Goal: Task Accomplishment & Management: Complete application form

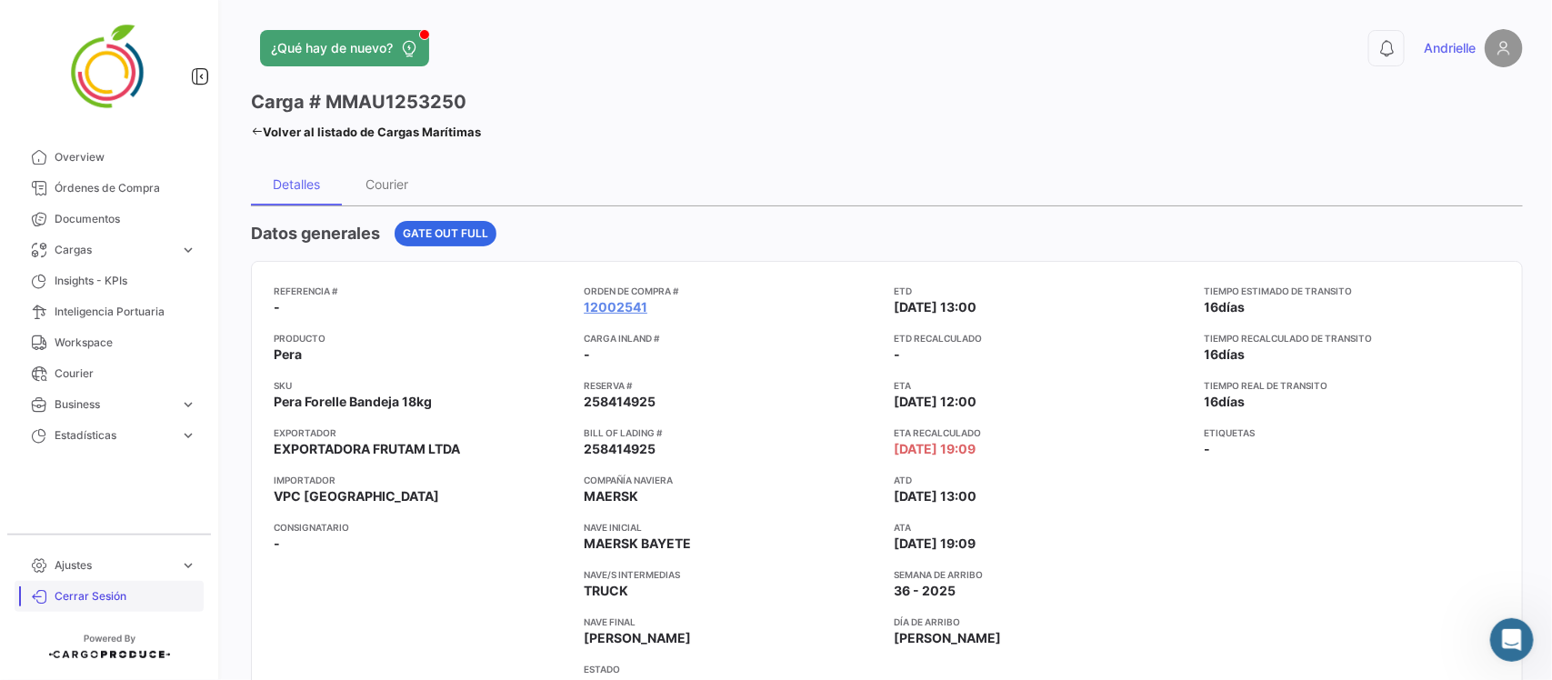
click at [120, 592] on span "Cerrar Sesión" at bounding box center [126, 596] width 142 height 16
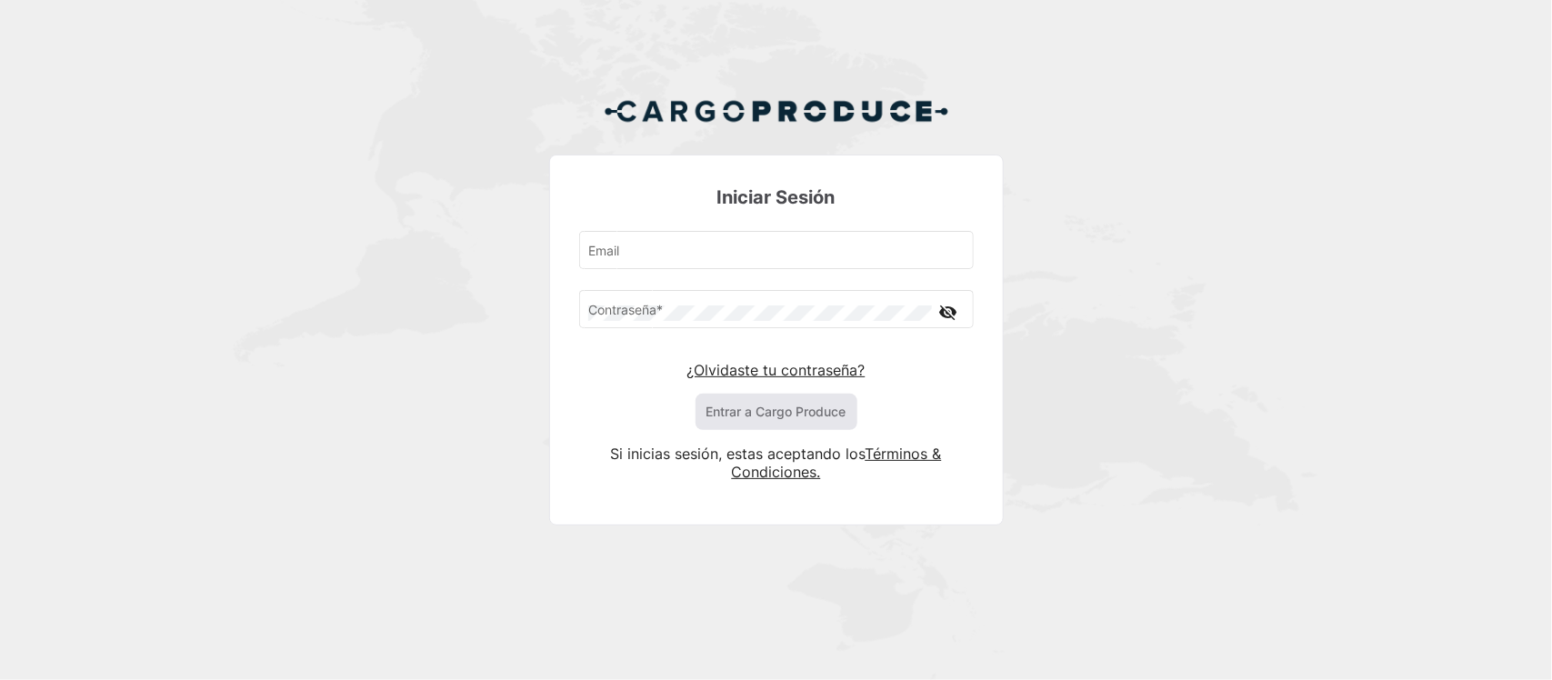
type input "[EMAIL_ADDRESS][DOMAIN_NAME]"
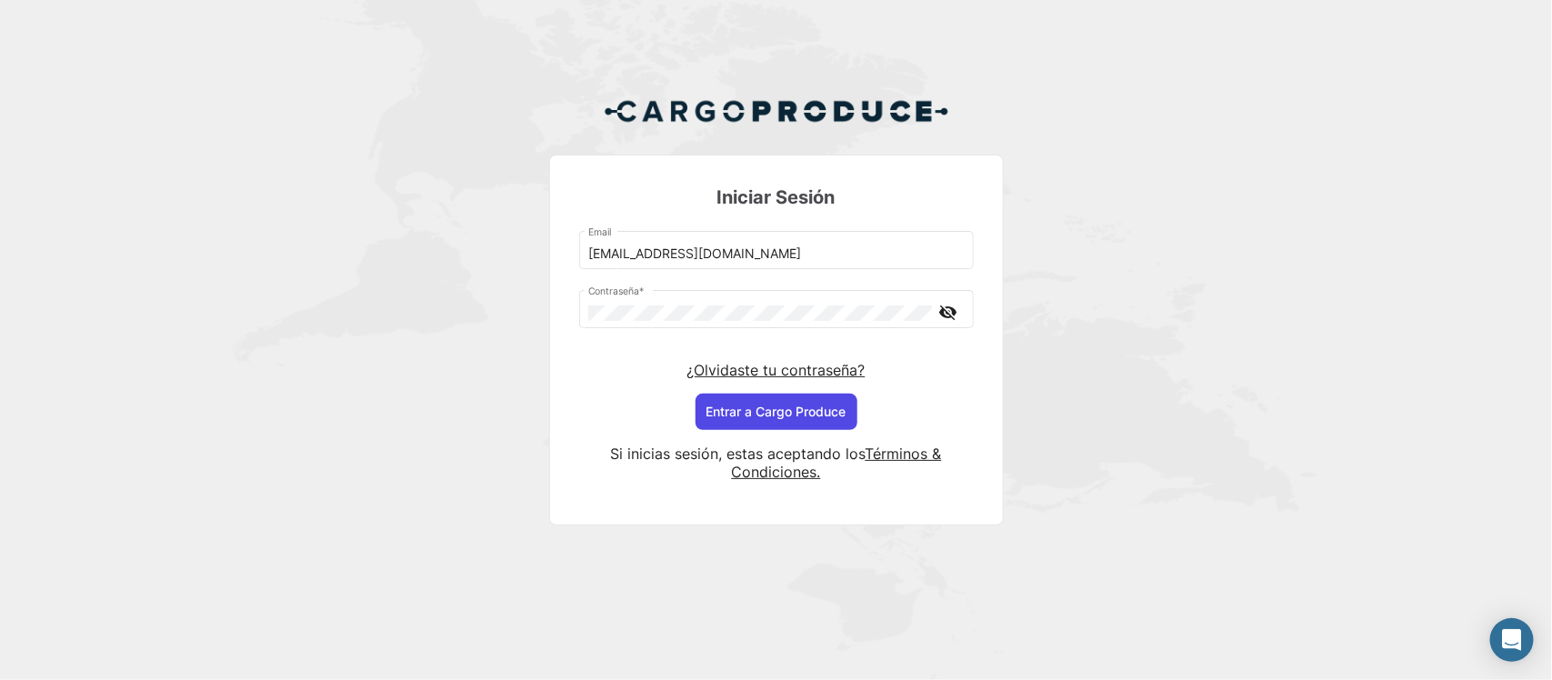
click at [783, 414] on button "Entrar a Cargo Produce" at bounding box center [776, 412] width 162 height 36
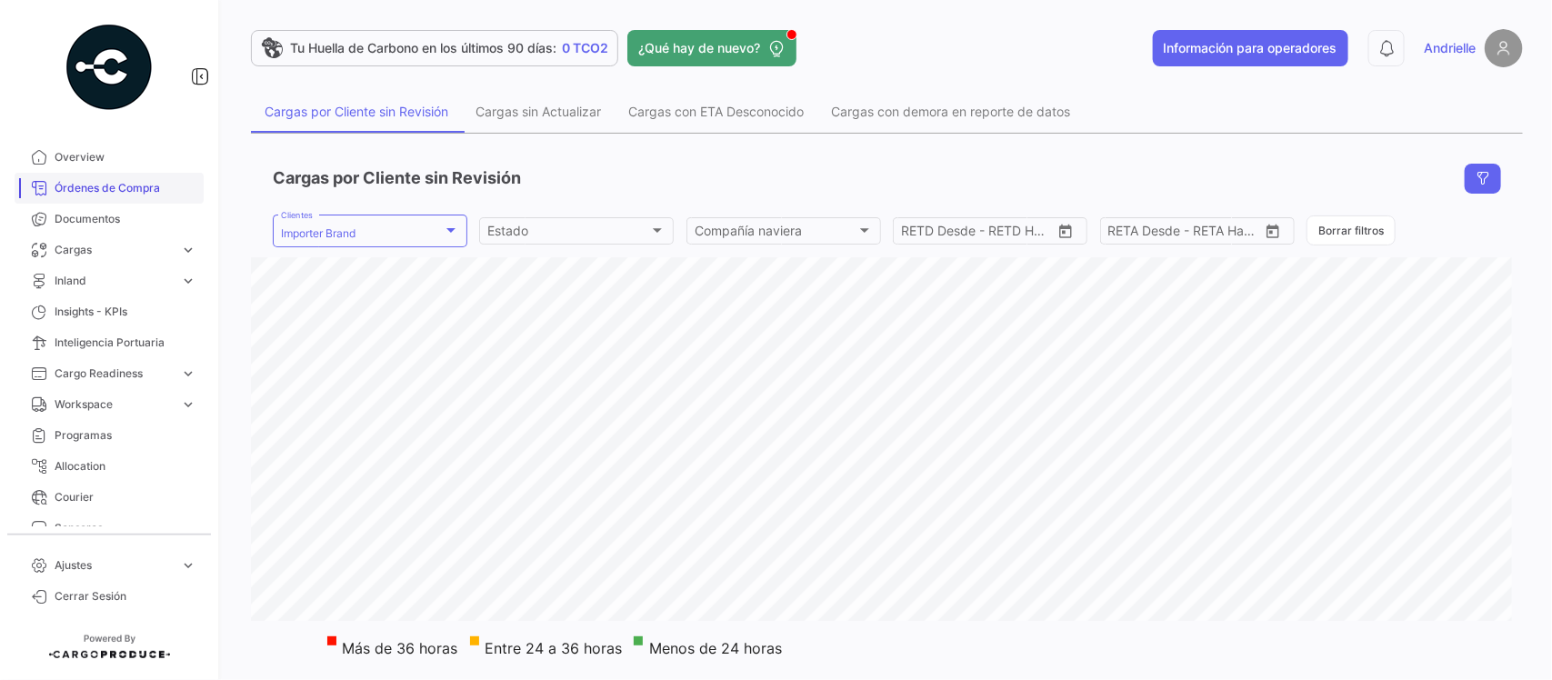
click at [137, 178] on link "Órdenes de Compra" at bounding box center [109, 188] width 189 height 31
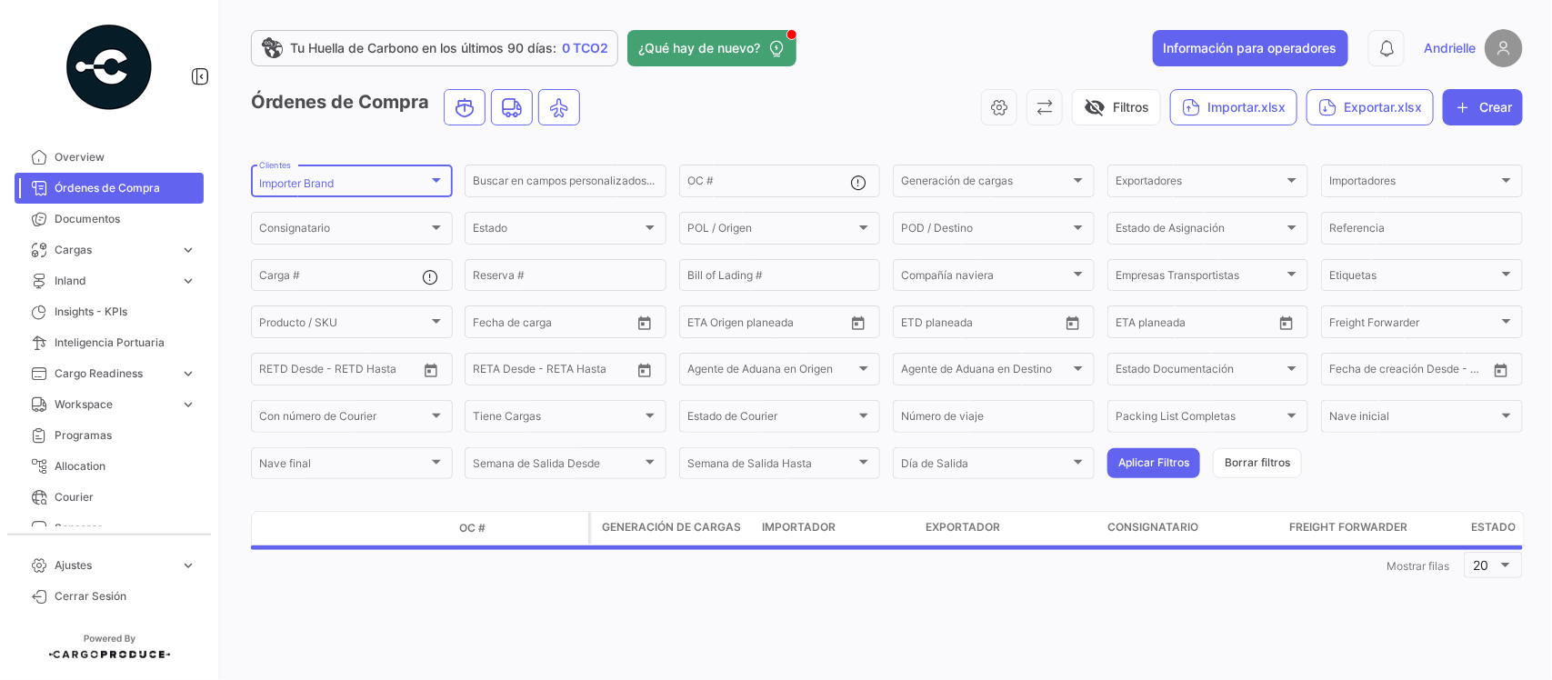
click at [328, 182] on mat-select-trigger "Importer Brand" at bounding box center [296, 183] width 75 height 14
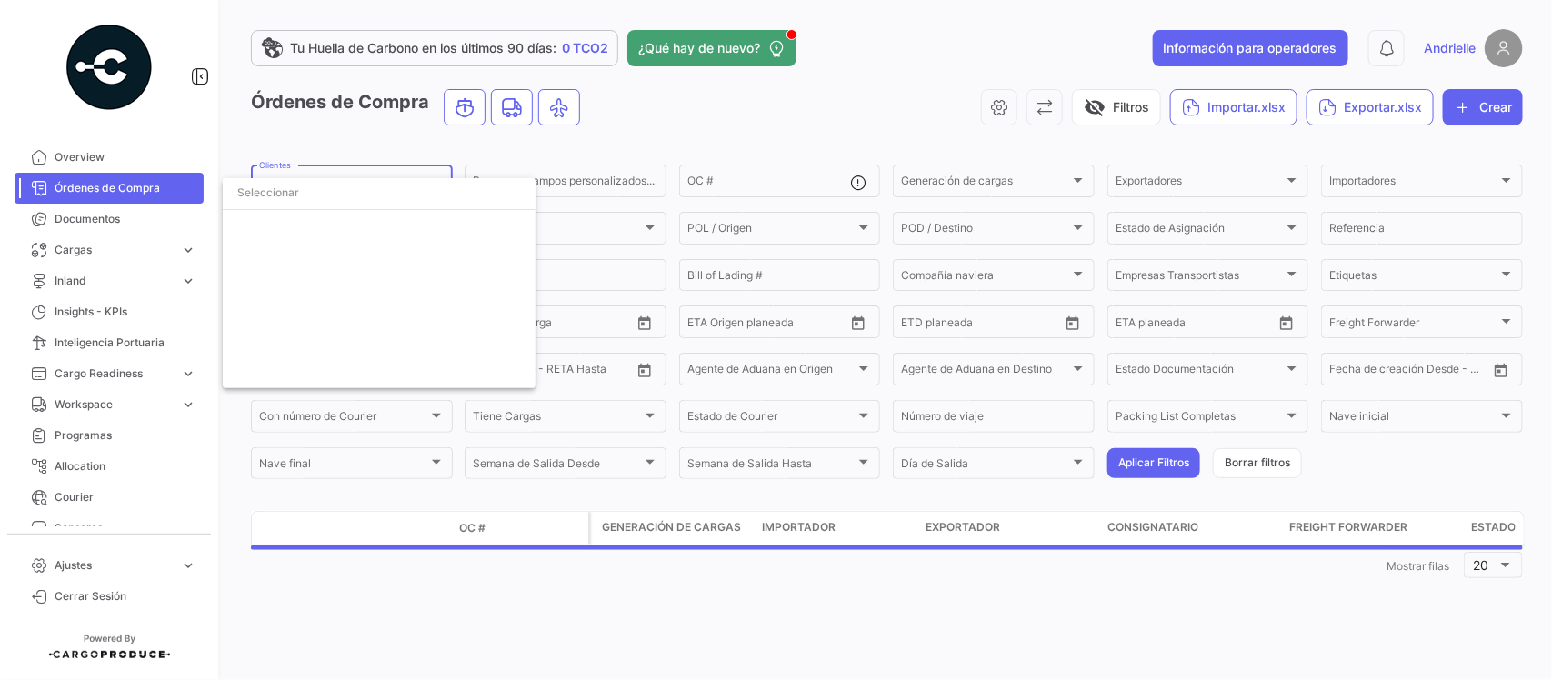
scroll to position [4111, 0]
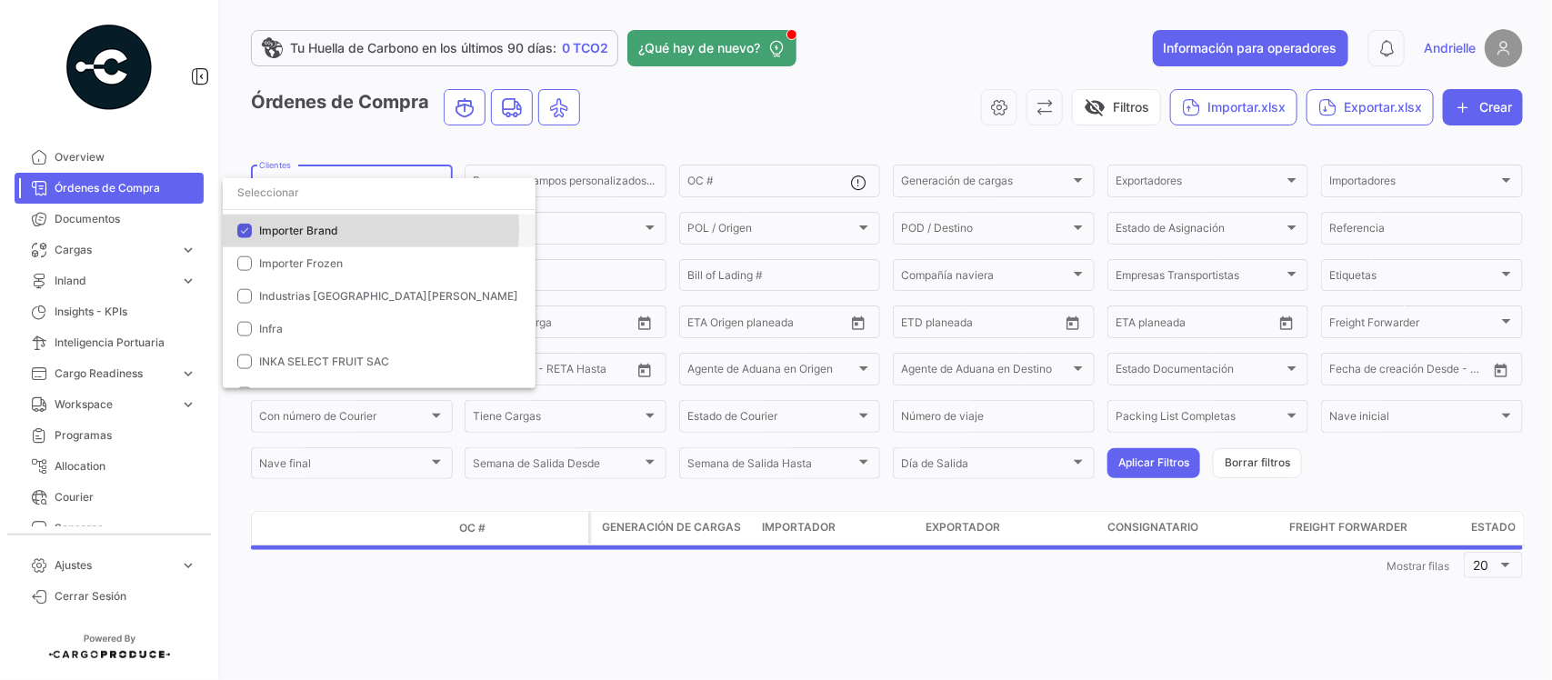
click at [306, 228] on span "Importer Brand" at bounding box center [298, 231] width 79 height 14
click at [306, 197] on input "dropdown search" at bounding box center [379, 192] width 313 height 33
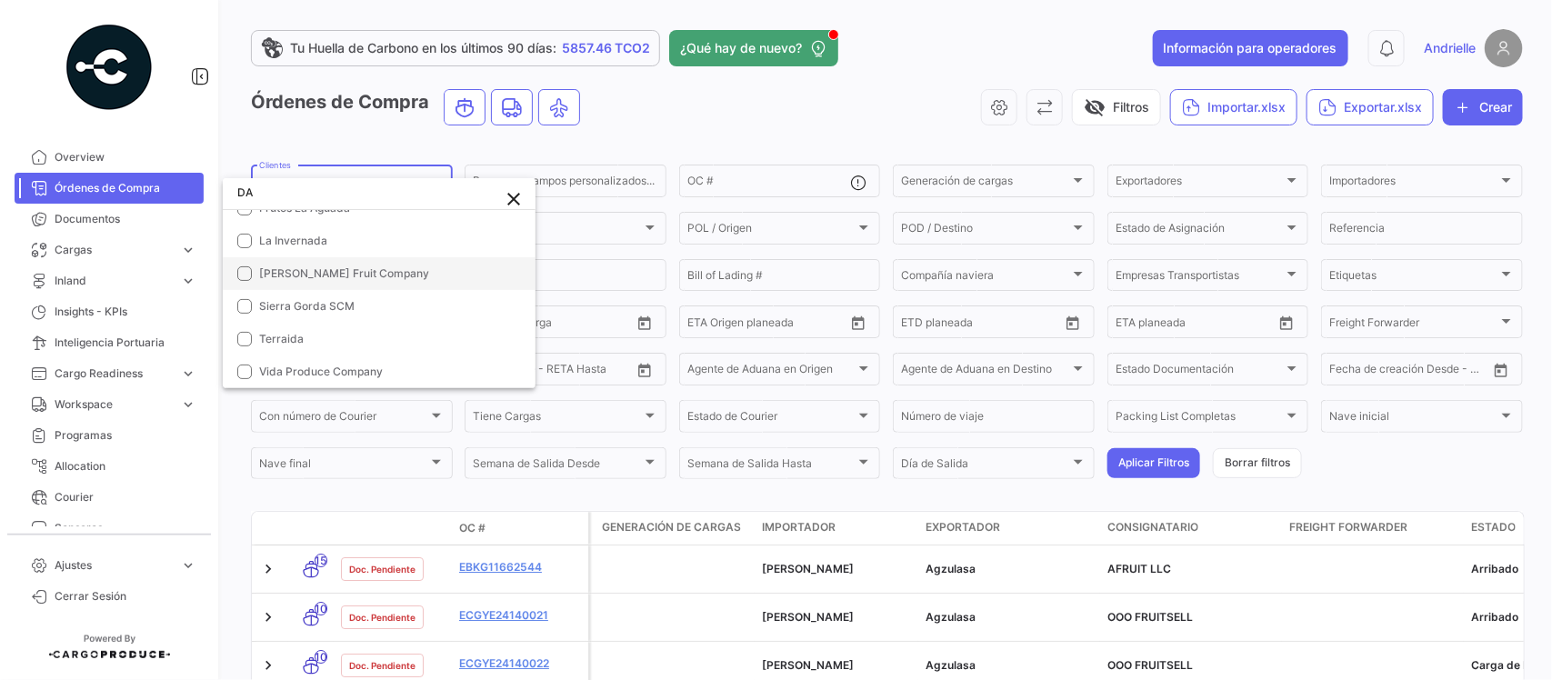
scroll to position [102, 0]
type input "DA"
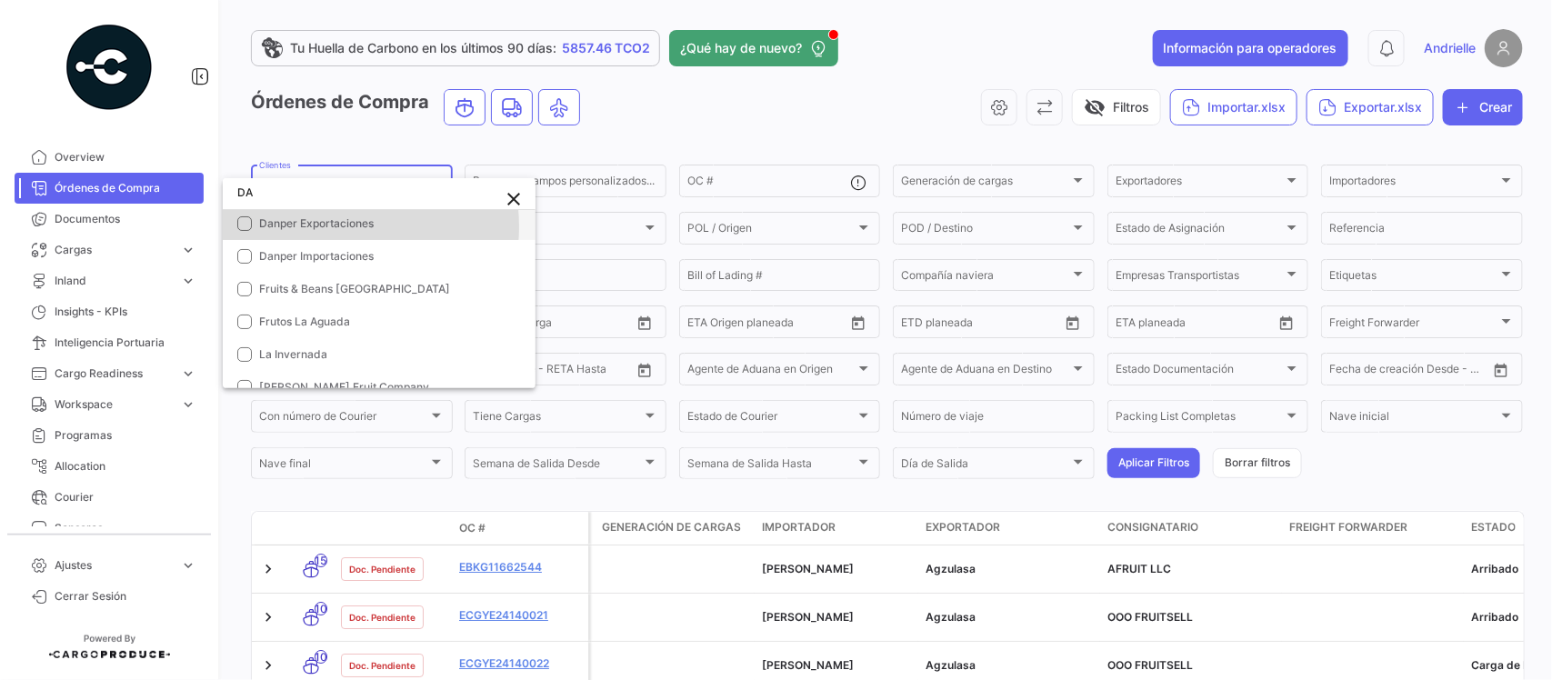
click at [319, 225] on span "Danper Exportaciones" at bounding box center [316, 223] width 115 height 14
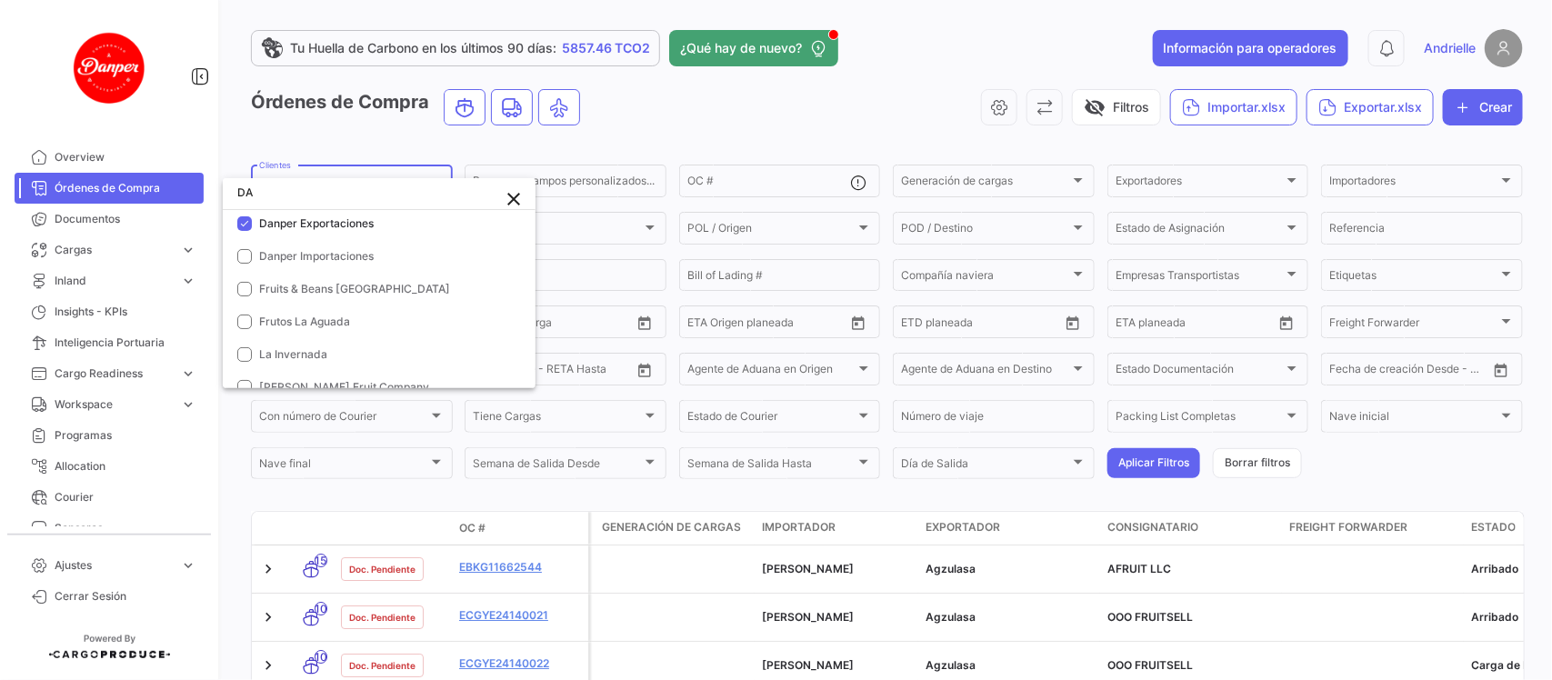
click at [625, 136] on div at bounding box center [776, 340] width 1552 height 680
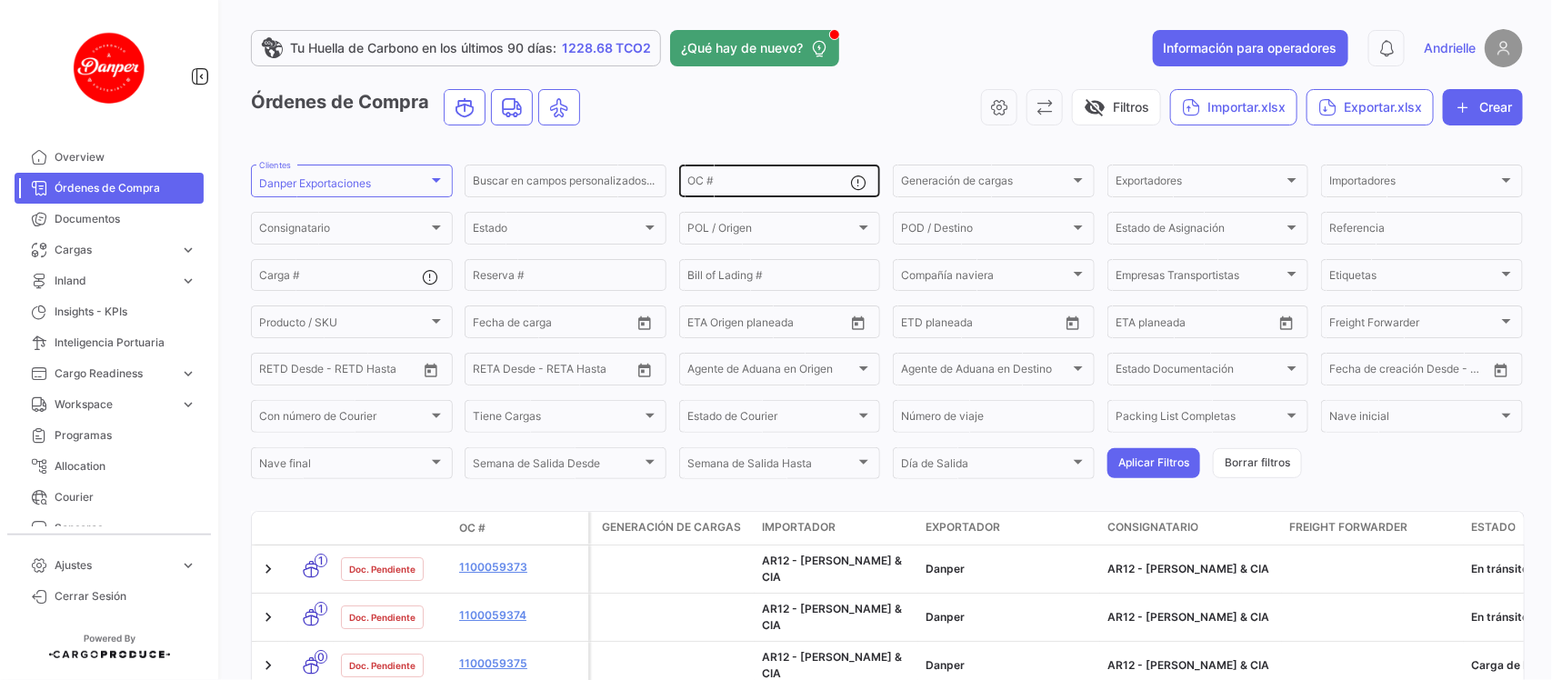
click at [709, 175] on div "OC #" at bounding box center [769, 179] width 164 height 35
paste input "917831"
click at [688, 187] on input "917831" at bounding box center [769, 183] width 164 height 13
type input "917831"
click at [1123, 456] on button "Aplicar Filtros" at bounding box center [1153, 463] width 93 height 30
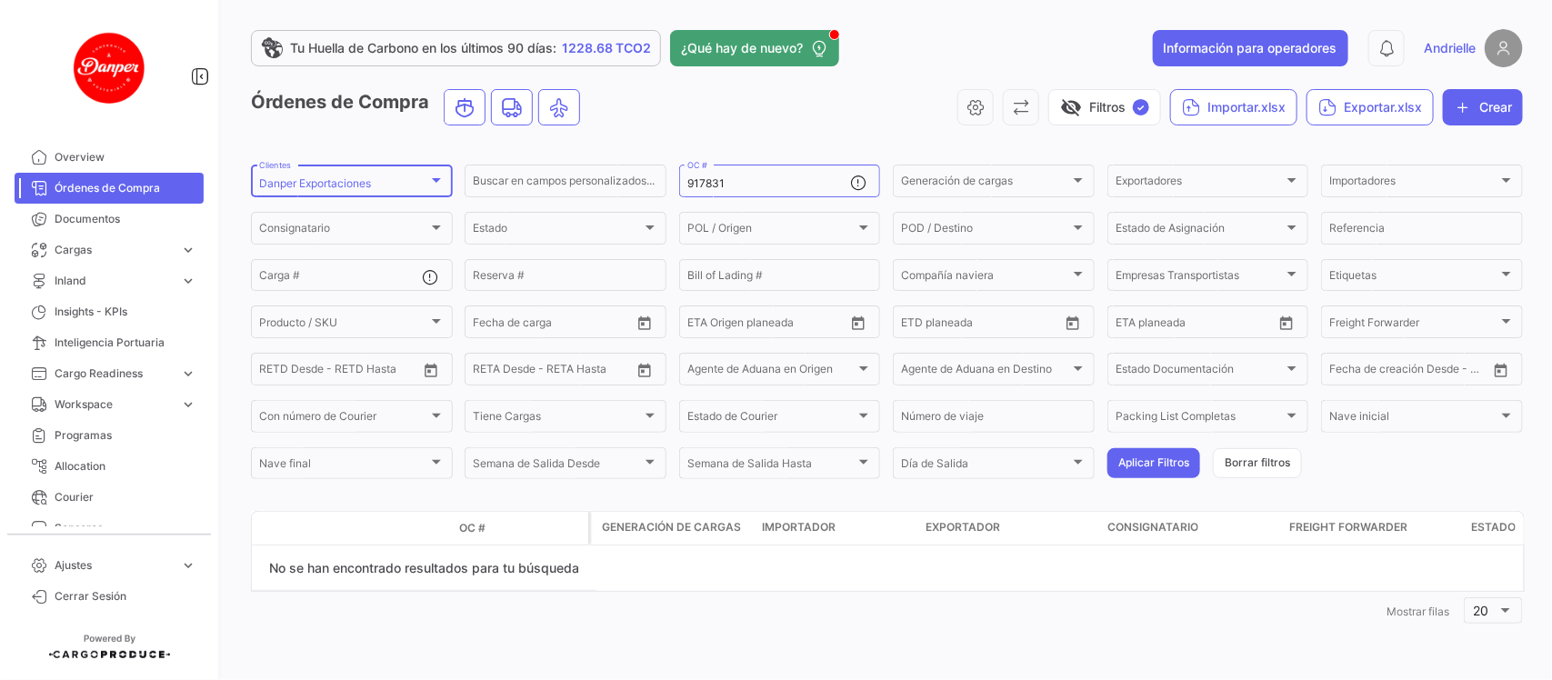
click at [350, 165] on div "Danper Exportaciones Clientes" at bounding box center [351, 179] width 185 height 35
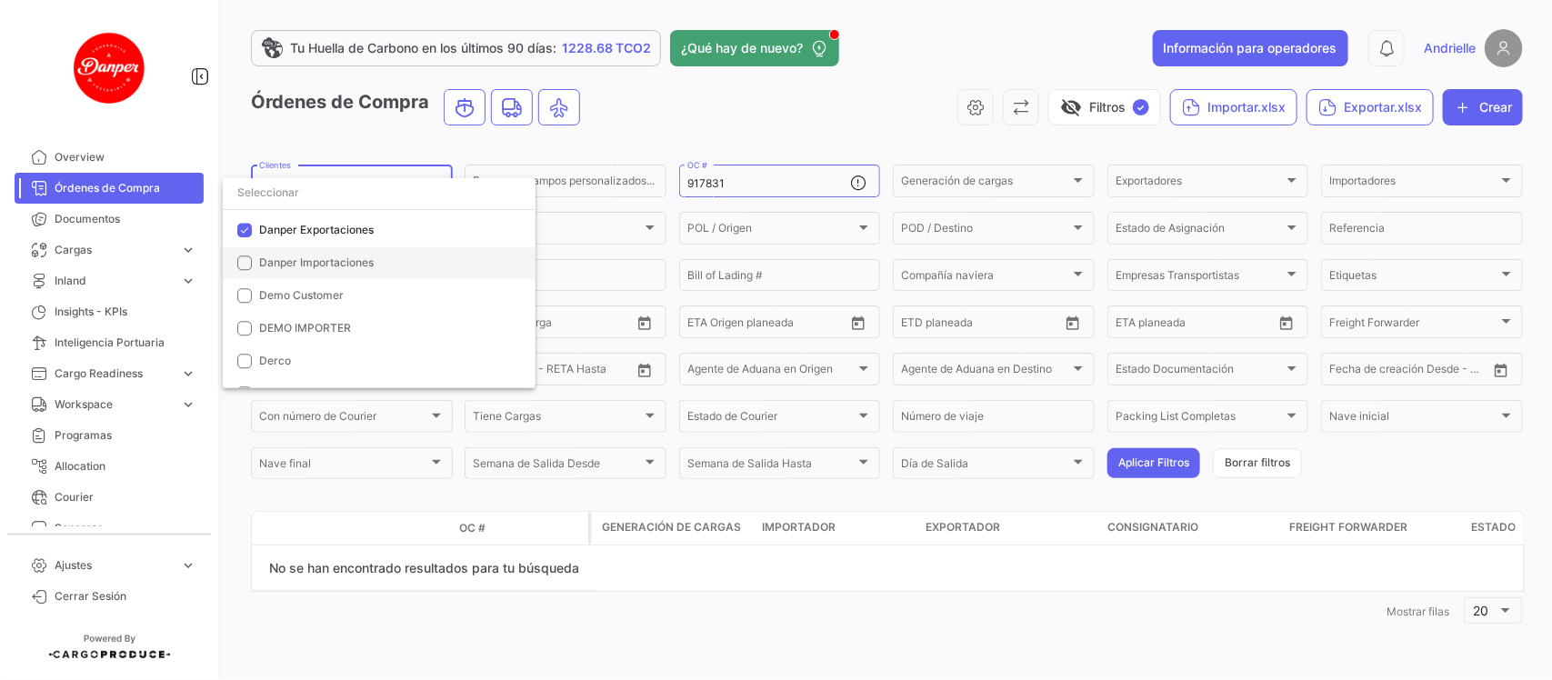
click at [324, 264] on span "Danper Importaciones" at bounding box center [316, 262] width 115 height 14
drag, startPoint x: 334, startPoint y: 224, endPoint x: 430, endPoint y: 185, distance: 104.3
click at [334, 224] on span "Danper Exportaciones" at bounding box center [316, 230] width 115 height 14
click at [675, 128] on div at bounding box center [776, 340] width 1552 height 680
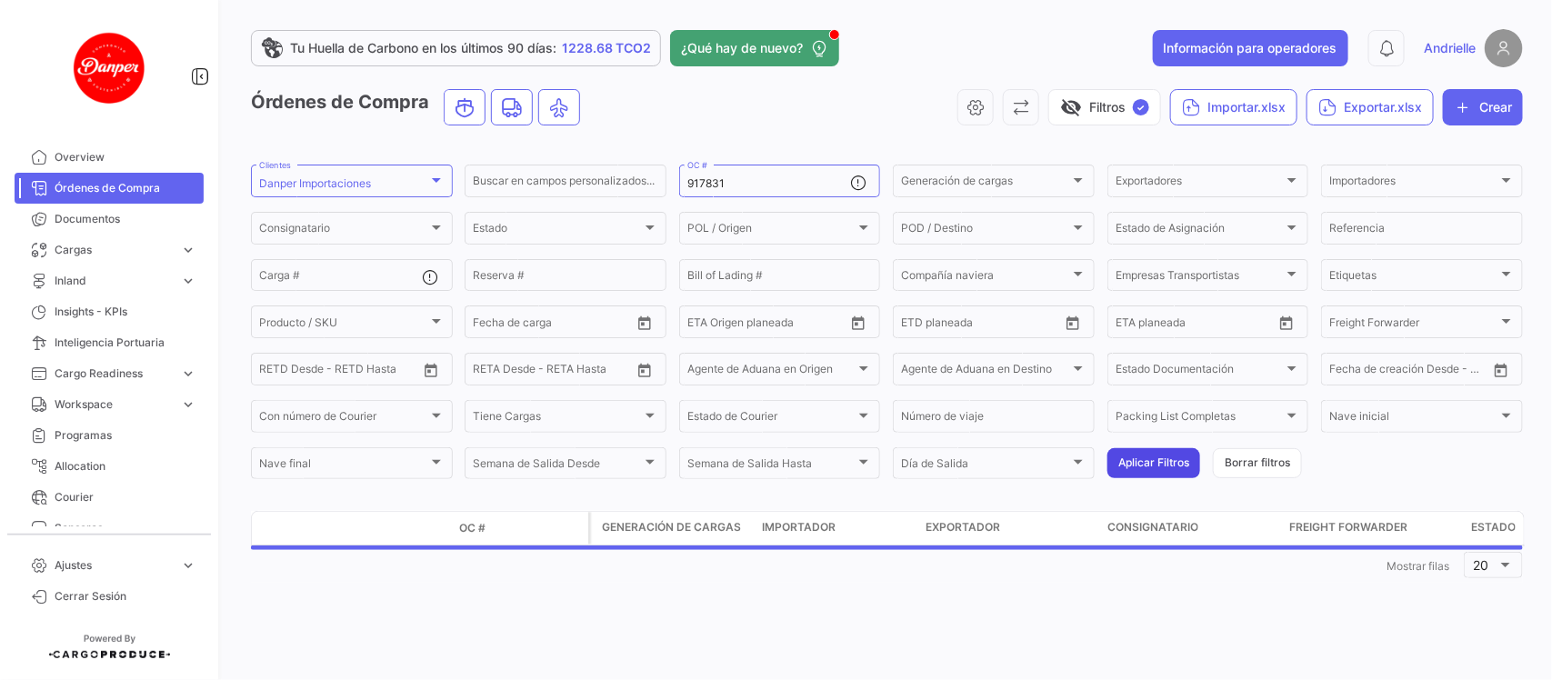
click at [1174, 474] on button "Aplicar Filtros" at bounding box center [1153, 463] width 93 height 30
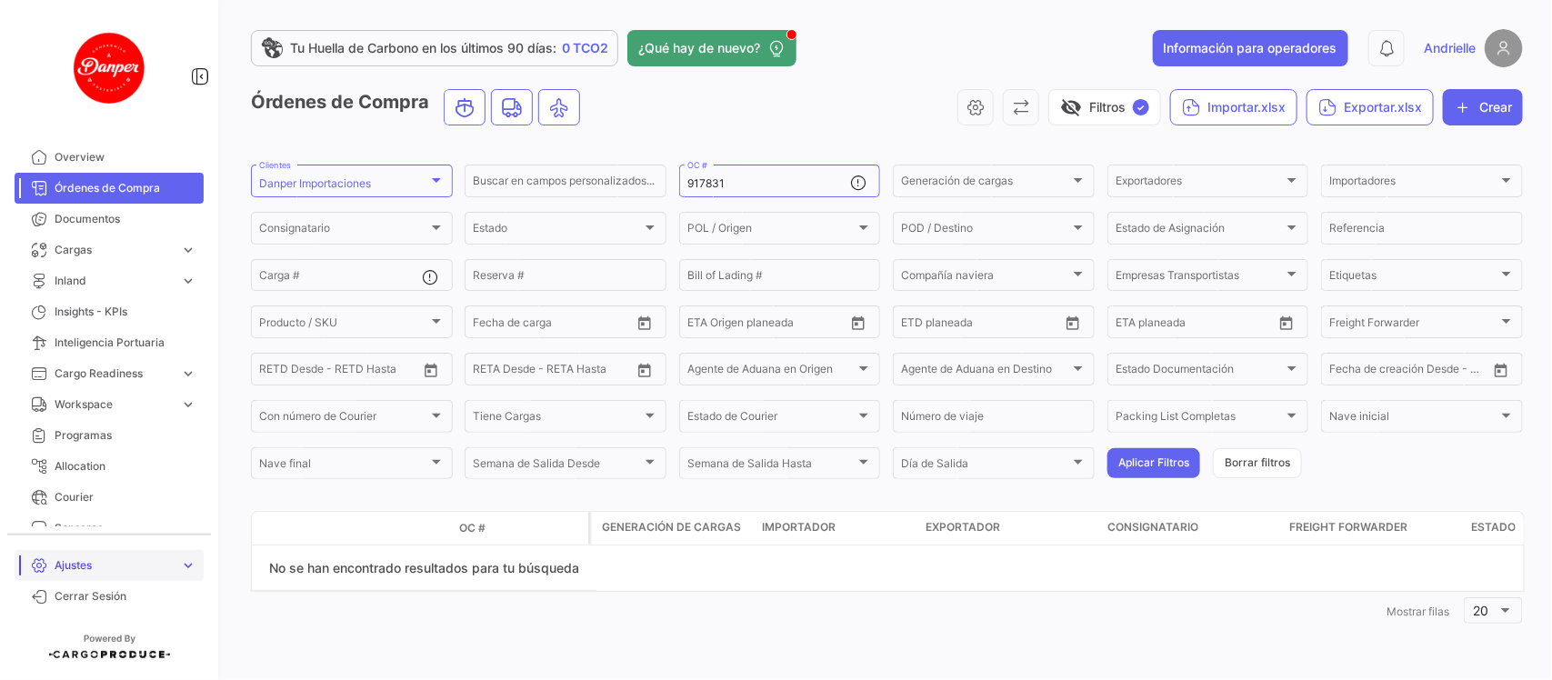
click at [102, 562] on span "Ajustes" at bounding box center [114, 565] width 118 height 16
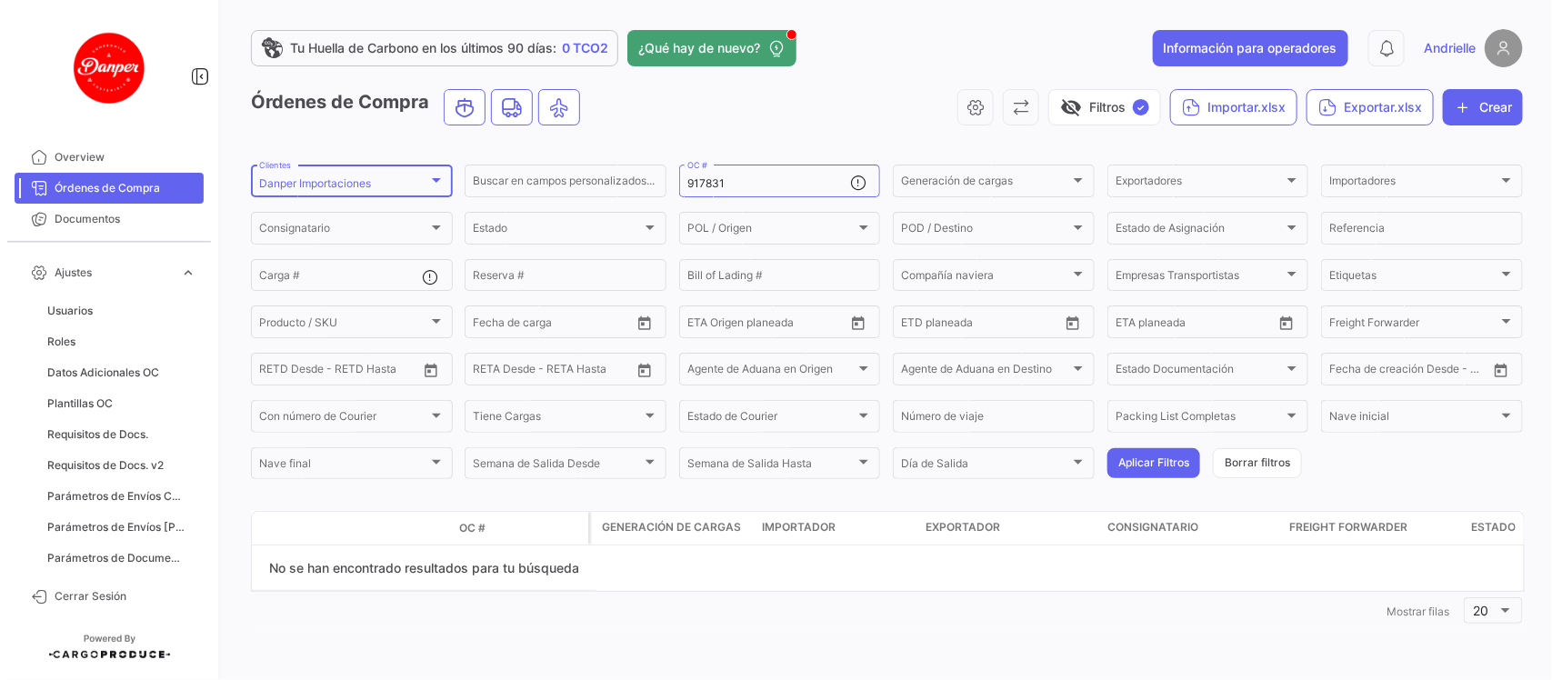
click at [307, 180] on mat-select-trigger "Danper Importaciones" at bounding box center [315, 183] width 112 height 14
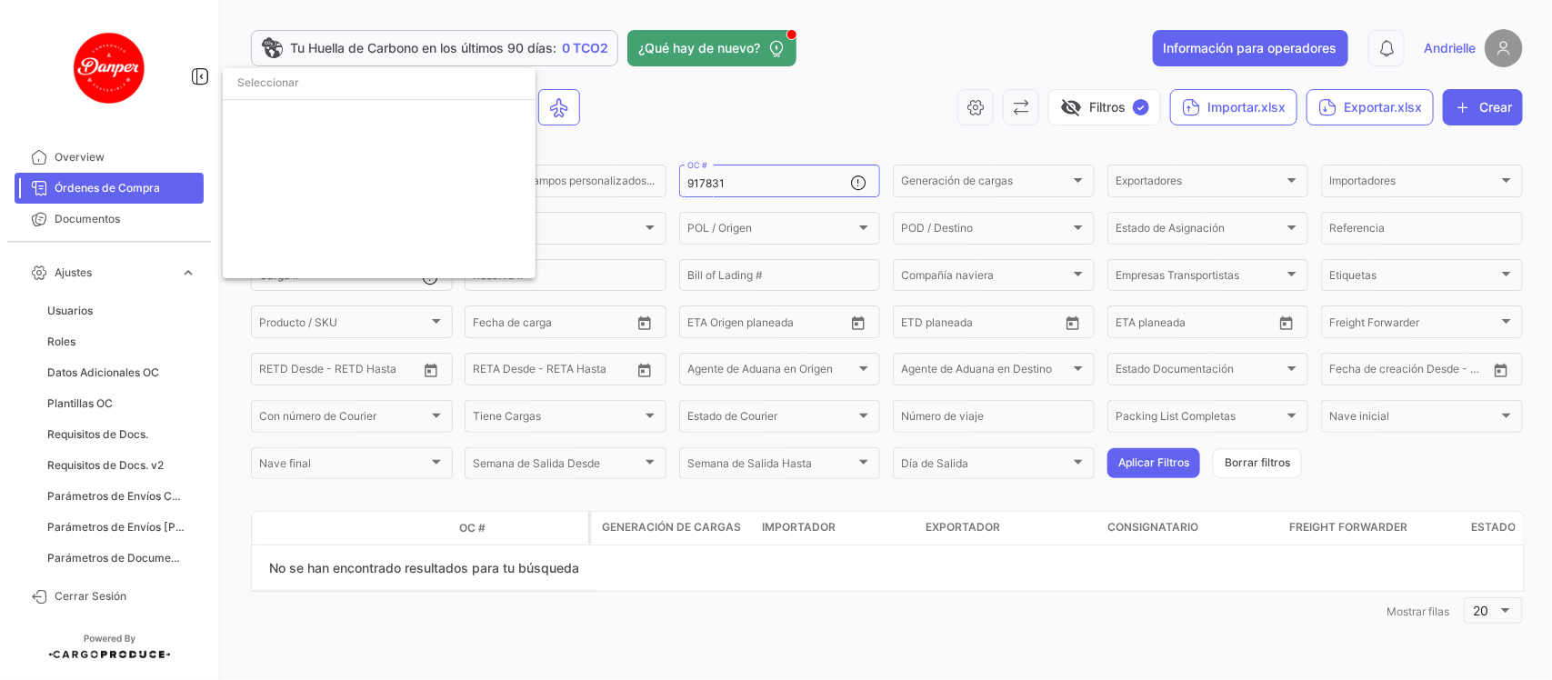
scroll to position [2161, 0]
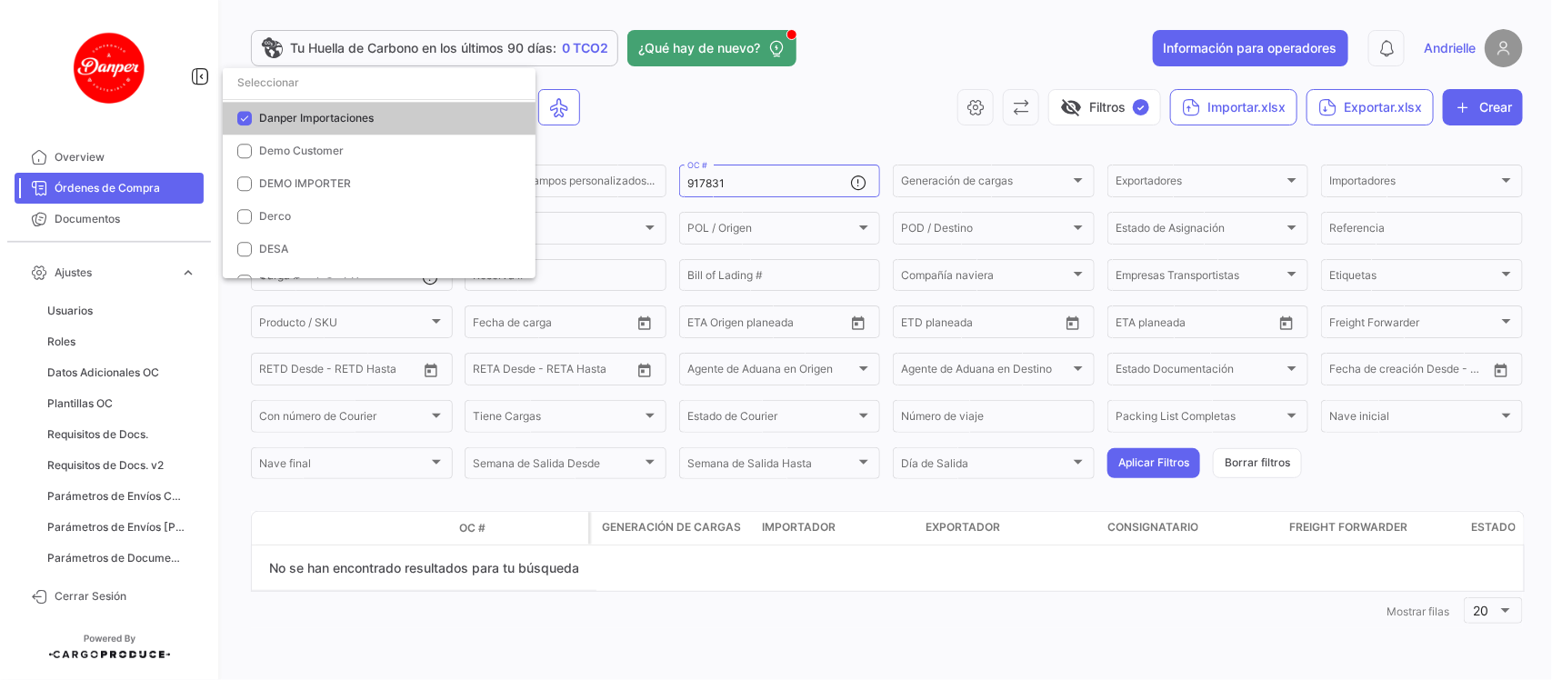
click at [284, 111] on span "Danper Importaciones" at bounding box center [316, 118] width 115 height 14
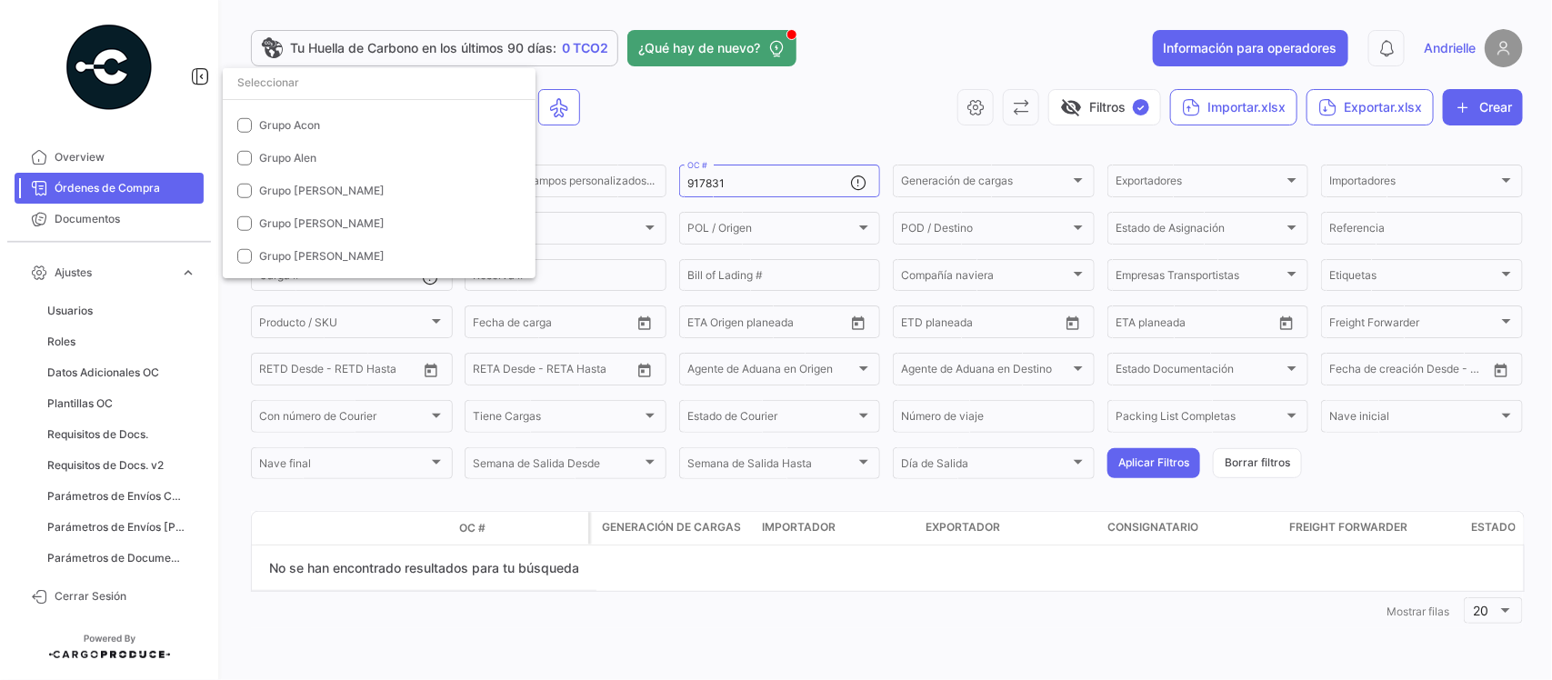
scroll to position [3866, 0]
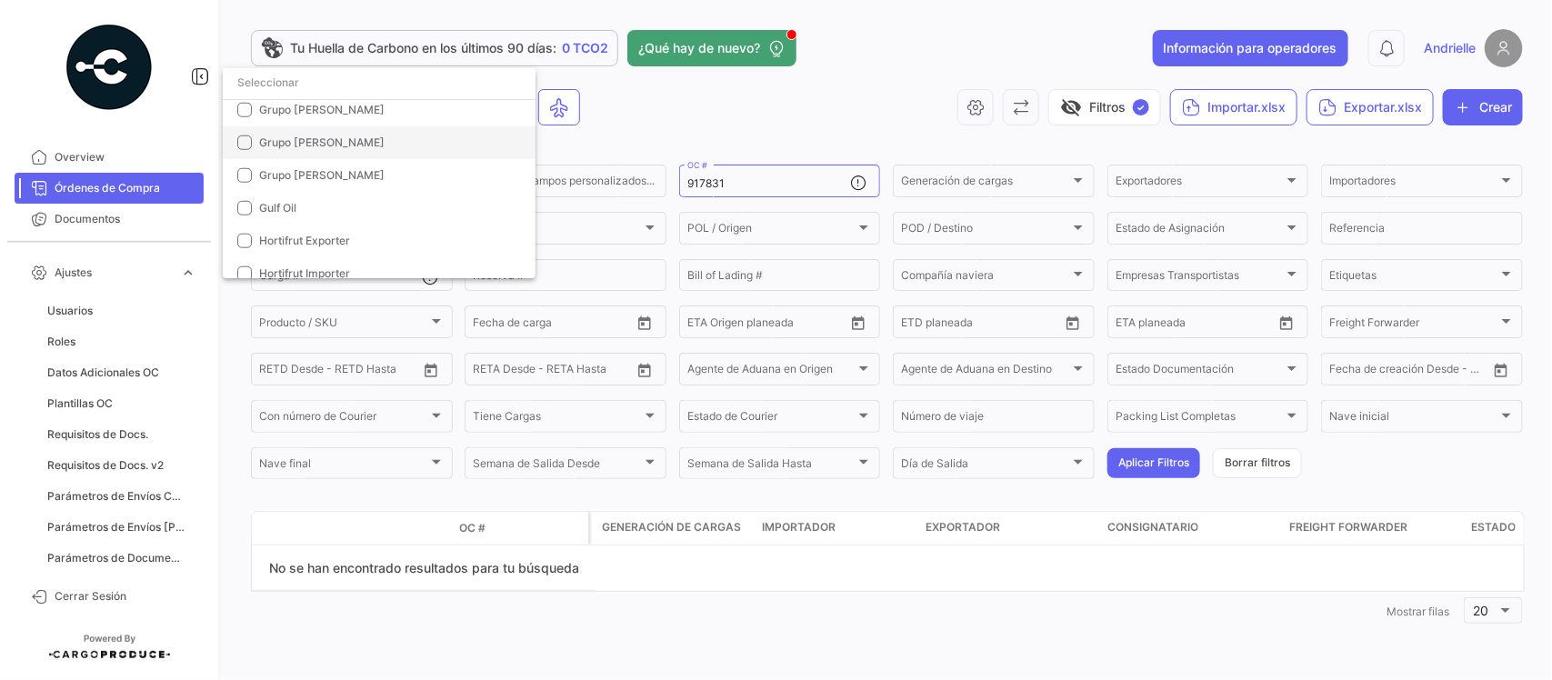
click at [284, 137] on span "Grupo [PERSON_NAME]" at bounding box center [321, 142] width 125 height 14
click at [675, 139] on div at bounding box center [776, 340] width 1552 height 680
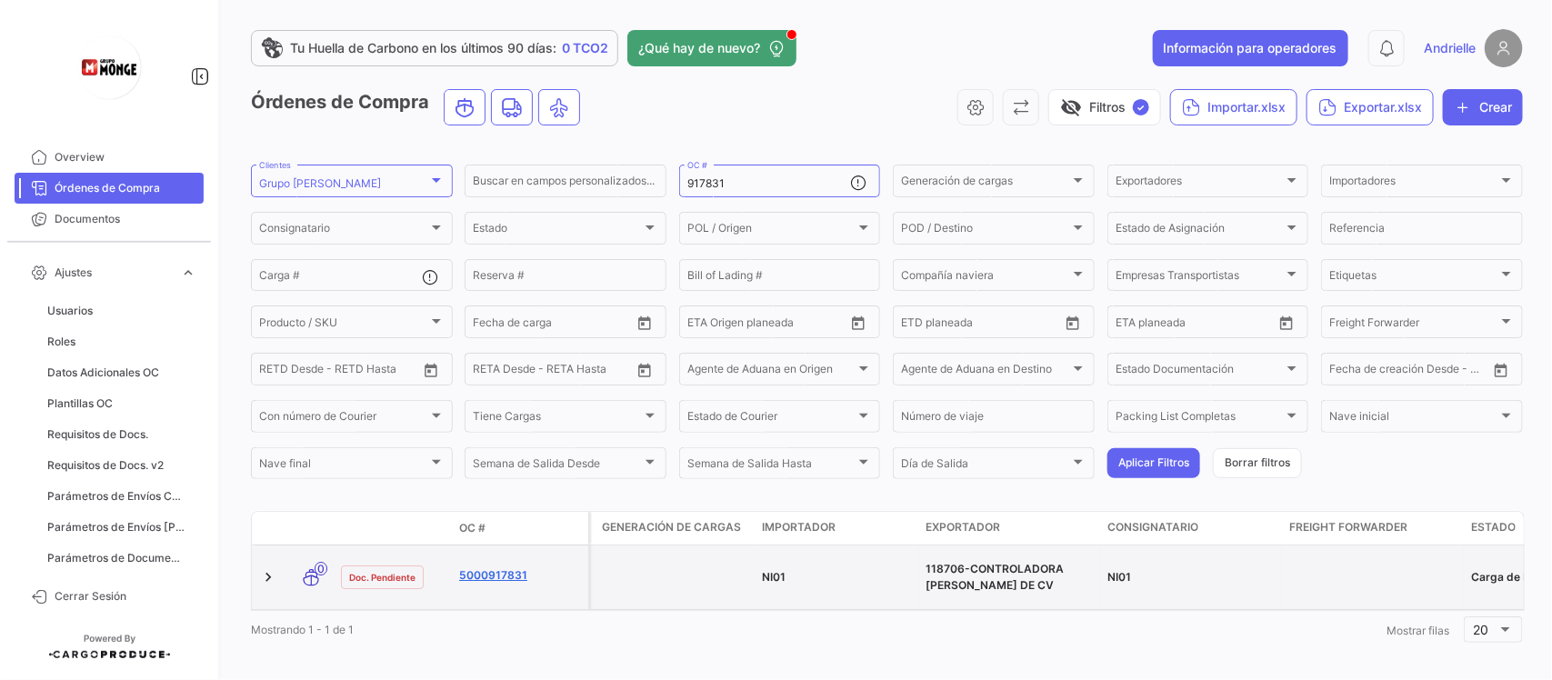
click at [503, 579] on link "5000917831" at bounding box center [520, 575] width 122 height 16
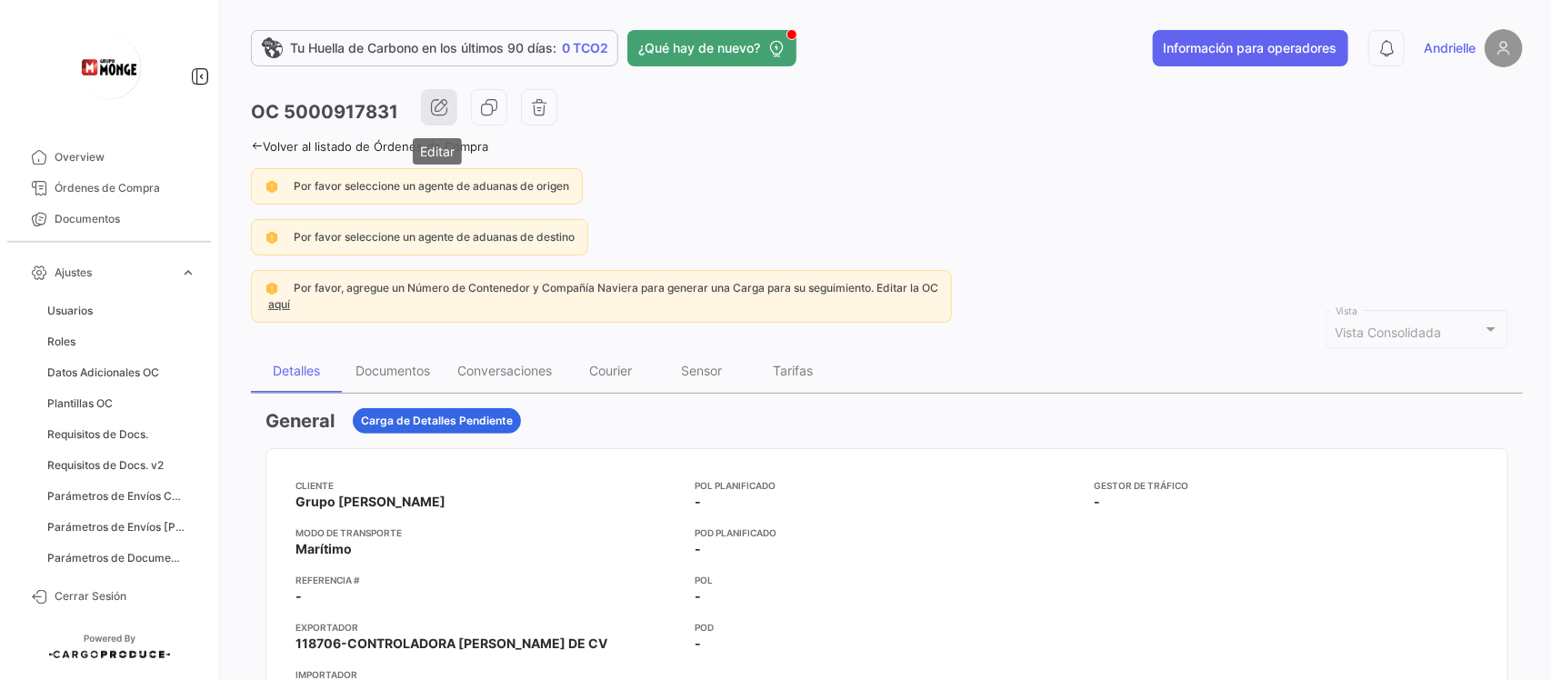
click at [445, 120] on button "button" at bounding box center [439, 107] width 36 height 36
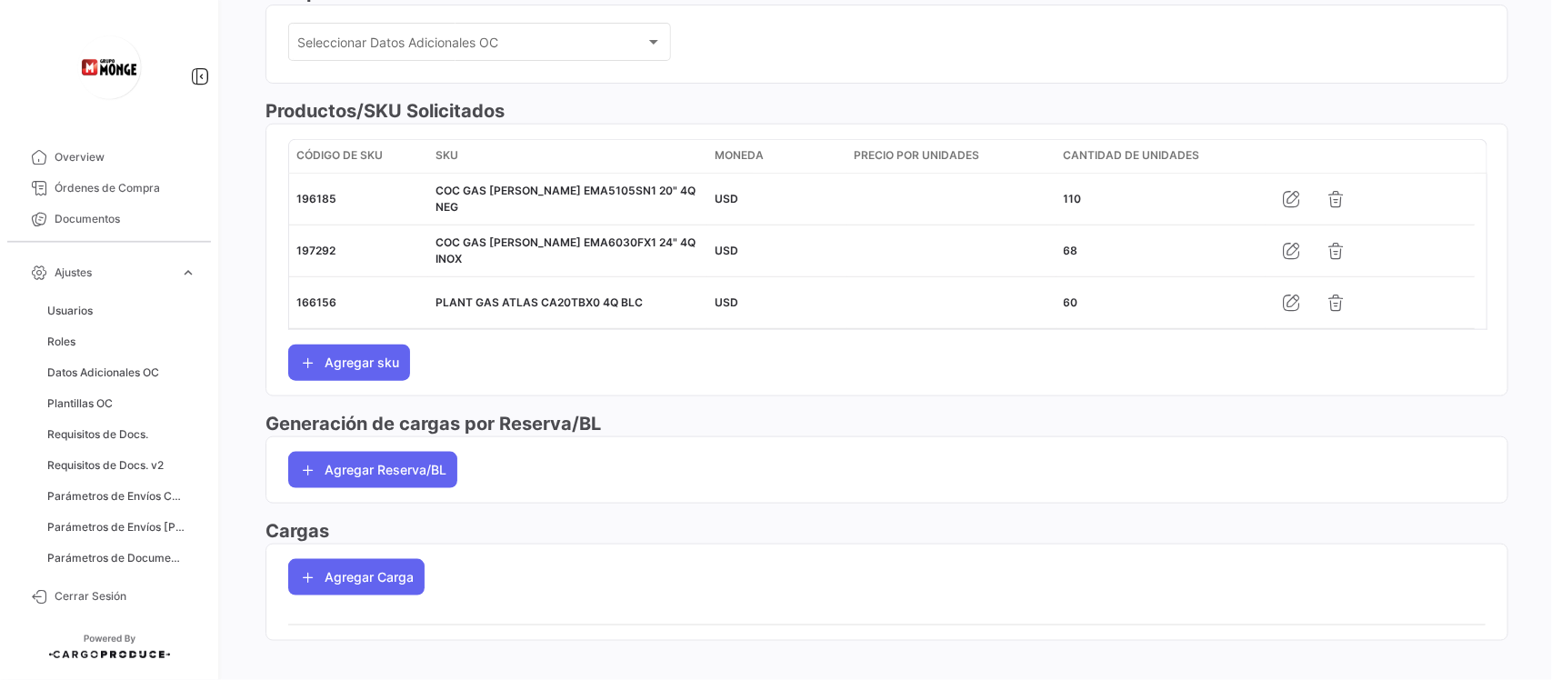
scroll to position [771, 0]
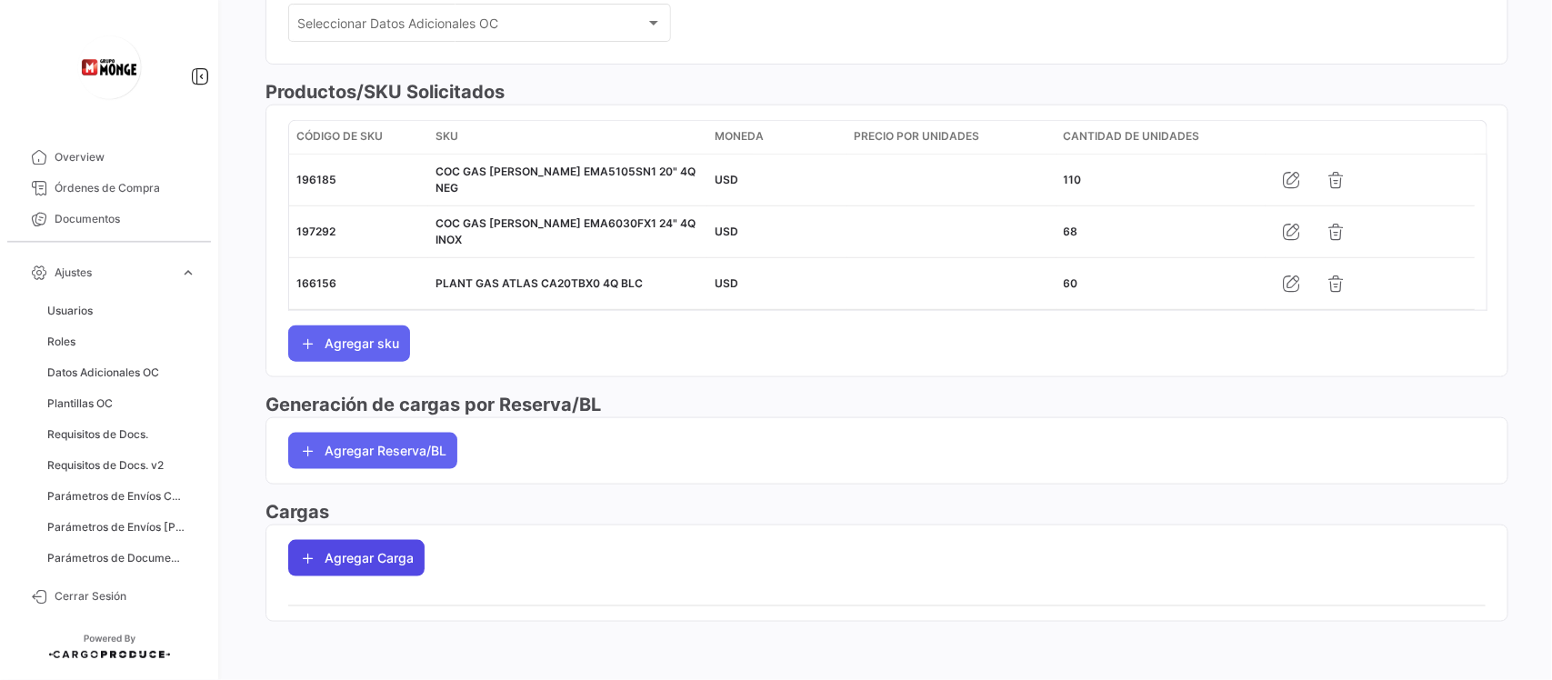
click at [395, 552] on button "Agregar Carga" at bounding box center [356, 558] width 136 height 36
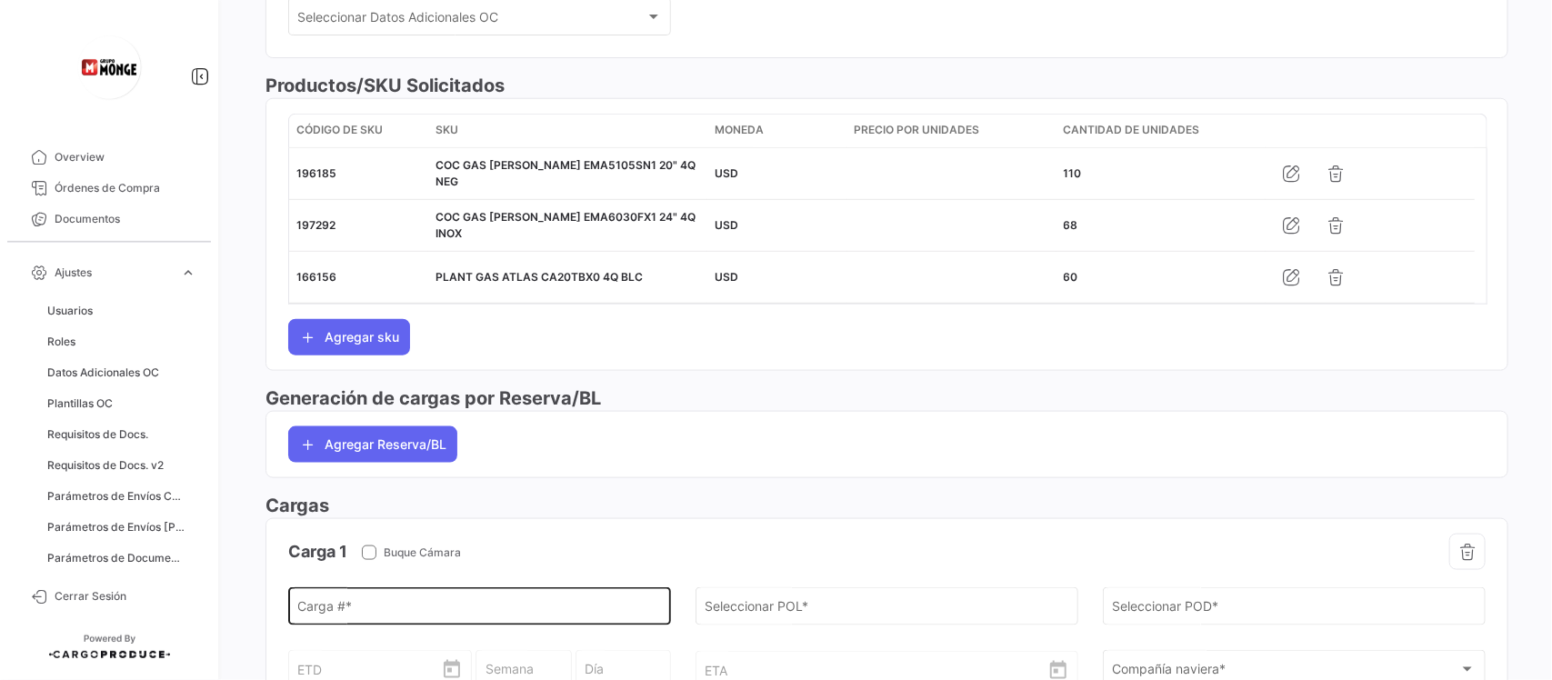
click at [374, 614] on input "Carga # *" at bounding box center [480, 610] width 364 height 15
paste input "GAOU6637912"
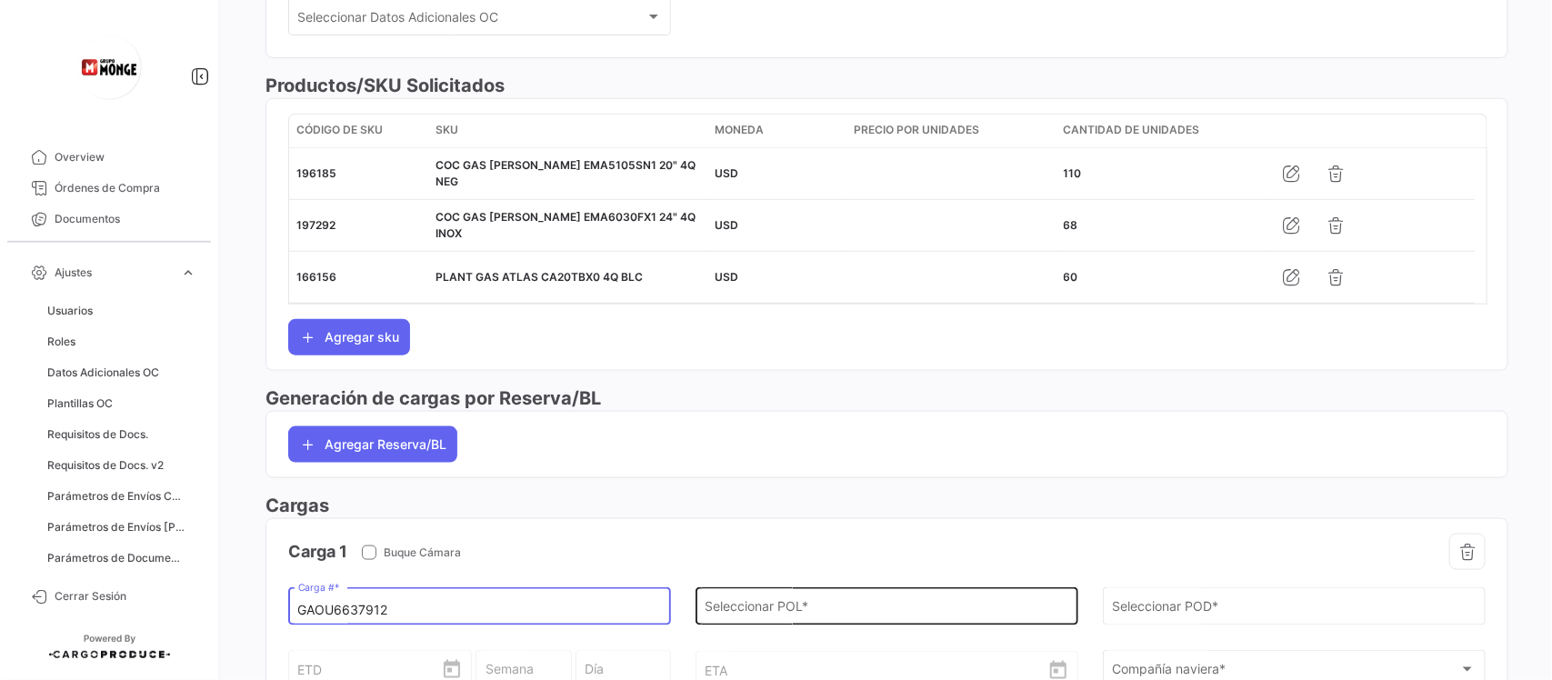
type input "GAOU6637912"
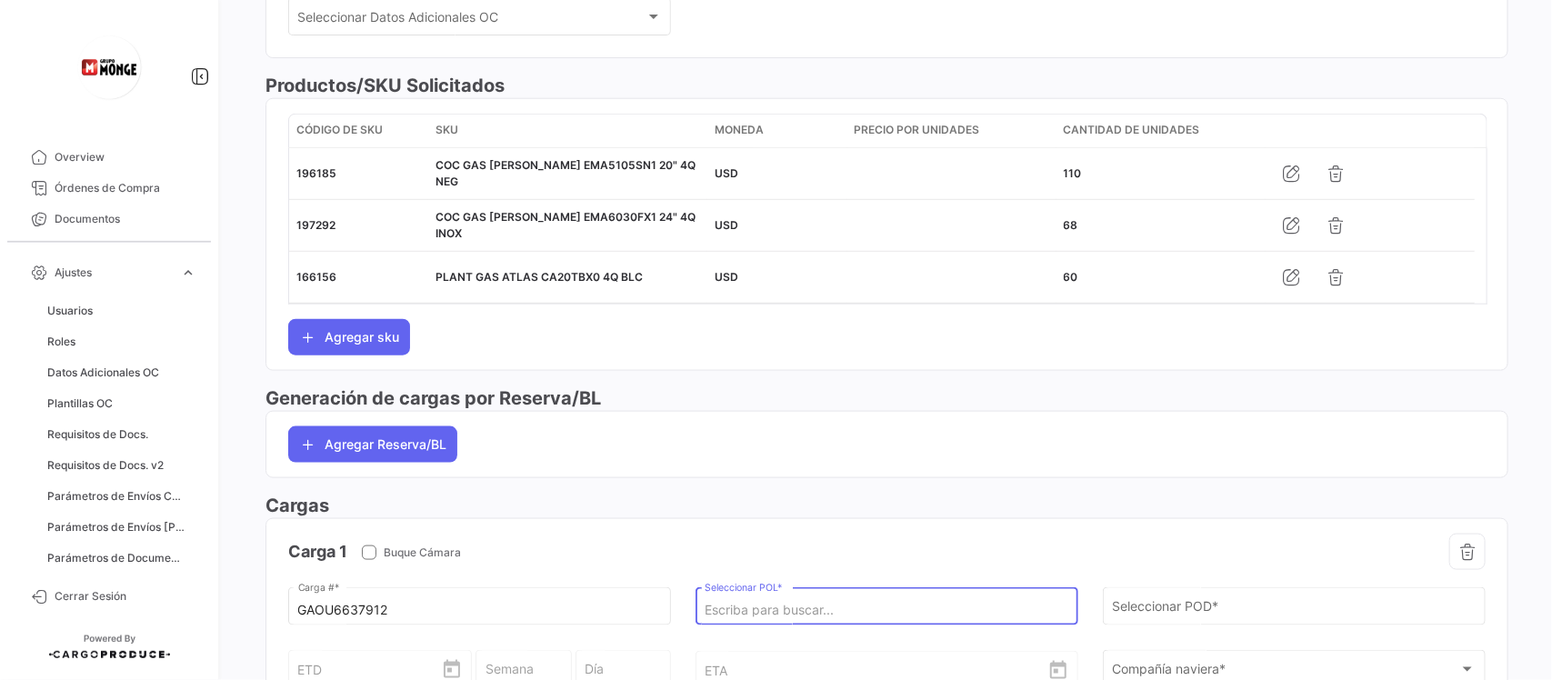
click at [797, 618] on input "Seleccionar POL *" at bounding box center [886, 610] width 364 height 15
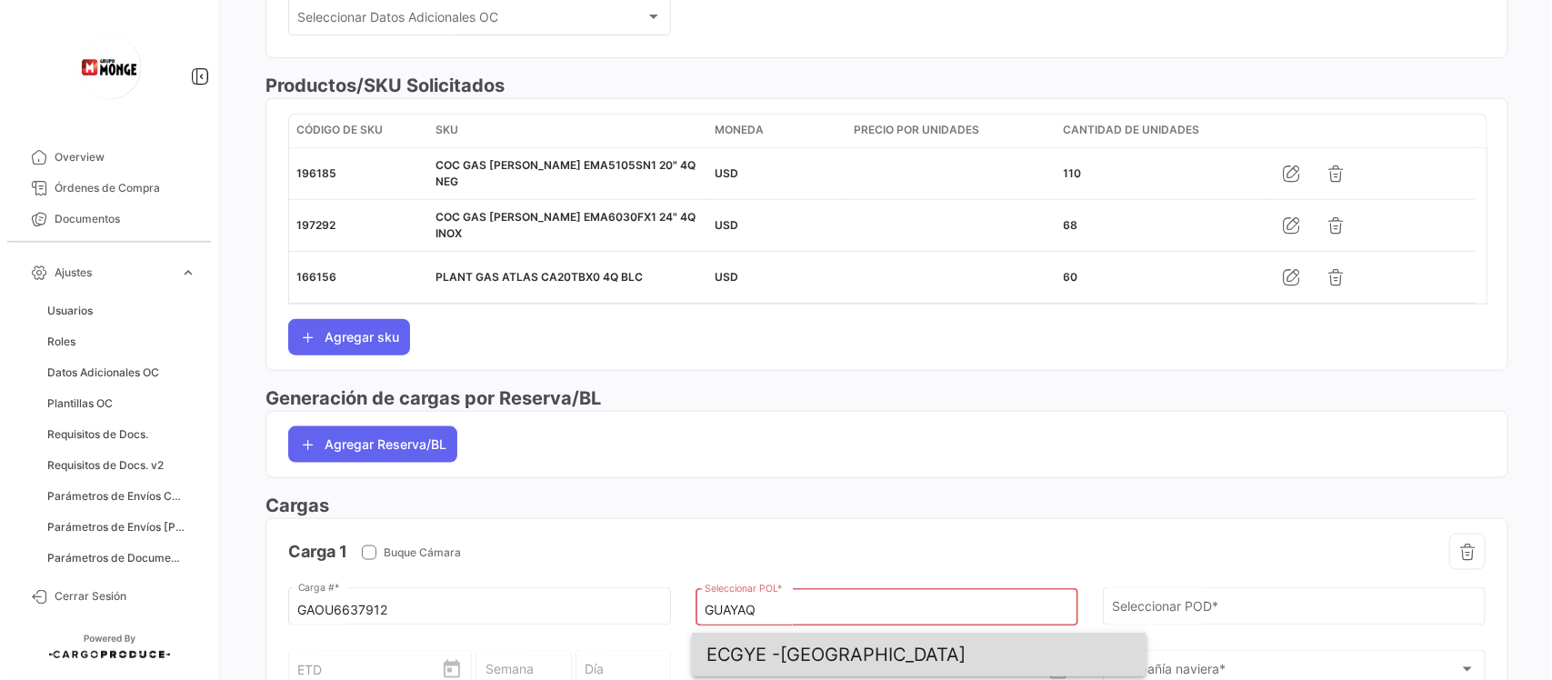
click at [829, 661] on span "ECGYE - [GEOGRAPHIC_DATA]" at bounding box center [918, 655] width 425 height 44
type input "[GEOGRAPHIC_DATA]"
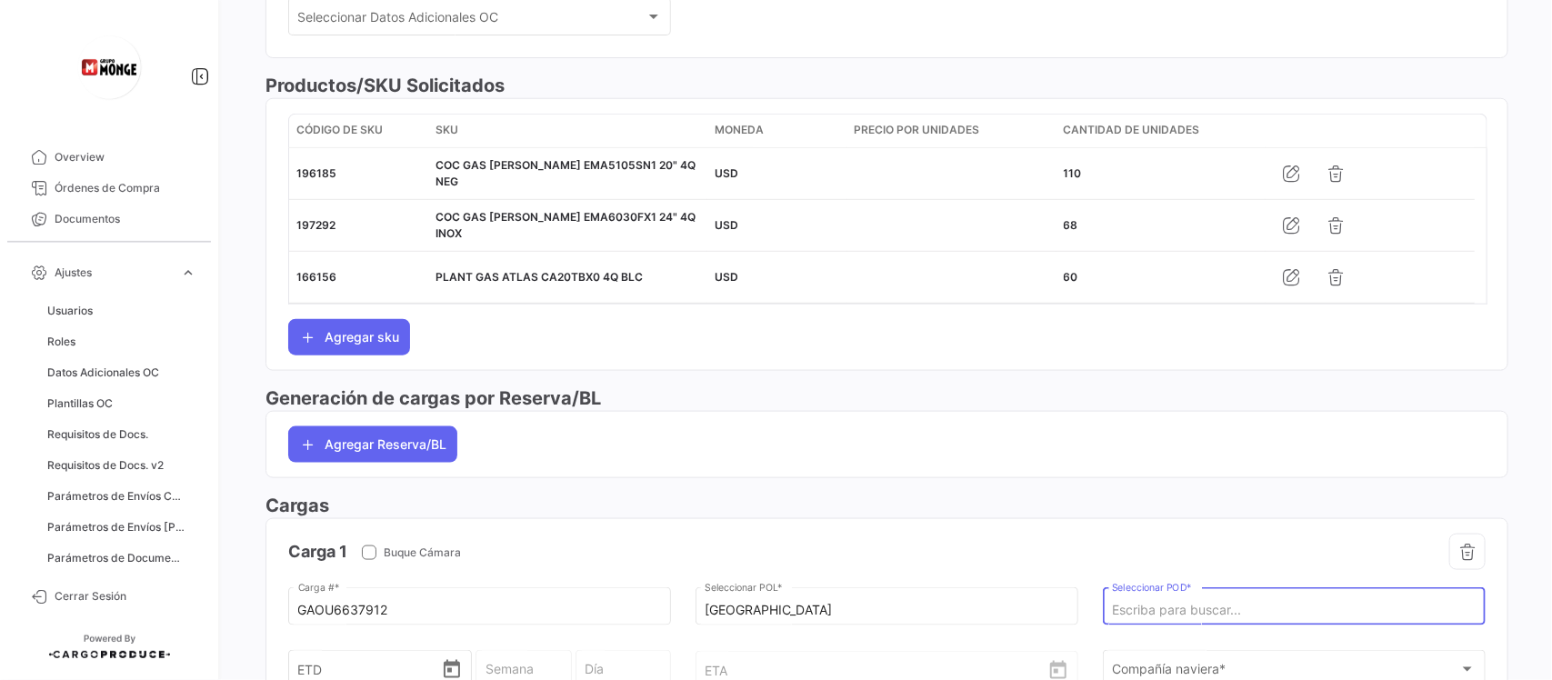
click at [1160, 618] on input "Seleccionar POD *" at bounding box center [1294, 610] width 364 height 15
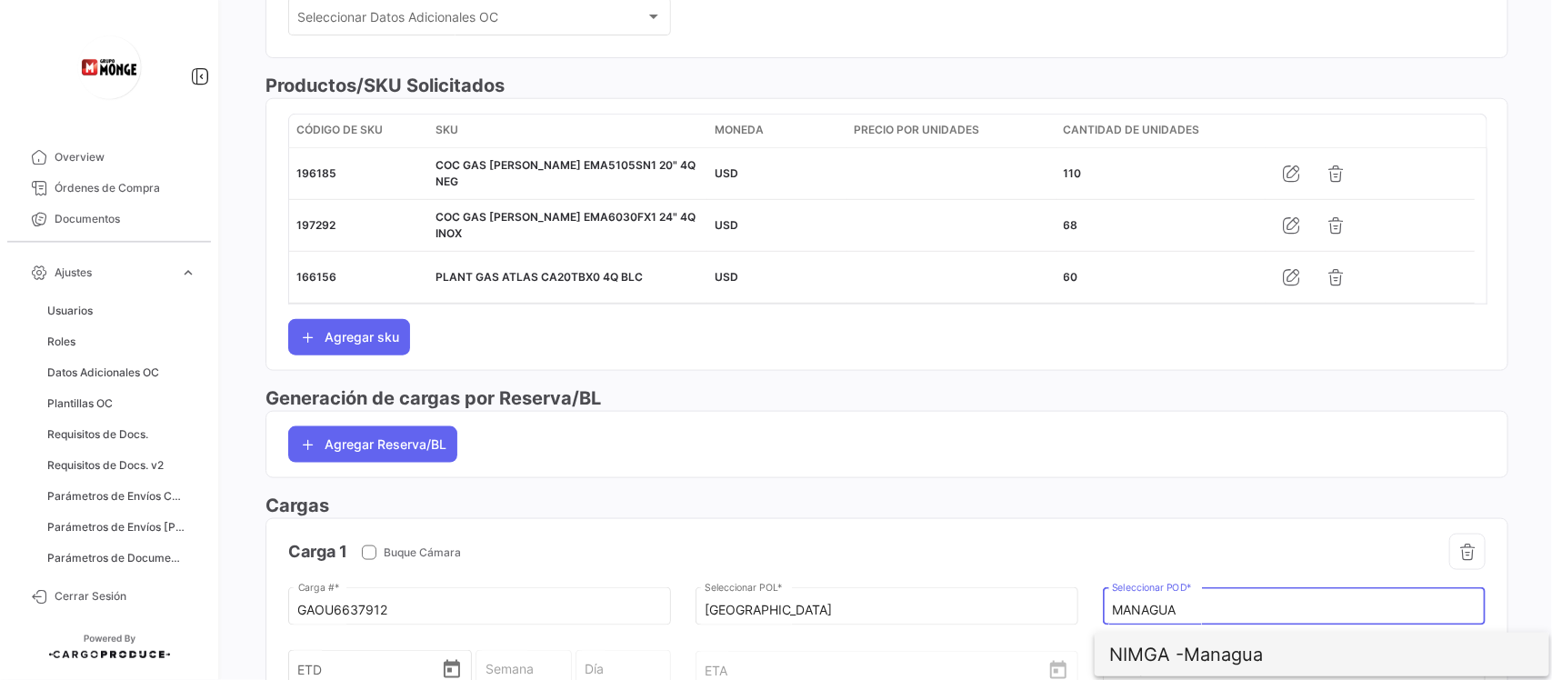
click at [1209, 657] on span "NIMGA - [GEOGRAPHIC_DATA]" at bounding box center [1321, 655] width 425 height 44
type input "Managua"
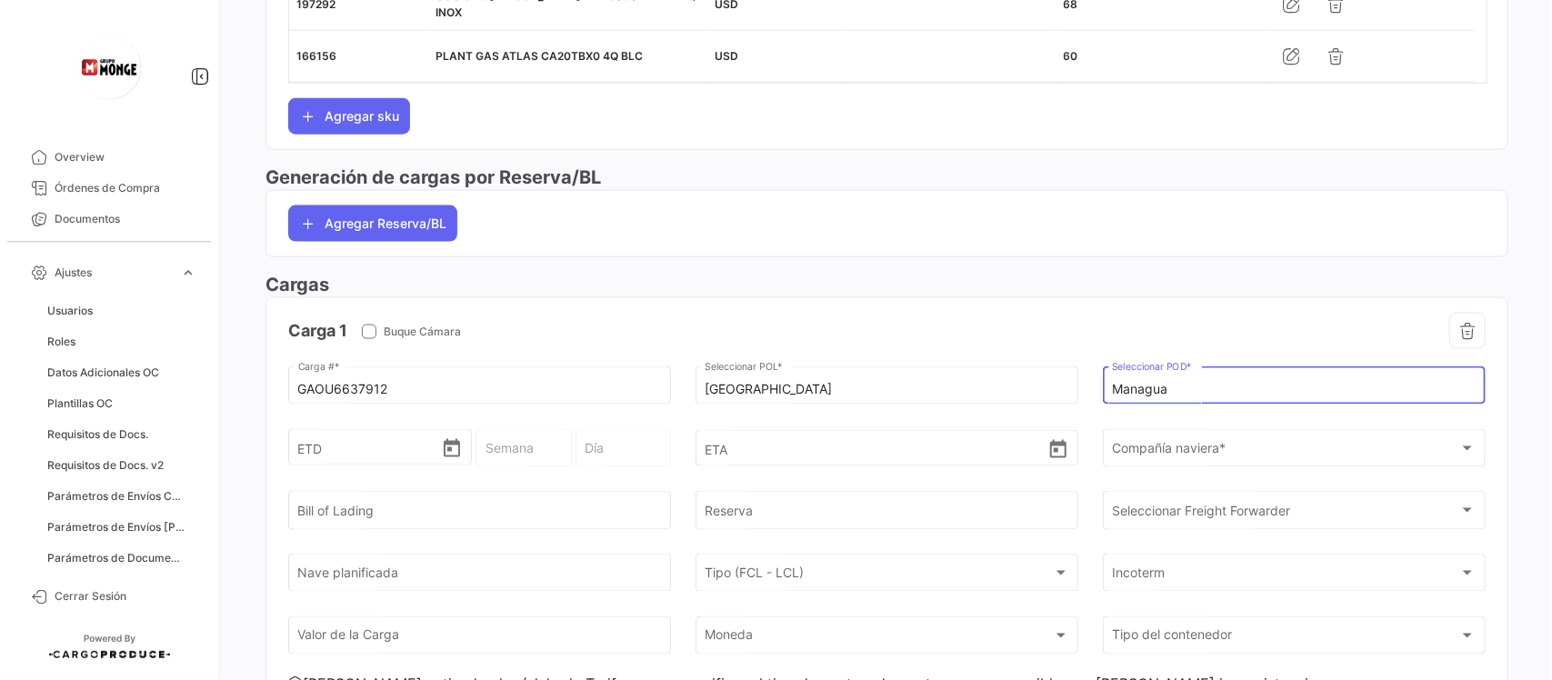
scroll to position [998, 0]
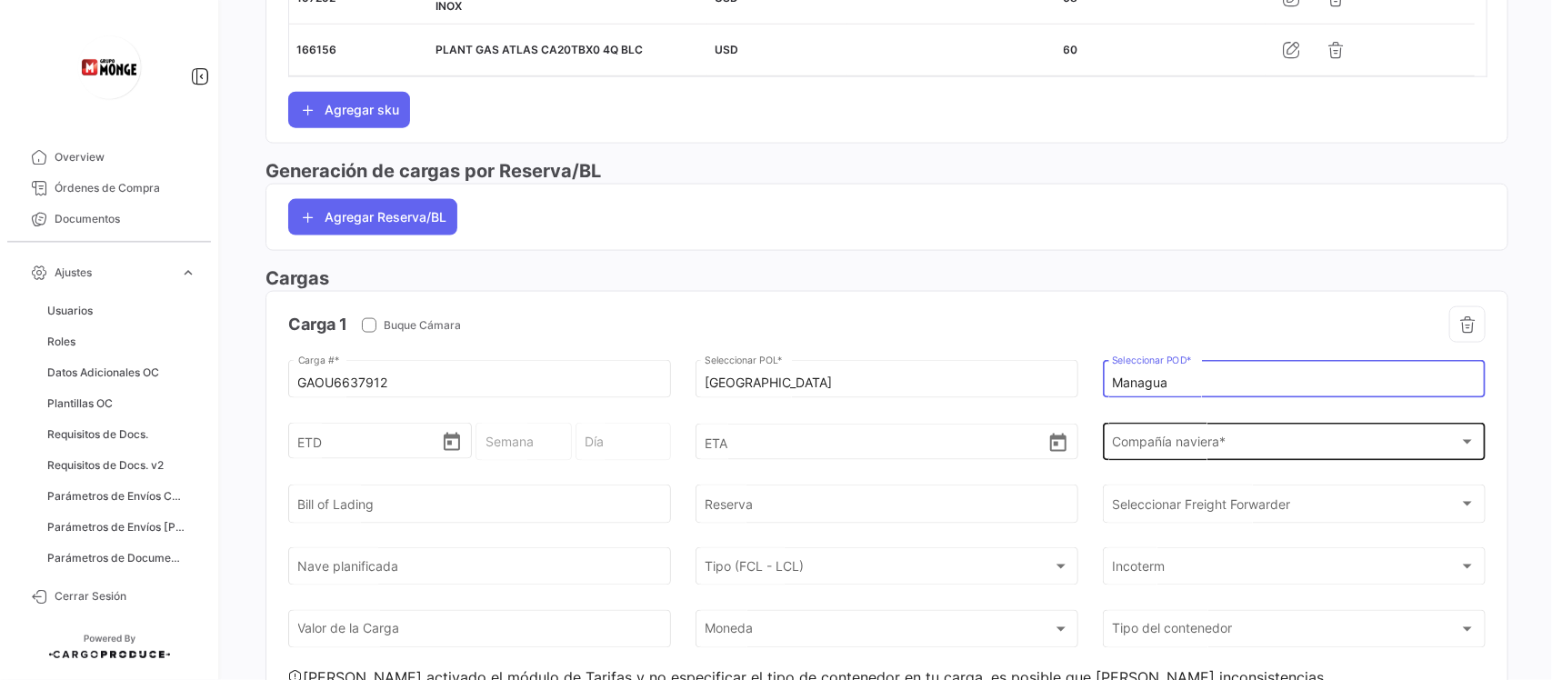
click at [1201, 454] on span "Compañía naviera *" at bounding box center [1285, 445] width 347 height 15
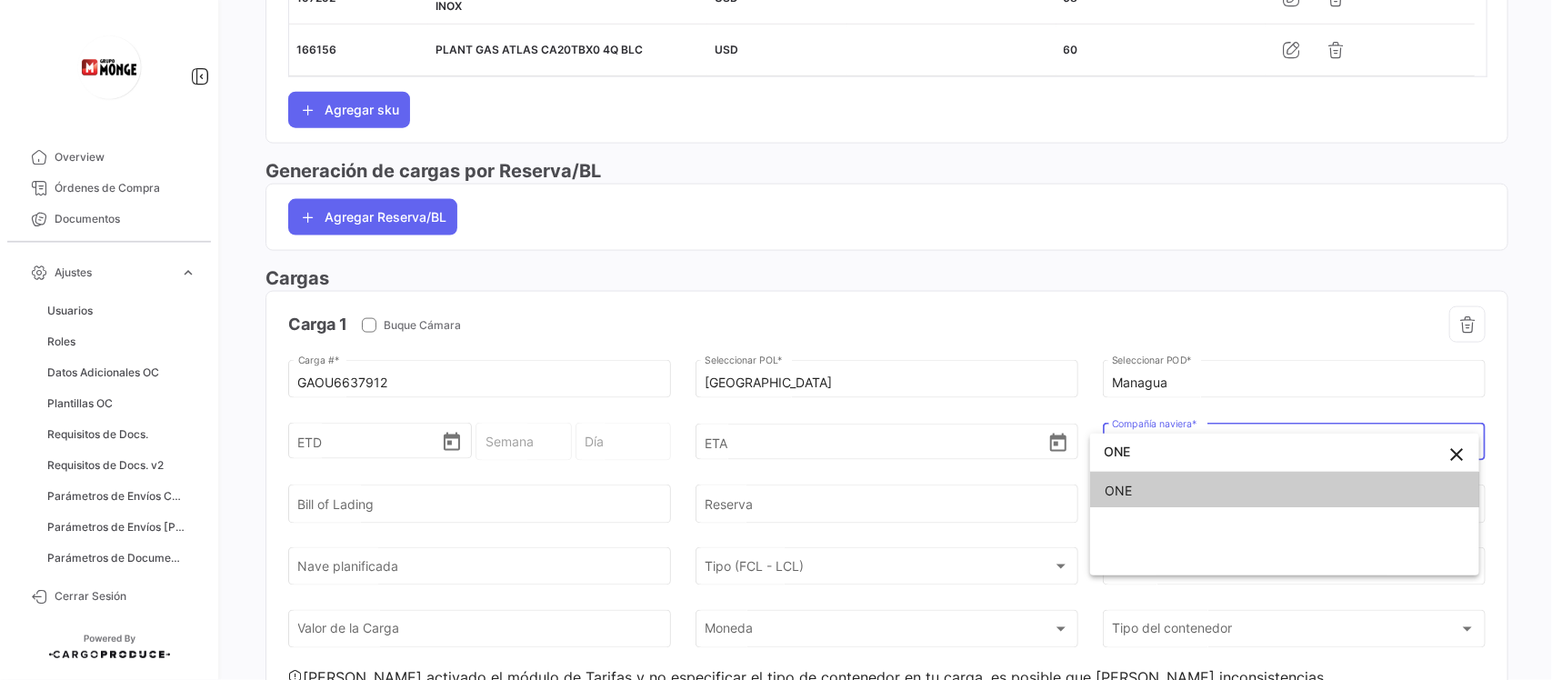
type input "ONE"
click at [1128, 484] on span "ONE" at bounding box center [1117, 490] width 27 height 15
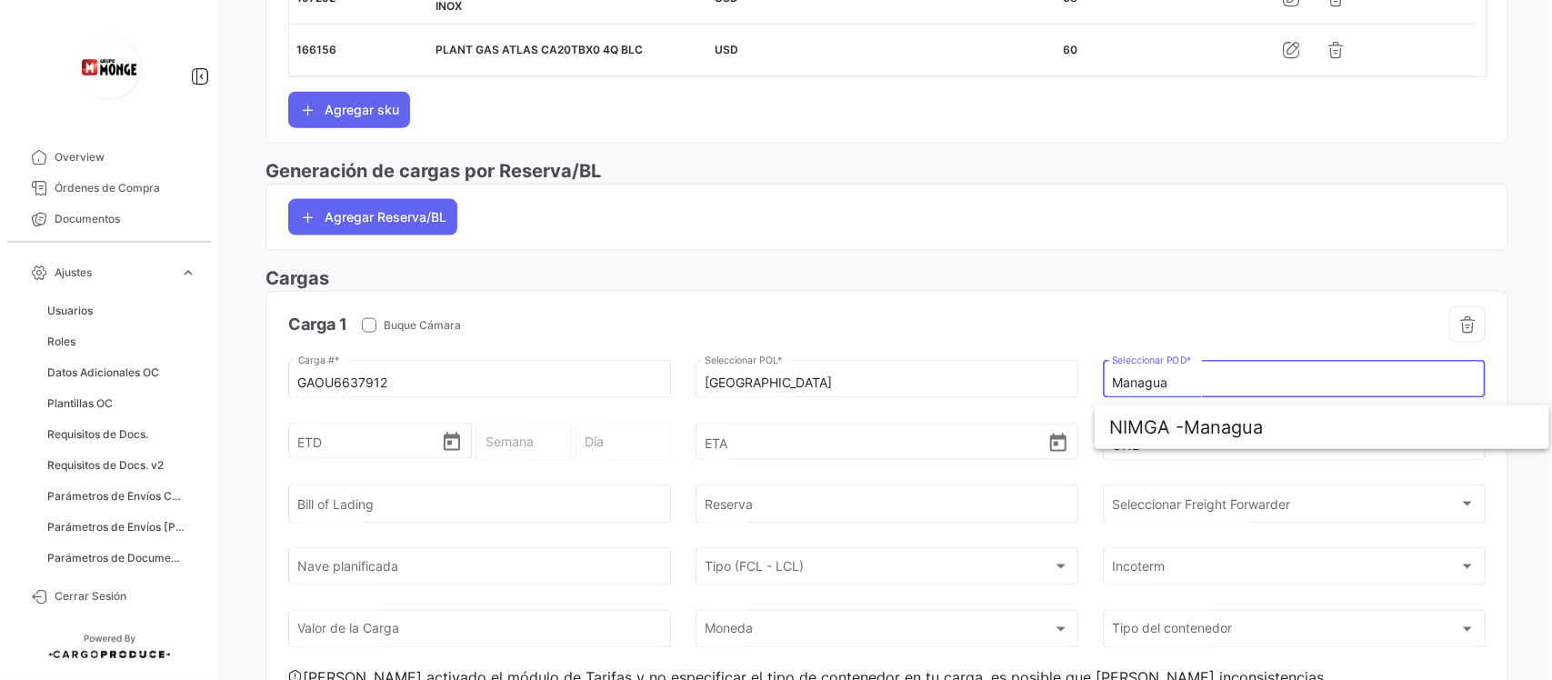
click at [1148, 384] on input "Managua" at bounding box center [1294, 382] width 364 height 15
drag, startPoint x: 1169, startPoint y: 388, endPoint x: 1098, endPoint y: 383, distance: 71.1
click at [1103, 383] on div "Managua Seleccionar POD *" at bounding box center [1294, 378] width 383 height 42
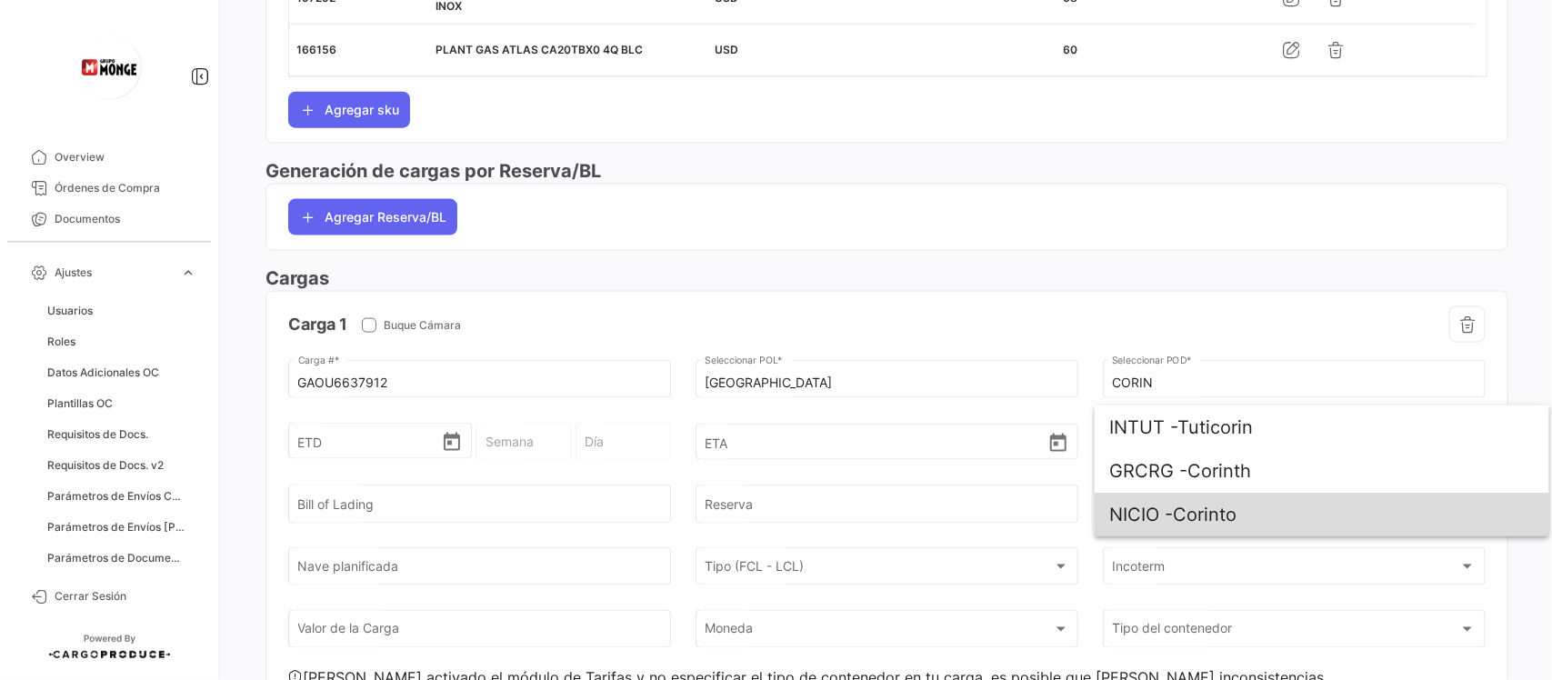
click at [1183, 518] on span "NICIO - Corinto" at bounding box center [1321, 515] width 425 height 44
type input "Corinto"
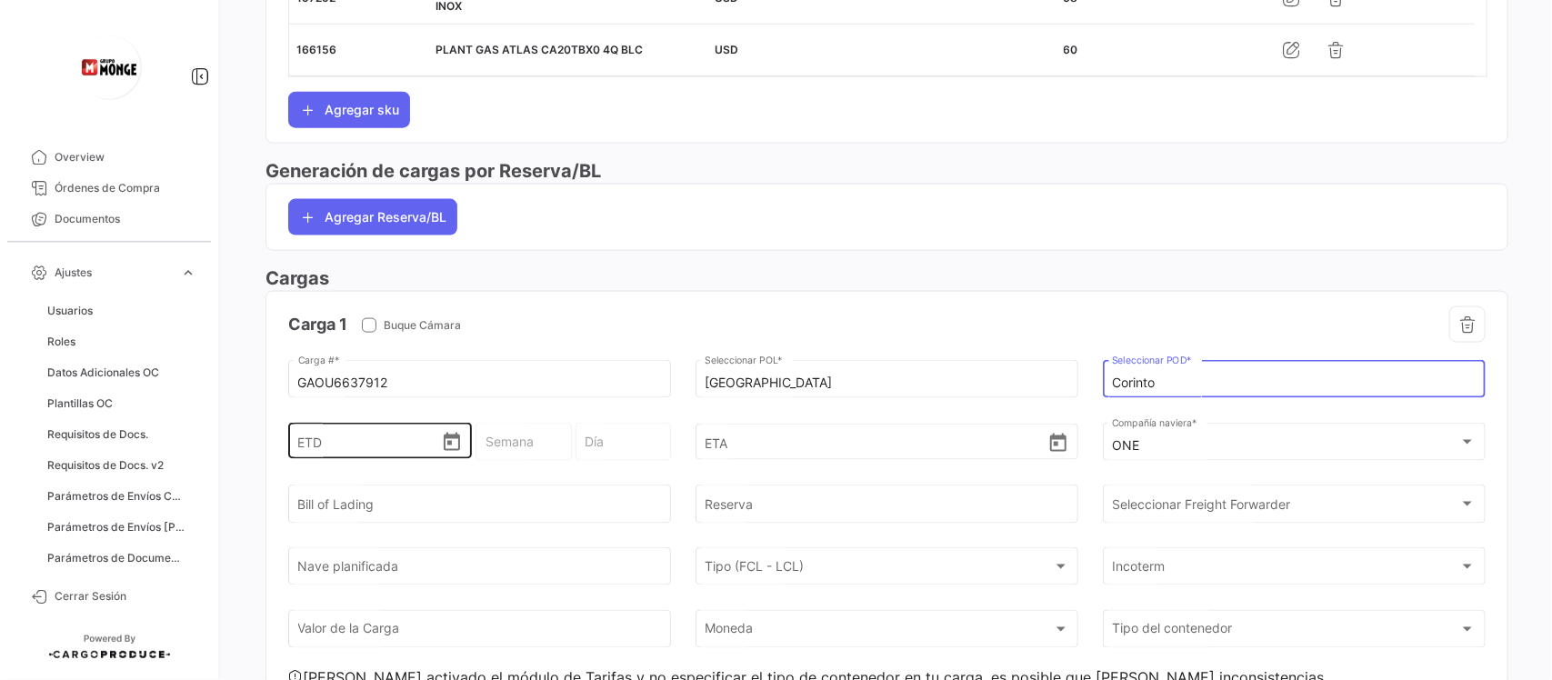
click at [447, 446] on icon "Open calendar" at bounding box center [452, 443] width 22 height 22
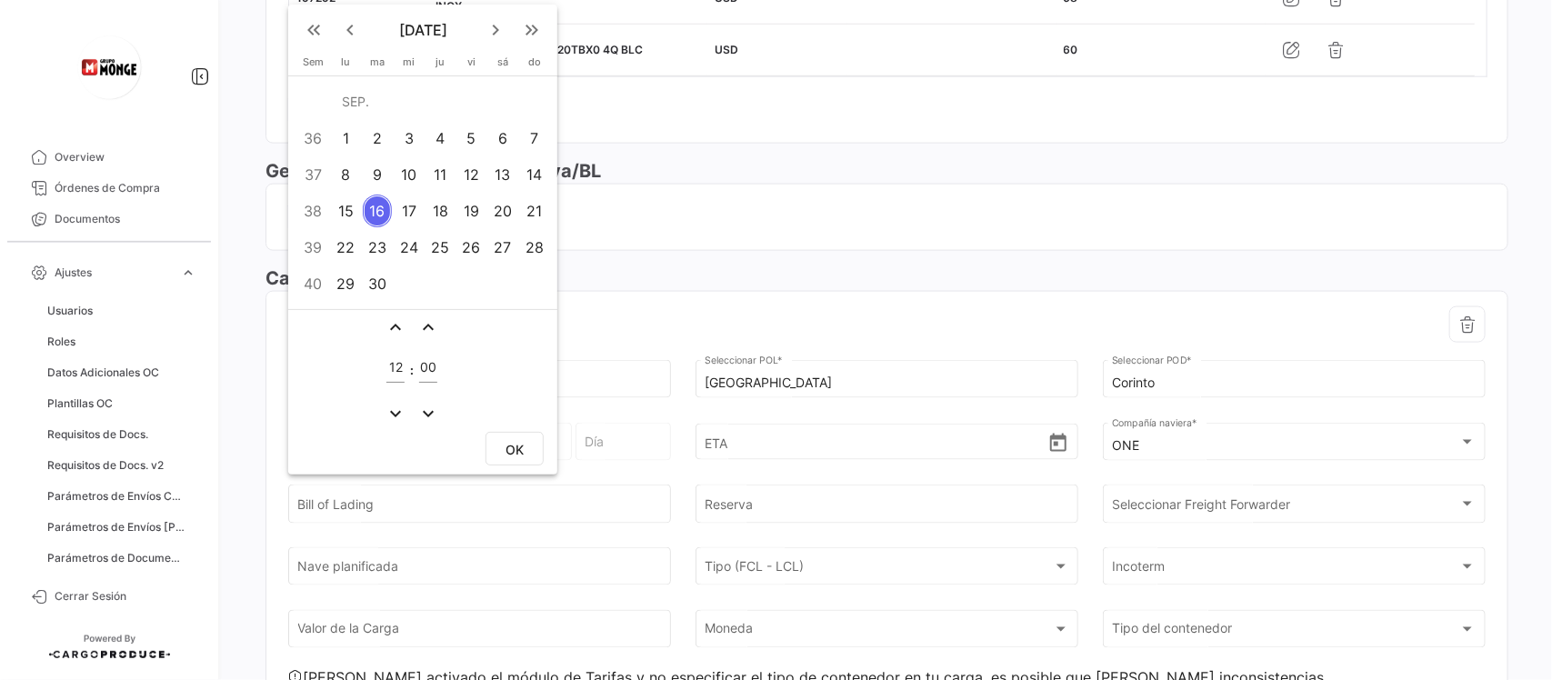
click at [407, 141] on div "3" at bounding box center [408, 138] width 28 height 33
click at [516, 445] on span "OK" at bounding box center [514, 449] width 18 height 15
type input "[DATE] 12:00"
type input "36 - 2025"
type input "Miércoles"
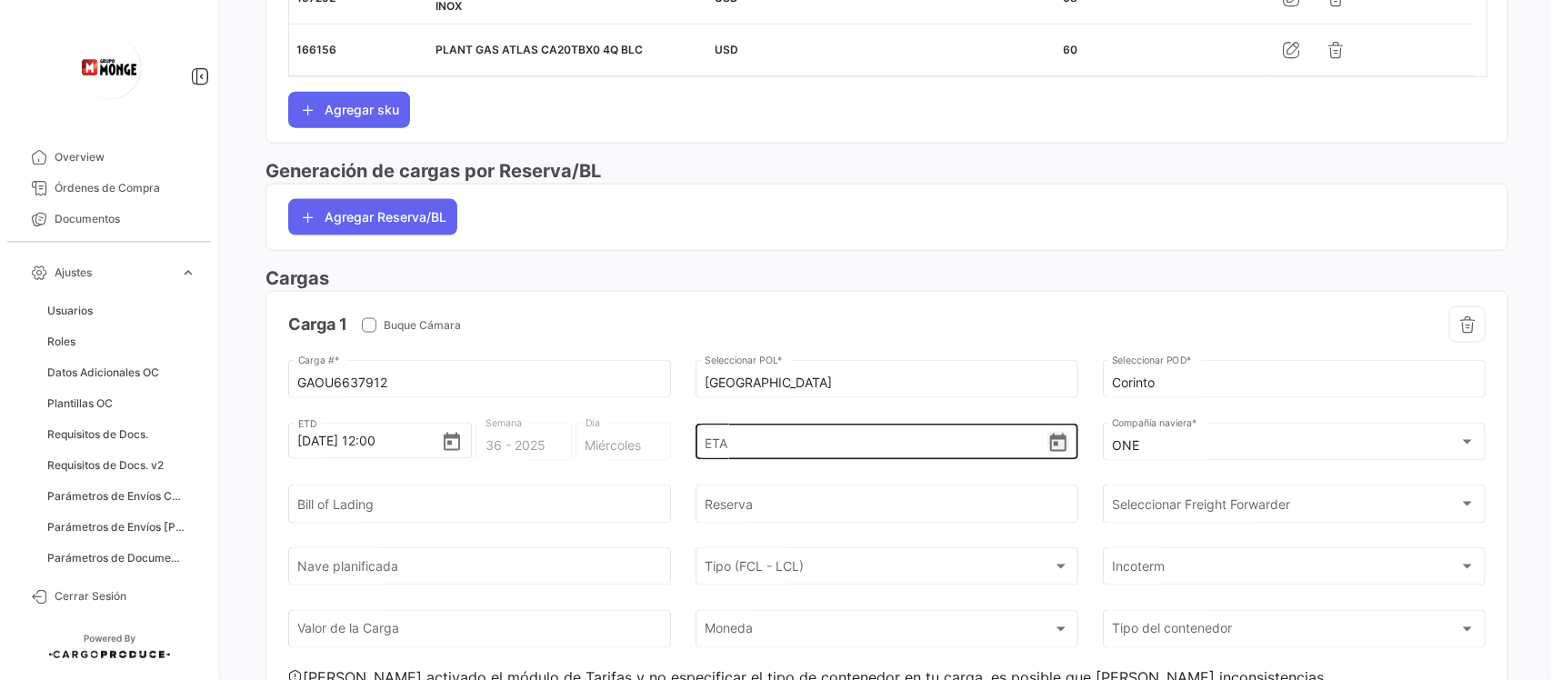
click at [1050, 444] on icon "Open calendar" at bounding box center [1058, 443] width 16 height 18
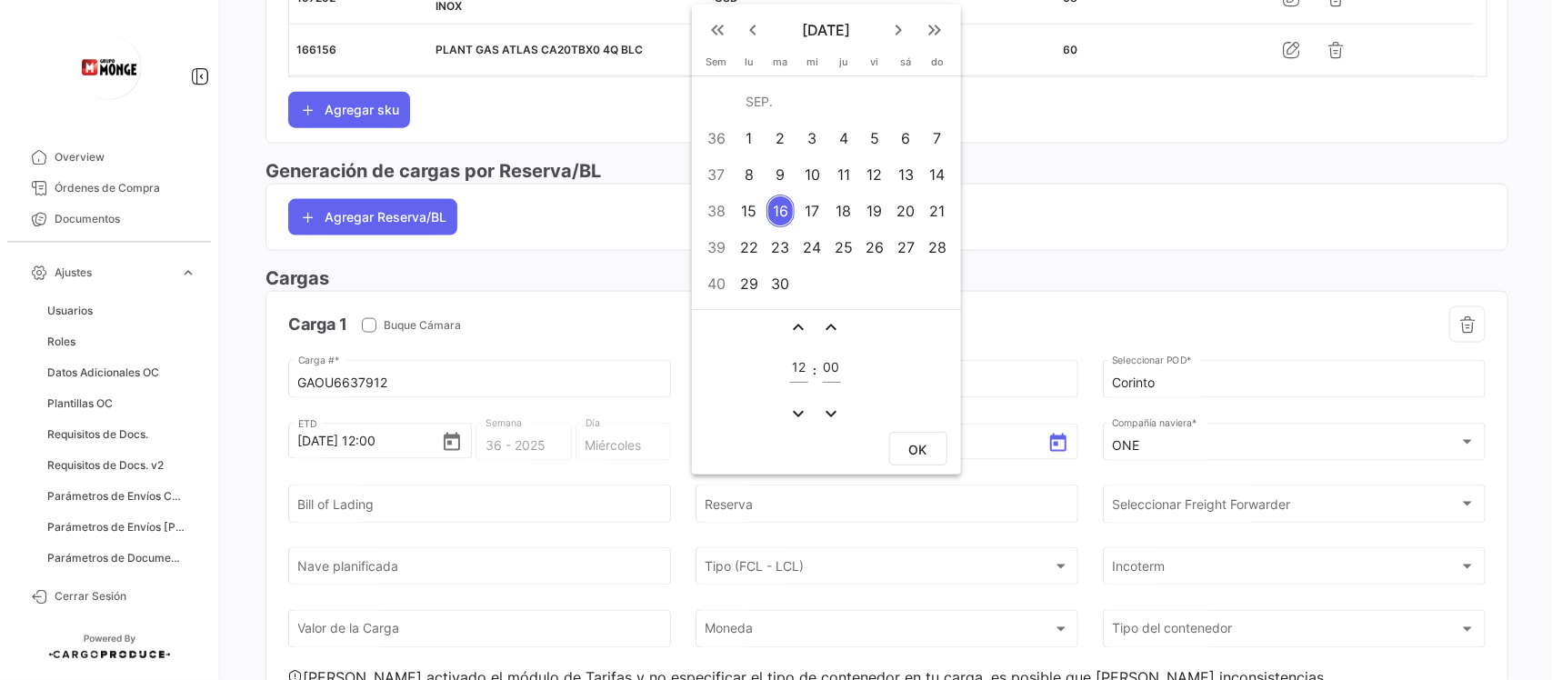
click at [787, 278] on div "30" at bounding box center [780, 283] width 29 height 33
click at [934, 455] on button "OK" at bounding box center [918, 449] width 58 height 34
type input "[DATE] 12:00"
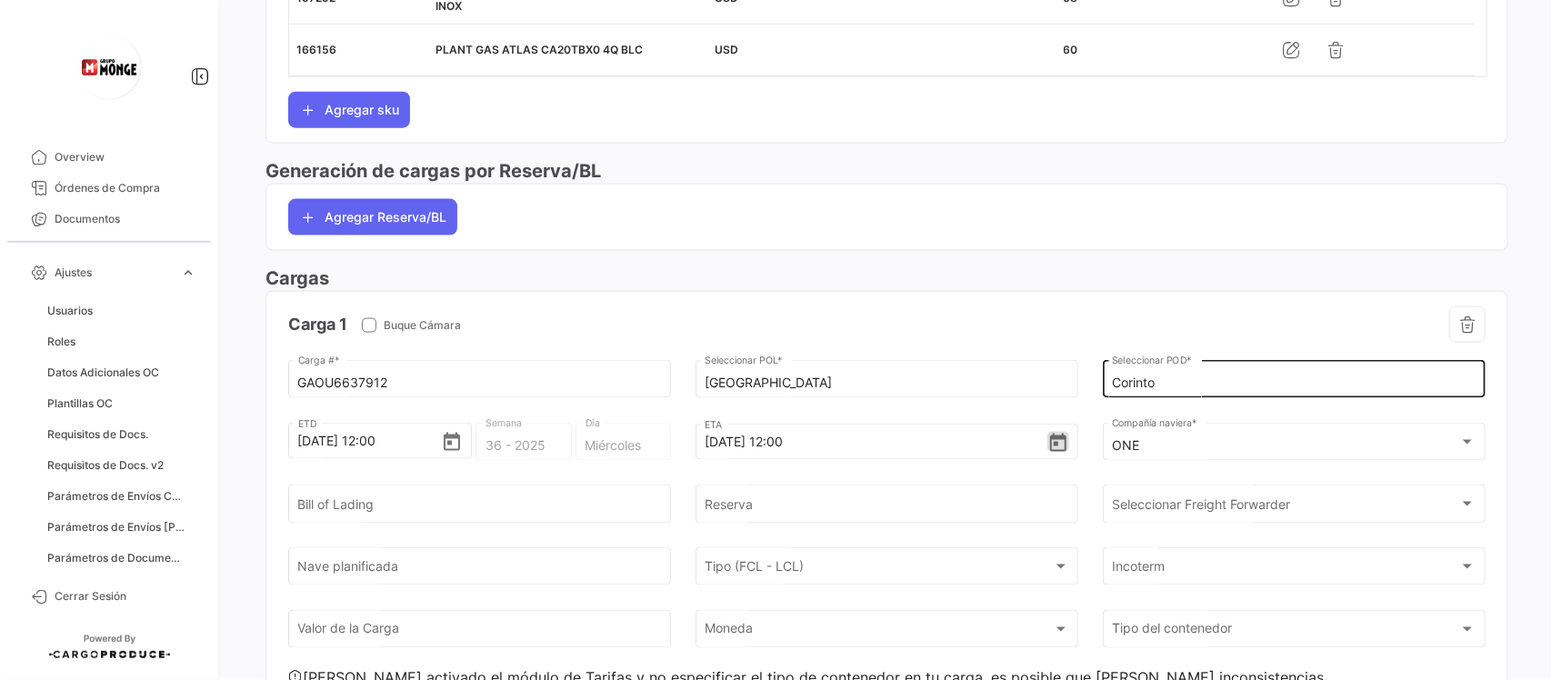
click at [1196, 391] on input "Corinto" at bounding box center [1294, 382] width 364 height 15
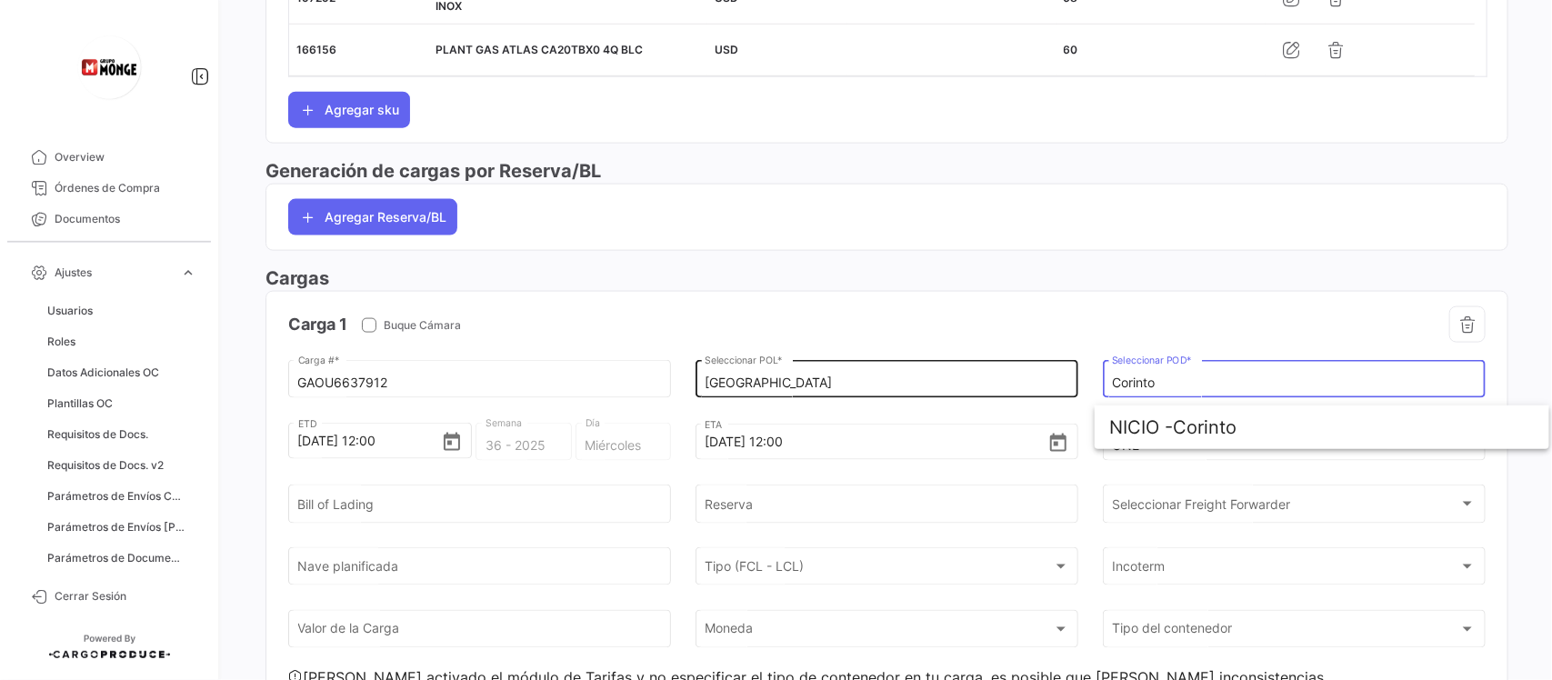
drag, startPoint x: 1163, startPoint y: 387, endPoint x: 1034, endPoint y: 374, distance: 129.7
click at [1021, 387] on div "GAOU6637912 Carga # * Guayaquil Seleccionar POL * Corinto Seleccionar POD * [DA…" at bounding box center [886, 522] width 1197 height 330
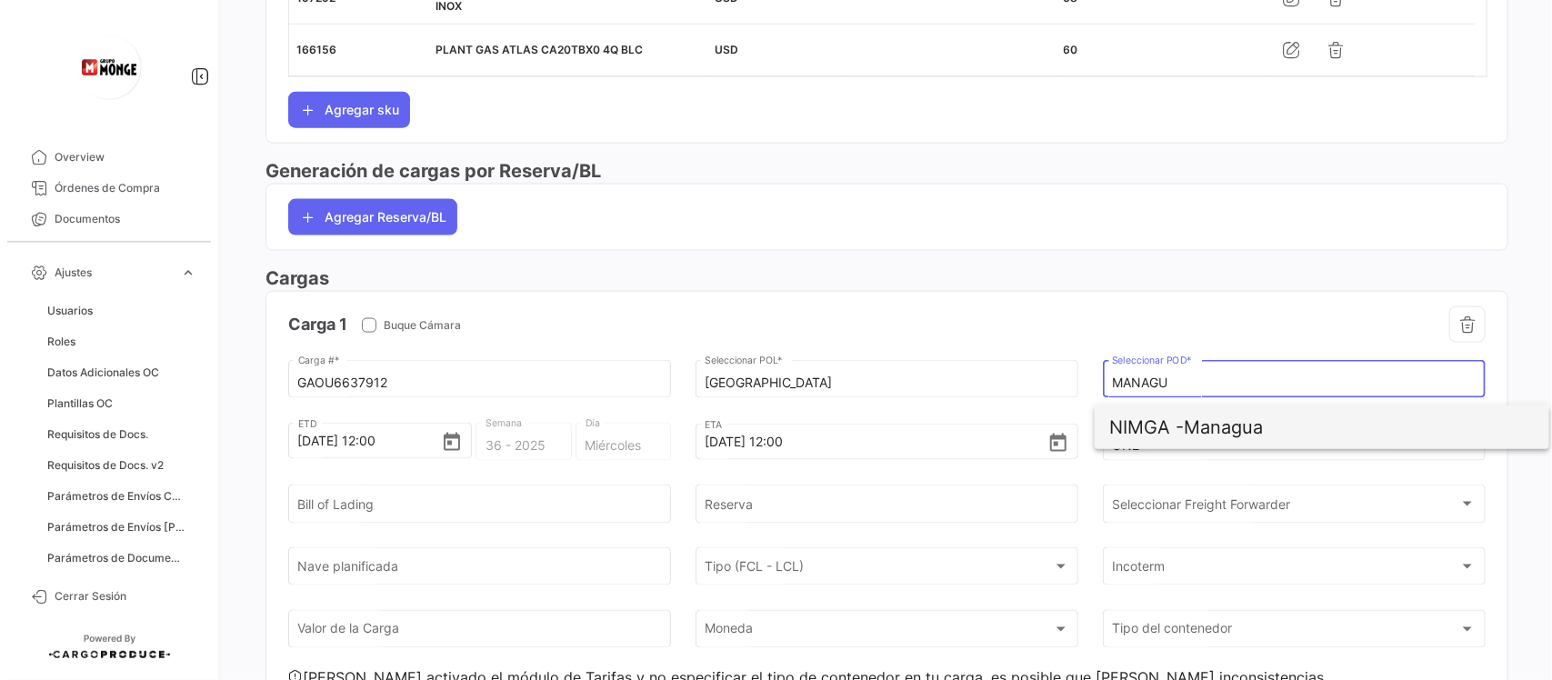
click at [1188, 418] on span "NIMGA - [GEOGRAPHIC_DATA]" at bounding box center [1321, 427] width 425 height 44
type input "Managua"
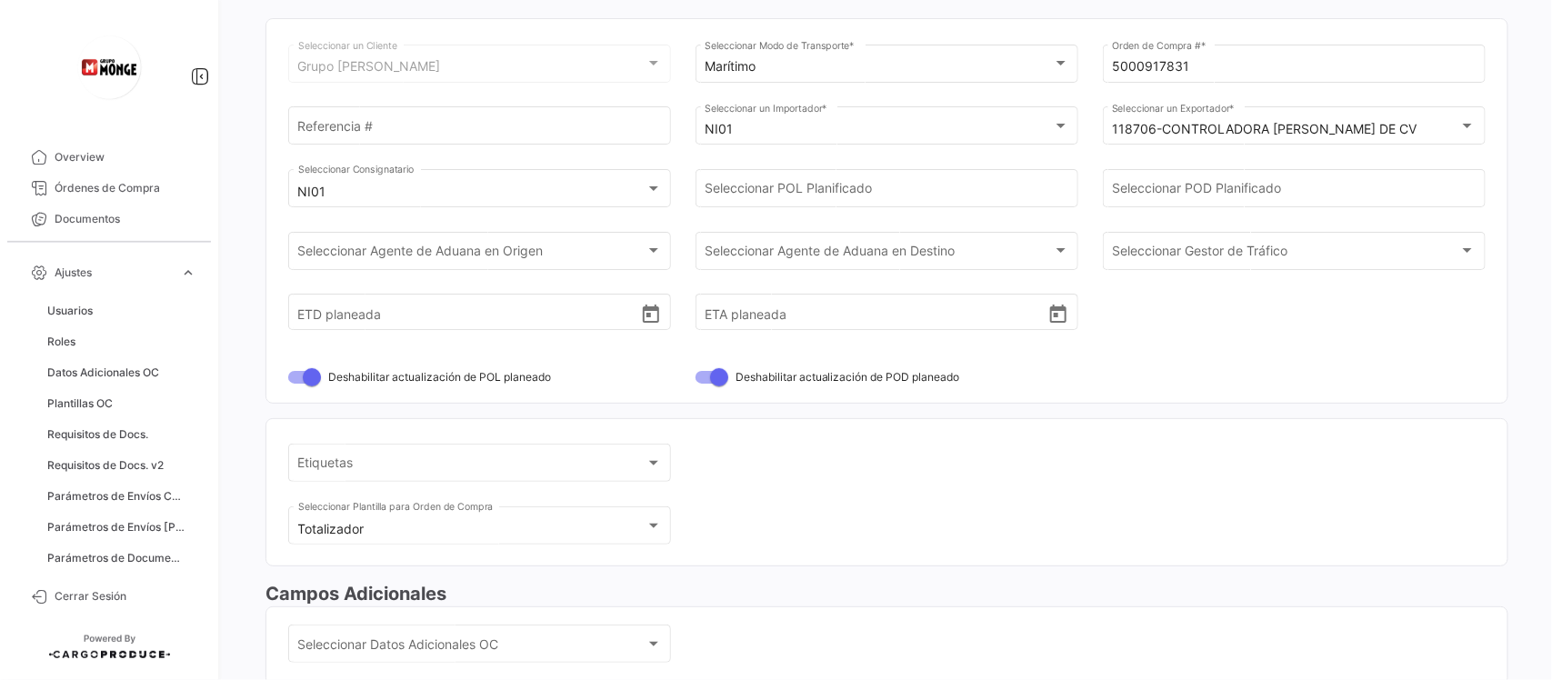
scroll to position [0, 0]
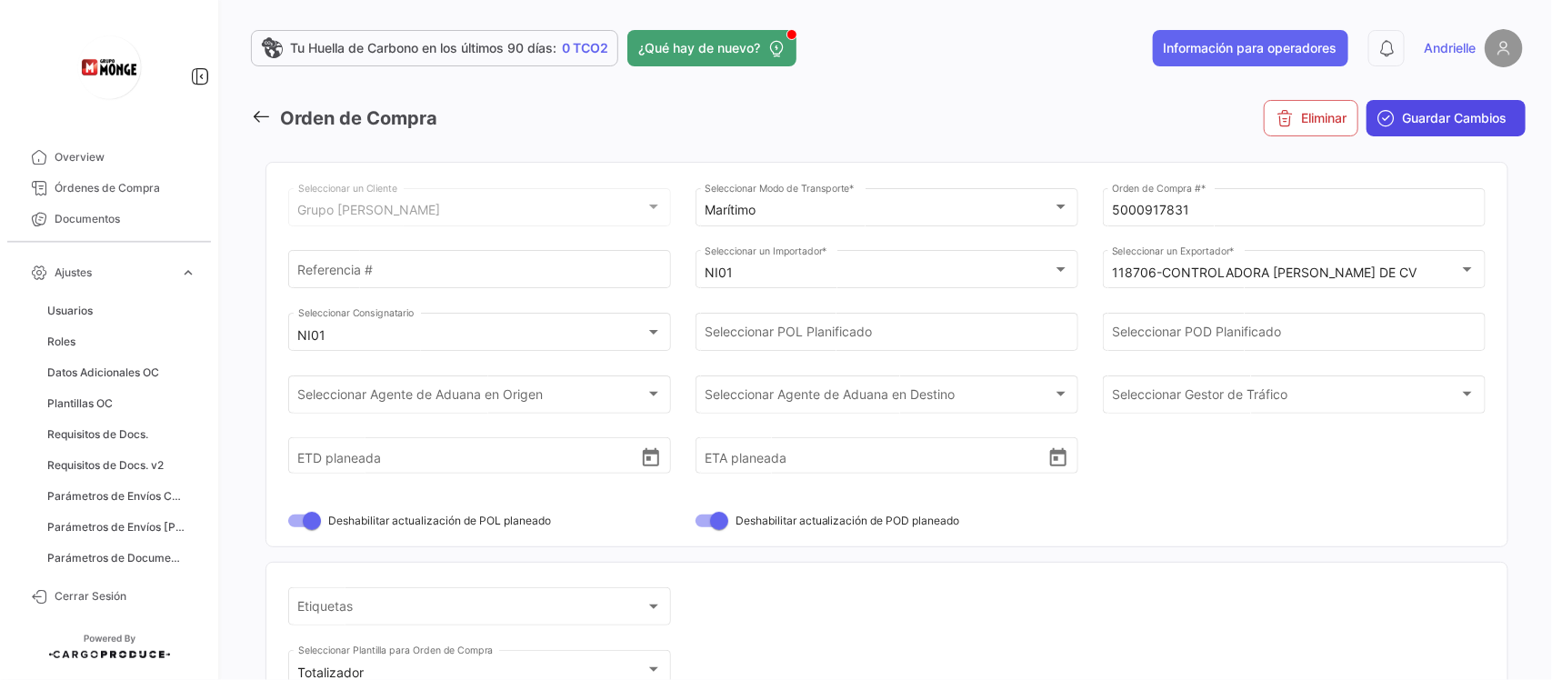
click at [1443, 109] on span "Guardar Cambios" at bounding box center [1454, 118] width 105 height 18
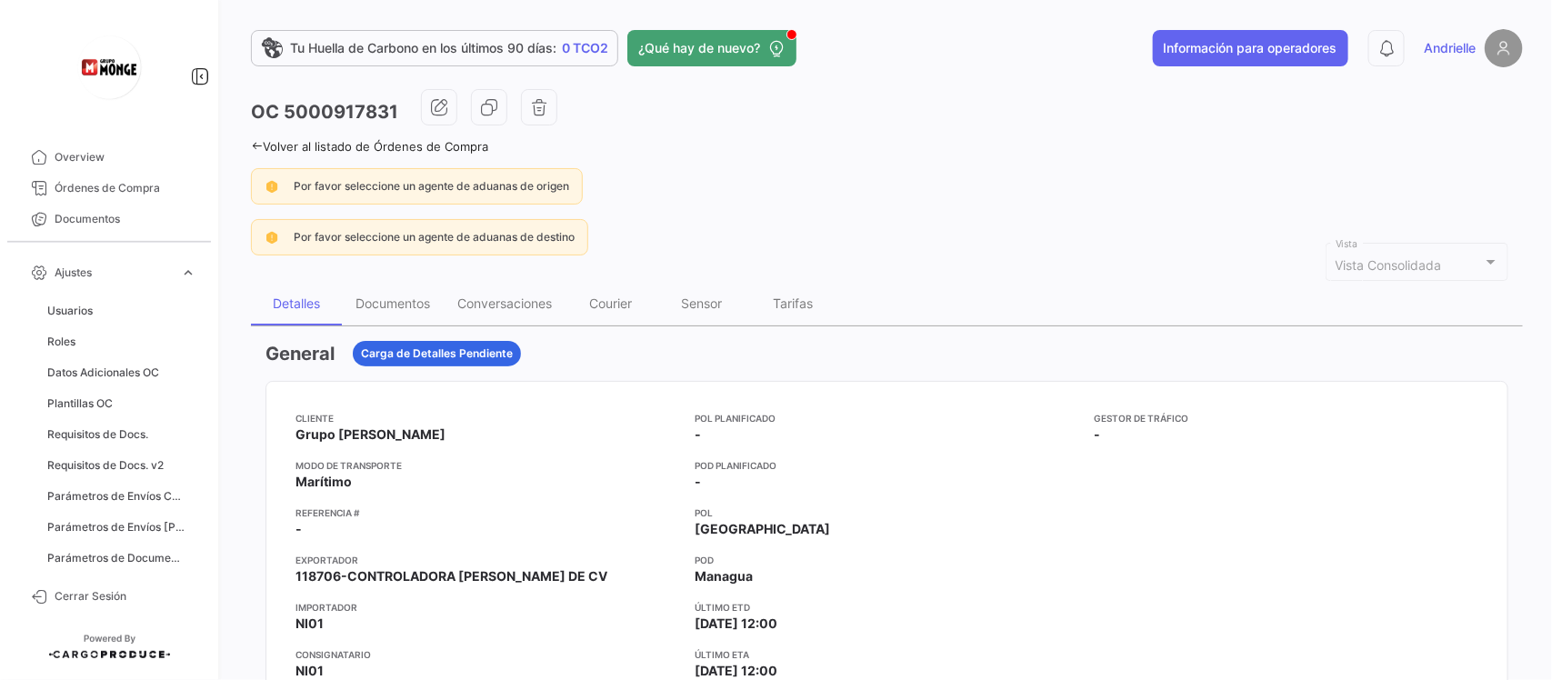
click at [253, 143] on icon at bounding box center [257, 146] width 12 height 12
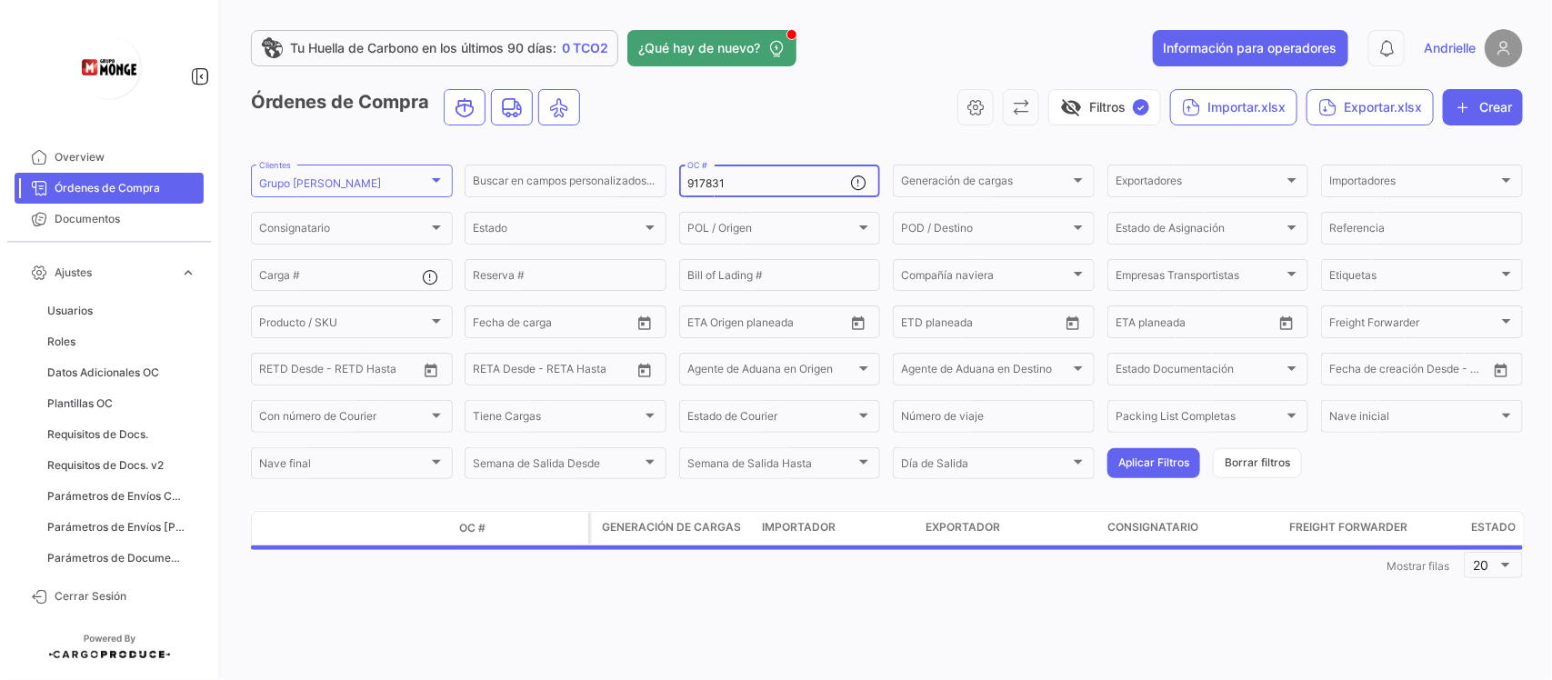
click at [755, 182] on input "917831" at bounding box center [769, 183] width 164 height 13
paste input "1819"
type input "911819"
click at [1143, 465] on button "Aplicar Filtros" at bounding box center [1153, 463] width 93 height 30
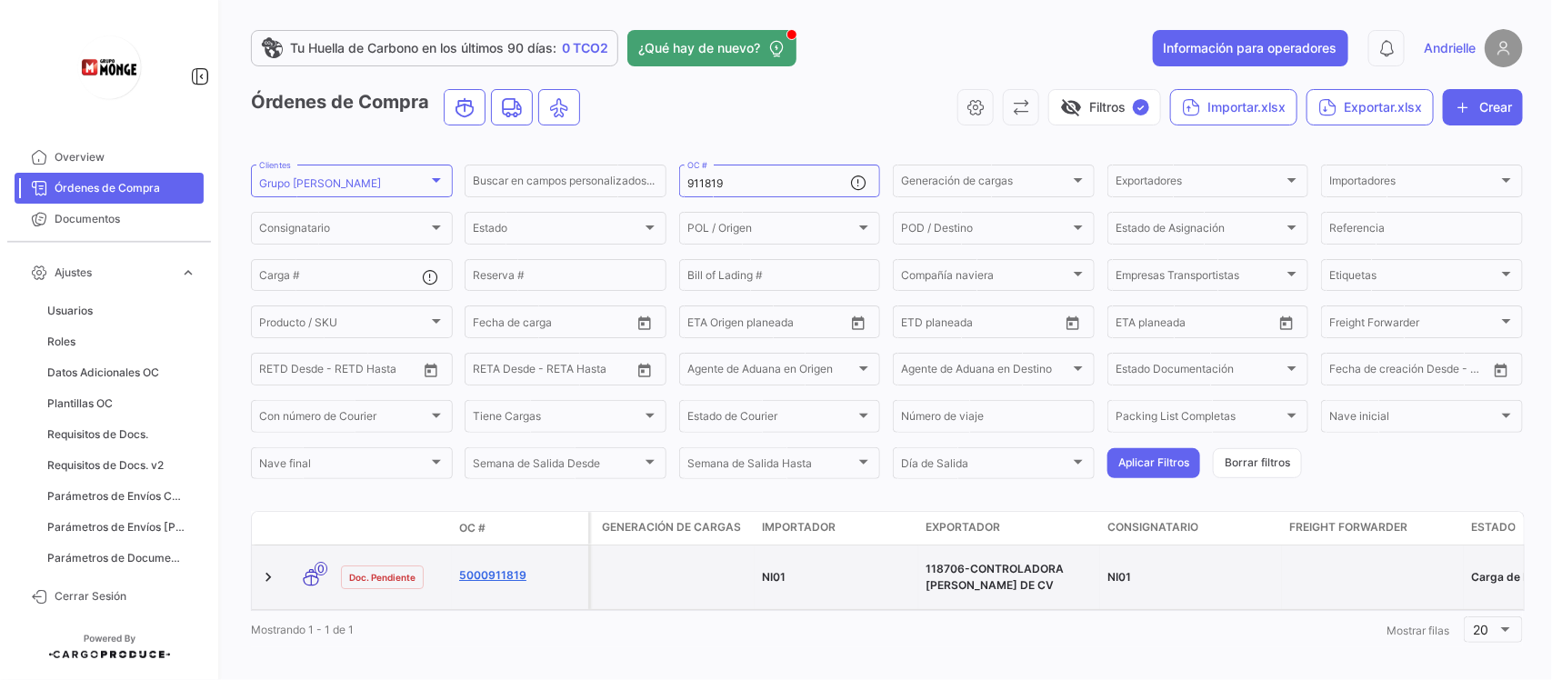
click at [484, 575] on link "5000911819" at bounding box center [520, 575] width 122 height 16
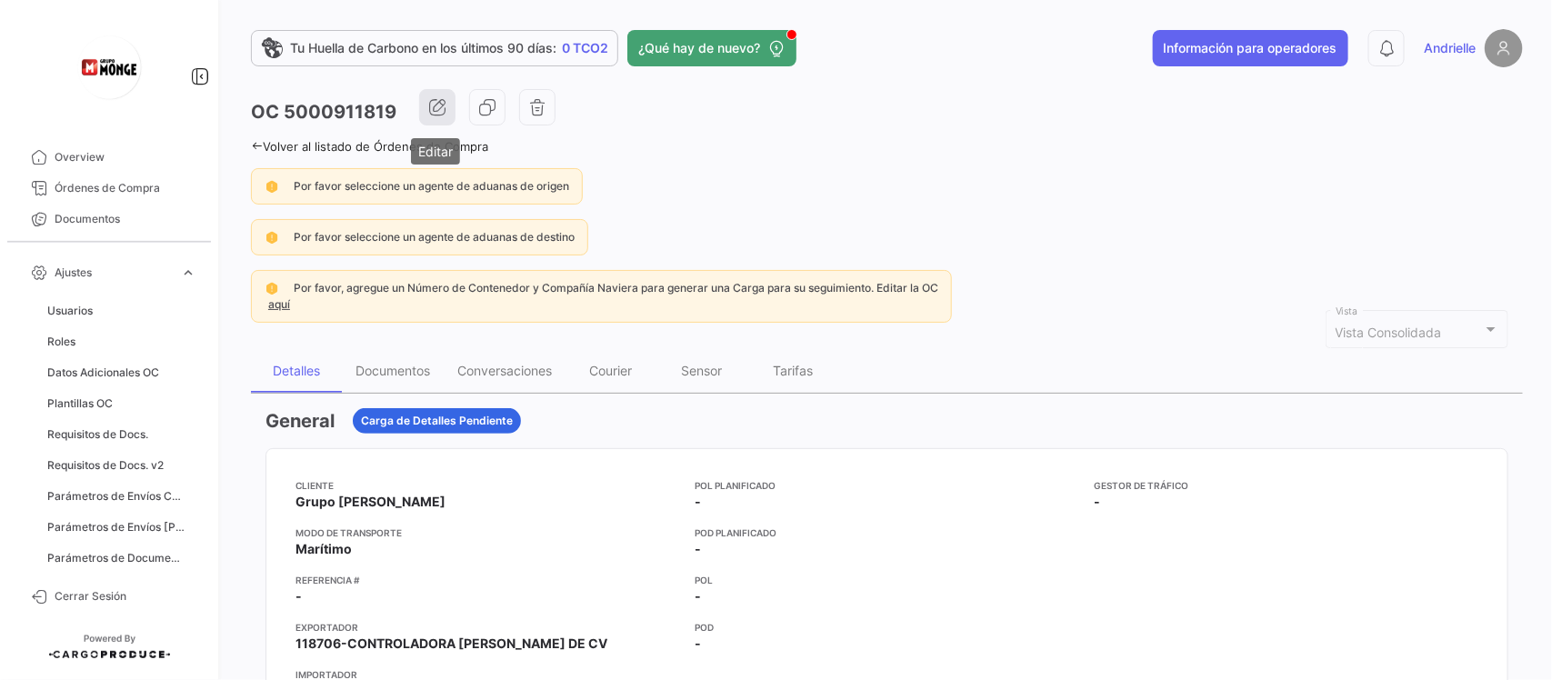
click at [428, 101] on icon "button" at bounding box center [437, 107] width 18 height 18
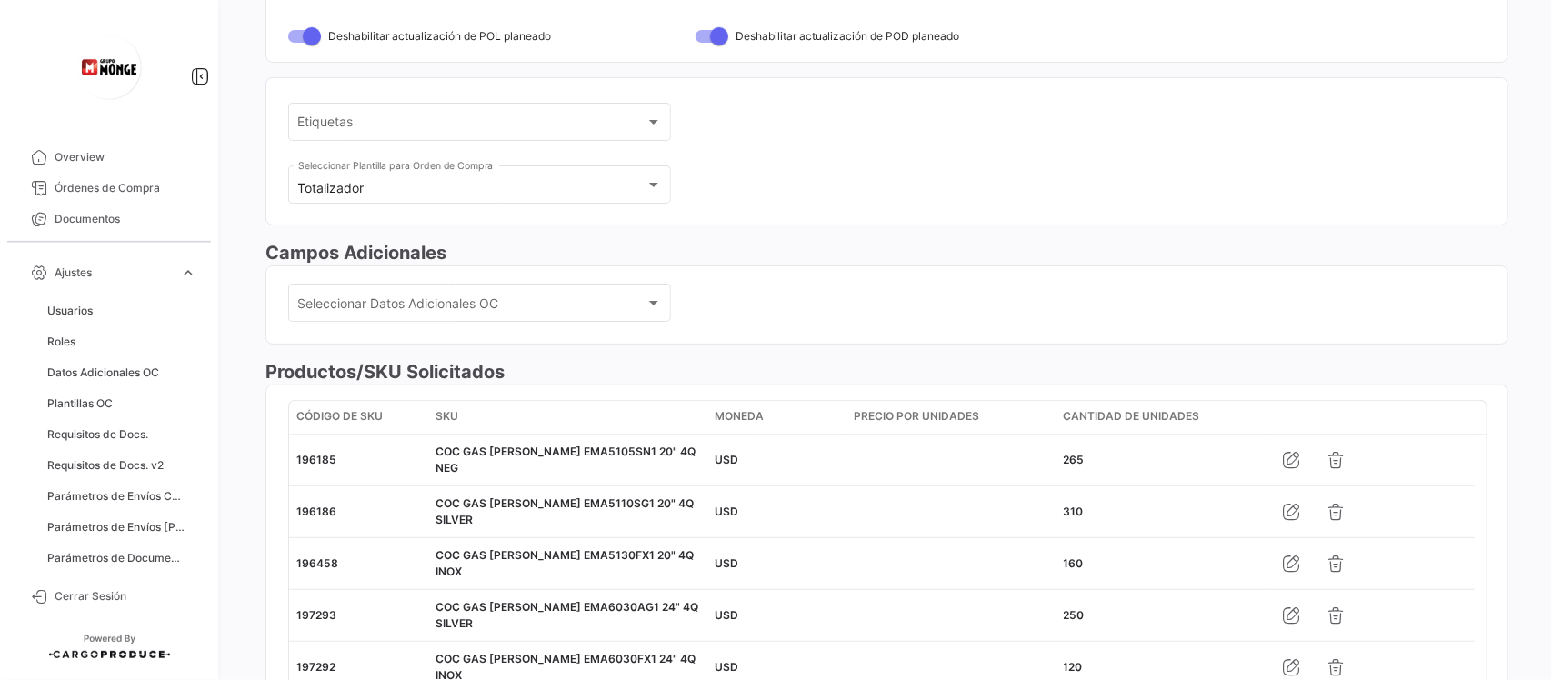
scroll to position [927, 0]
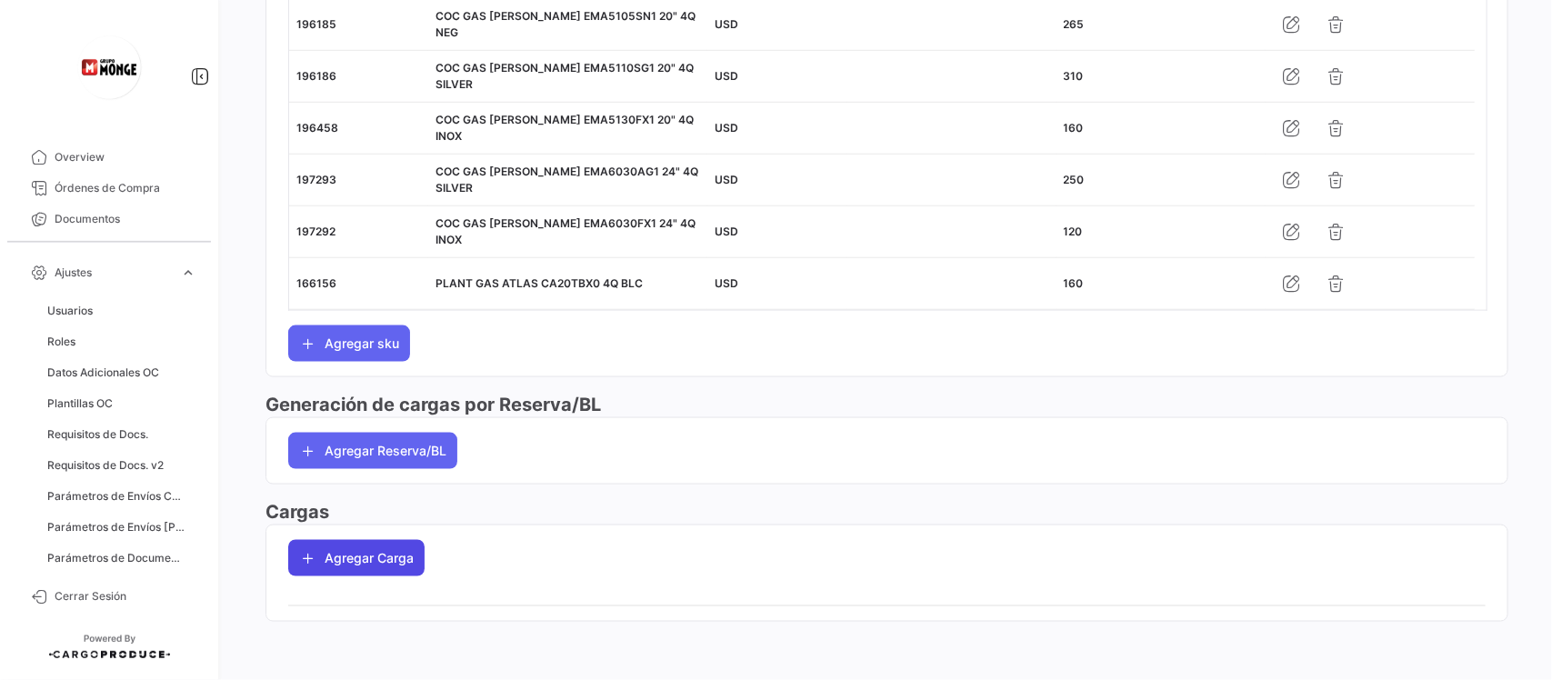
click at [379, 551] on button "Agregar Carga" at bounding box center [356, 558] width 136 height 36
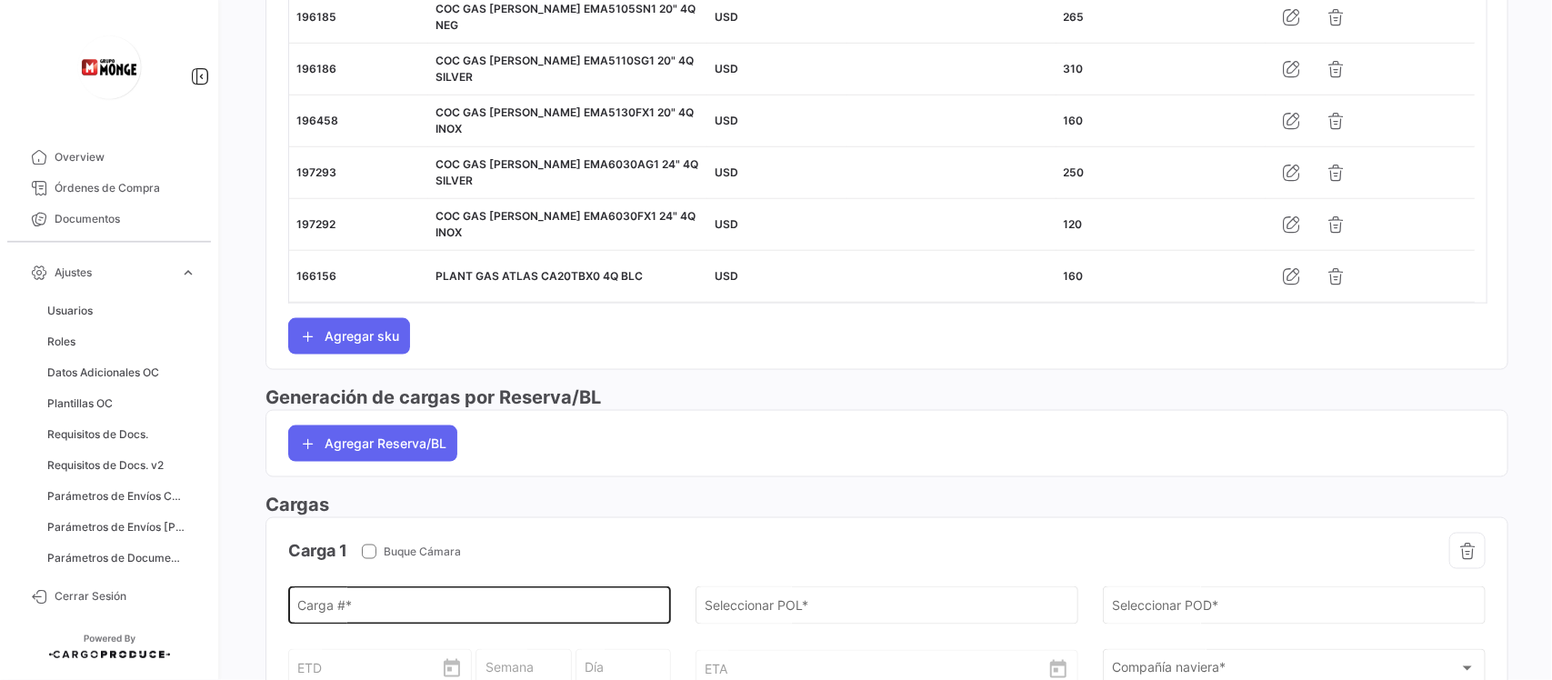
click at [380, 612] on input "Carga # *" at bounding box center [480, 609] width 364 height 15
paste input "ONEU1391293"
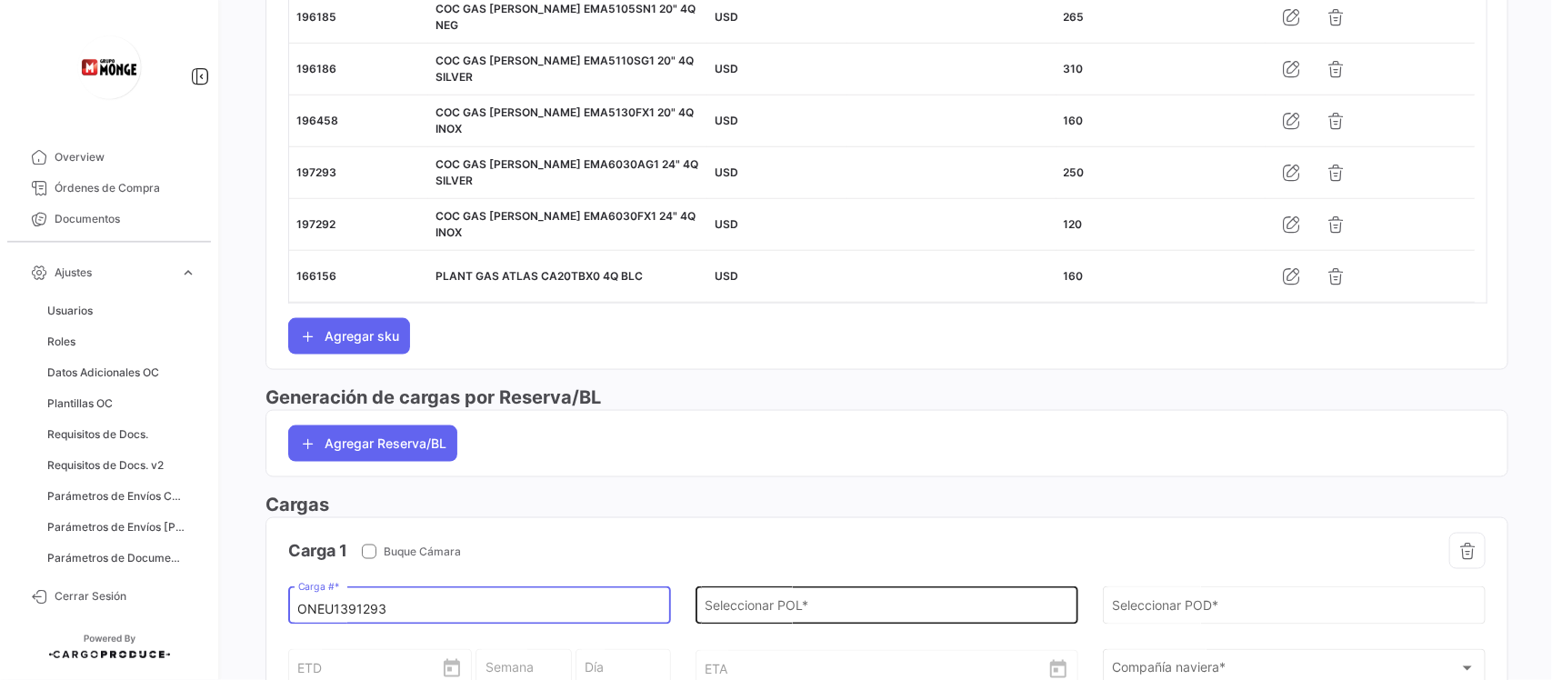
type input "ONEU1391293"
click at [757, 614] on input "Seleccionar POL *" at bounding box center [886, 609] width 364 height 15
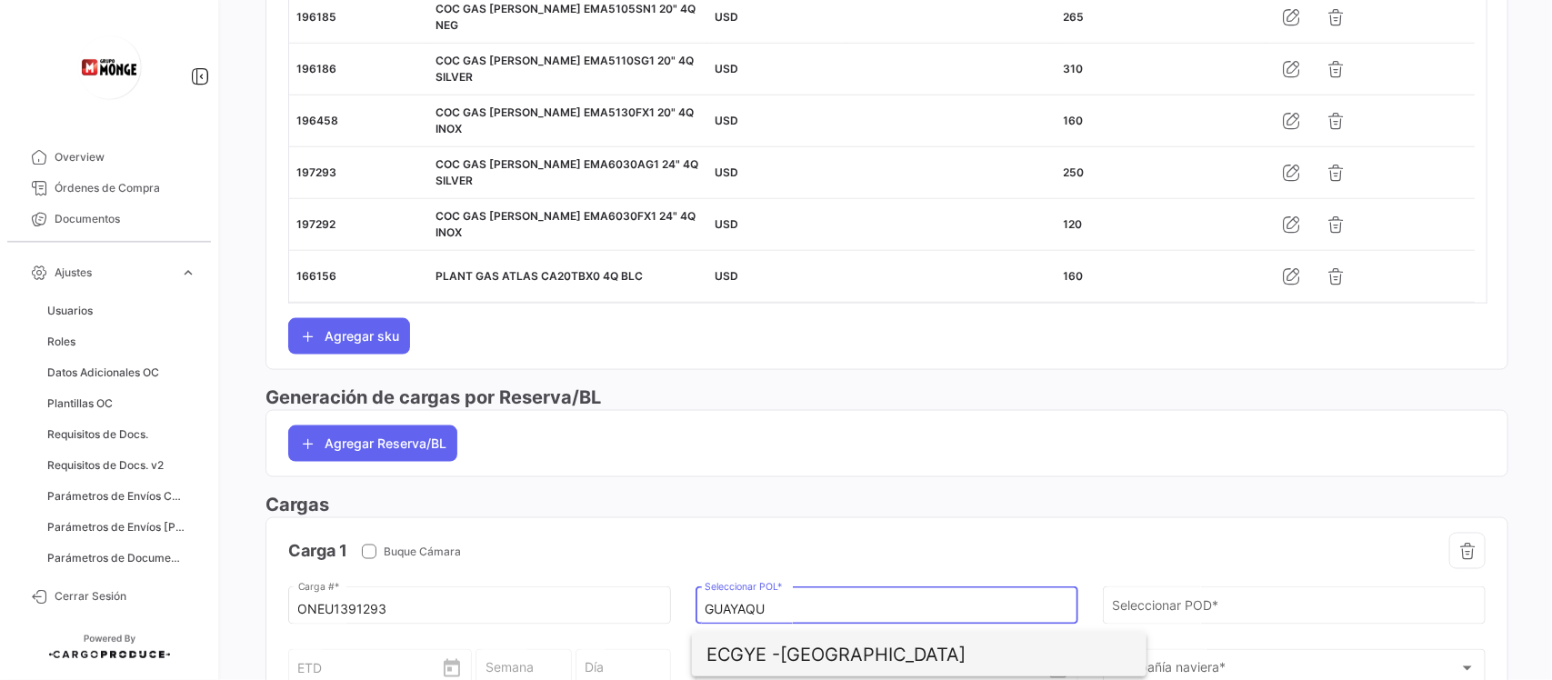
click at [812, 646] on span "ECGYE - [GEOGRAPHIC_DATA]" at bounding box center [918, 655] width 425 height 44
type input "[GEOGRAPHIC_DATA]"
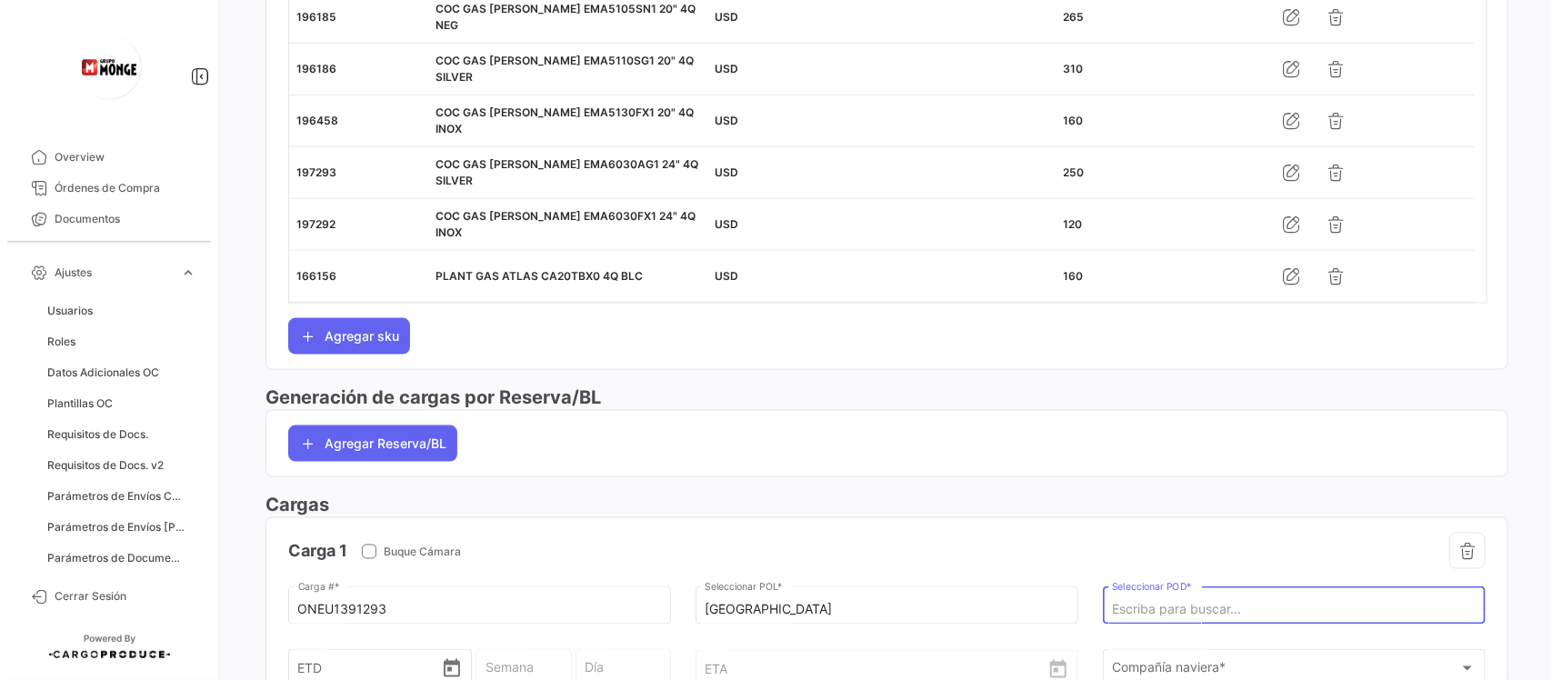
click at [1173, 610] on input "Seleccionar POD *" at bounding box center [1294, 609] width 364 height 15
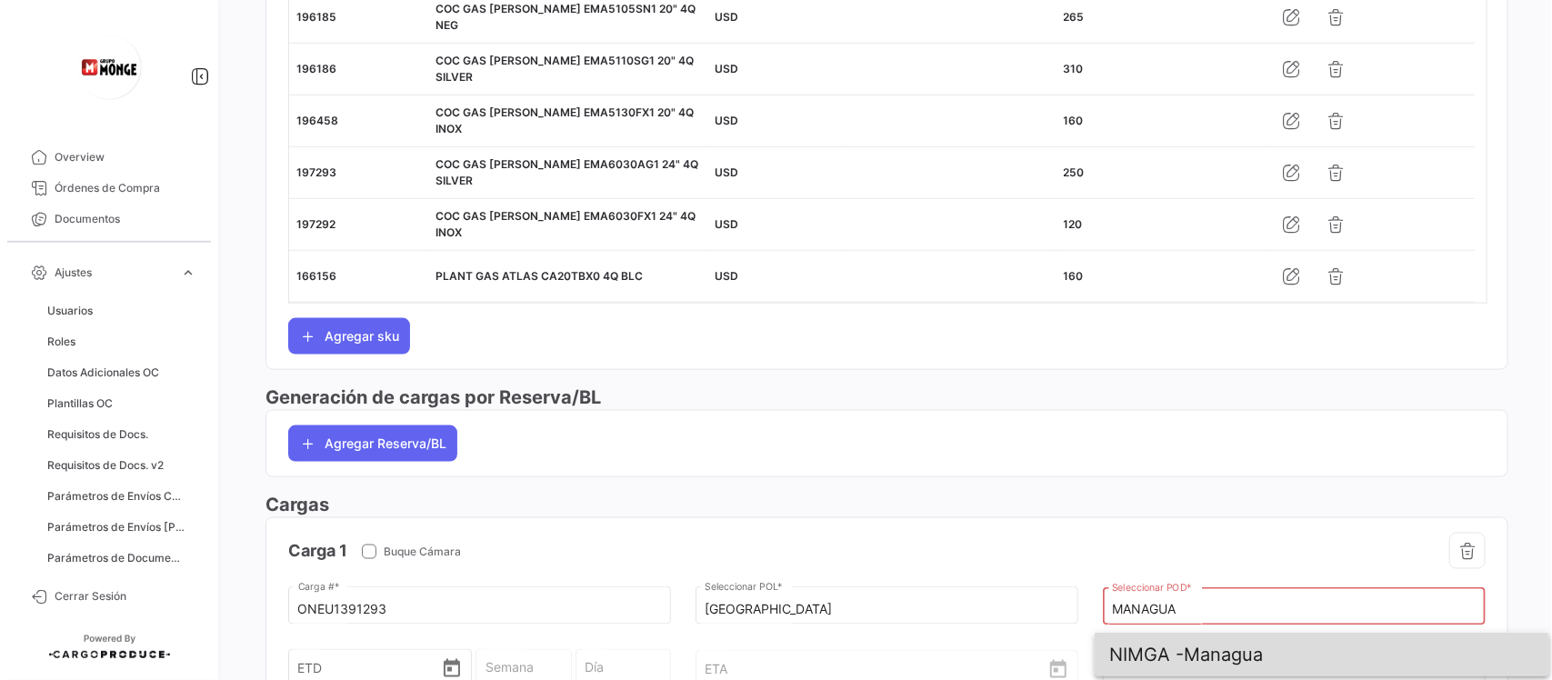
click at [1188, 661] on span "NIMGA - [GEOGRAPHIC_DATA]" at bounding box center [1321, 655] width 425 height 44
type input "Managua"
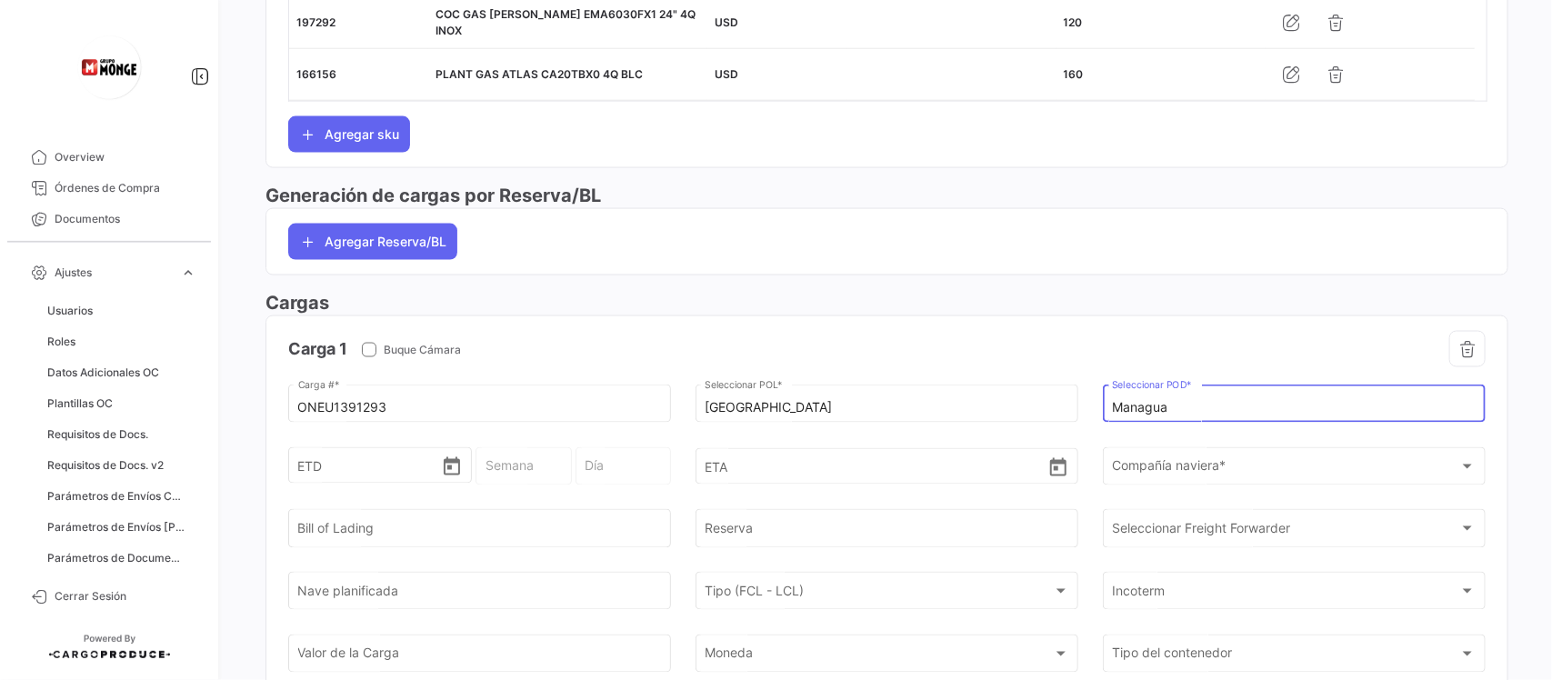
scroll to position [1154, 0]
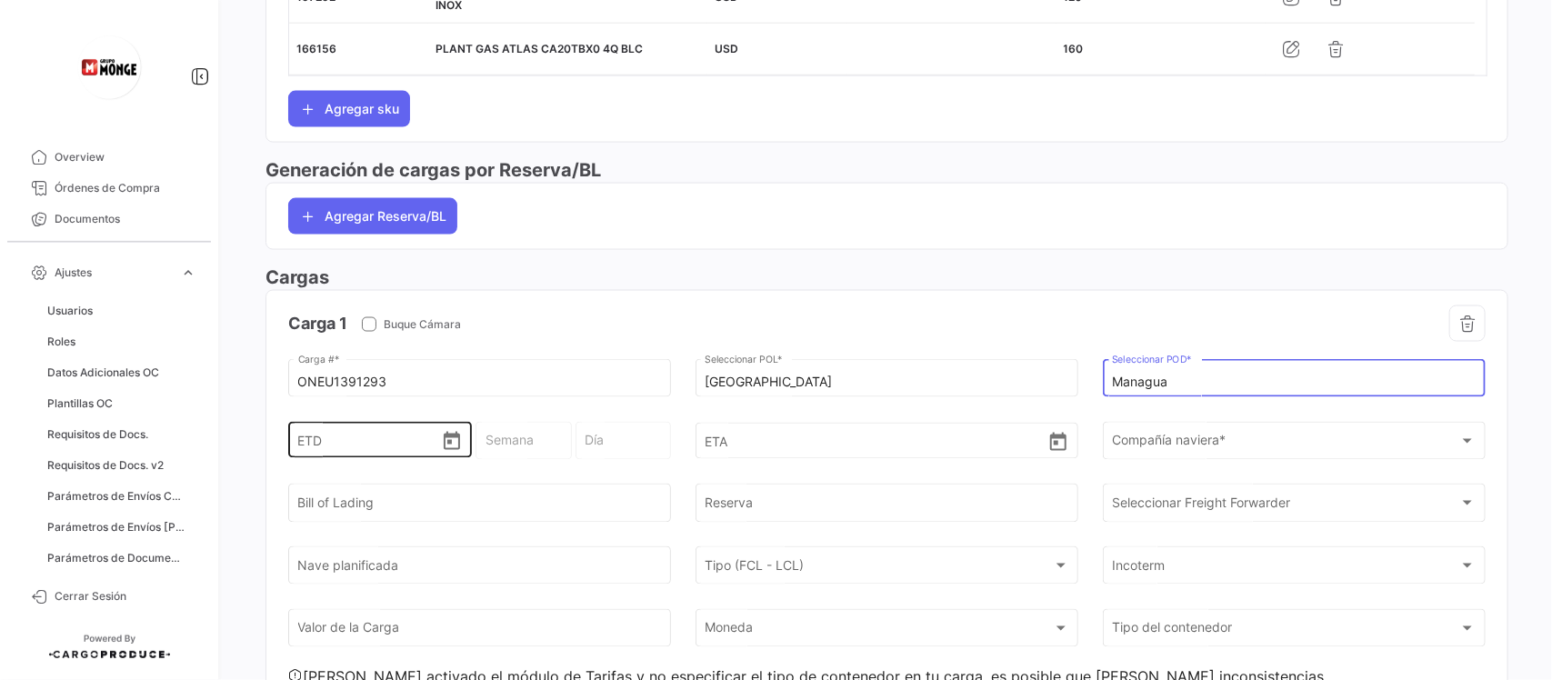
click at [444, 450] on icon "Open calendar" at bounding box center [452, 441] width 16 height 18
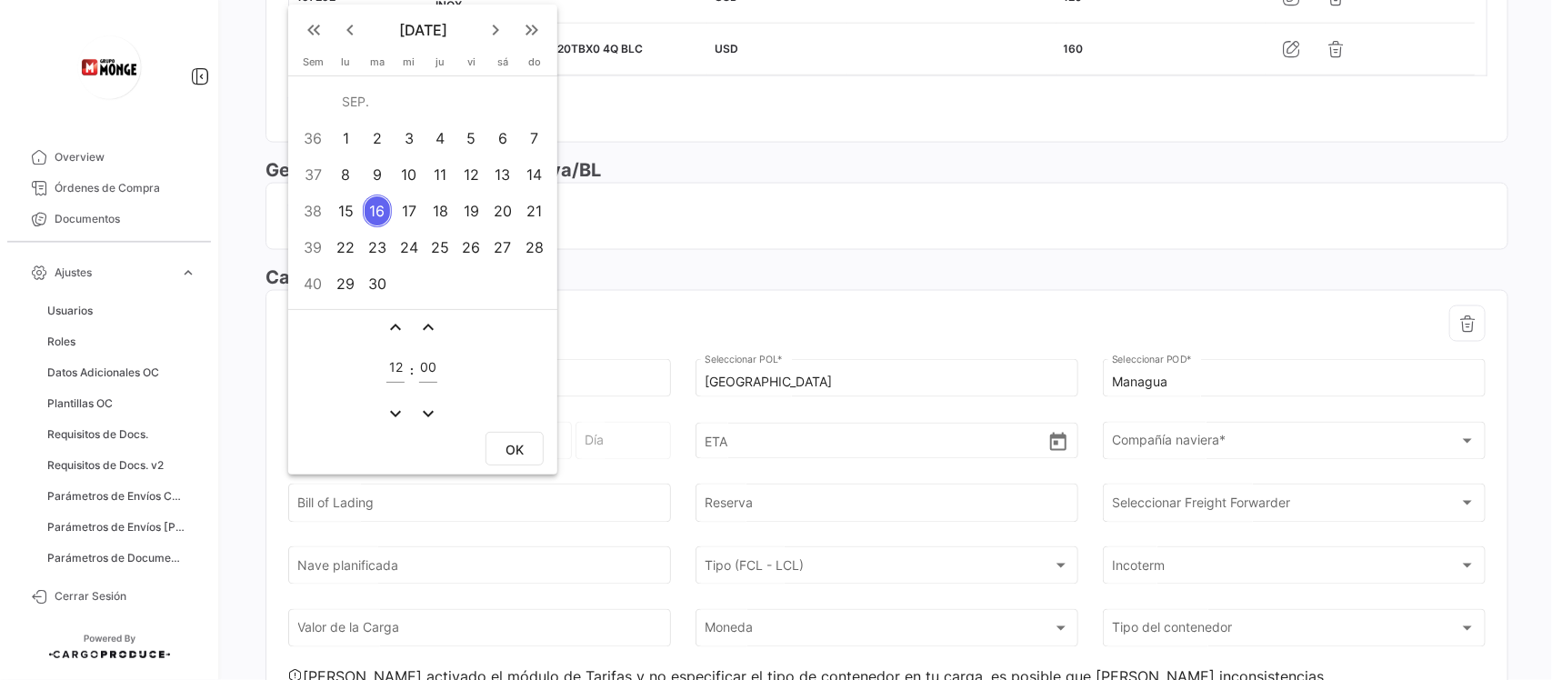
click at [411, 137] on div "3" at bounding box center [408, 138] width 28 height 33
click at [528, 460] on button "OK" at bounding box center [514, 449] width 58 height 34
type input "[DATE] 12:00"
type input "36 - 2025"
type input "Miércoles"
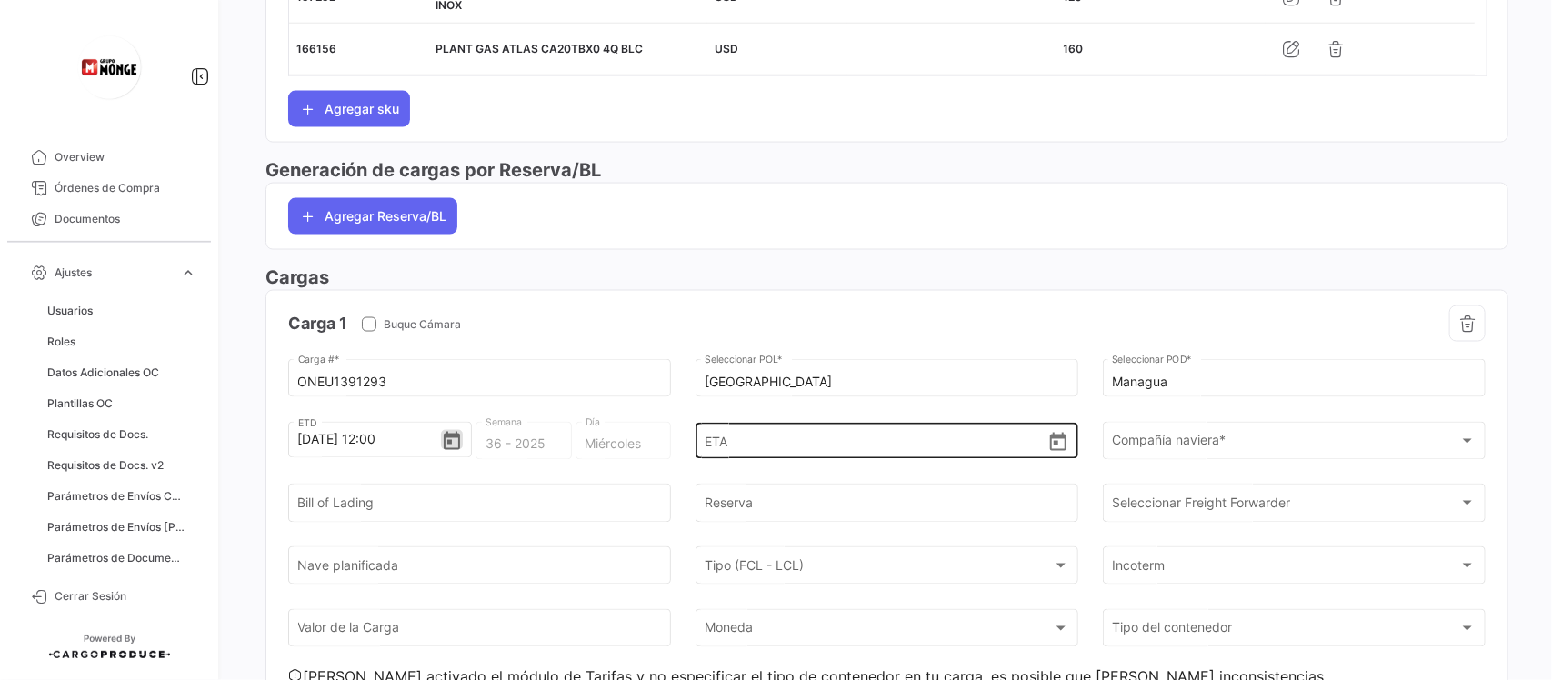
click at [1055, 450] on icon "Open calendar" at bounding box center [1058, 443] width 22 height 22
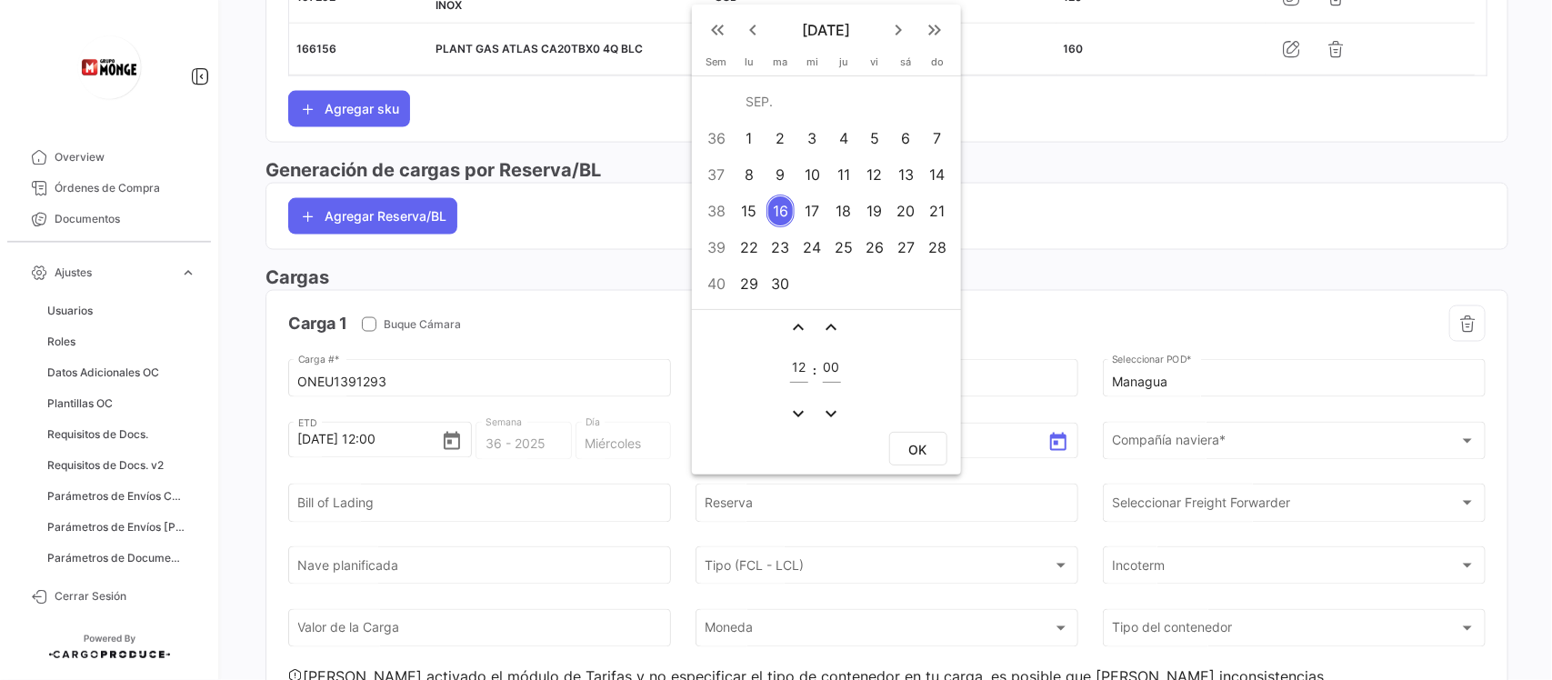
click at [780, 280] on div "30" at bounding box center [780, 283] width 29 height 33
click at [924, 451] on span "OK" at bounding box center [918, 449] width 18 height 15
type input "[DATE] 12:00"
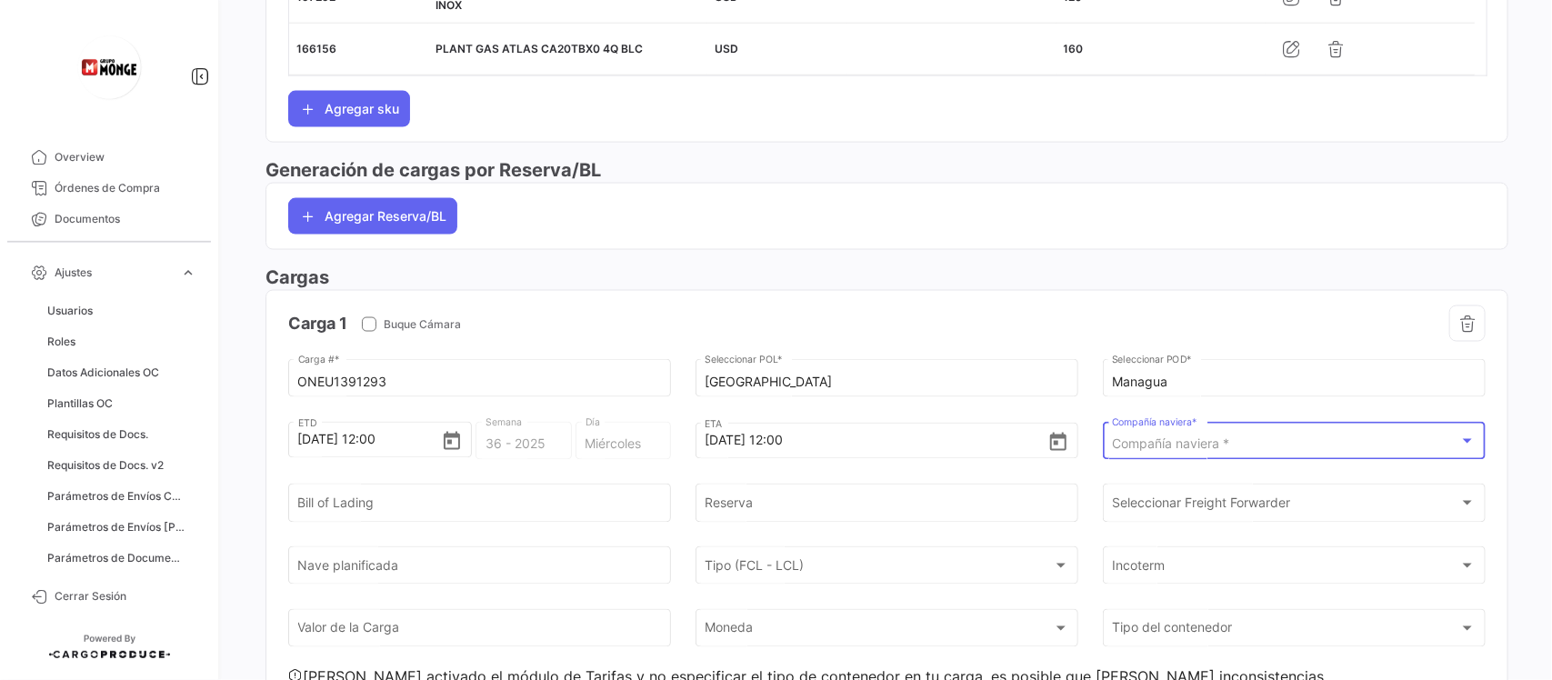
click at [1189, 452] on span "Compañía naviera *" at bounding box center [1170, 443] width 117 height 15
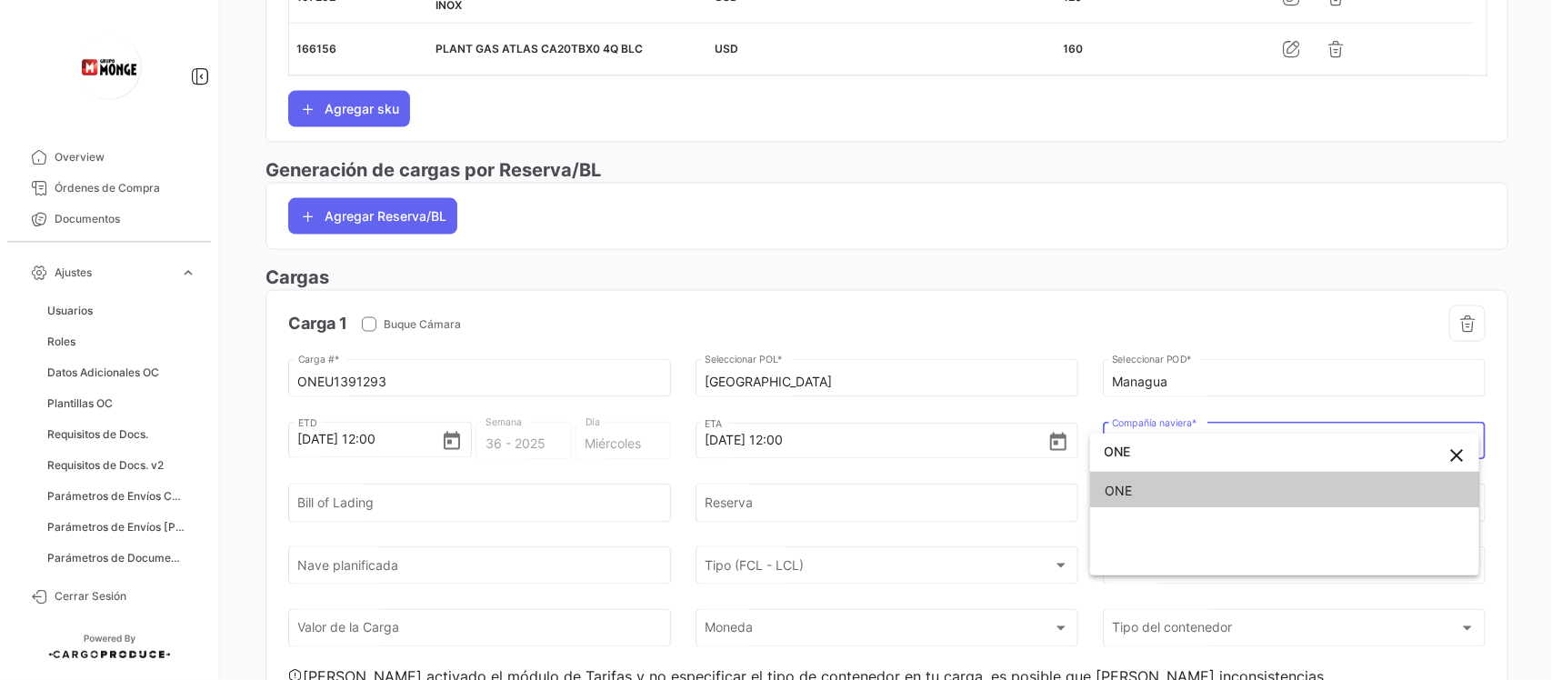
type input "ONE"
click at [1148, 502] on span "ONE" at bounding box center [1284, 491] width 360 height 38
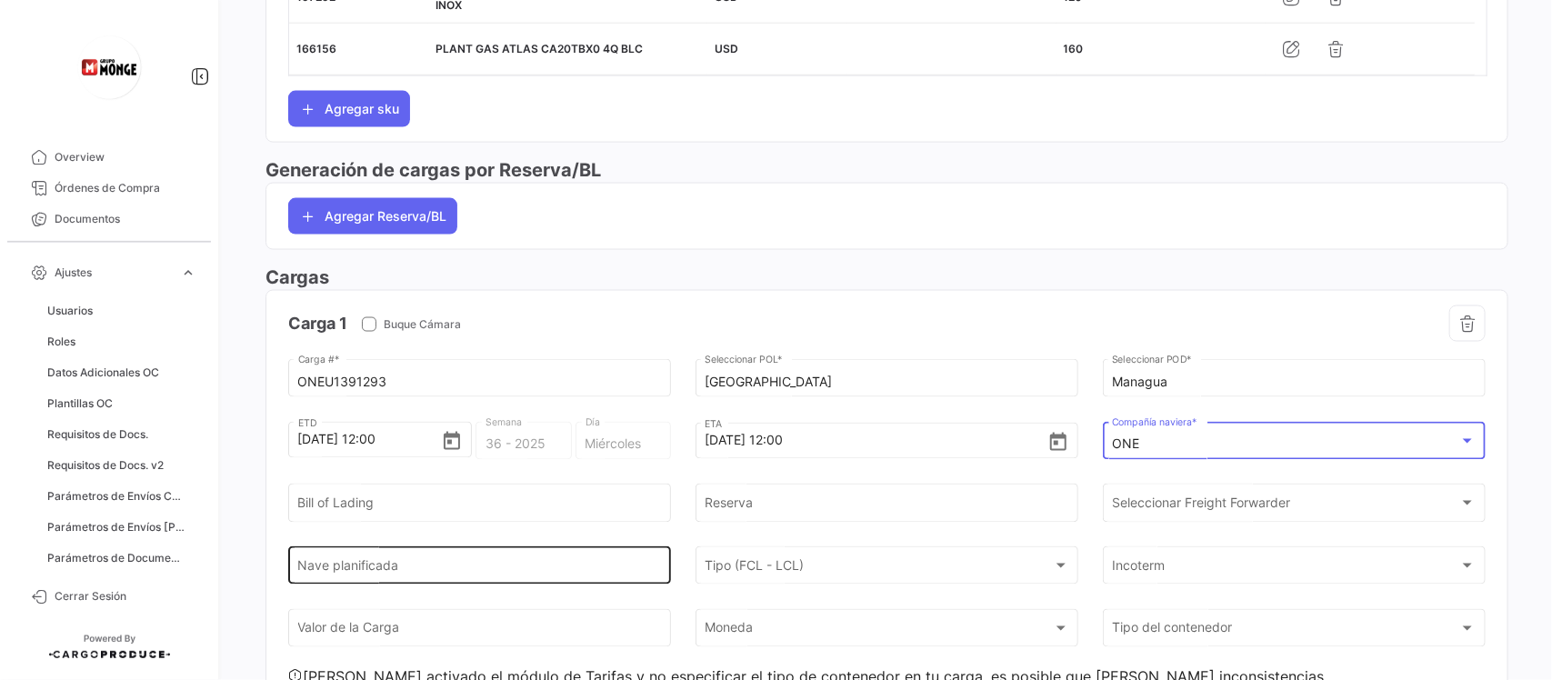
click at [424, 575] on input "Nave planificada" at bounding box center [480, 569] width 364 height 15
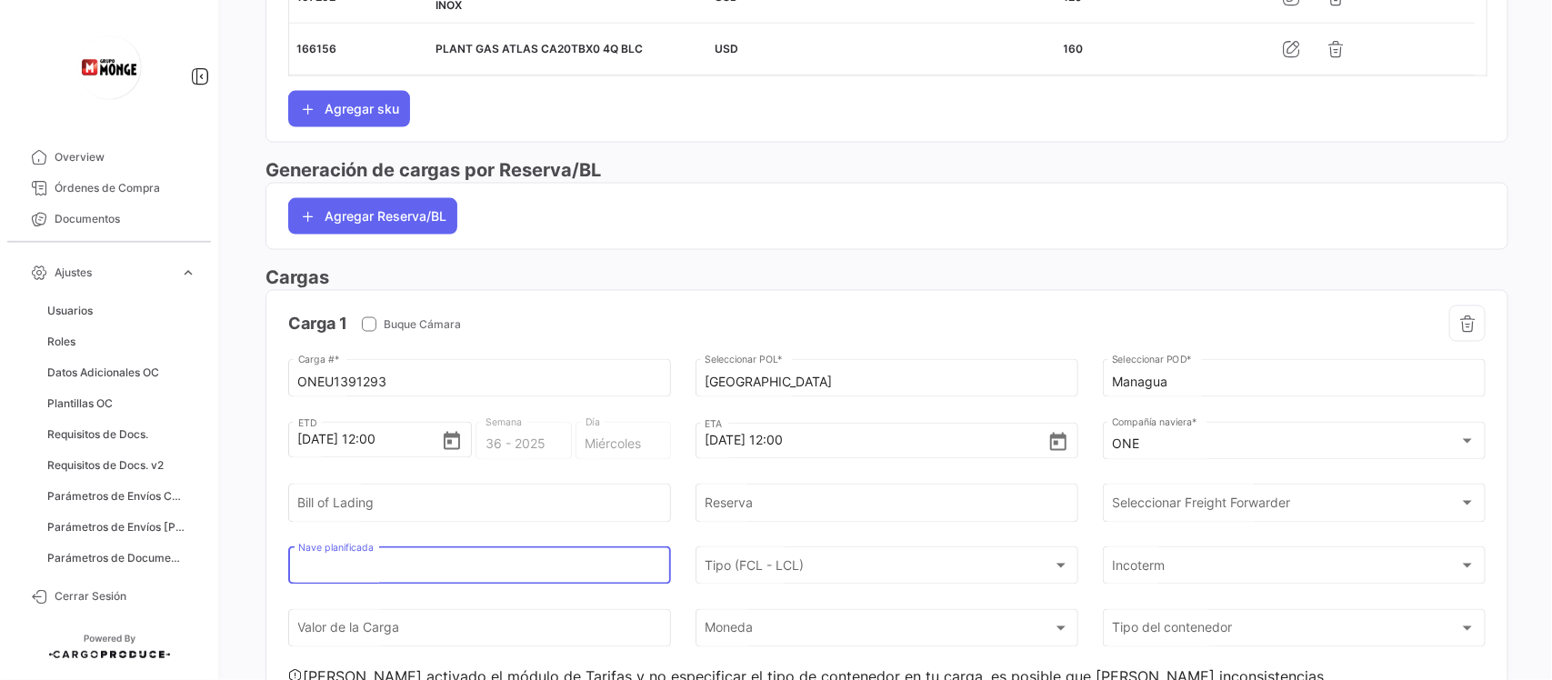
paste input "RDO ACE 2528W (DOAT)"
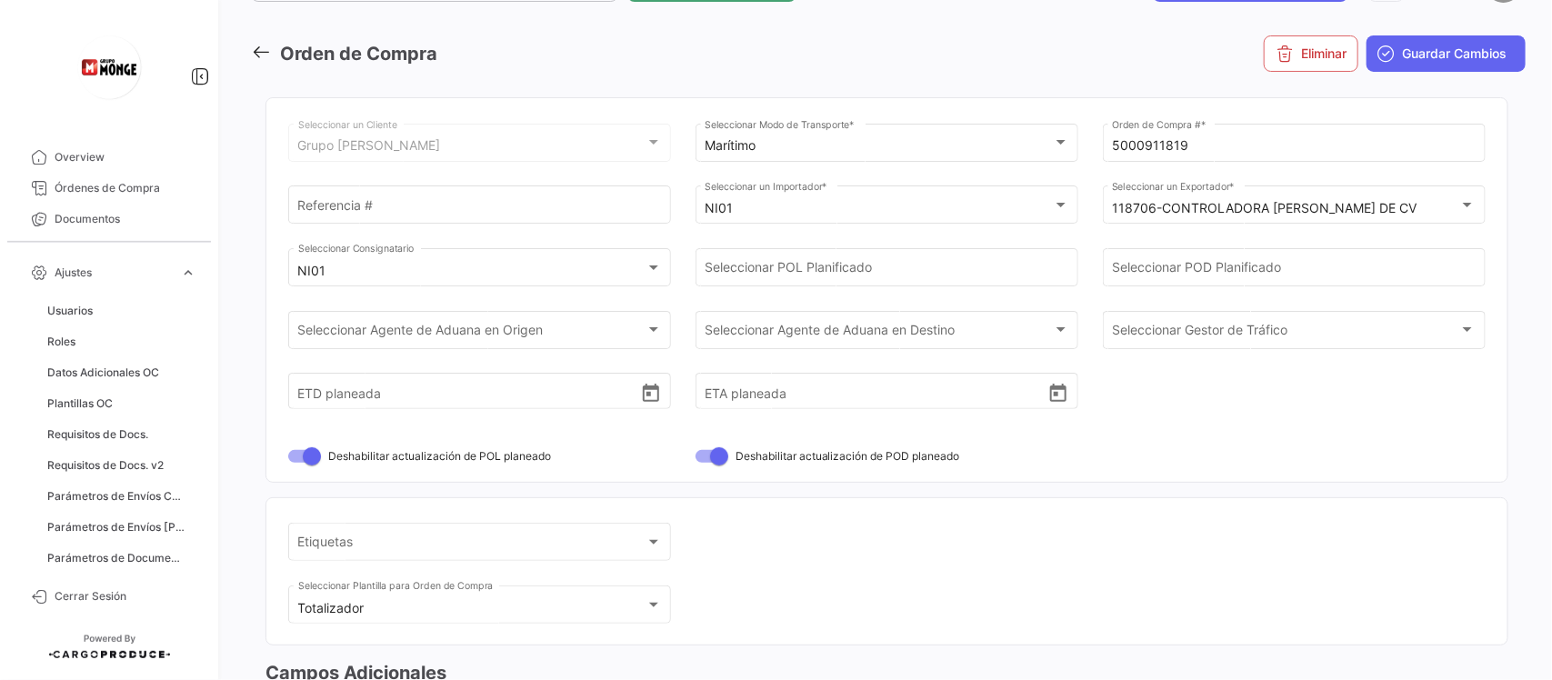
scroll to position [0, 0]
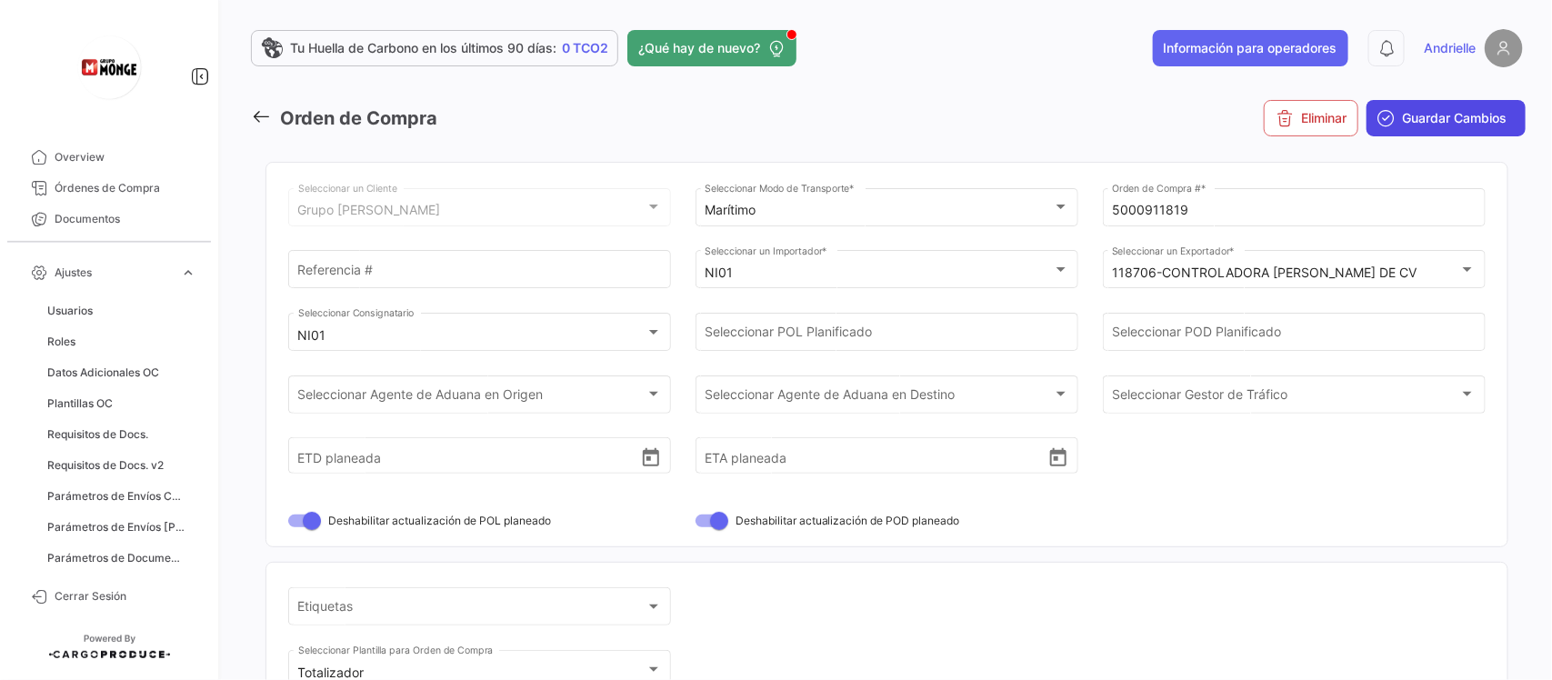
type input "RDO ACE 2528W (DOAT)"
click at [1460, 112] on span "Guardar Cambios" at bounding box center [1454, 118] width 105 height 18
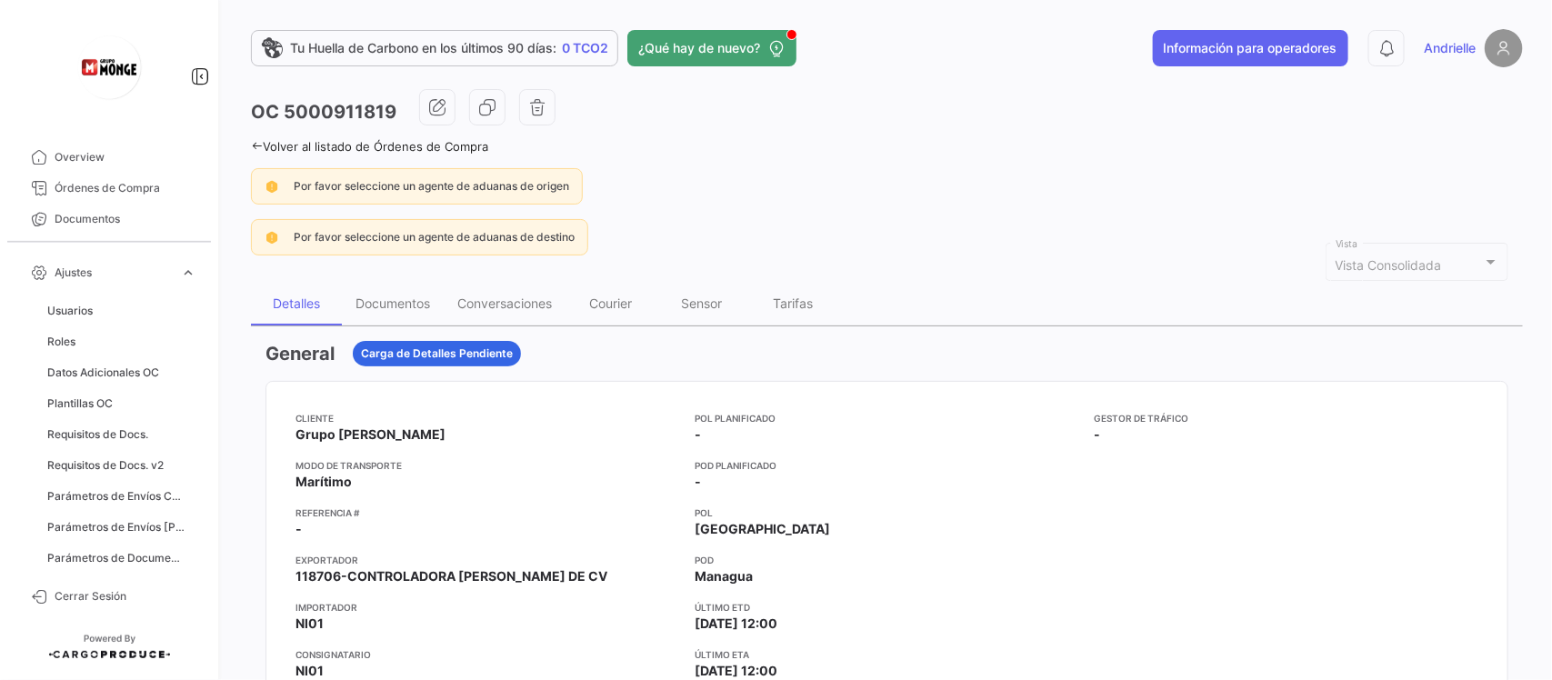
click at [254, 145] on icon at bounding box center [257, 146] width 12 height 12
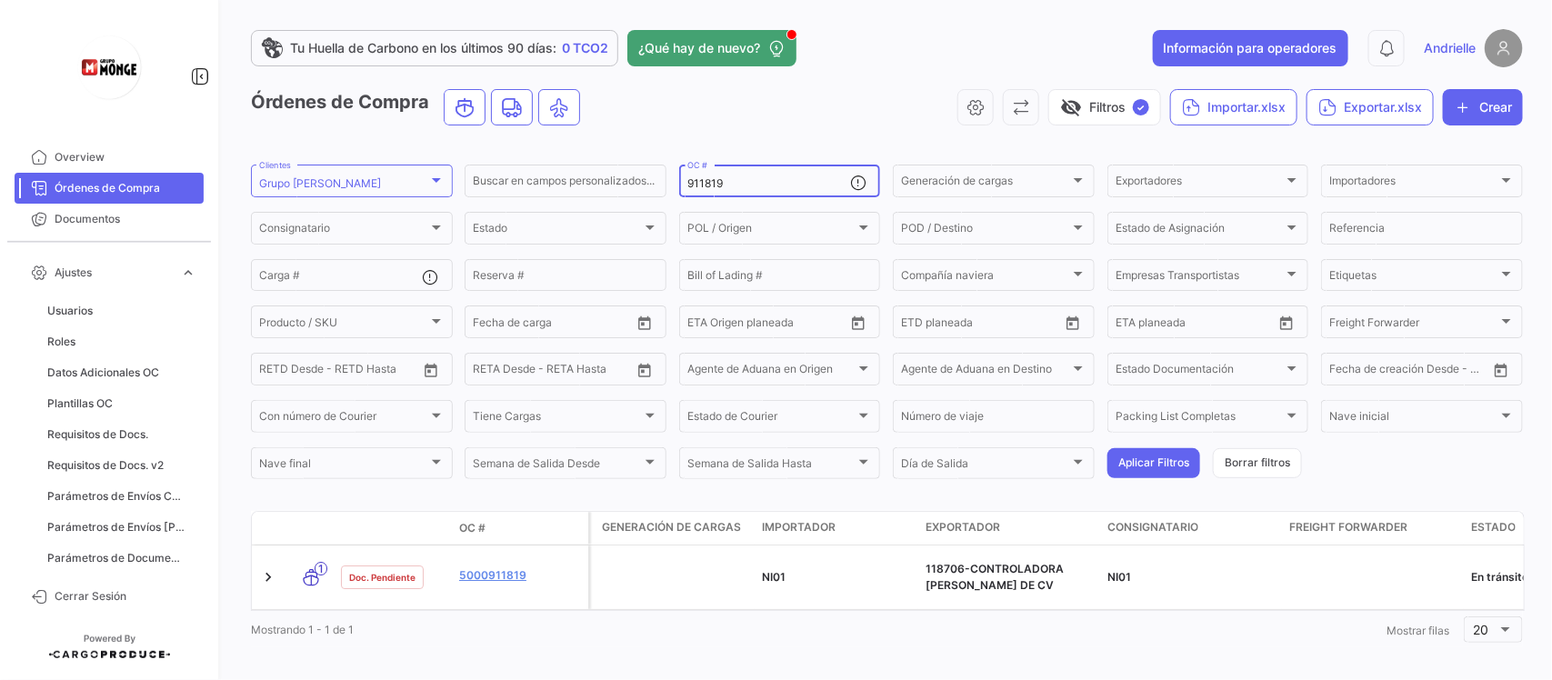
click at [739, 184] on input "911819" at bounding box center [769, 183] width 164 height 13
click at [1142, 457] on button "Aplicar Filtros" at bounding box center [1153, 463] width 93 height 30
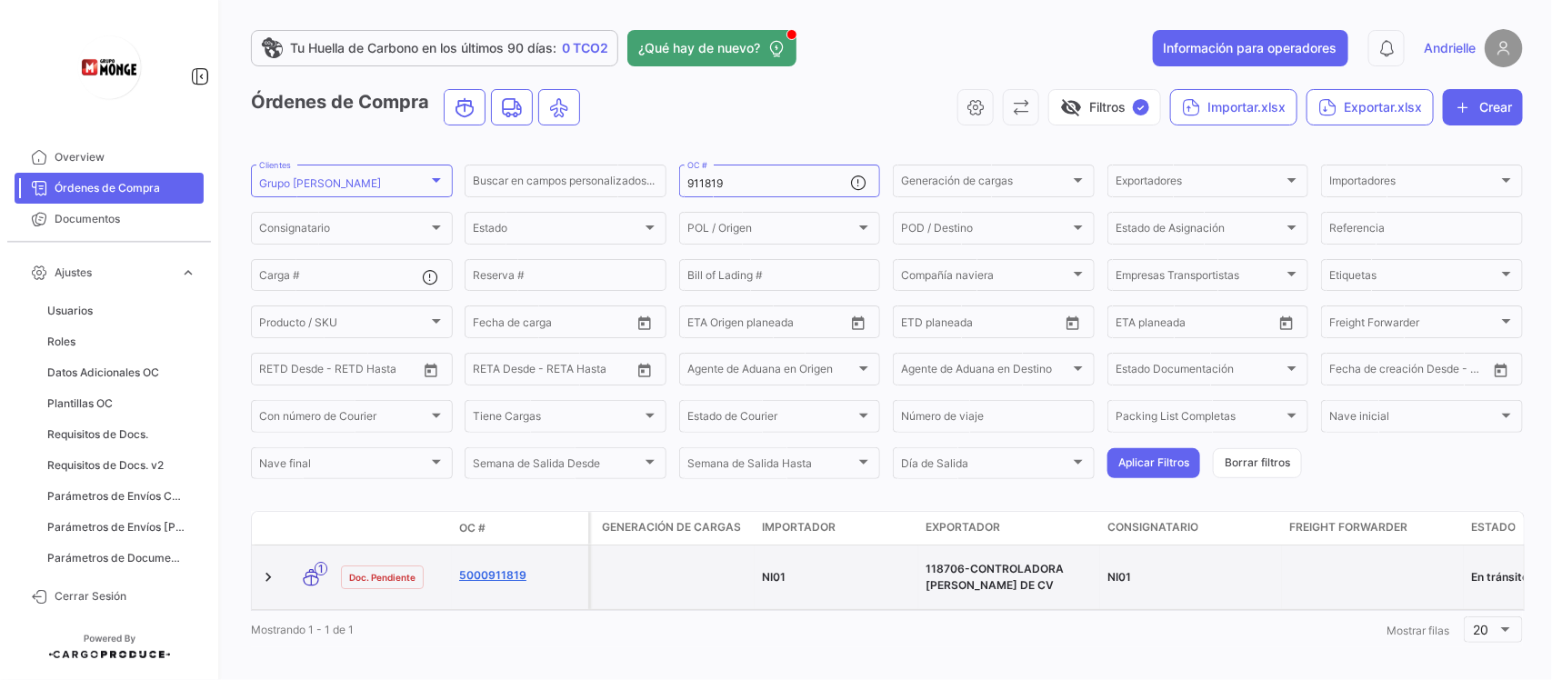
click at [497, 573] on link "5000911819" at bounding box center [520, 575] width 122 height 16
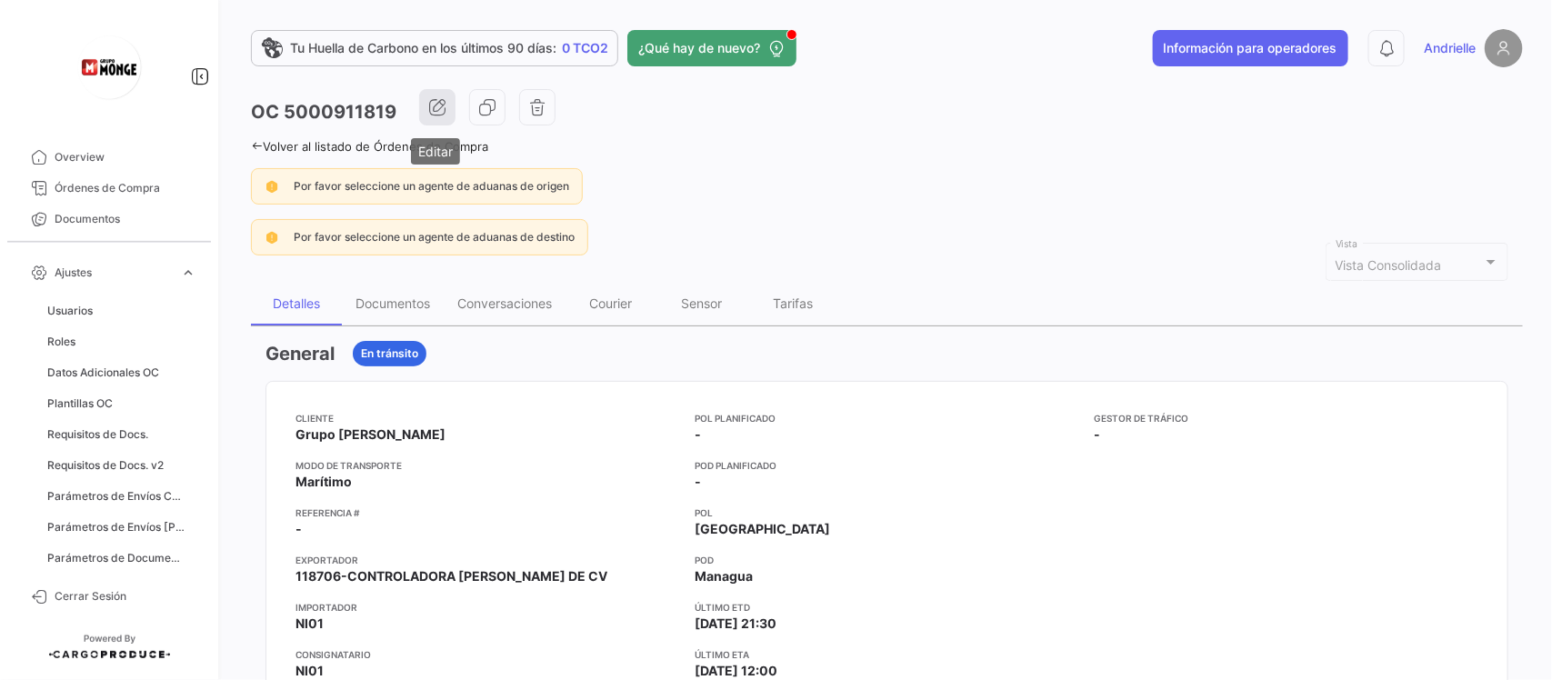
click at [450, 103] on button "button" at bounding box center [437, 107] width 36 height 36
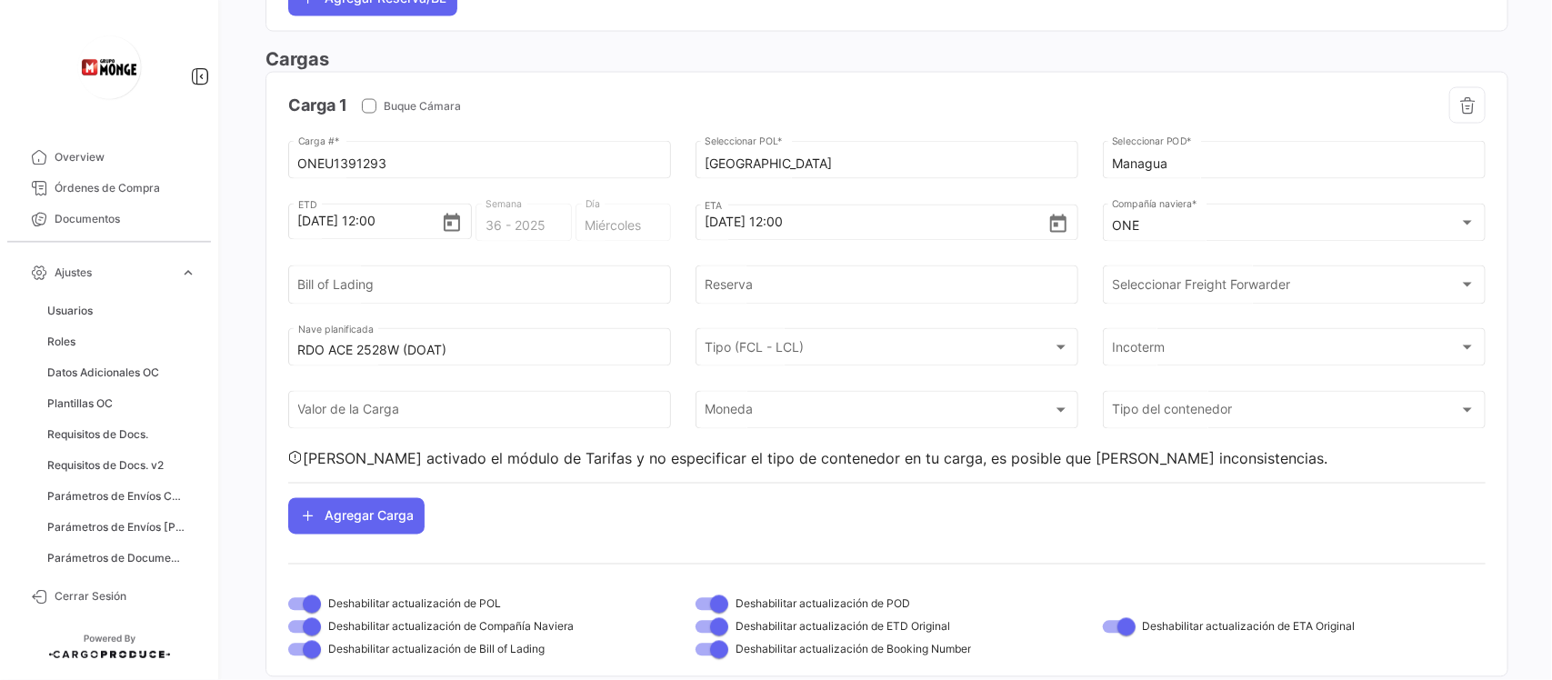
scroll to position [1437, 0]
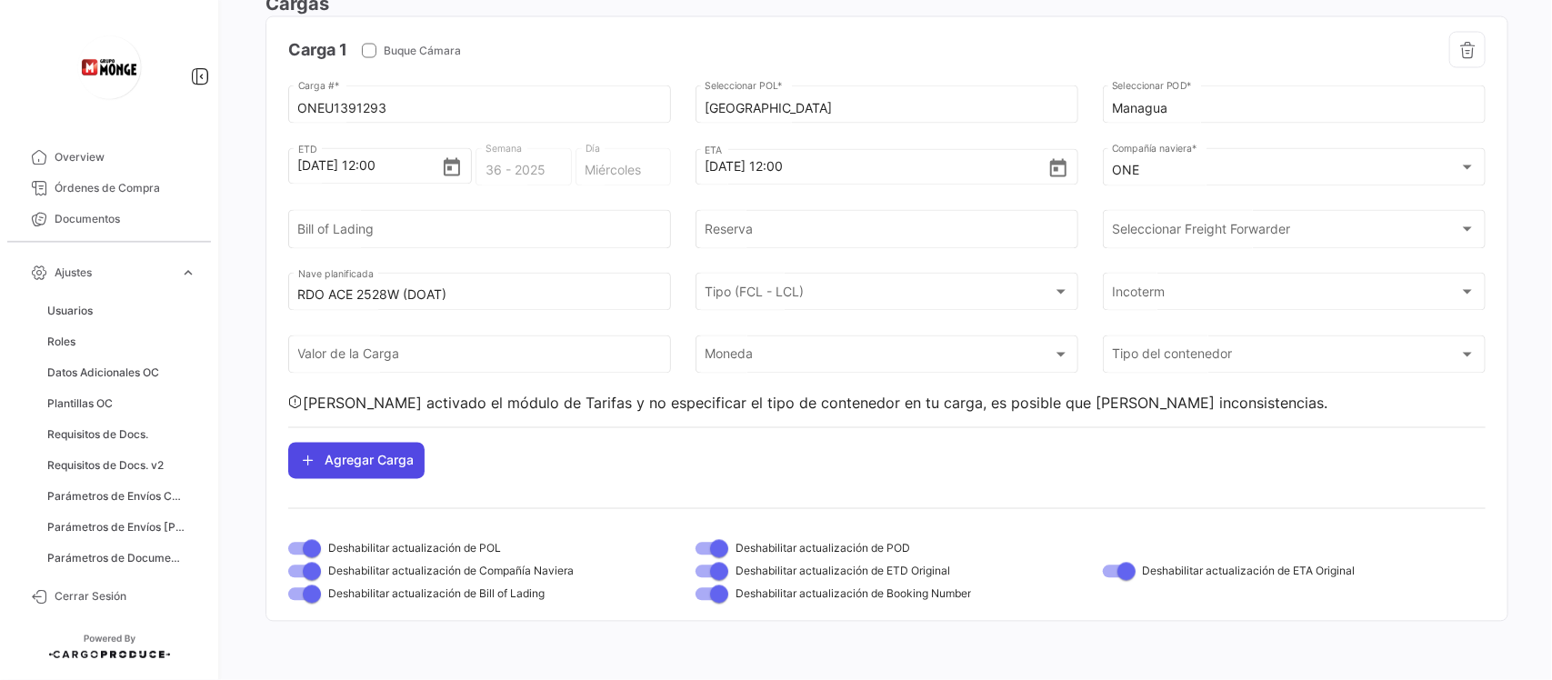
click at [370, 470] on button "Agregar Carga" at bounding box center [356, 461] width 136 height 36
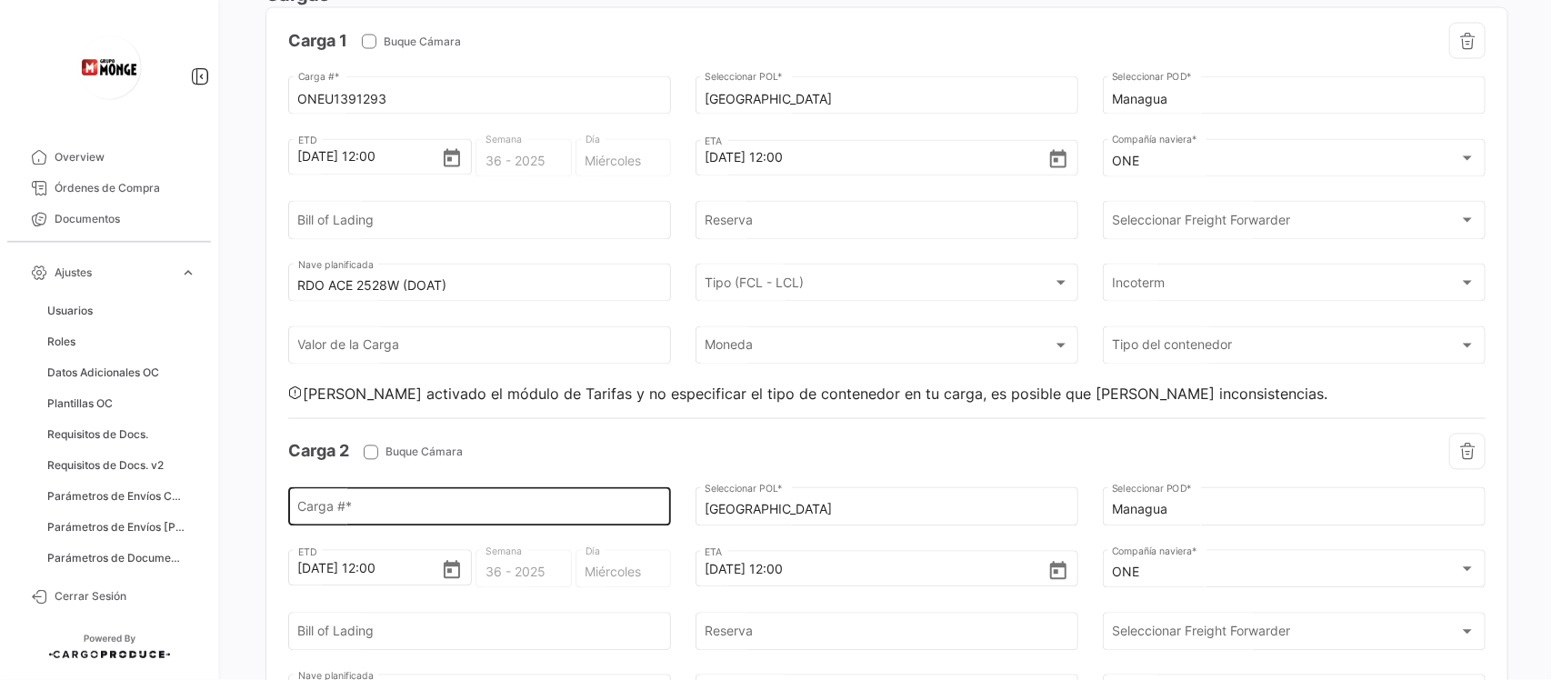
click at [379, 510] on div "Carga # *" at bounding box center [480, 505] width 364 height 42
paste input "ONEU5286969"
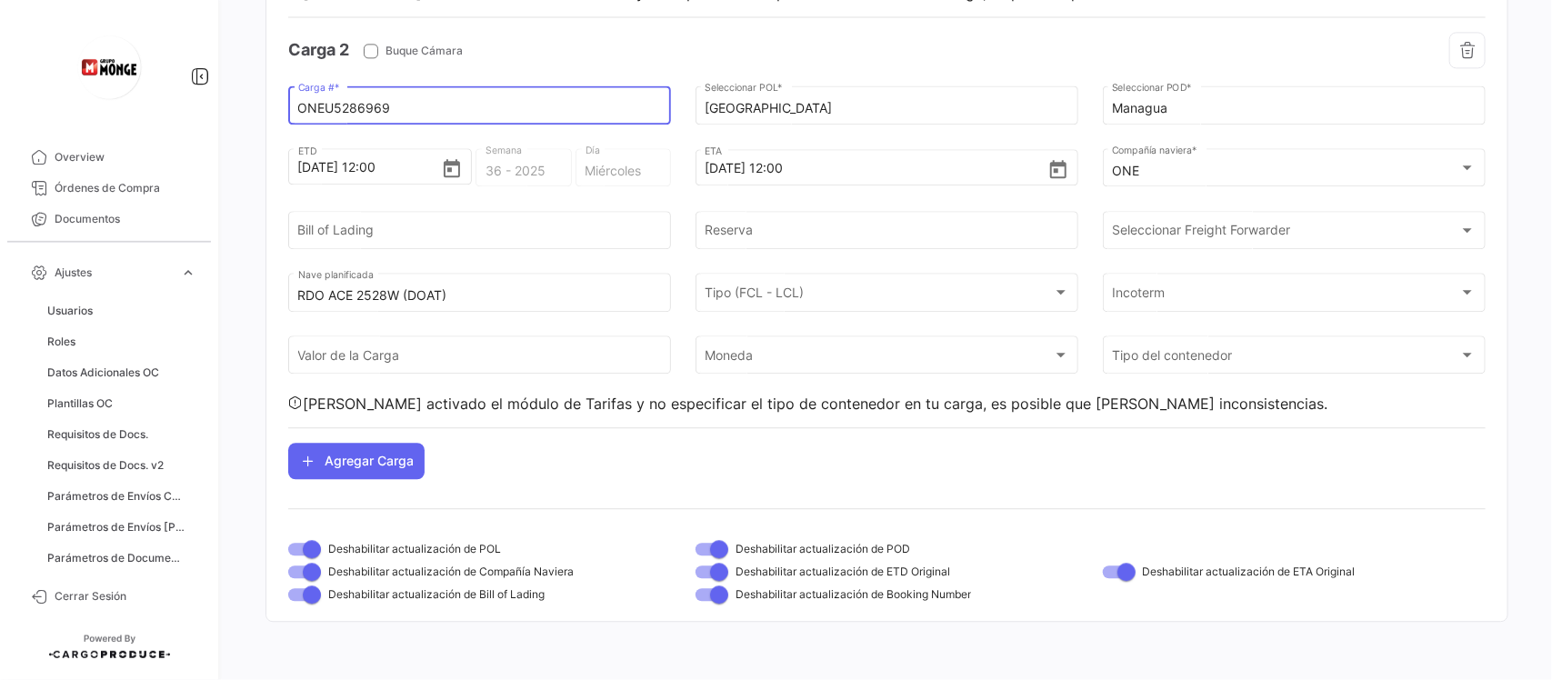
scroll to position [1850, 0]
type input "ONEU5286969"
click at [394, 461] on button "Agregar Carga" at bounding box center [356, 461] width 136 height 36
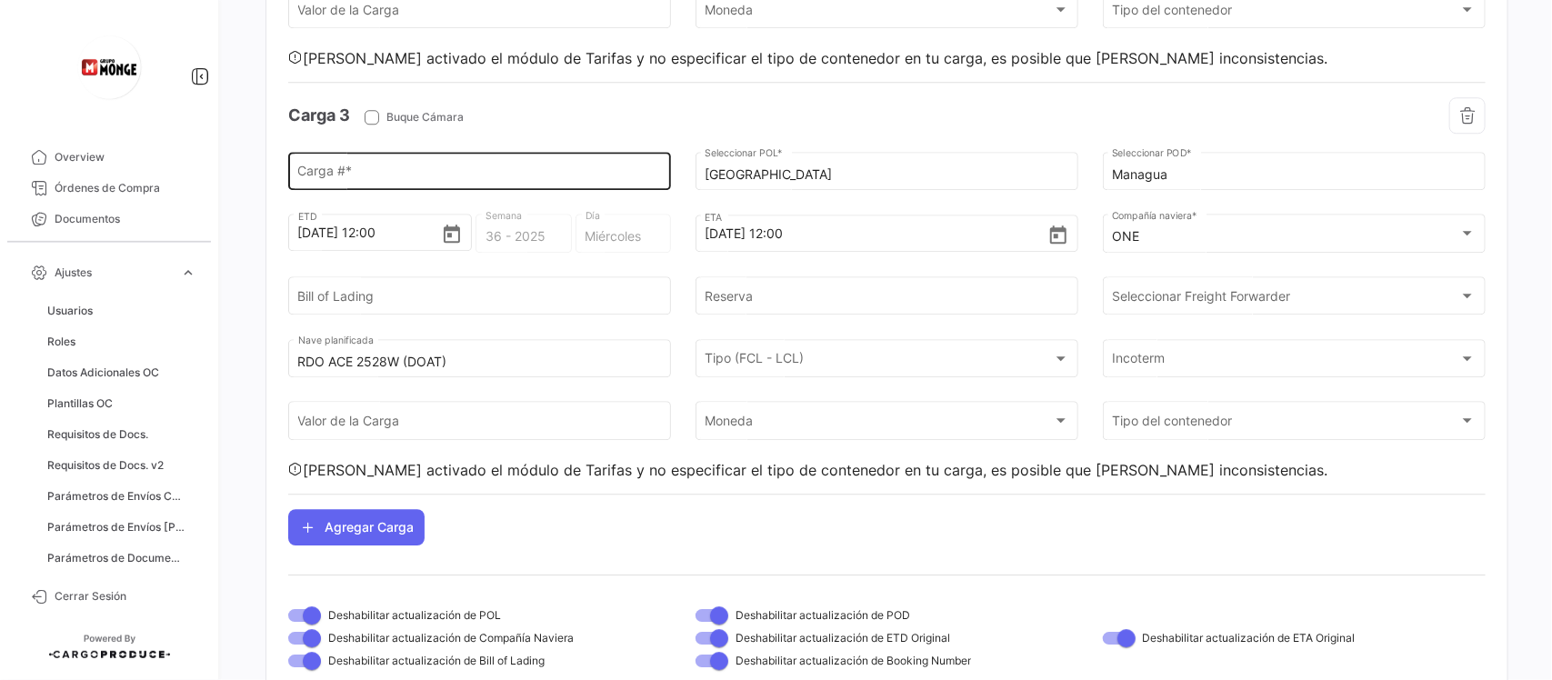
scroll to position [2261, 0]
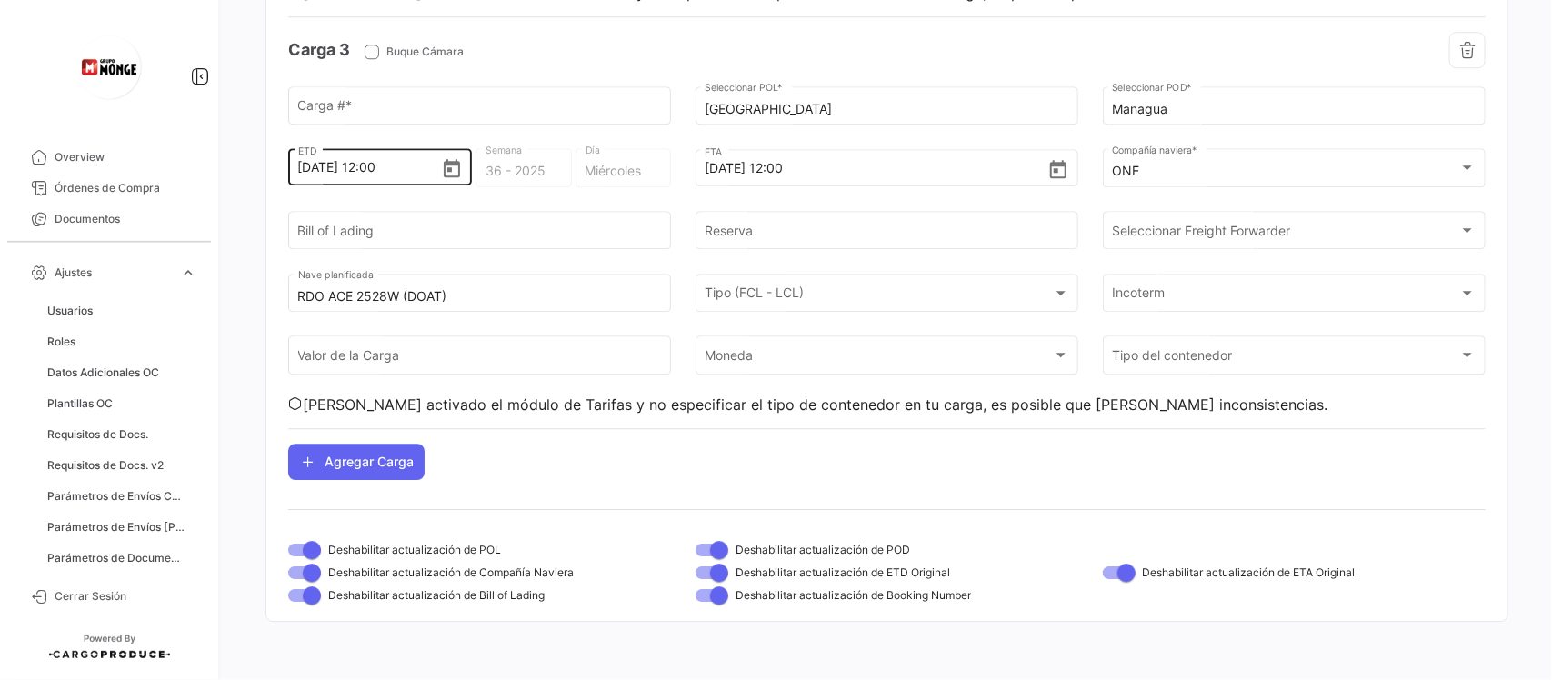
click at [343, 118] on div "[DATE] 12:00 ETD" at bounding box center [380, 151] width 165 height 67
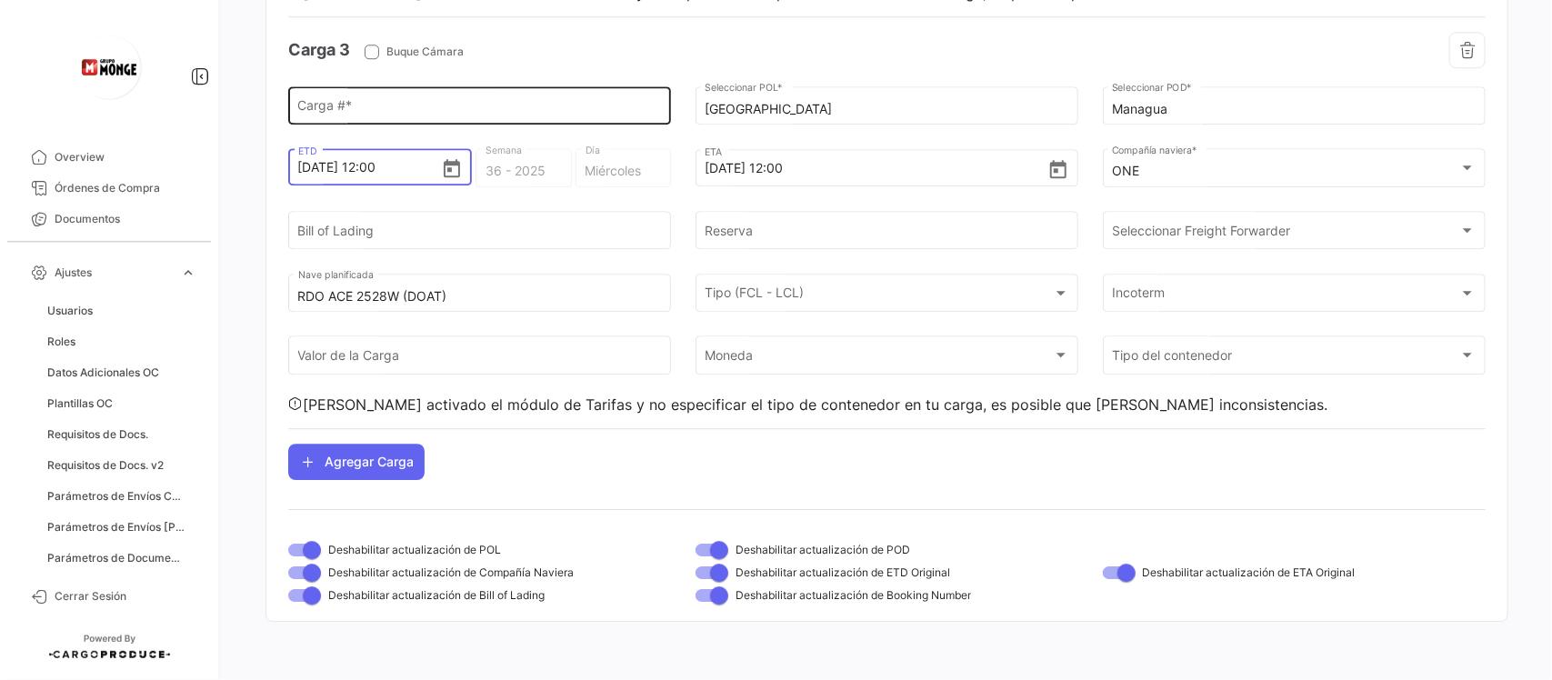
click at [343, 102] on input "Carga # *" at bounding box center [480, 109] width 364 height 15
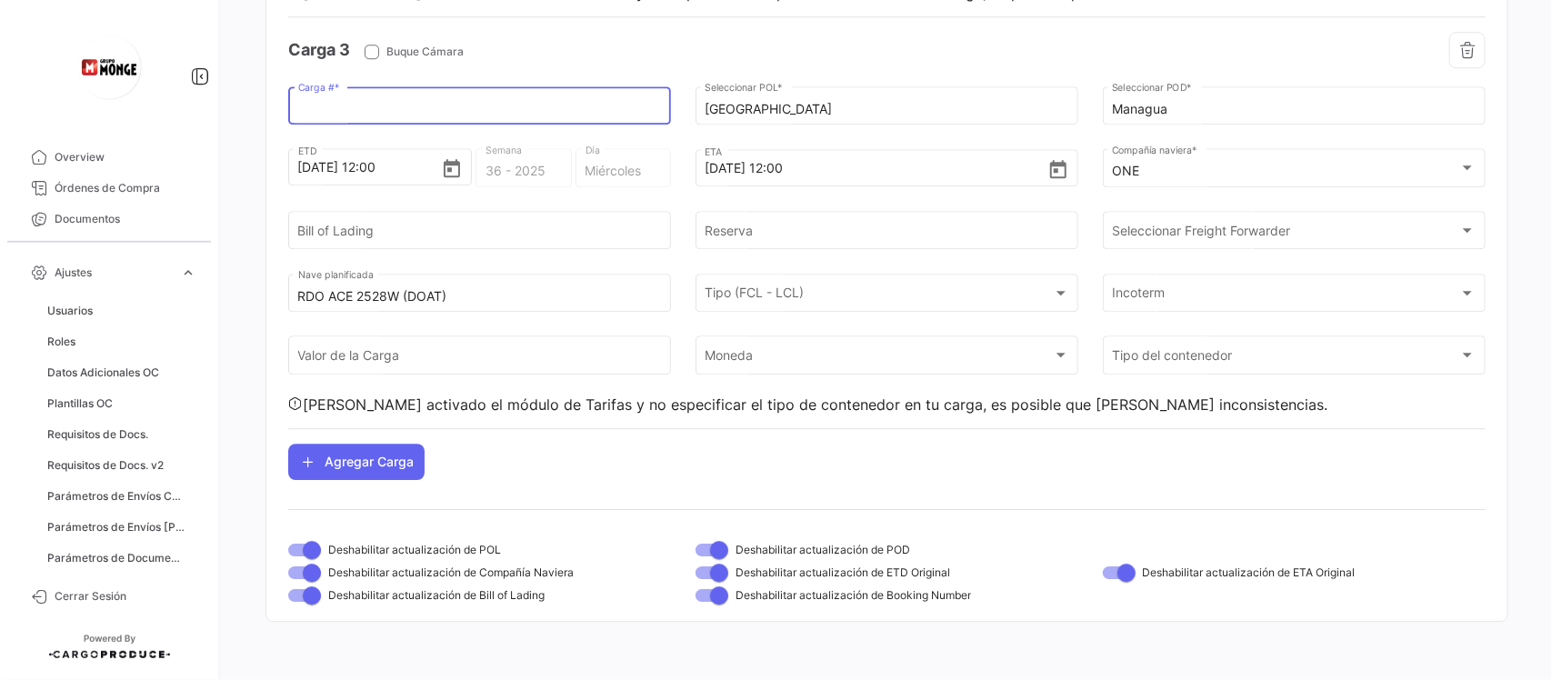
paste input "ONEU0968694"
type input "ONEU0968694"
click at [369, 468] on button "Agregar Carga" at bounding box center [356, 462] width 136 height 36
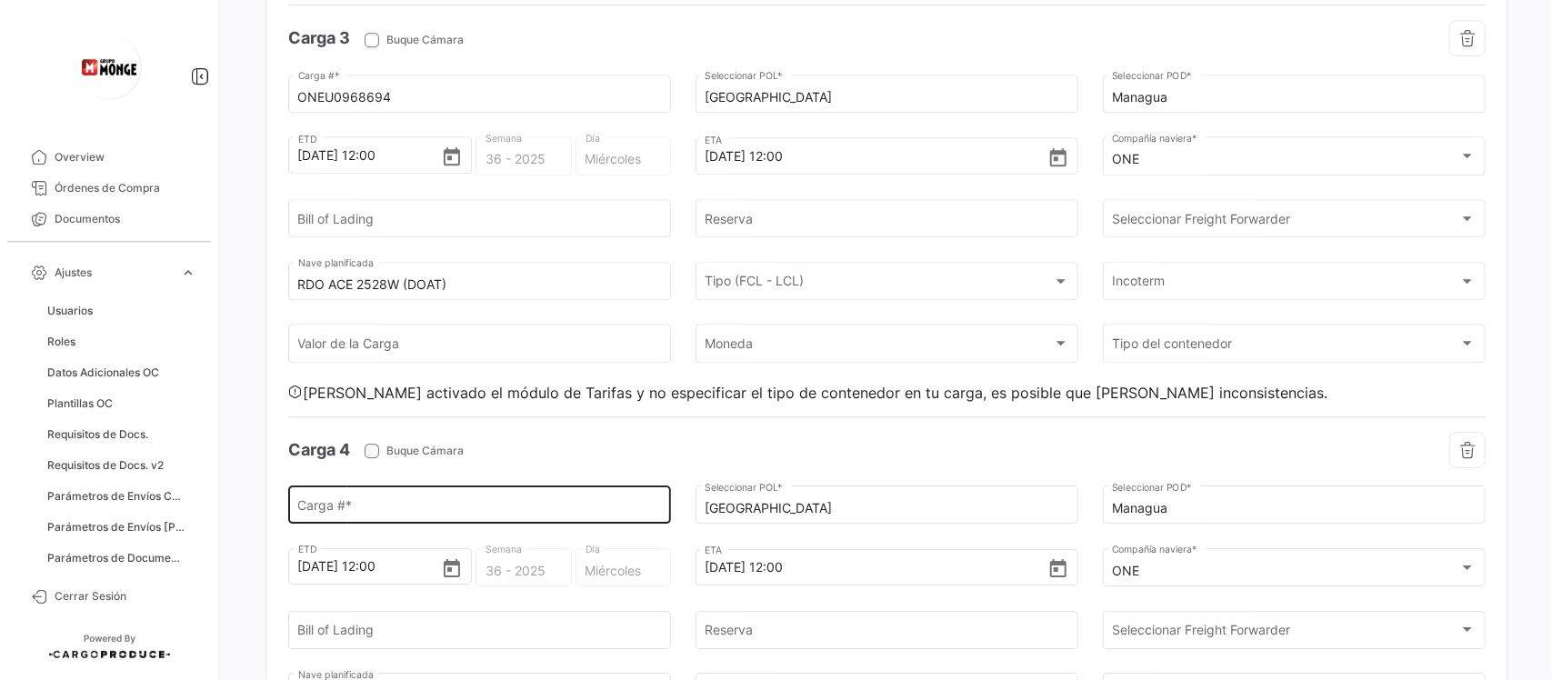
click at [360, 506] on div "Carga # *" at bounding box center [480, 504] width 364 height 42
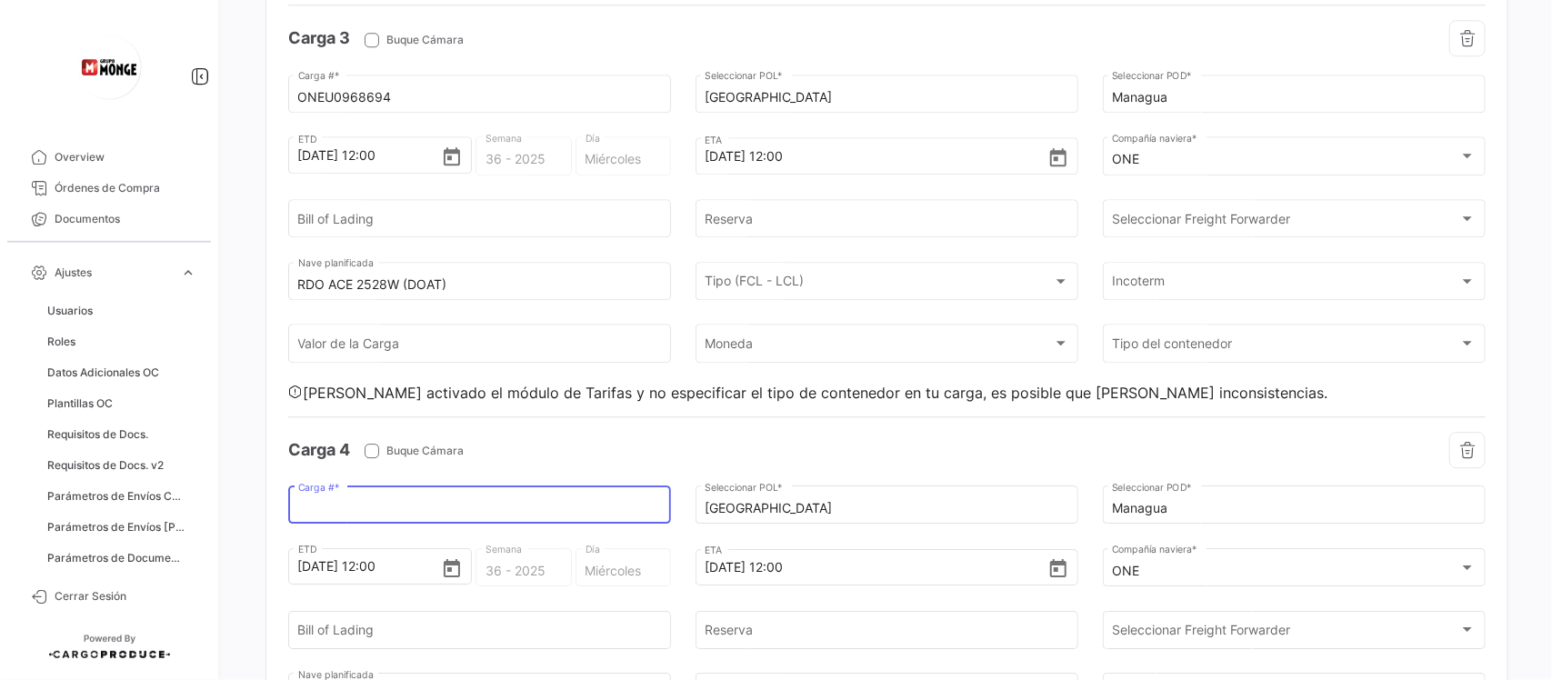
paste input "CAAU9577604"
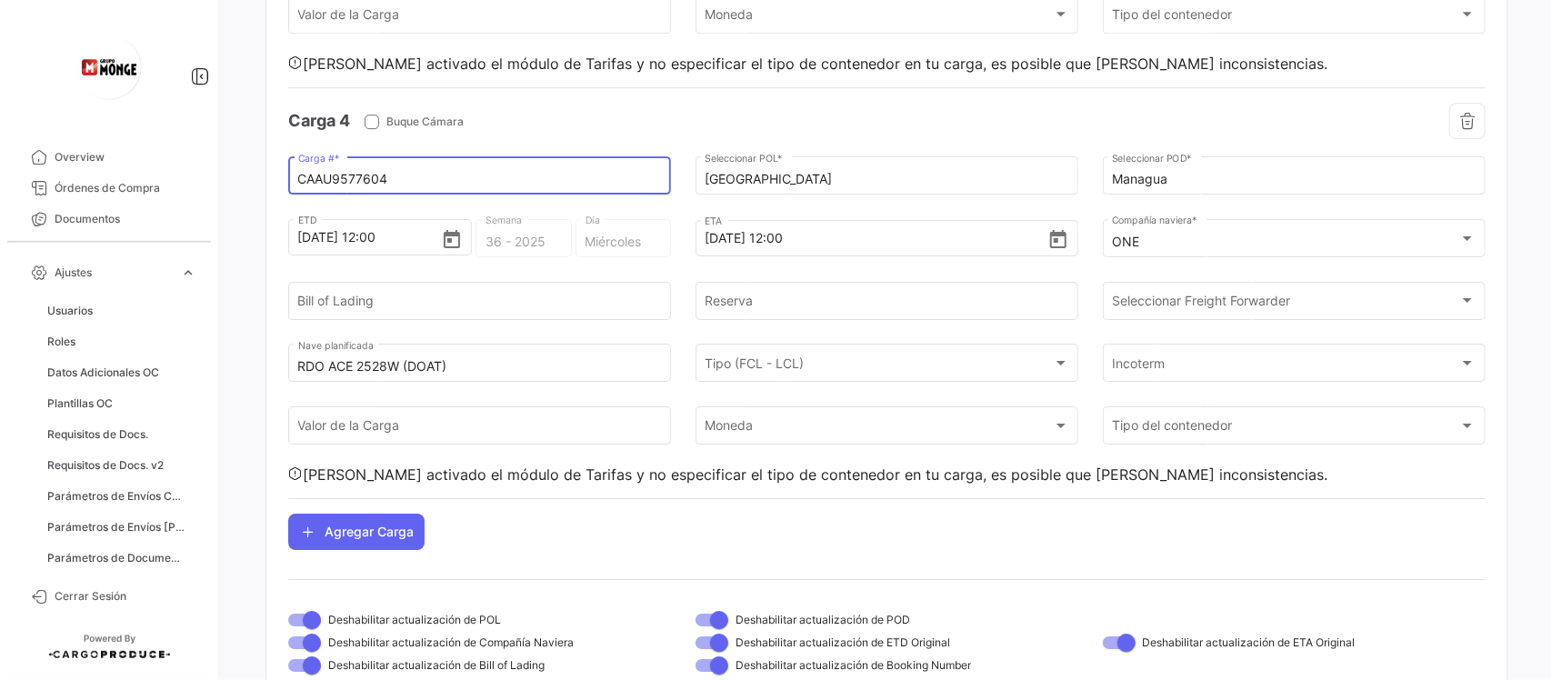
scroll to position [2602, 0]
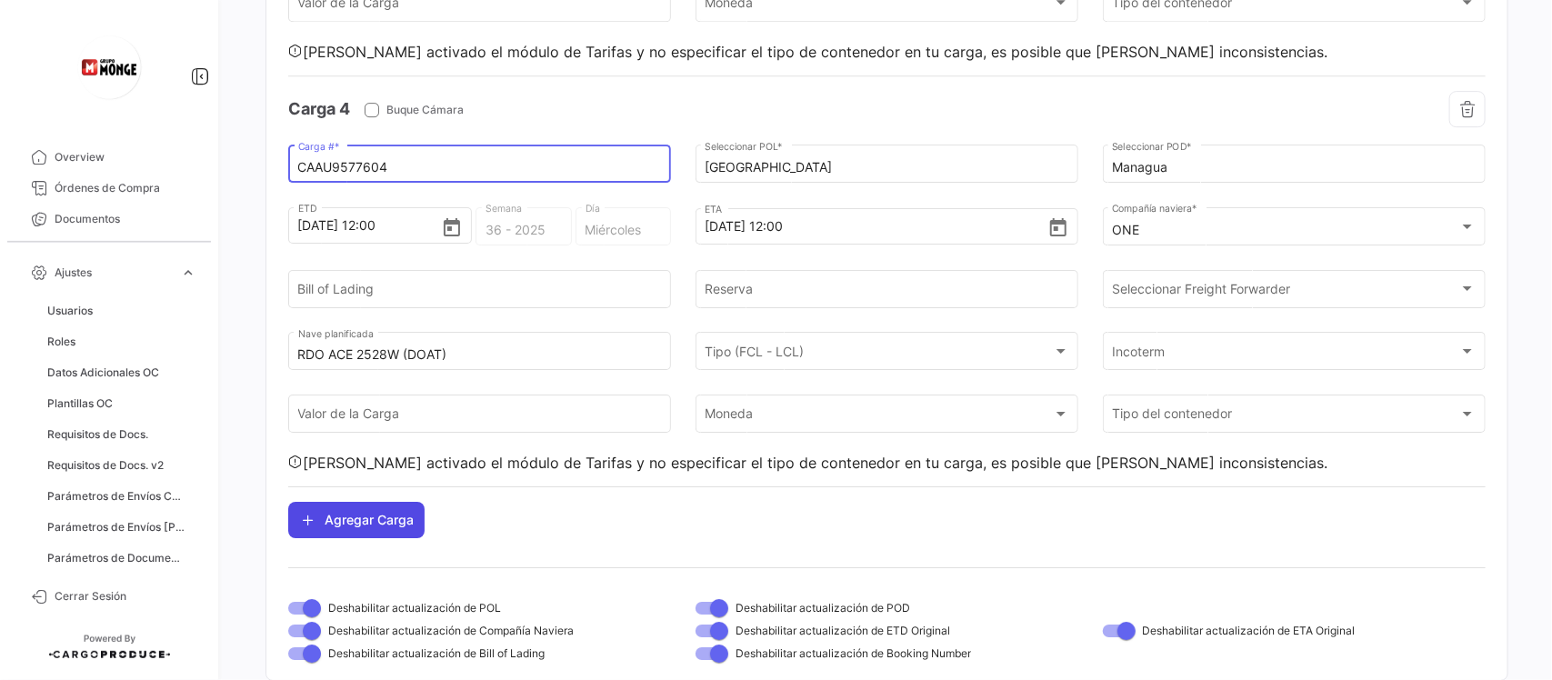
type input "CAAU9577604"
click at [384, 538] on button "Agregar Carga" at bounding box center [356, 520] width 136 height 36
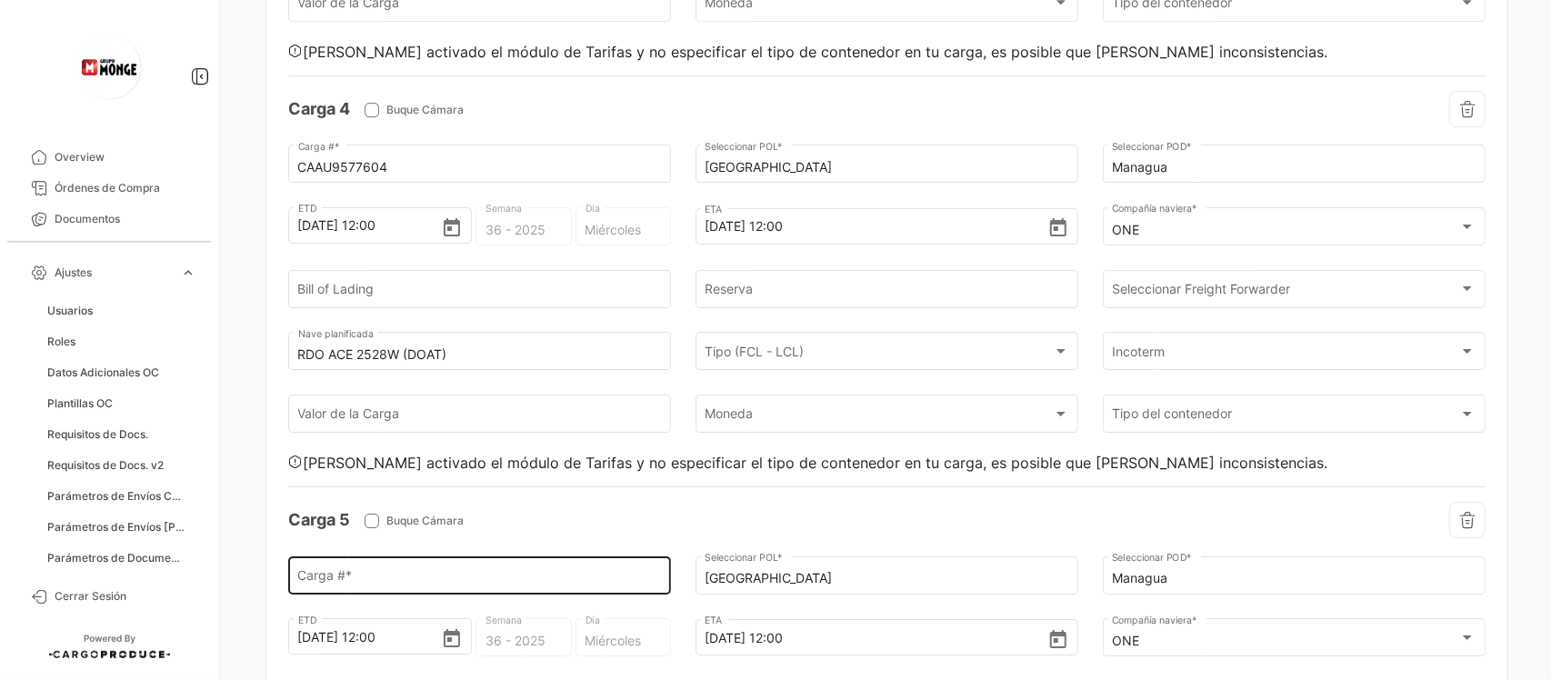
click at [377, 586] on input "Carga # *" at bounding box center [480, 578] width 364 height 15
paste input "ONEU5292658"
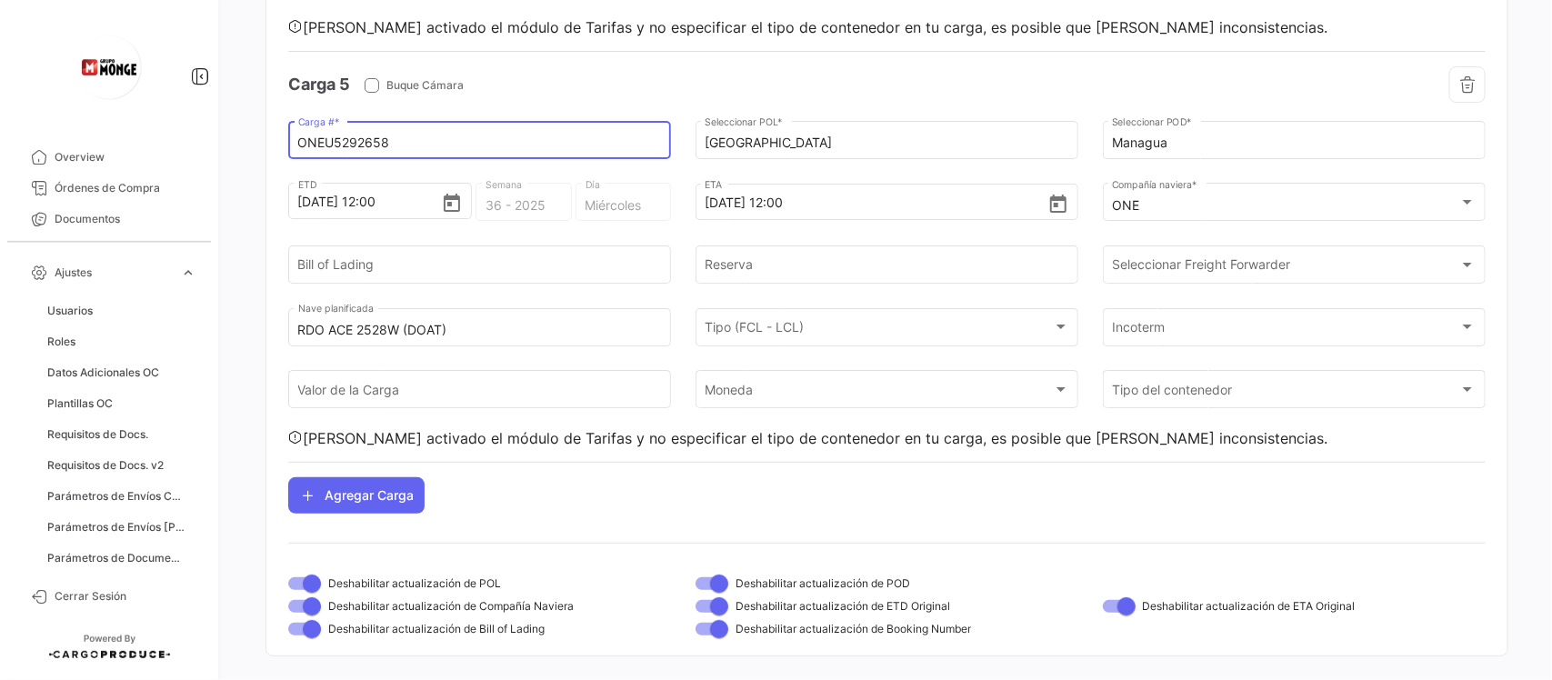
scroll to position [3057, 0]
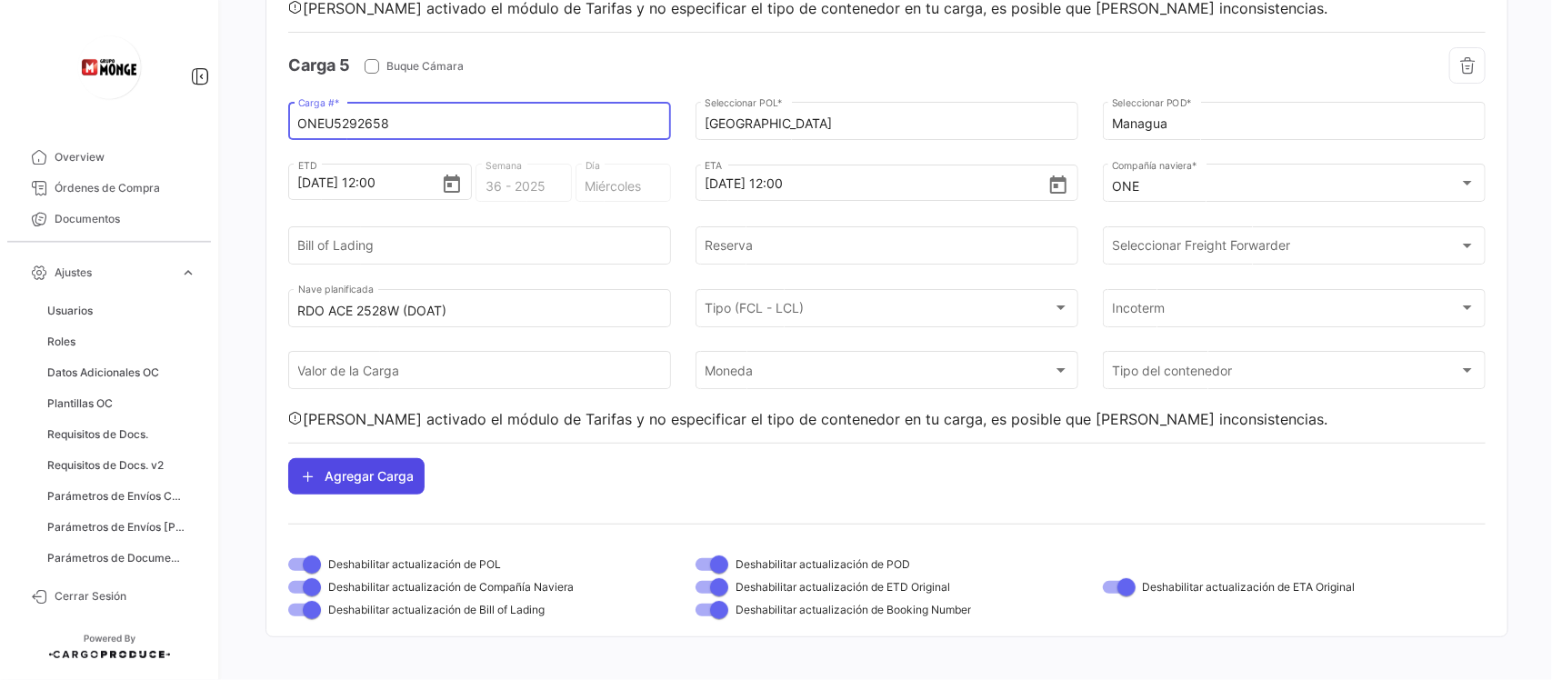
type input "ONEU5292658"
click at [383, 493] on button "Agregar Carga" at bounding box center [356, 476] width 136 height 36
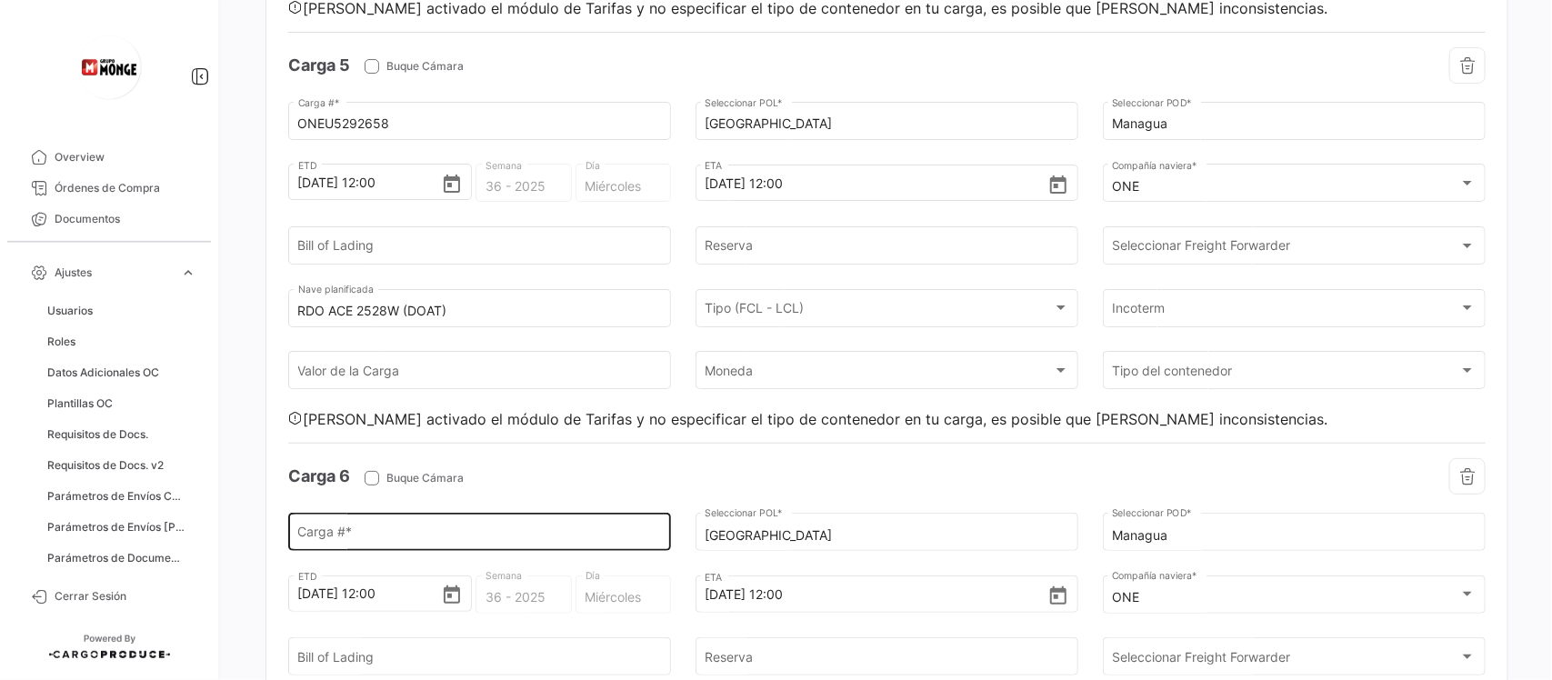
click at [364, 544] on input "Carga # *" at bounding box center [480, 535] width 364 height 15
paste input "TRHU7930796"
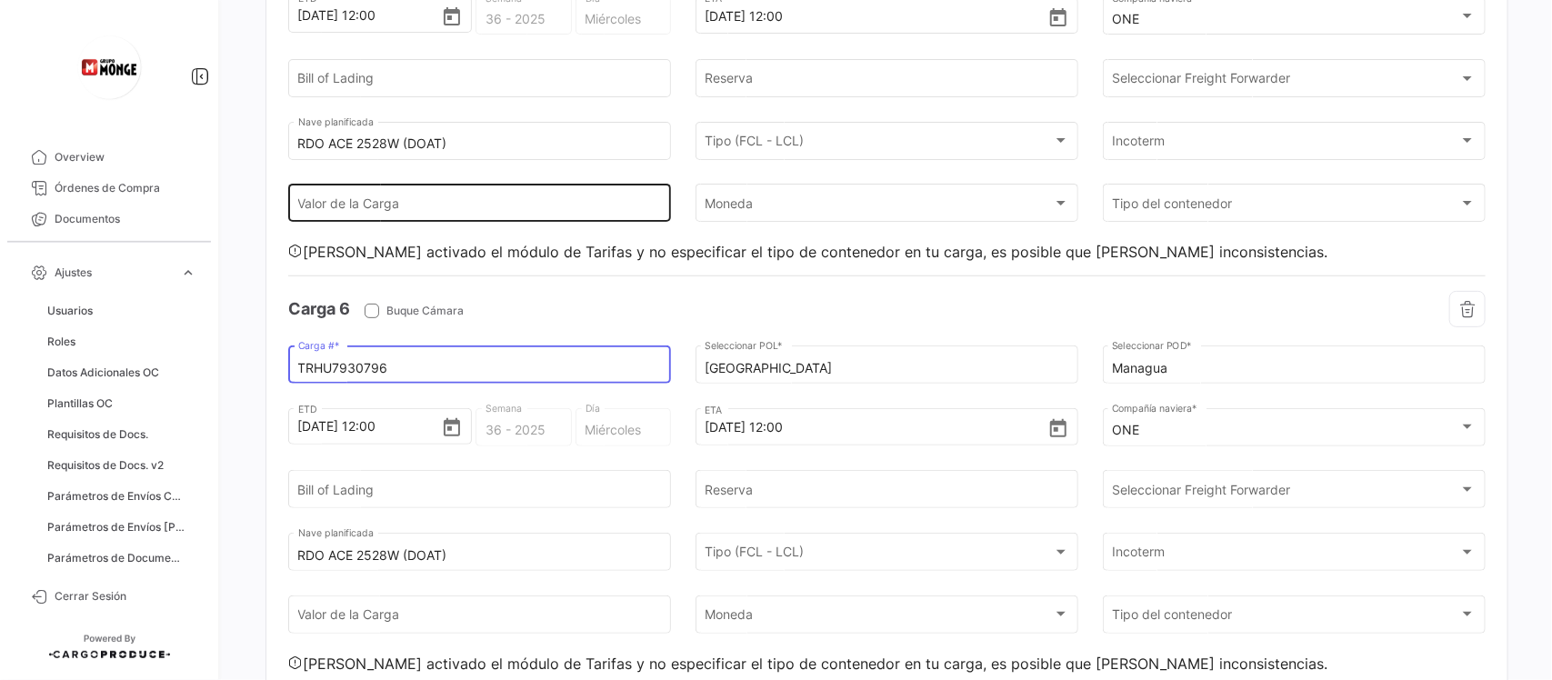
scroll to position [3397, 0]
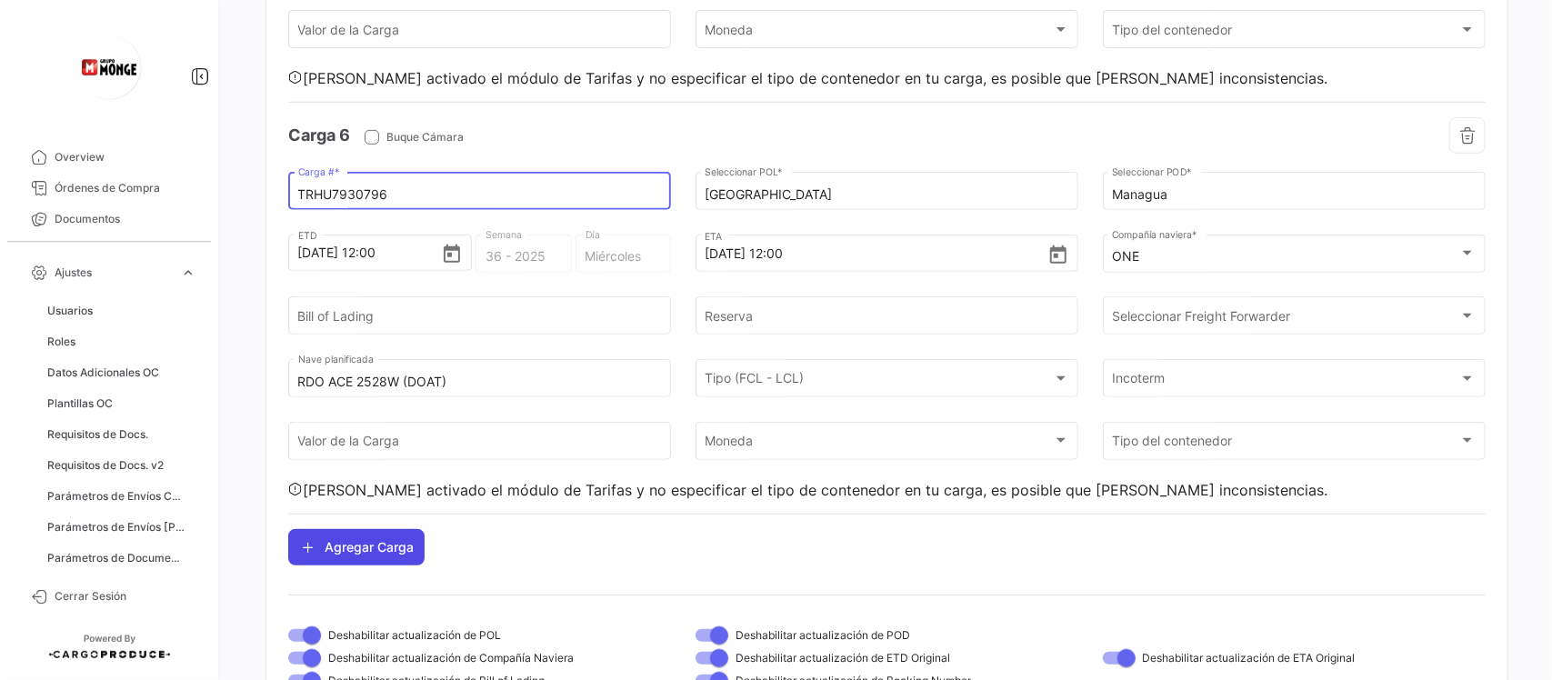
type input "TRHU7930796"
click at [348, 562] on button "Agregar Carga" at bounding box center [356, 547] width 136 height 36
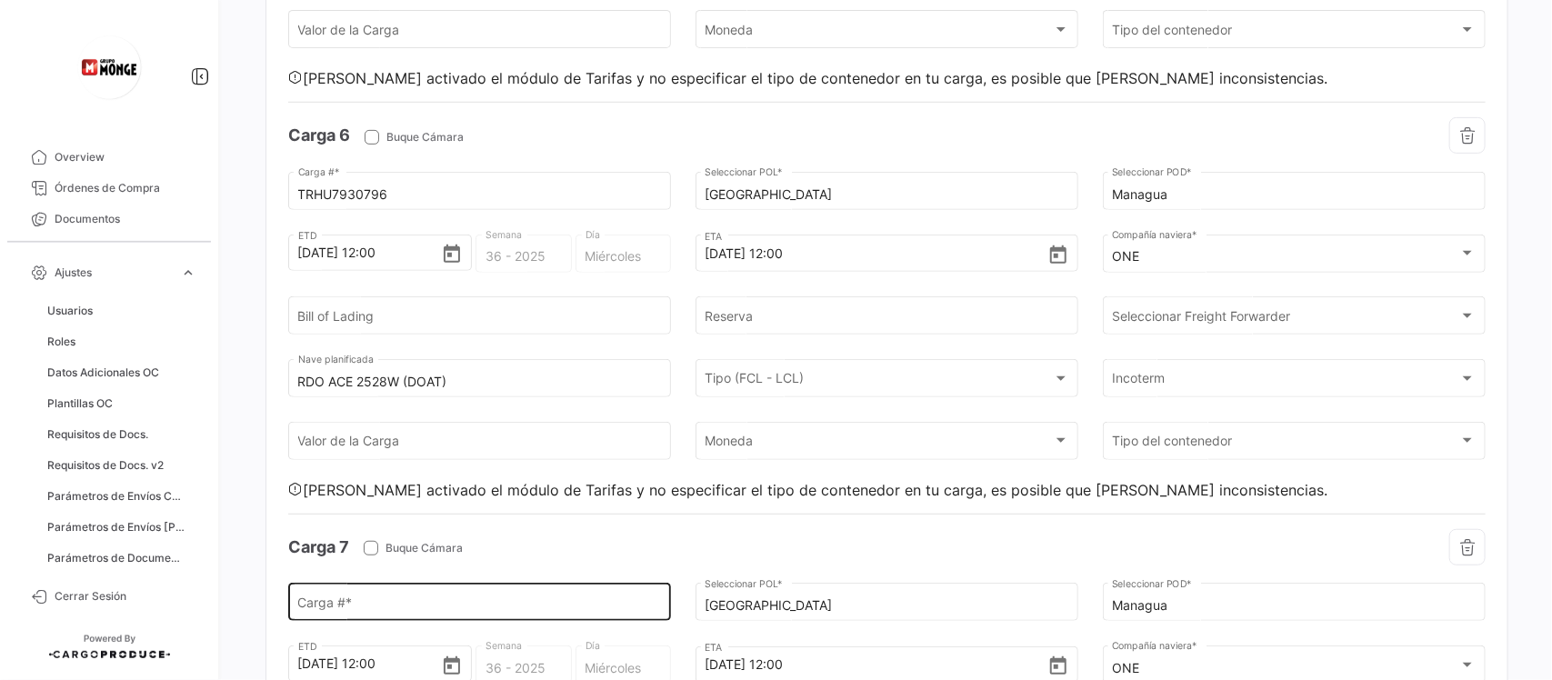
click at [373, 614] on input "Carga # *" at bounding box center [480, 605] width 364 height 15
paste input "KKFU8156889"
type input "KKFU8156889"
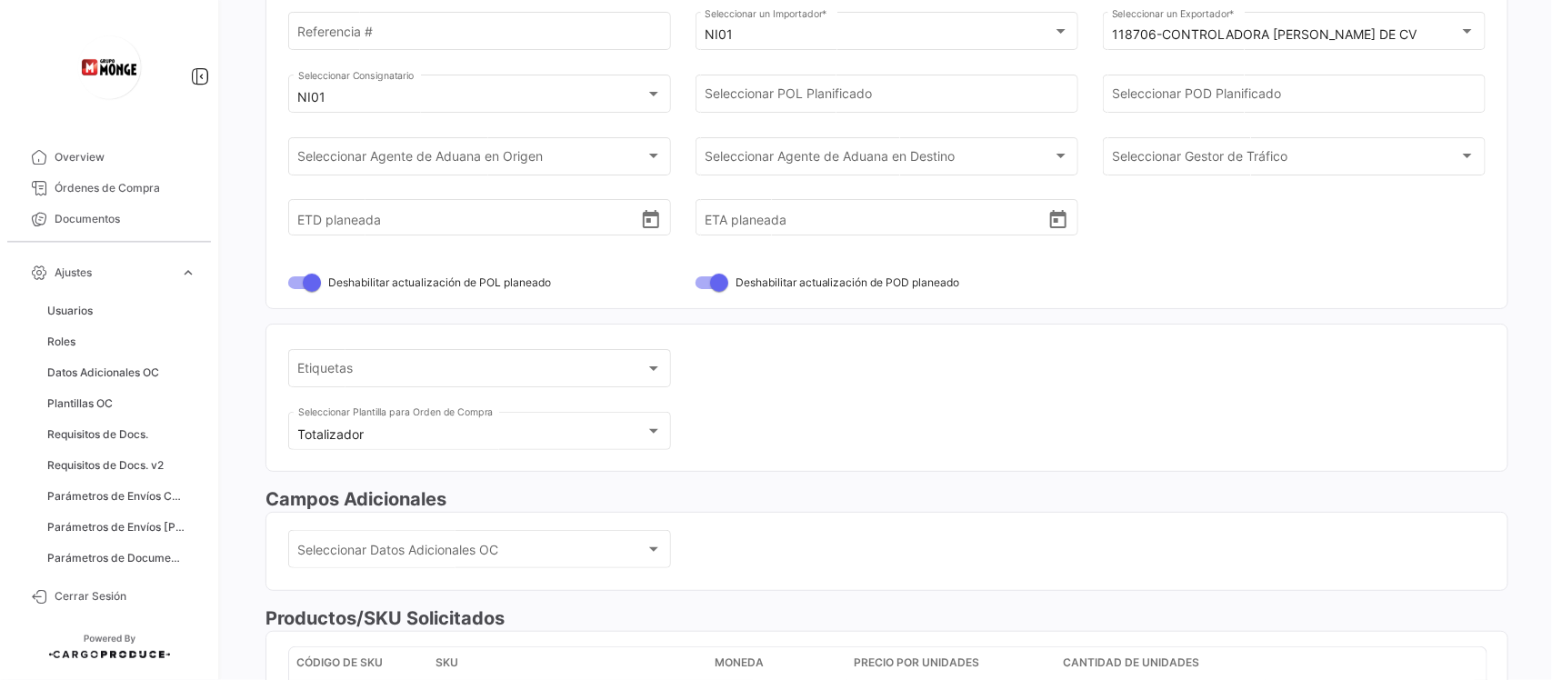
scroll to position [0, 0]
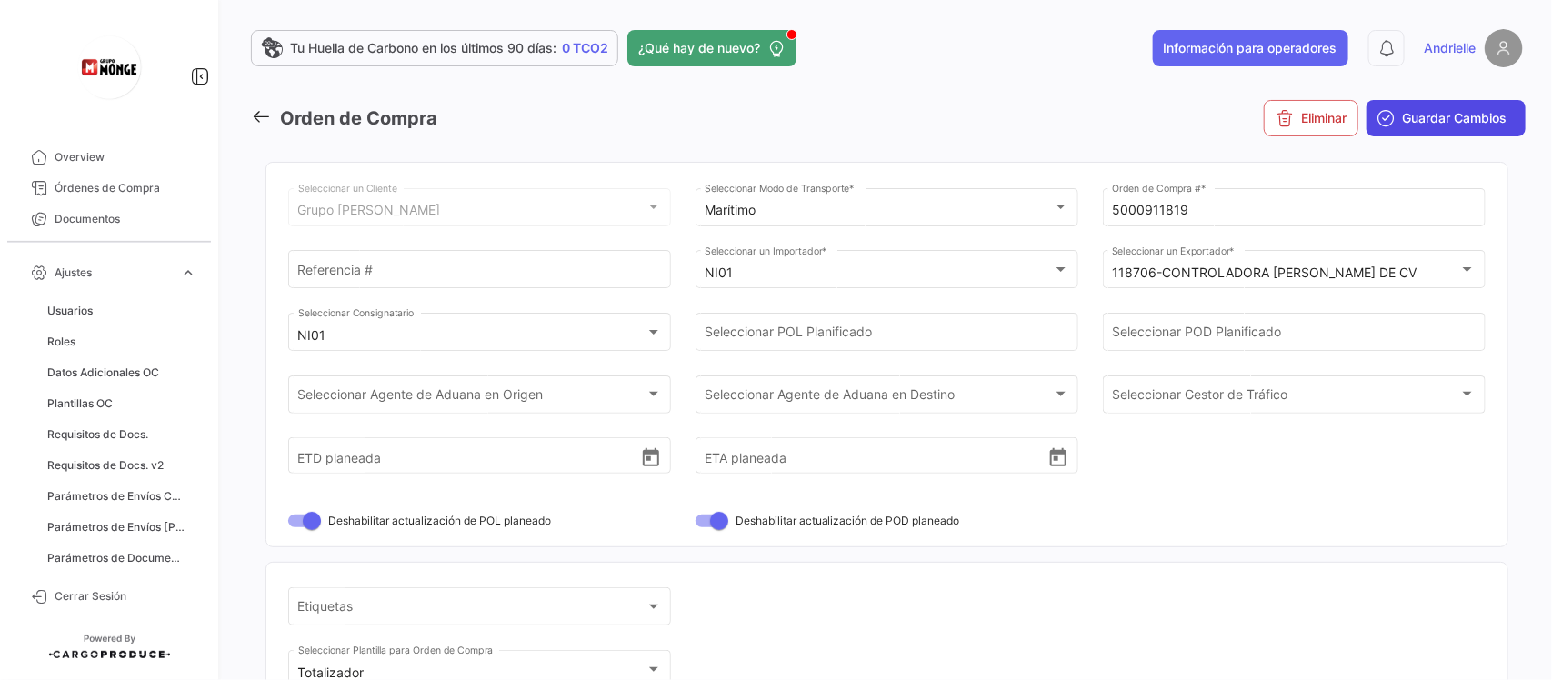
click at [1429, 118] on span "Guardar Cambios" at bounding box center [1454, 118] width 105 height 18
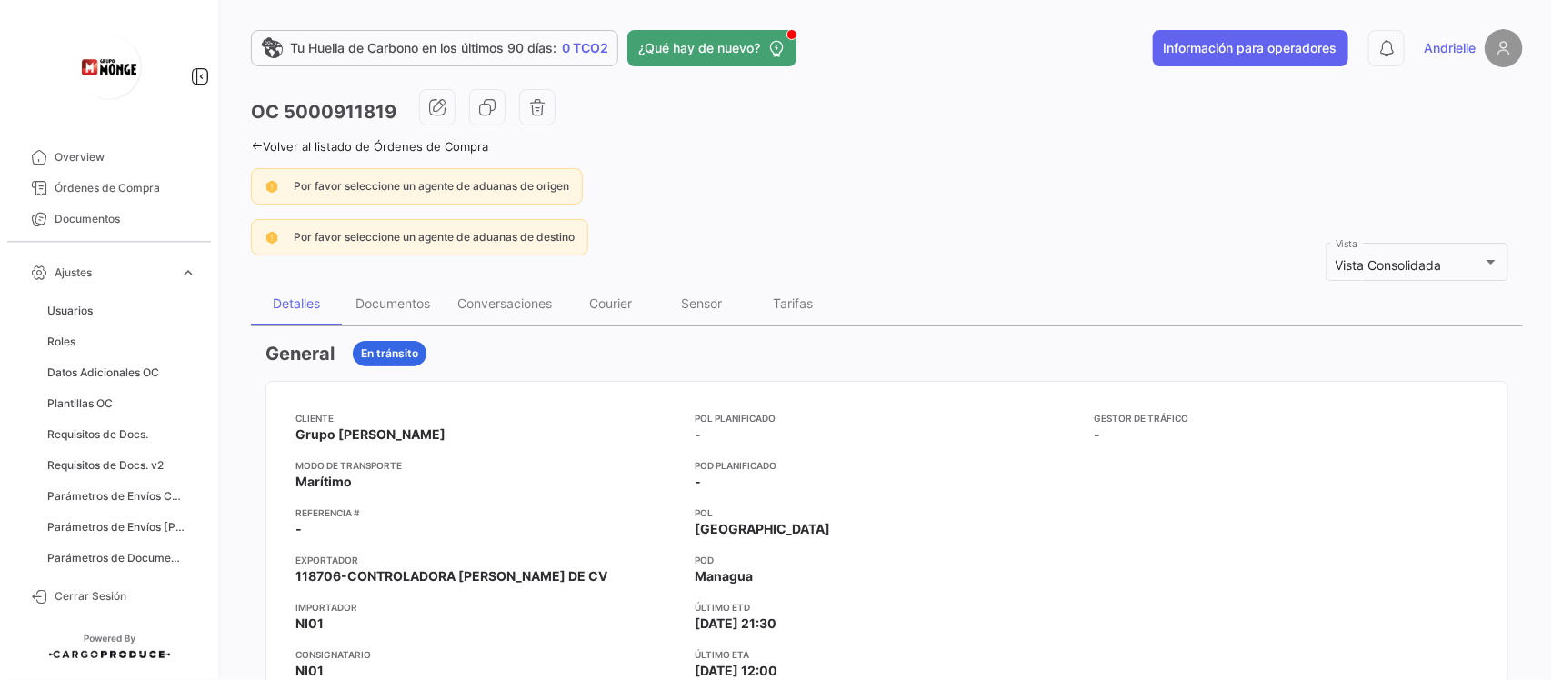
click at [254, 141] on icon at bounding box center [257, 146] width 12 height 12
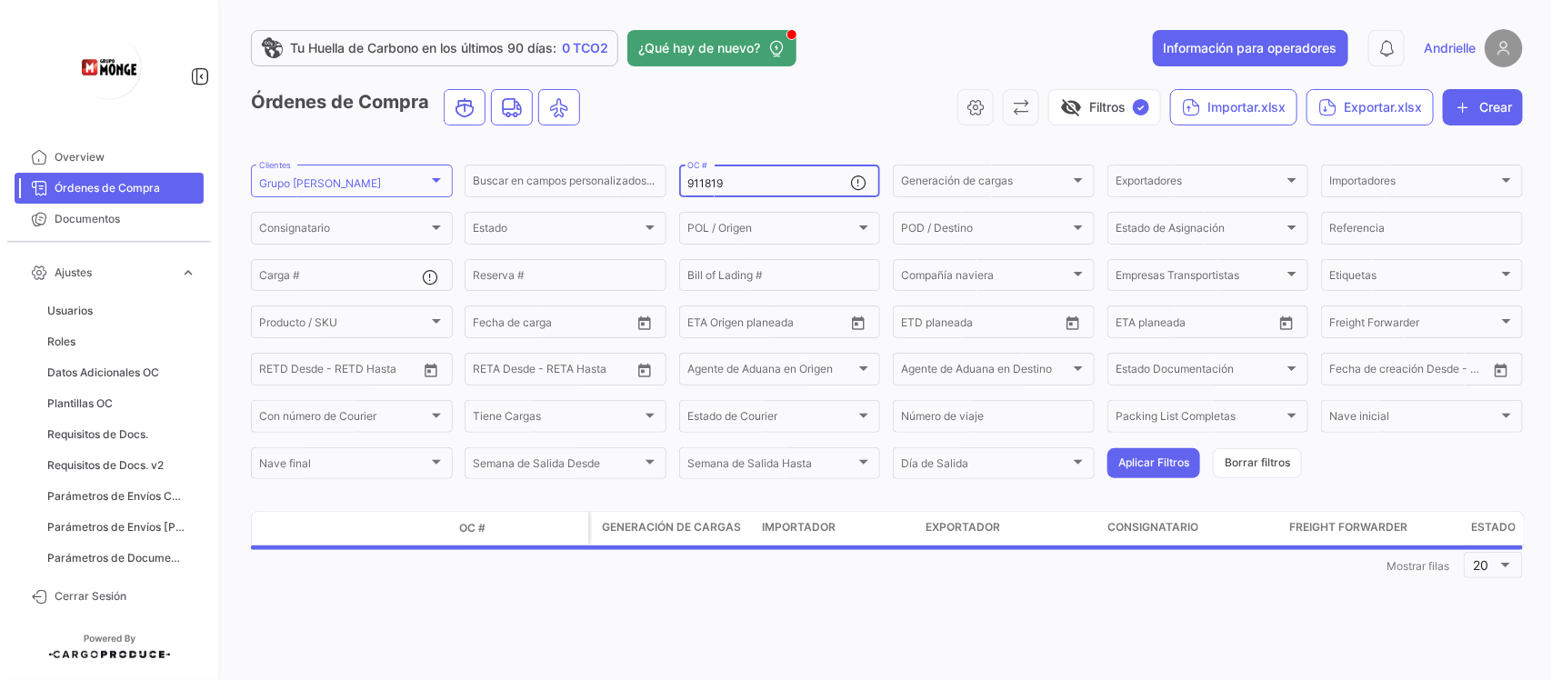
click at [737, 187] on input "911819" at bounding box center [769, 183] width 164 height 13
paste input "2"
type input "911812"
click at [1136, 460] on button "Aplicar Filtros" at bounding box center [1153, 463] width 93 height 30
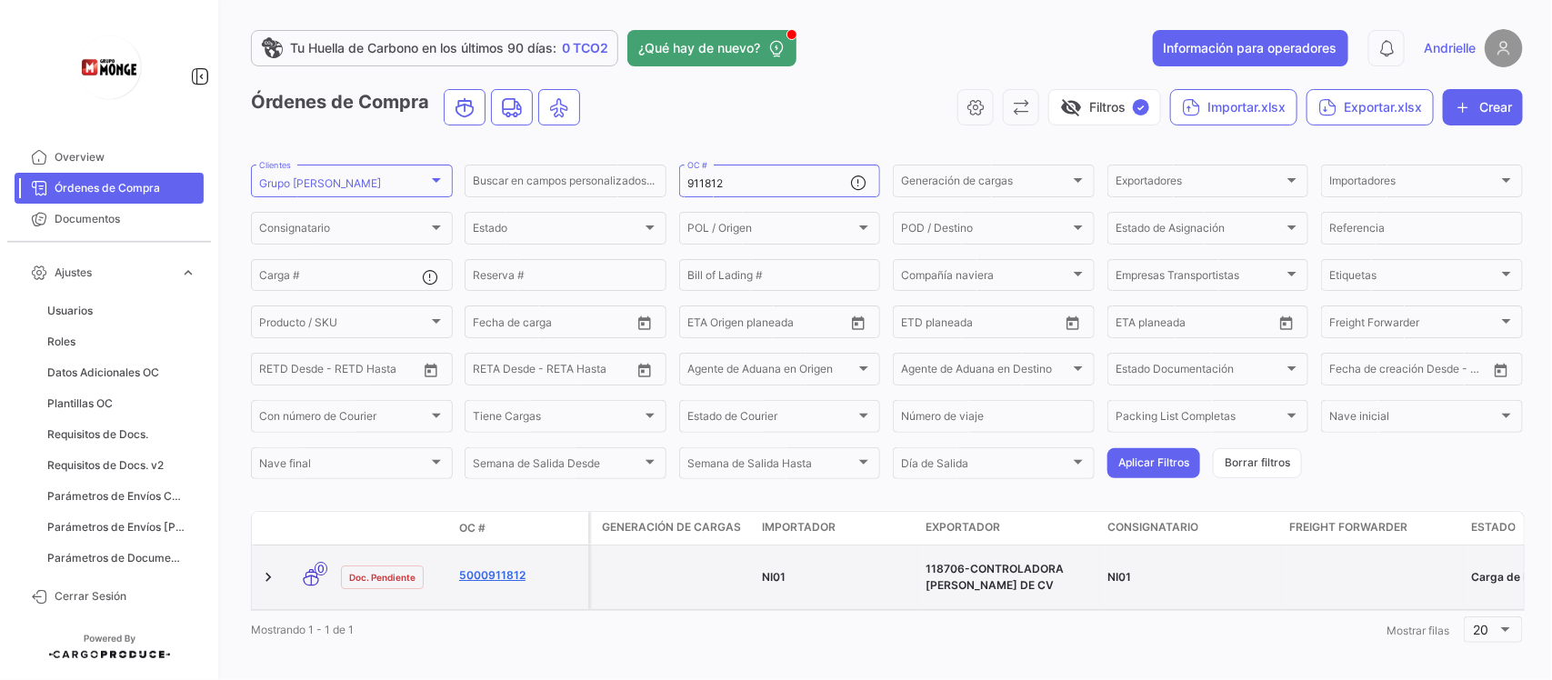
click at [515, 574] on link "5000911812" at bounding box center [520, 575] width 122 height 16
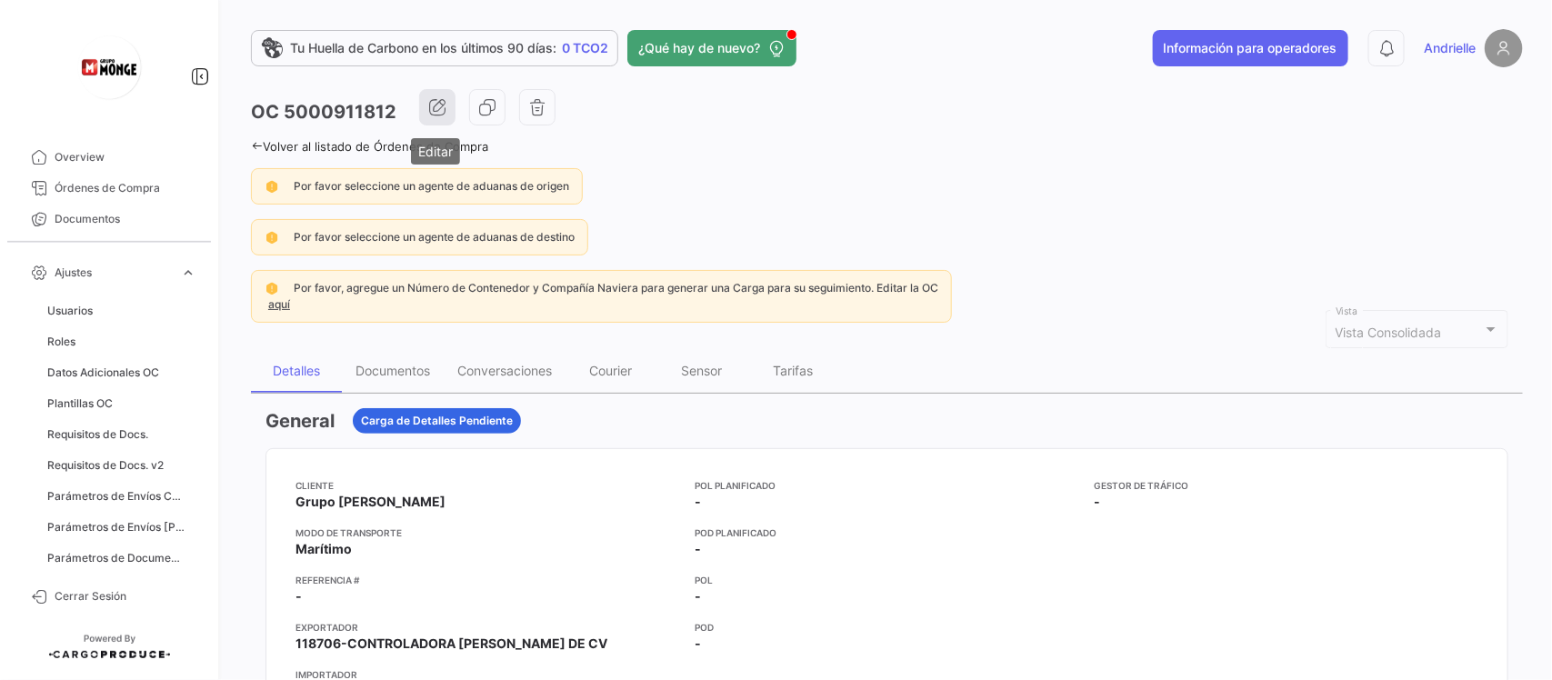
click at [436, 98] on icon "button" at bounding box center [437, 107] width 18 height 18
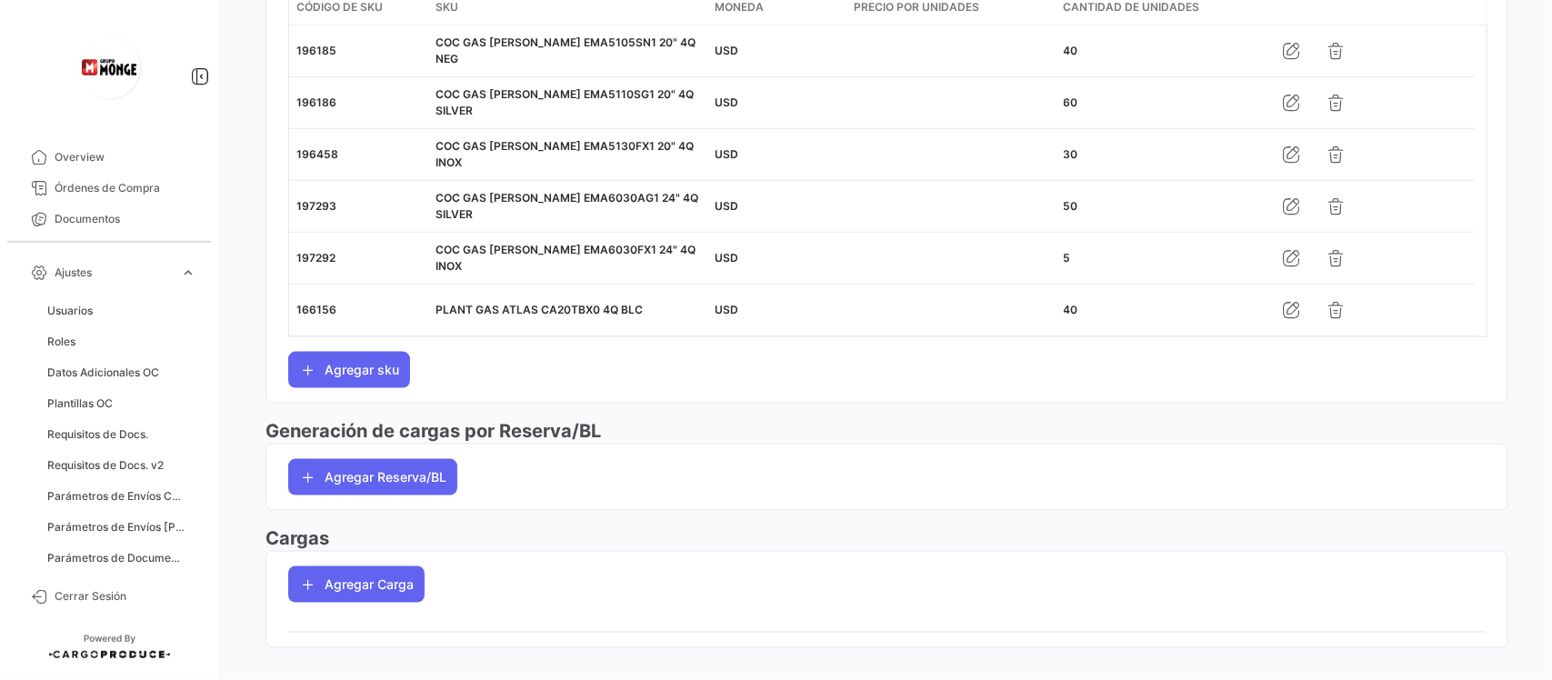
scroll to position [927, 0]
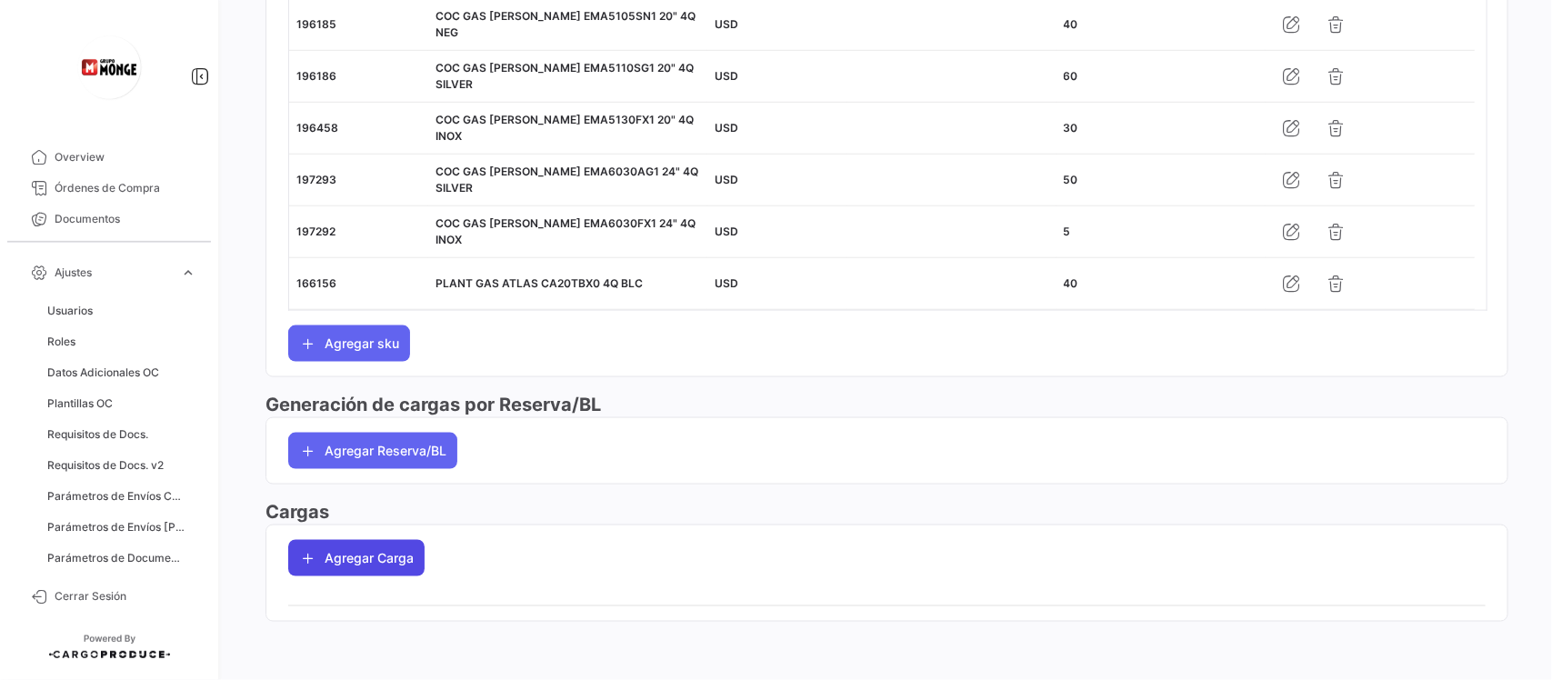
click at [350, 550] on button "Agregar Carga" at bounding box center [356, 558] width 136 height 36
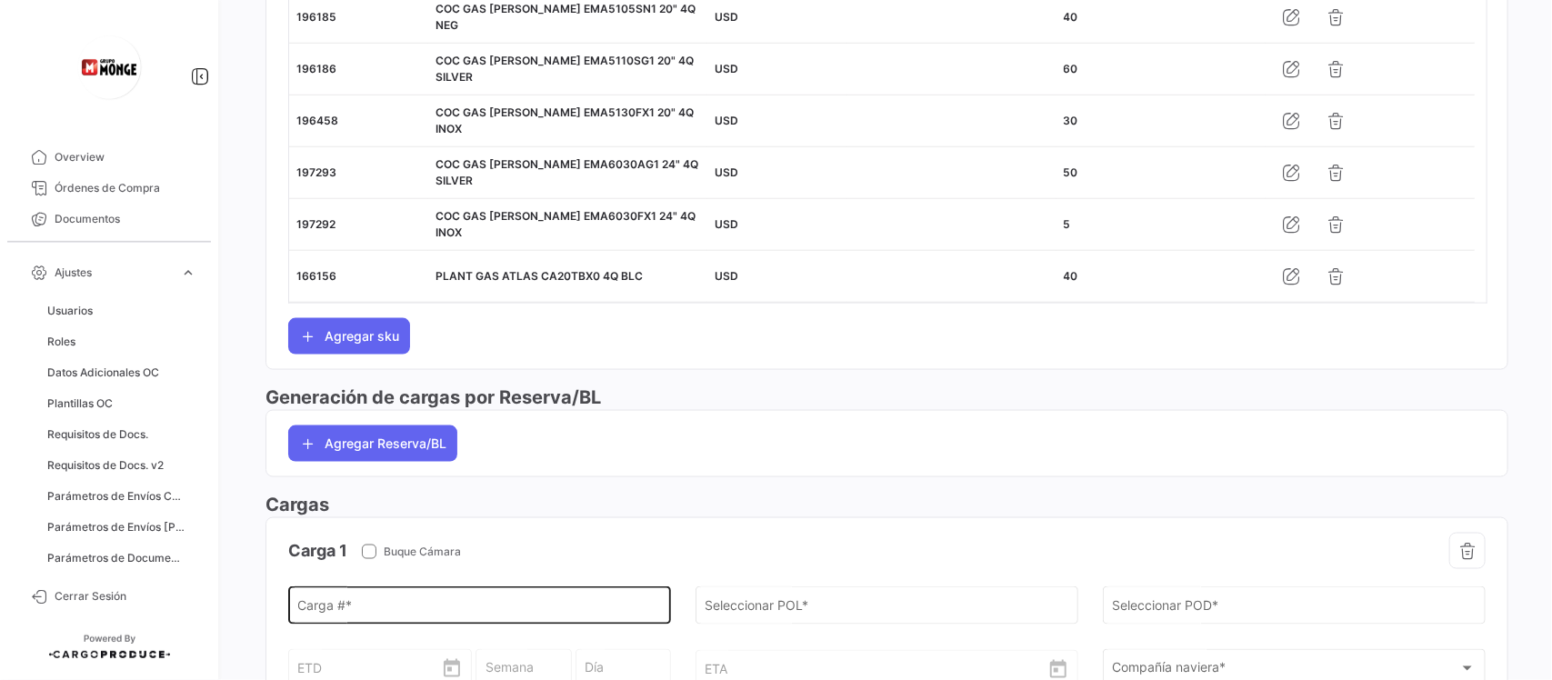
click at [396, 617] on input "Carga # *" at bounding box center [480, 609] width 364 height 15
paste input "ONEU0968694"
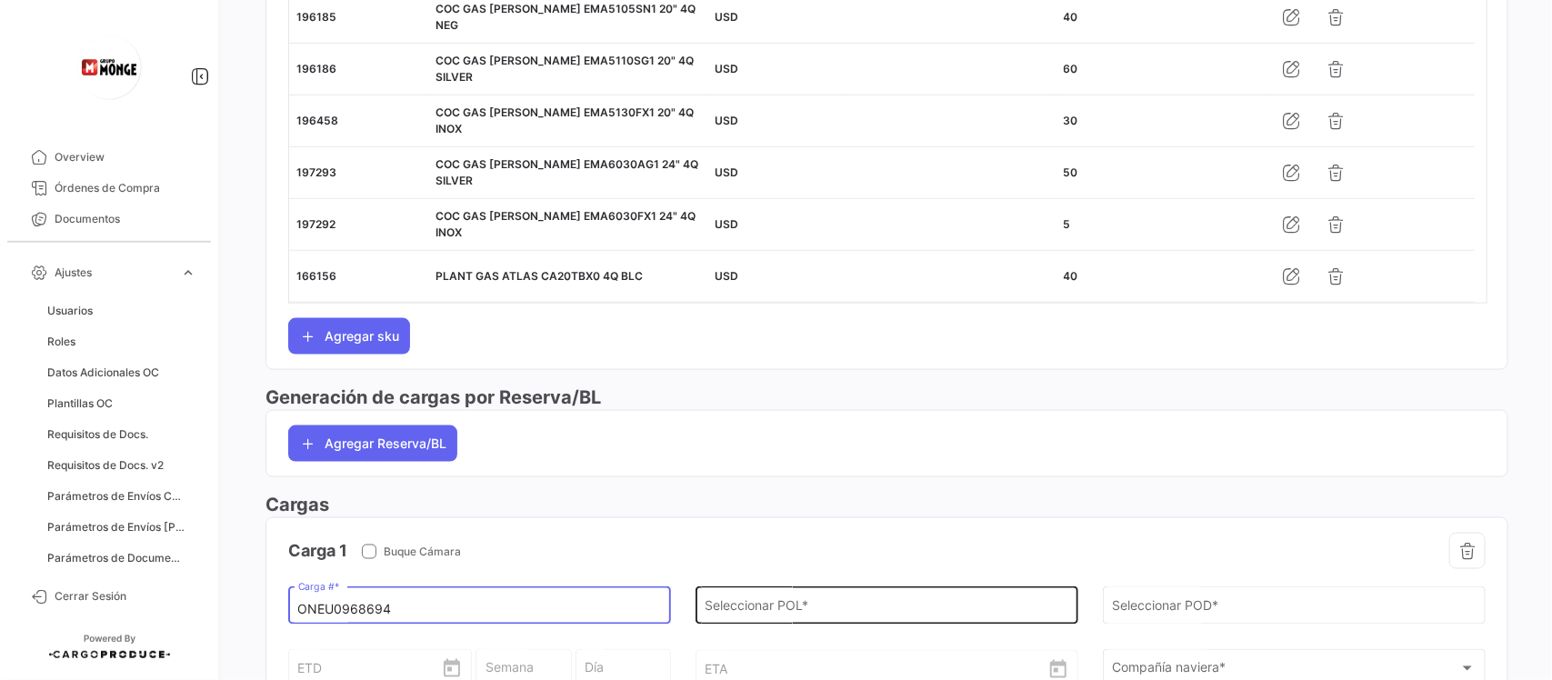
type input "ONEU0968694"
click at [780, 614] on input "Seleccionar POL *" at bounding box center [886, 609] width 364 height 15
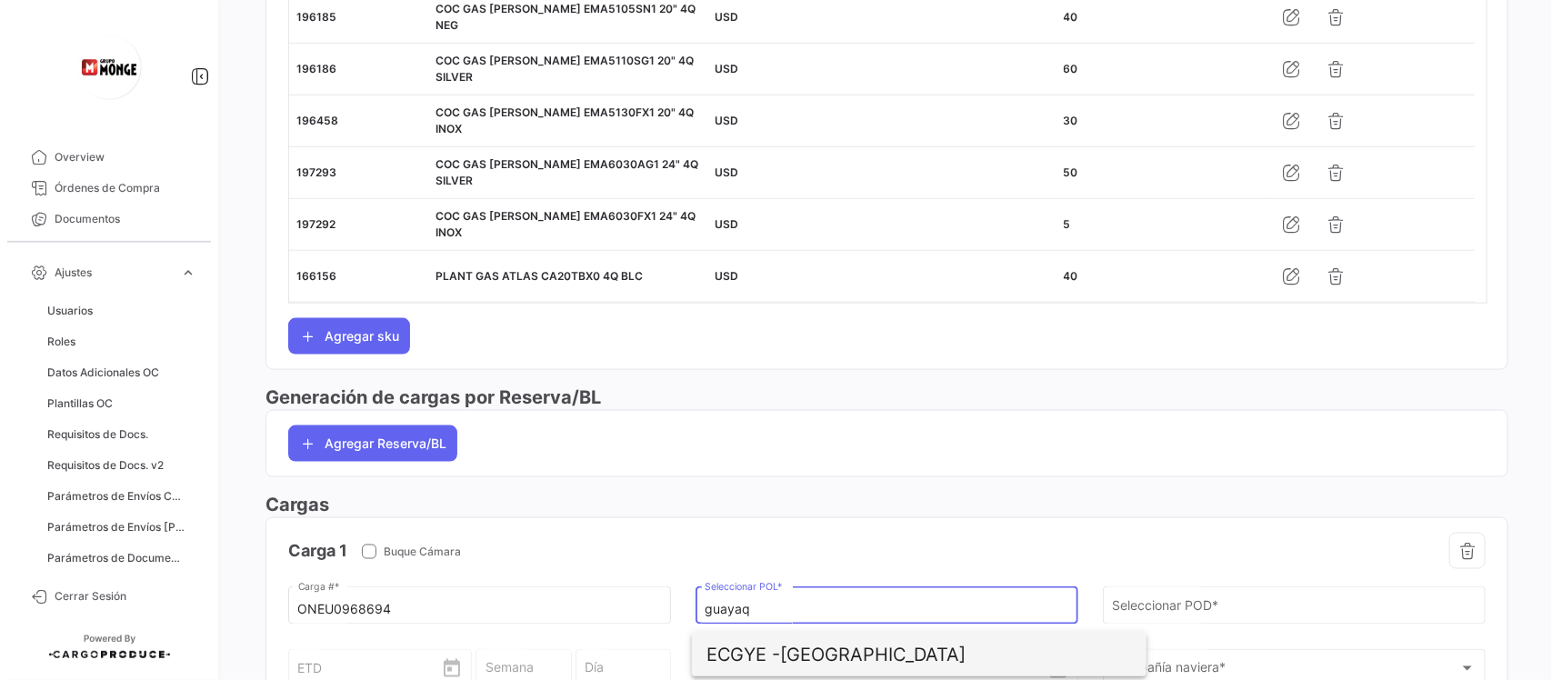
click at [795, 656] on span "ECGYE - [GEOGRAPHIC_DATA]" at bounding box center [918, 655] width 425 height 44
type input "[GEOGRAPHIC_DATA]"
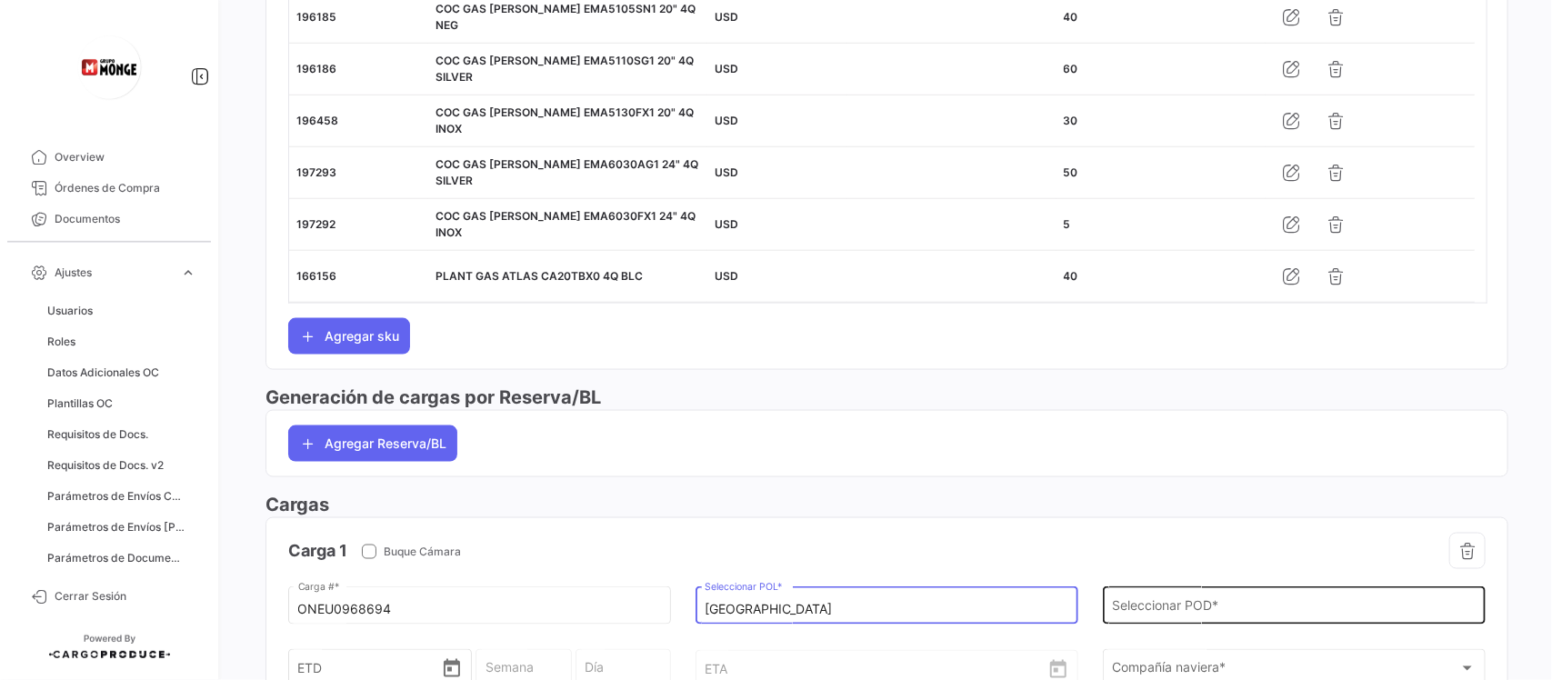
click at [1152, 617] on input "Seleccionar POD *" at bounding box center [1294, 609] width 364 height 15
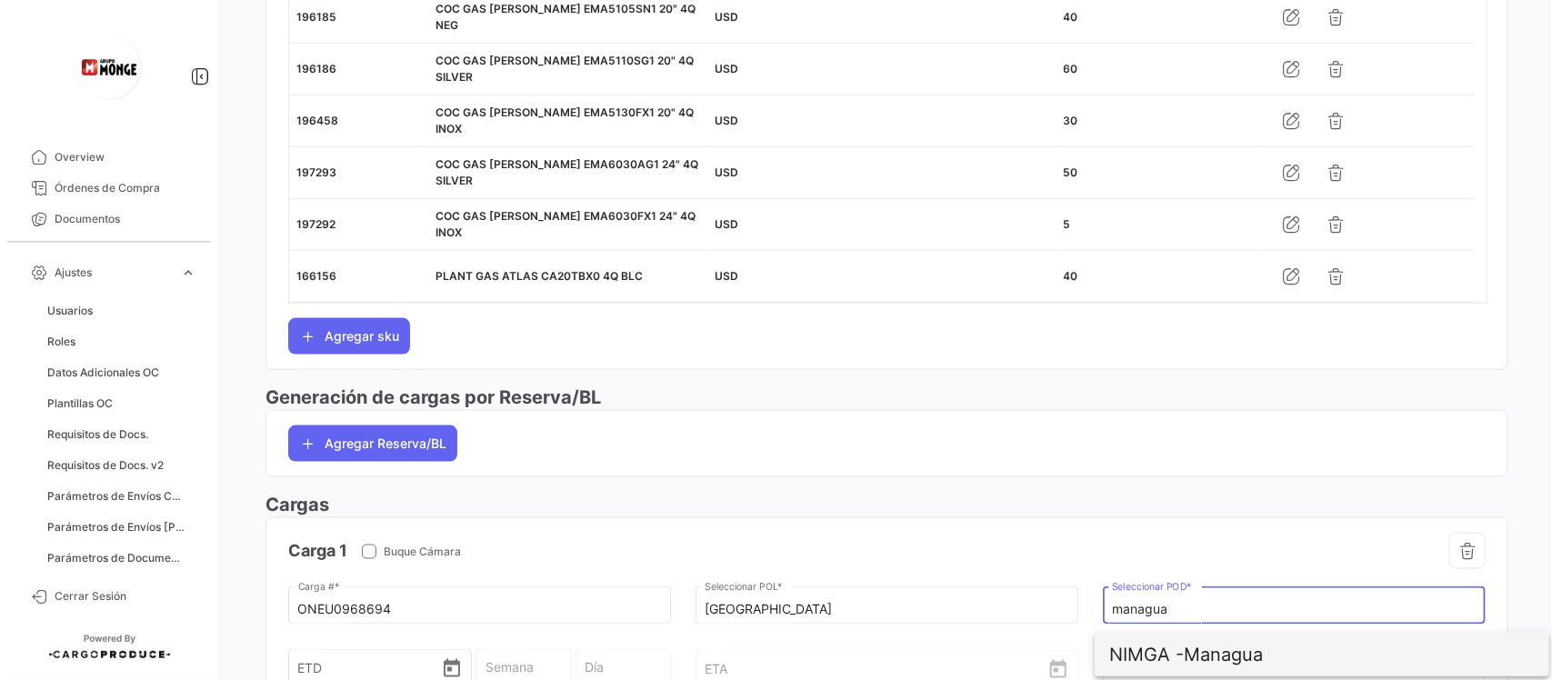
click at [1156, 646] on span "NIMGA -" at bounding box center [1146, 655] width 75 height 22
type input "Managua"
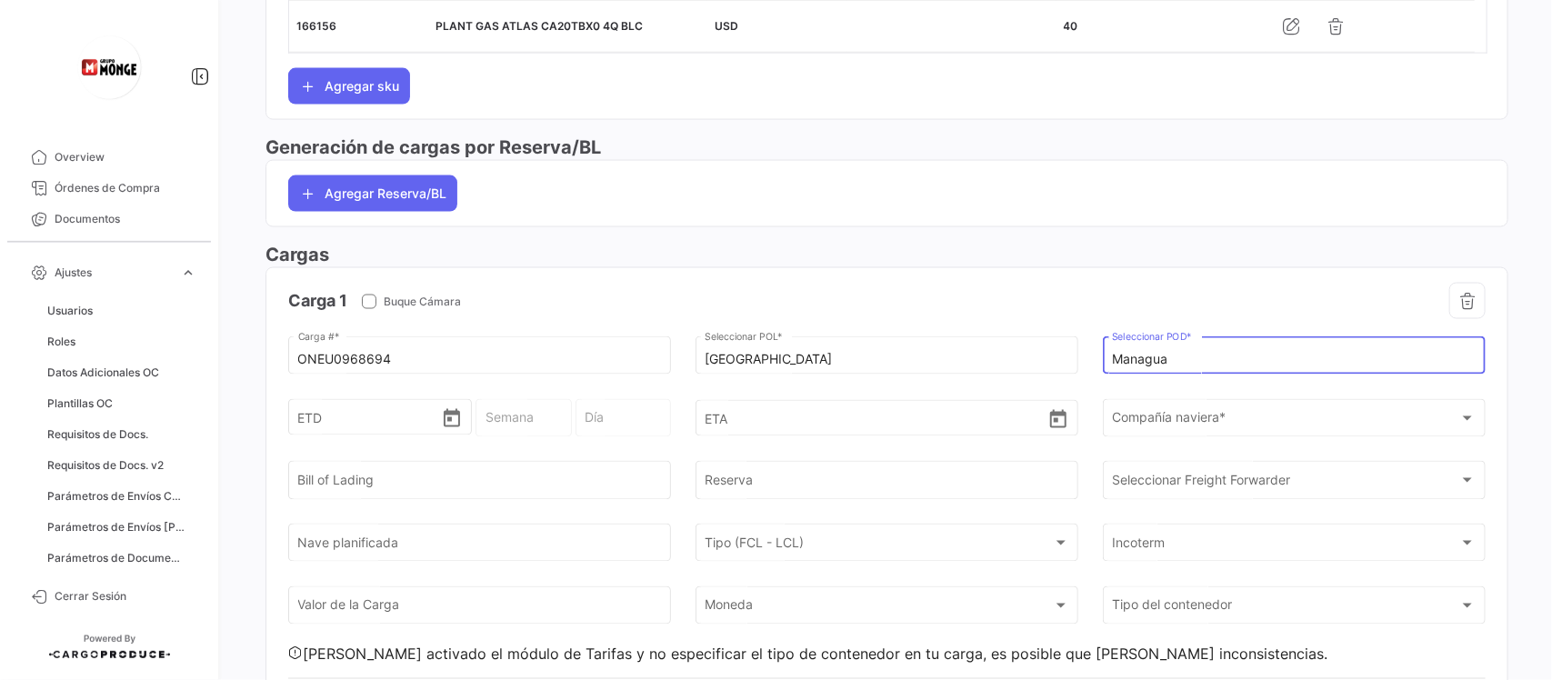
scroll to position [1268, 0]
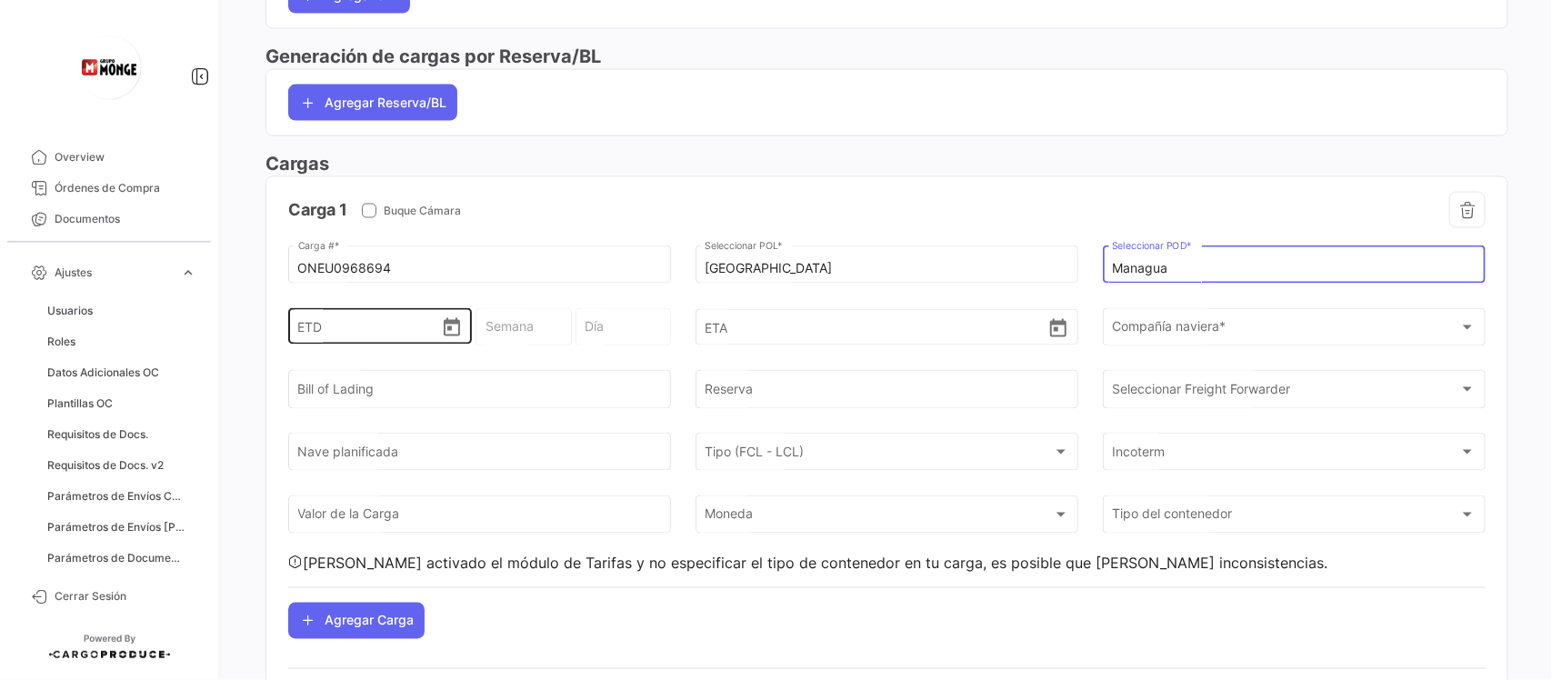
click at [455, 332] on icon "Open calendar" at bounding box center [452, 327] width 16 height 18
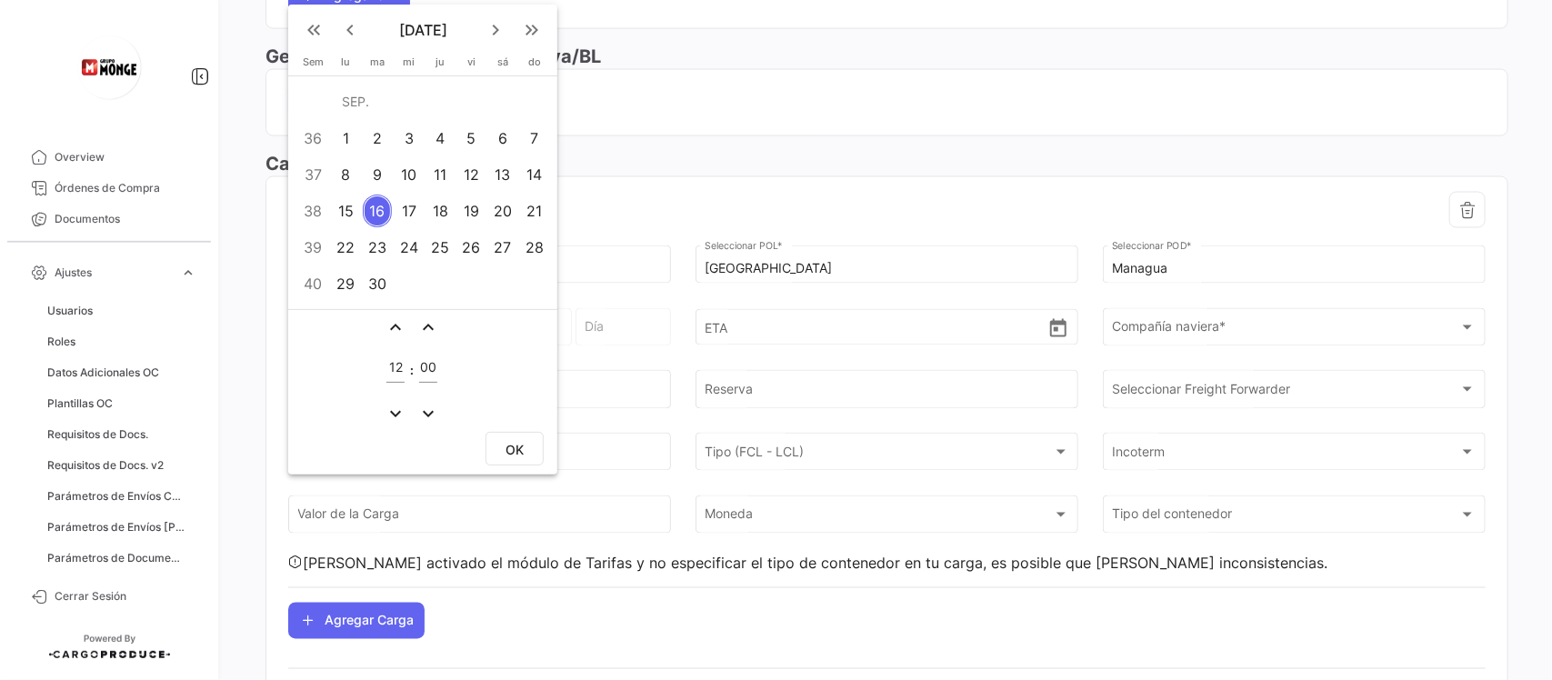
click at [403, 148] on div "3" at bounding box center [408, 138] width 28 height 33
click at [511, 437] on button "OK" at bounding box center [514, 449] width 58 height 34
type input "[DATE] 12:00"
type input "36 - 2025"
type input "Miércoles"
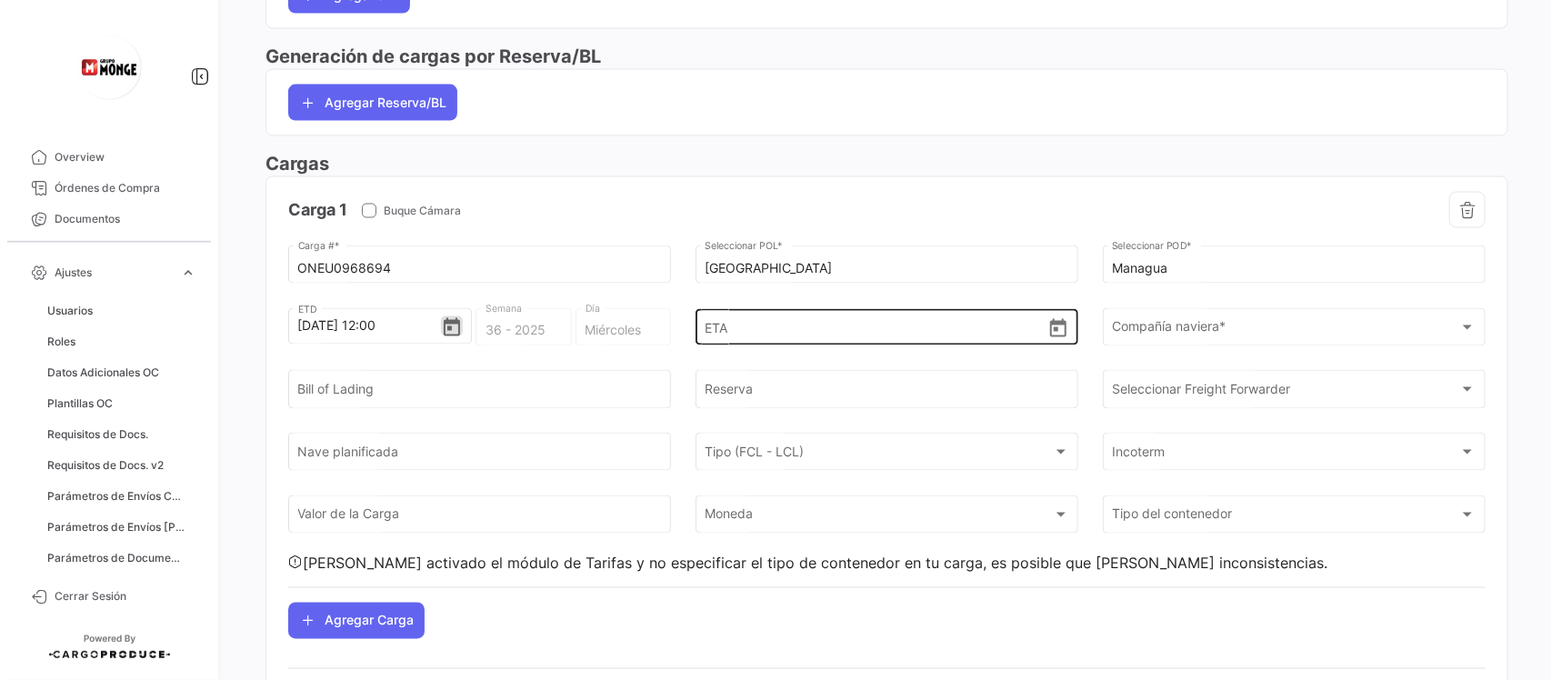
click at [1056, 340] on icon "Open calendar" at bounding box center [1058, 329] width 22 height 22
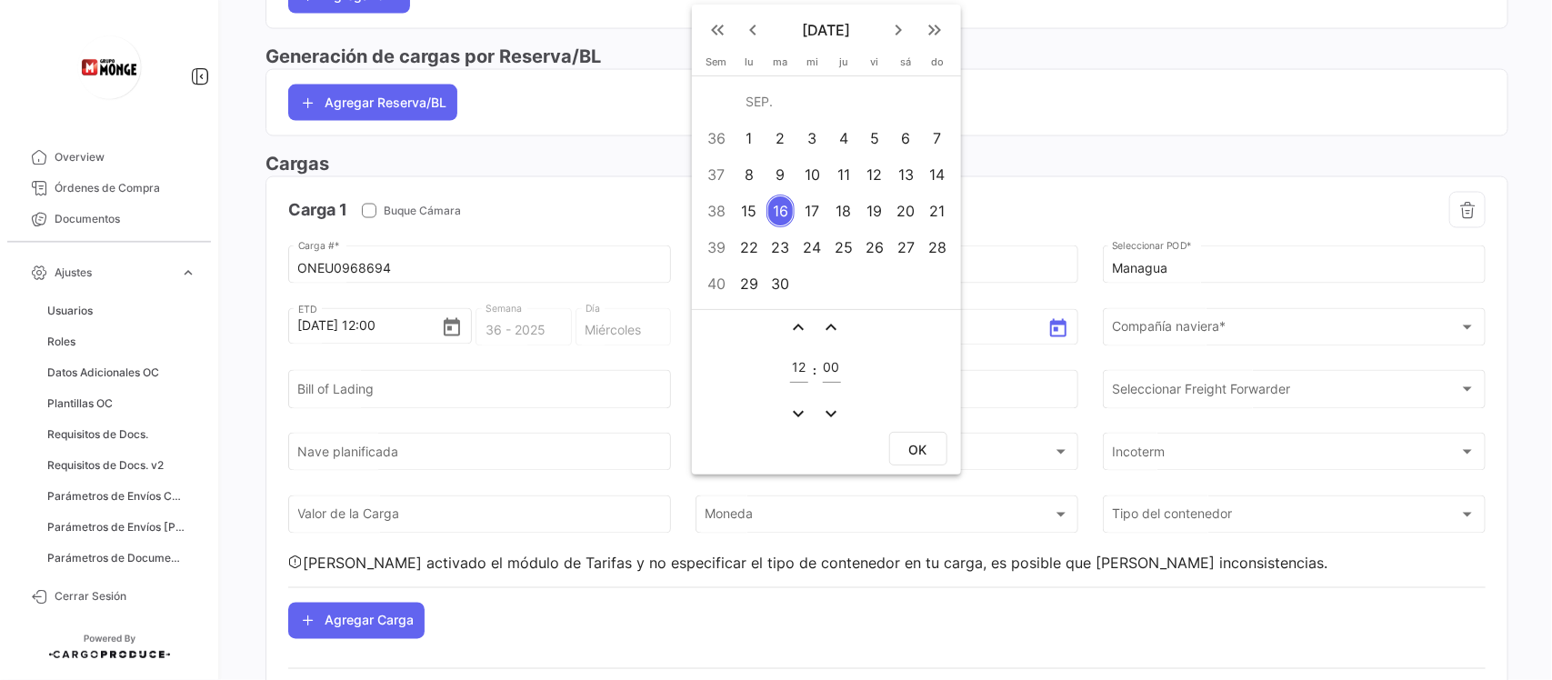
click at [780, 284] on div "30" at bounding box center [780, 283] width 29 height 33
click at [918, 455] on span "OK" at bounding box center [918, 449] width 18 height 15
type input "[DATE] 12:00"
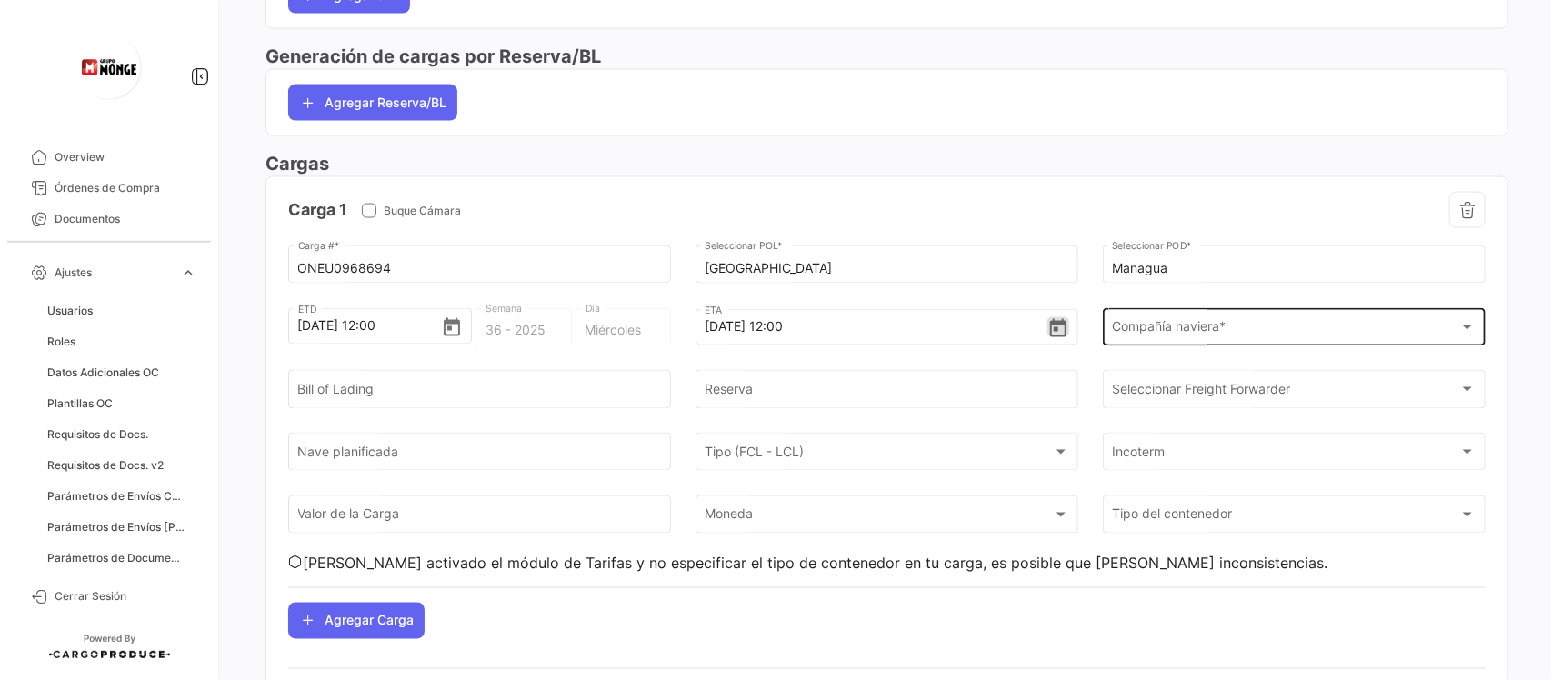
click at [1142, 338] on span "Compañía naviera *" at bounding box center [1285, 331] width 347 height 15
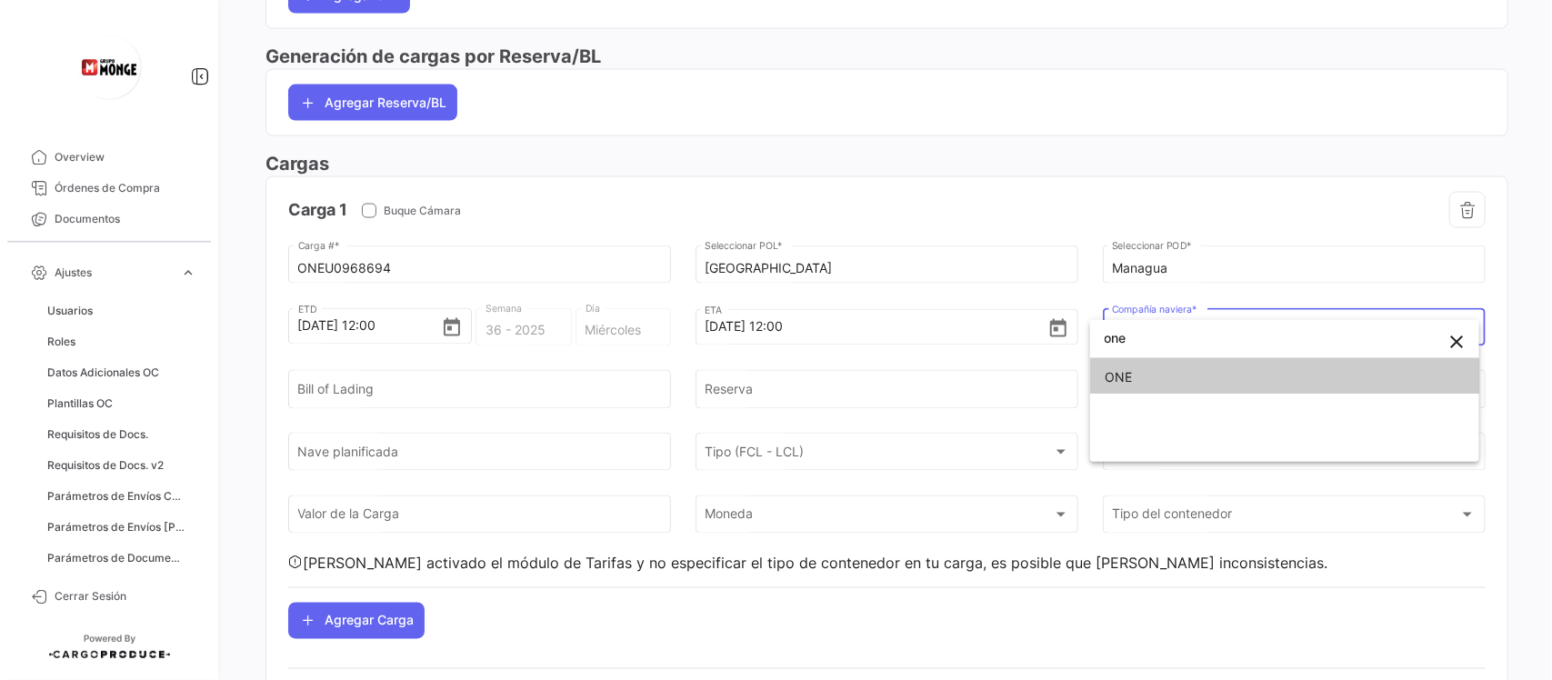
type input "one"
click at [1145, 374] on span "ONE" at bounding box center [1284, 377] width 360 height 38
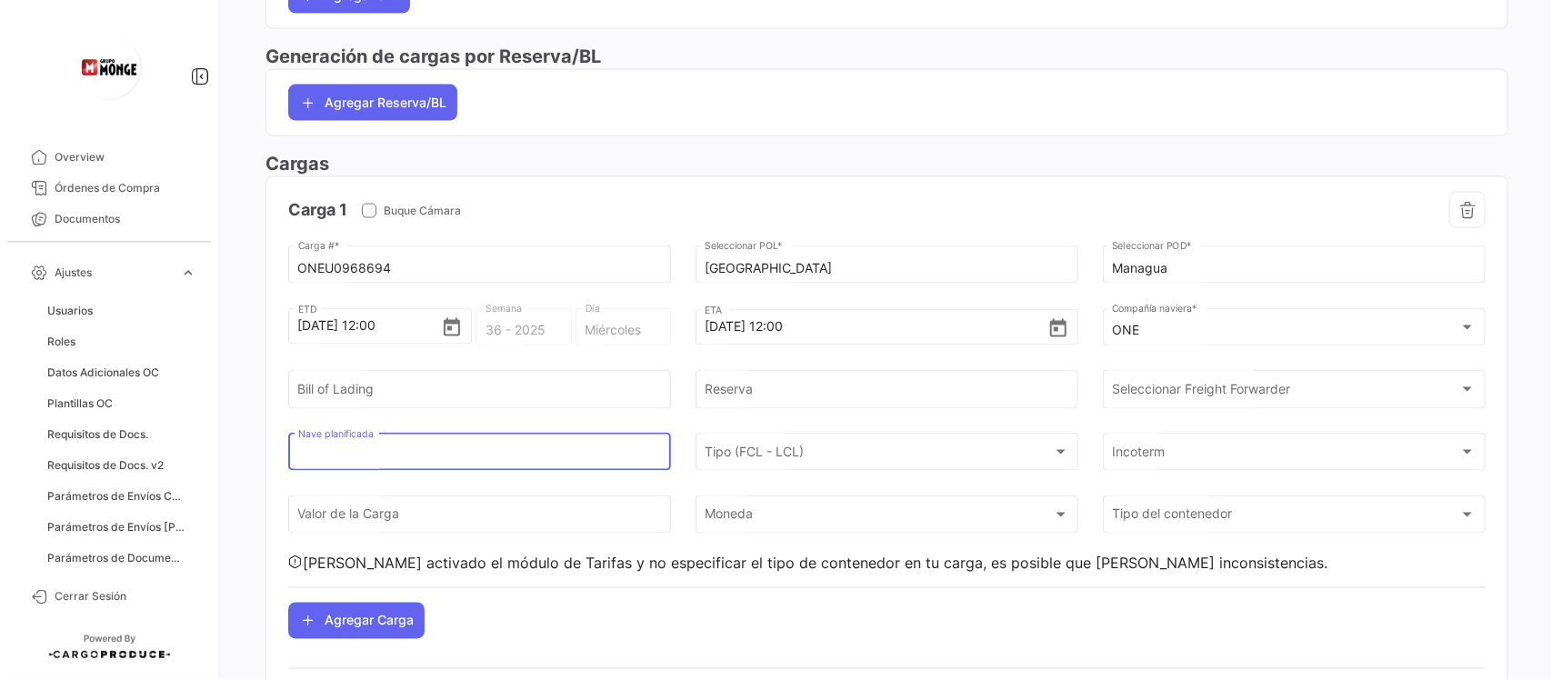
click at [394, 459] on input "Nave planificada" at bounding box center [480, 455] width 364 height 15
paste input "RDO ACE 2528W (DOAT)"
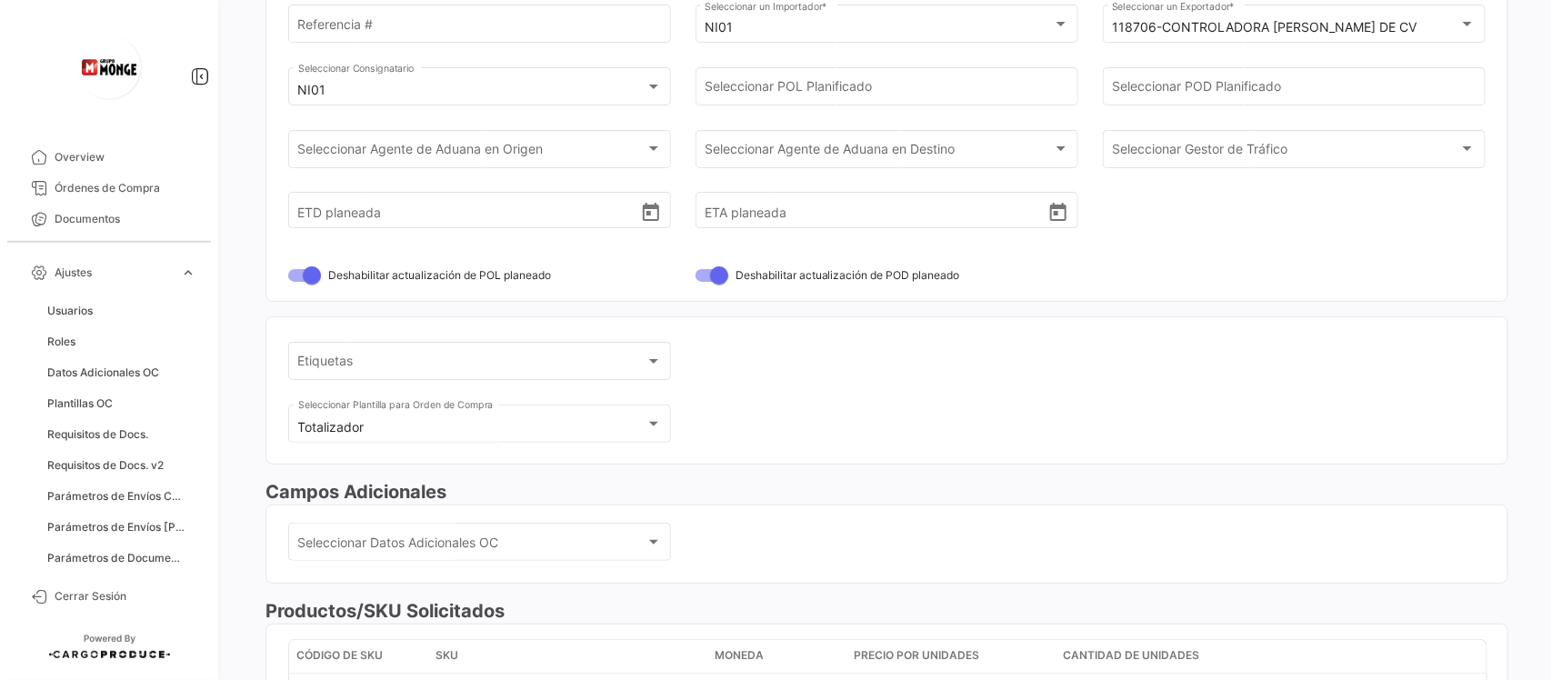
scroll to position [0, 0]
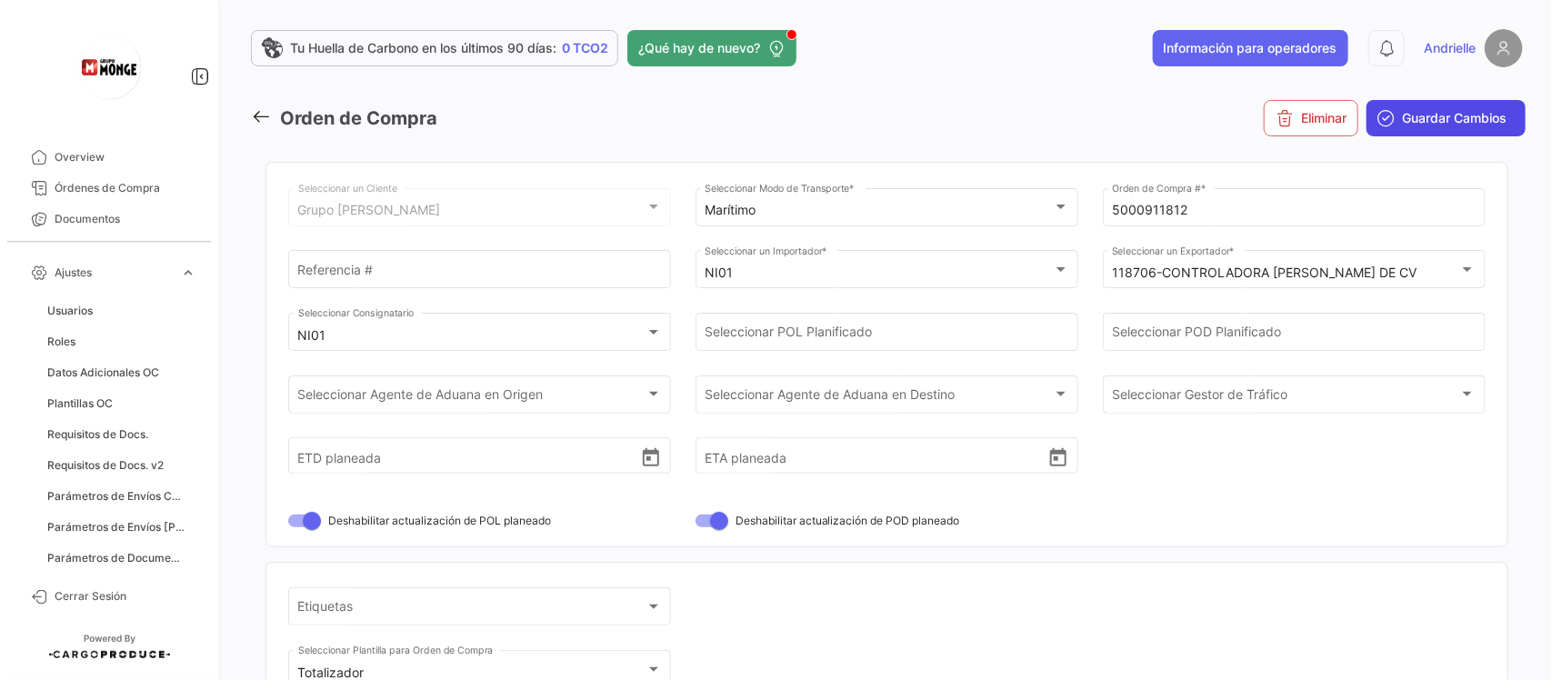
type input "RDO ACE 2528W (DOAT)"
click at [1465, 115] on span "Guardar Cambios" at bounding box center [1454, 118] width 105 height 18
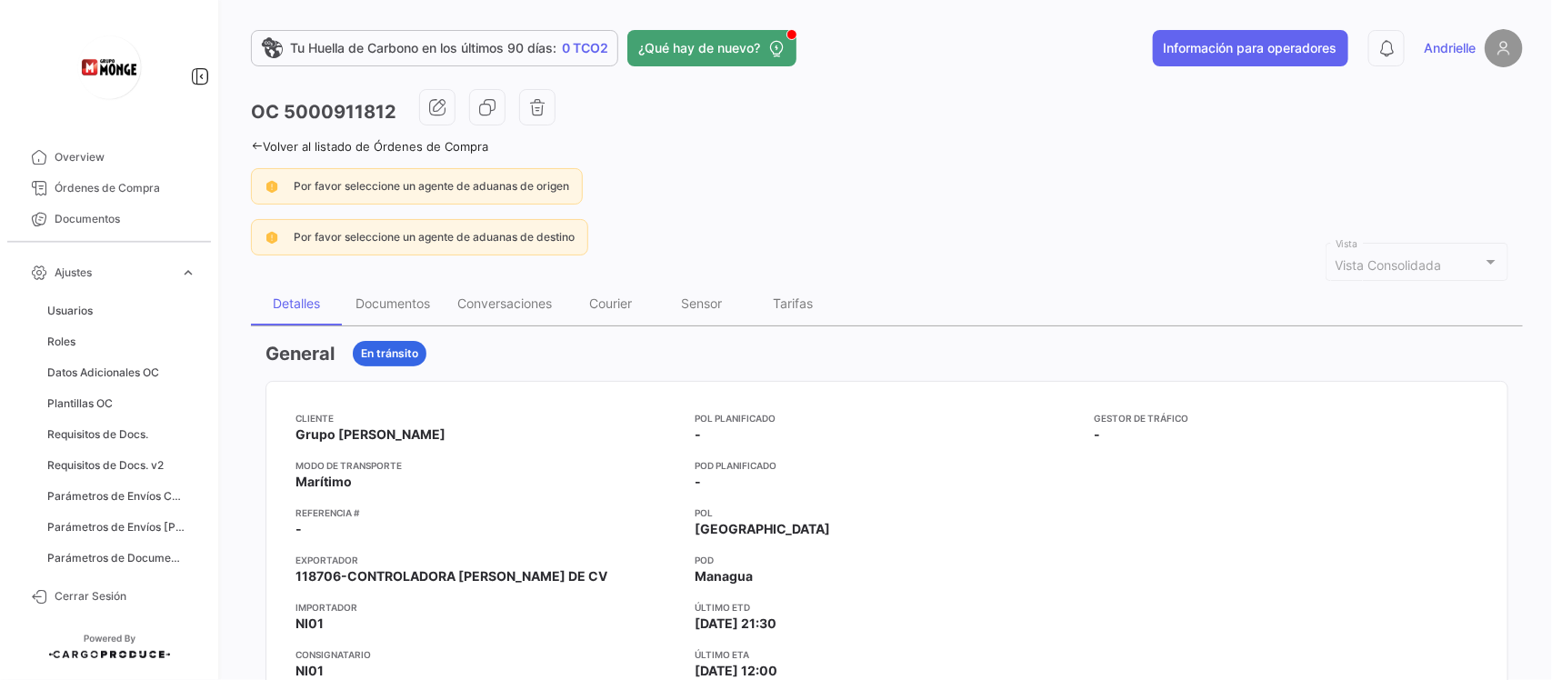
click at [256, 142] on icon at bounding box center [257, 146] width 12 height 12
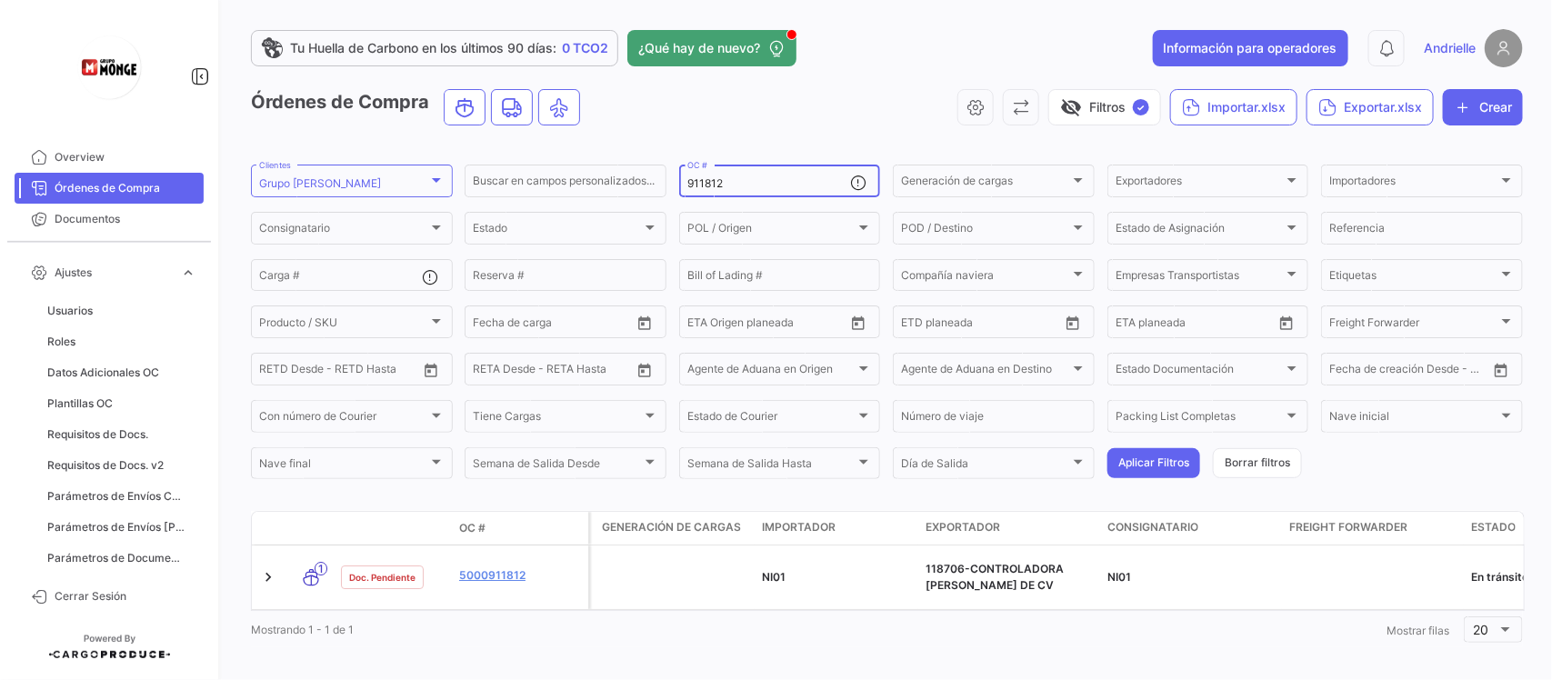
click at [750, 184] on input "911812" at bounding box center [769, 183] width 164 height 13
paste input "7831"
click at [1133, 457] on button "Aplicar Filtros" at bounding box center [1153, 463] width 93 height 30
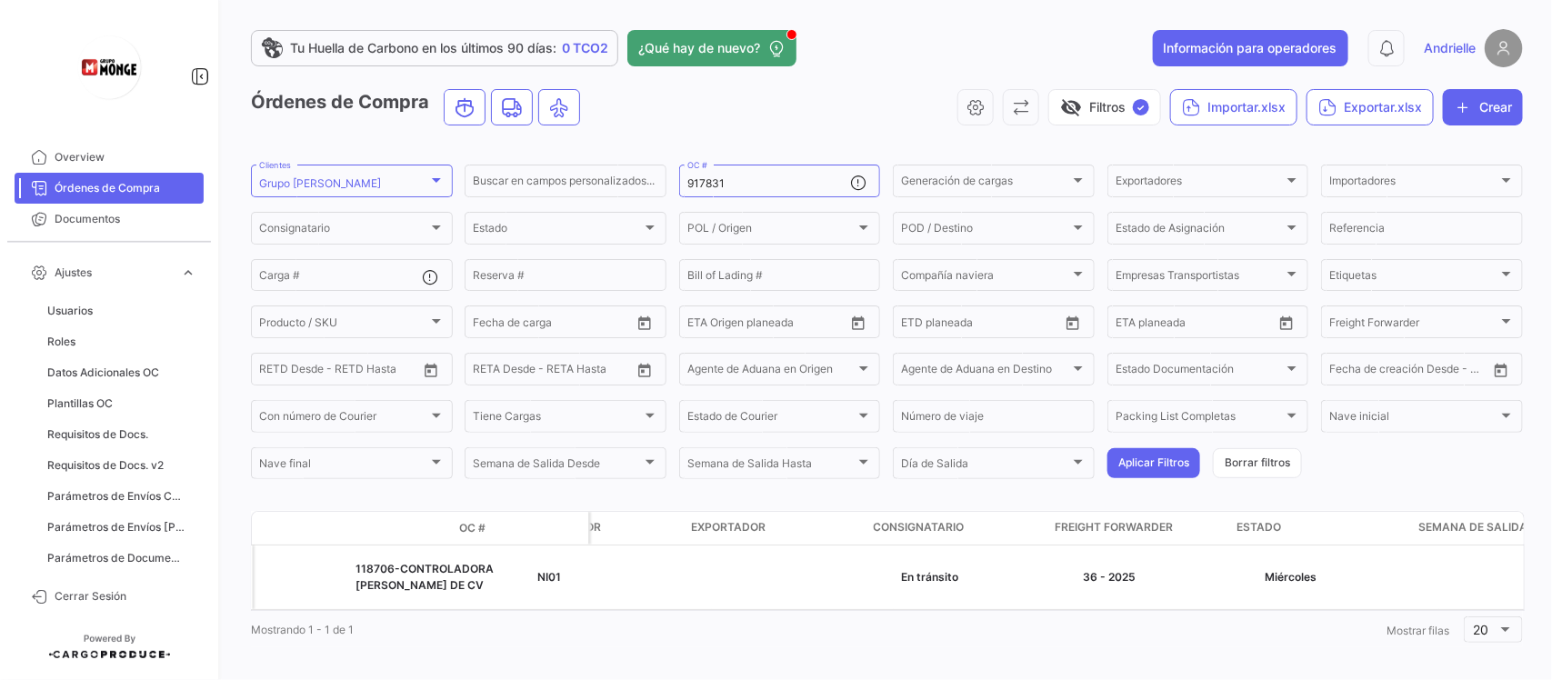
scroll to position [0, 42]
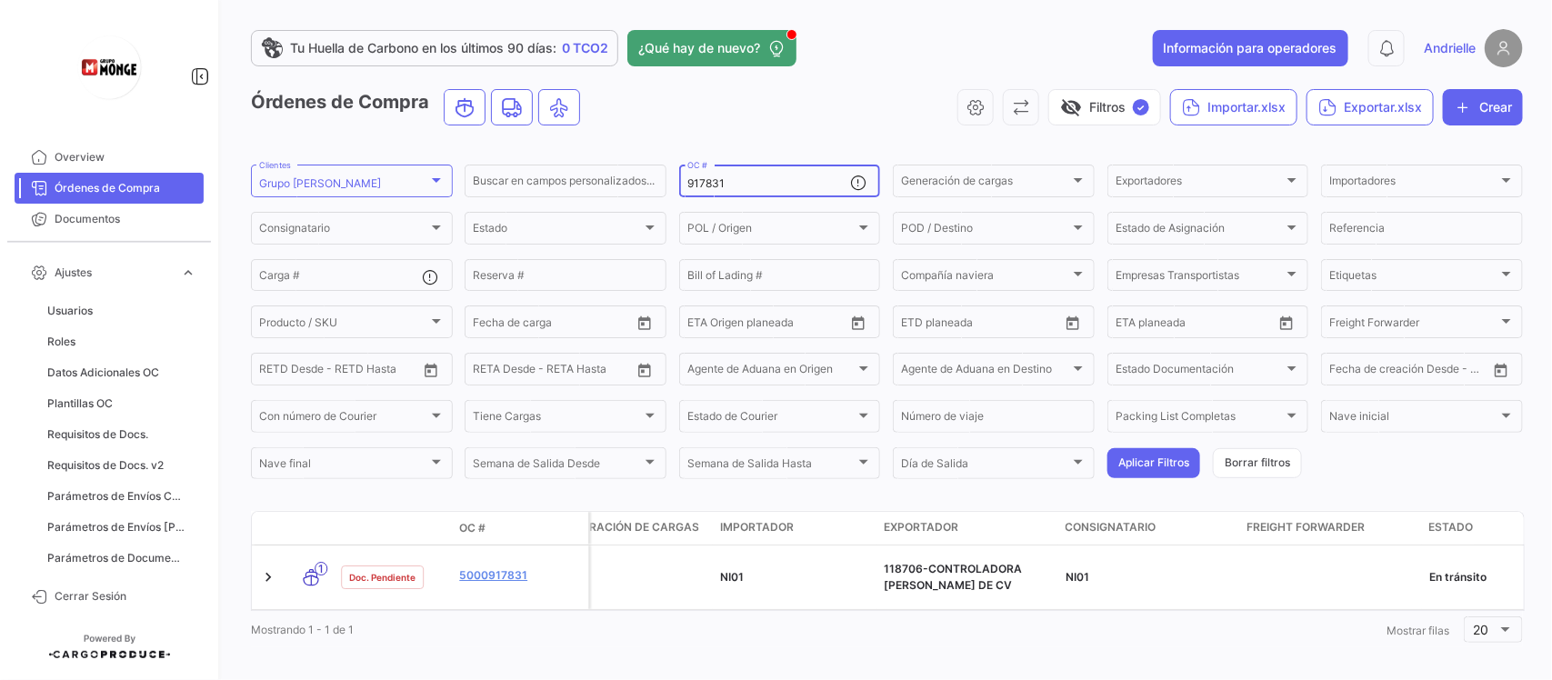
click at [724, 179] on input "917831" at bounding box center [769, 183] width 164 height 13
paste input "1819"
type input "911819"
click at [1163, 465] on button "Aplicar Filtros" at bounding box center [1153, 463] width 93 height 30
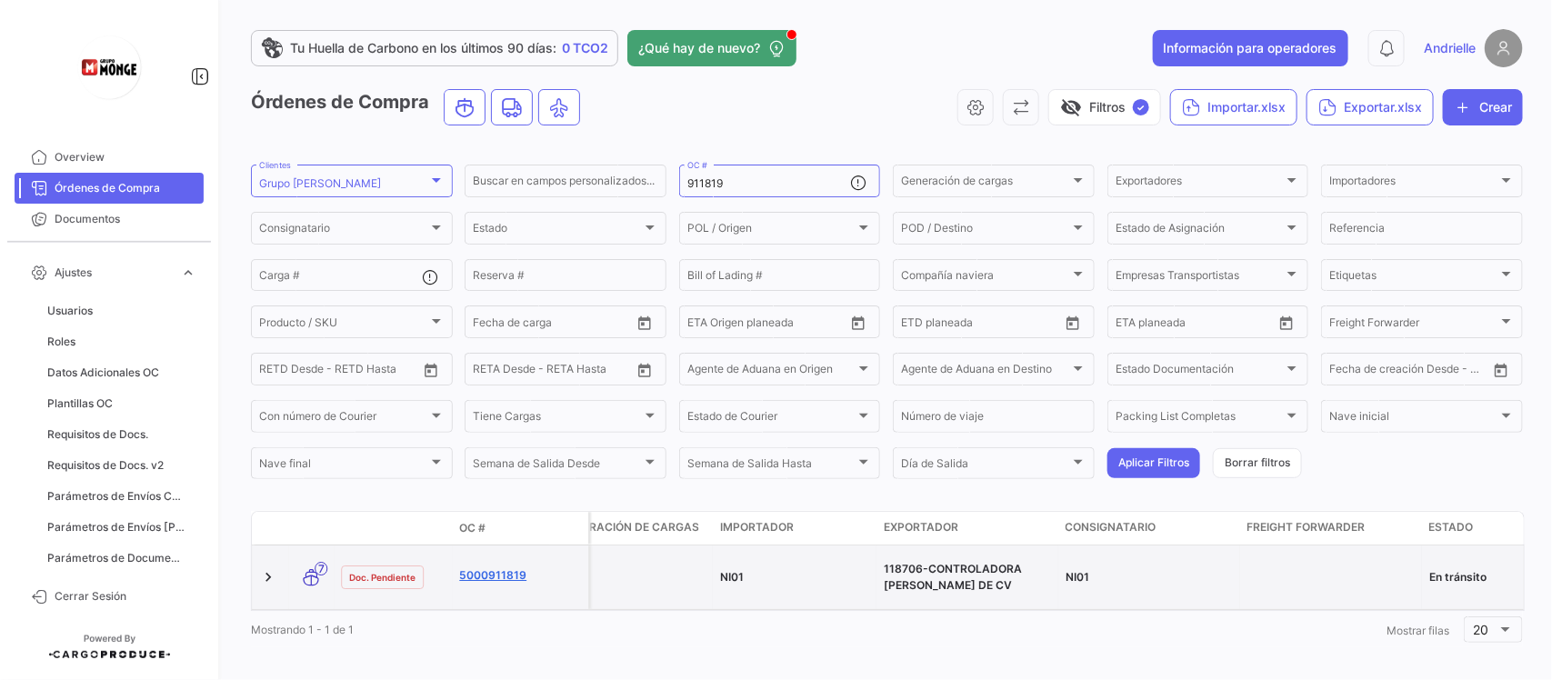
click at [484, 573] on link "5000911819" at bounding box center [520, 575] width 122 height 16
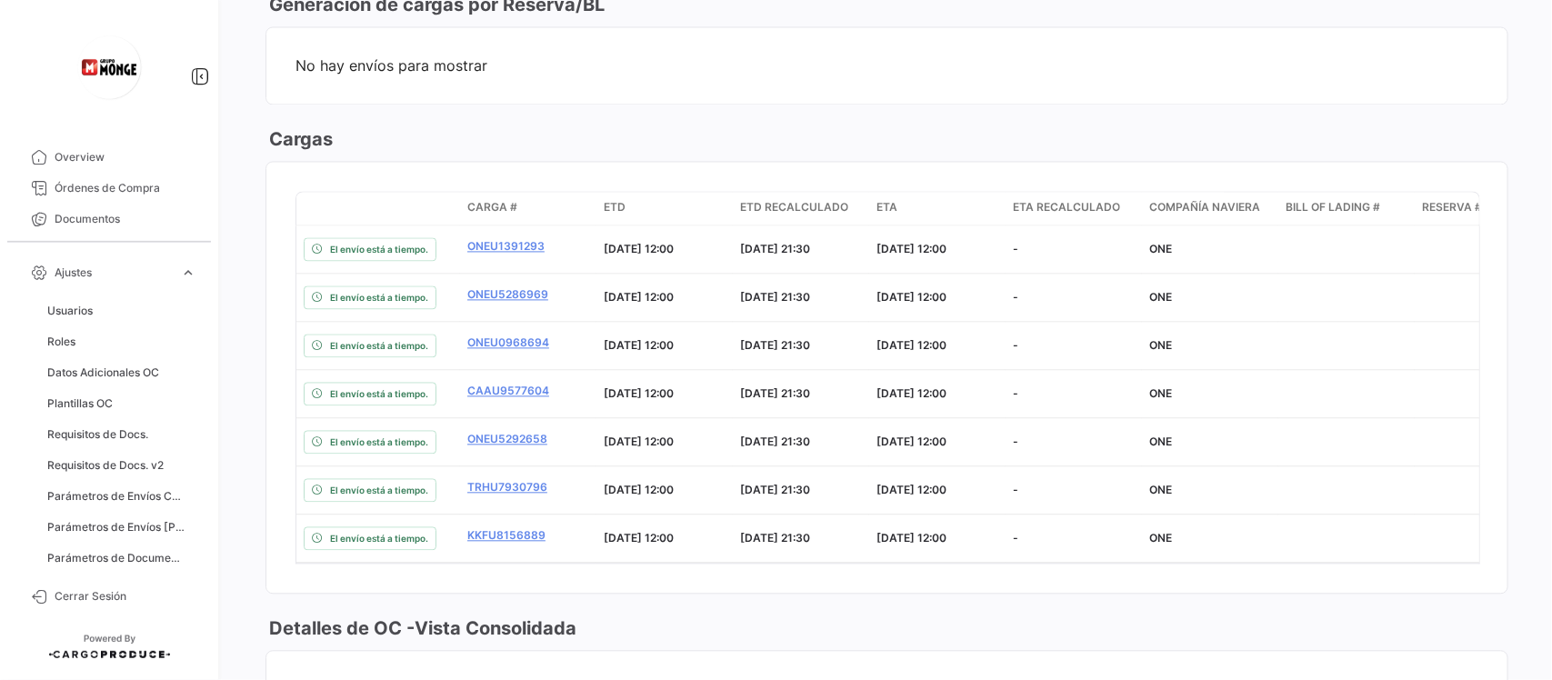
scroll to position [1704, 0]
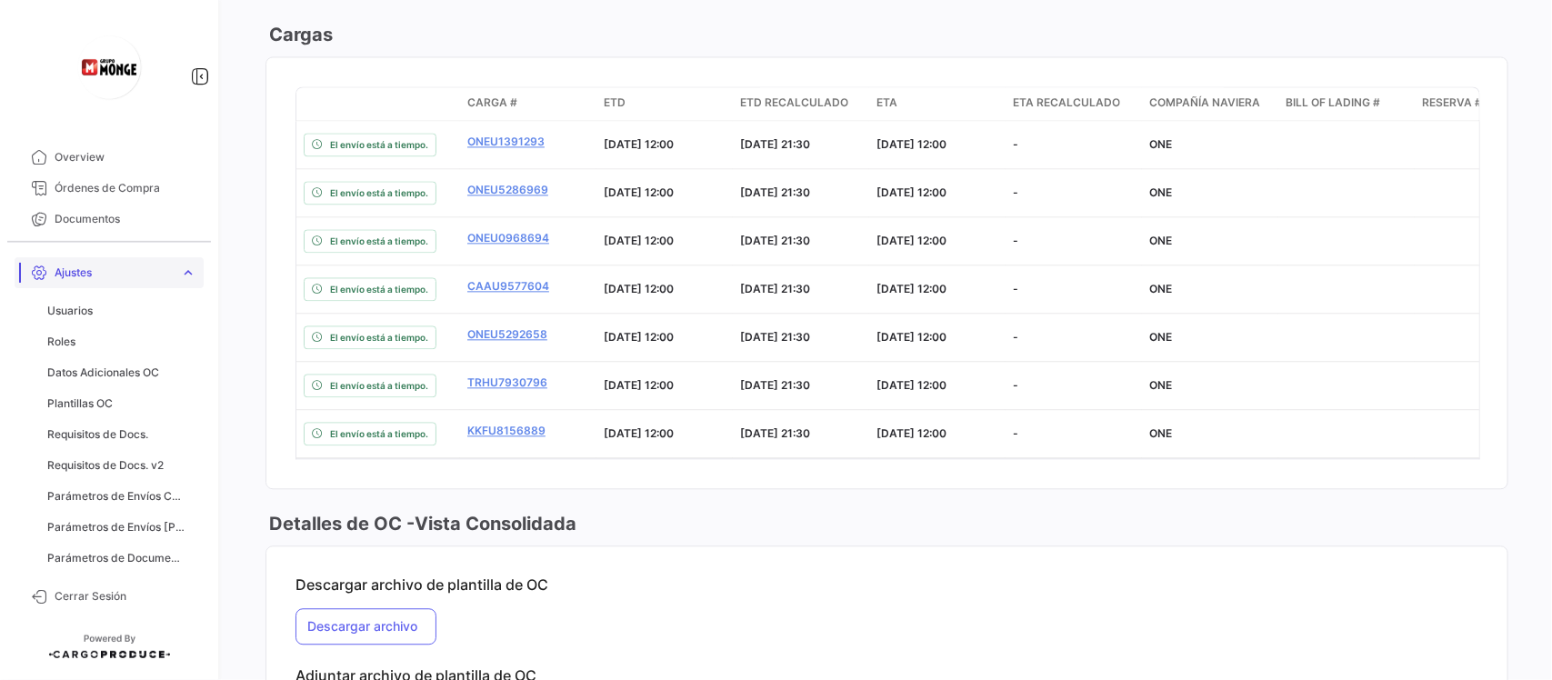
click at [182, 260] on link "Ajustes expand_more" at bounding box center [109, 272] width 189 height 31
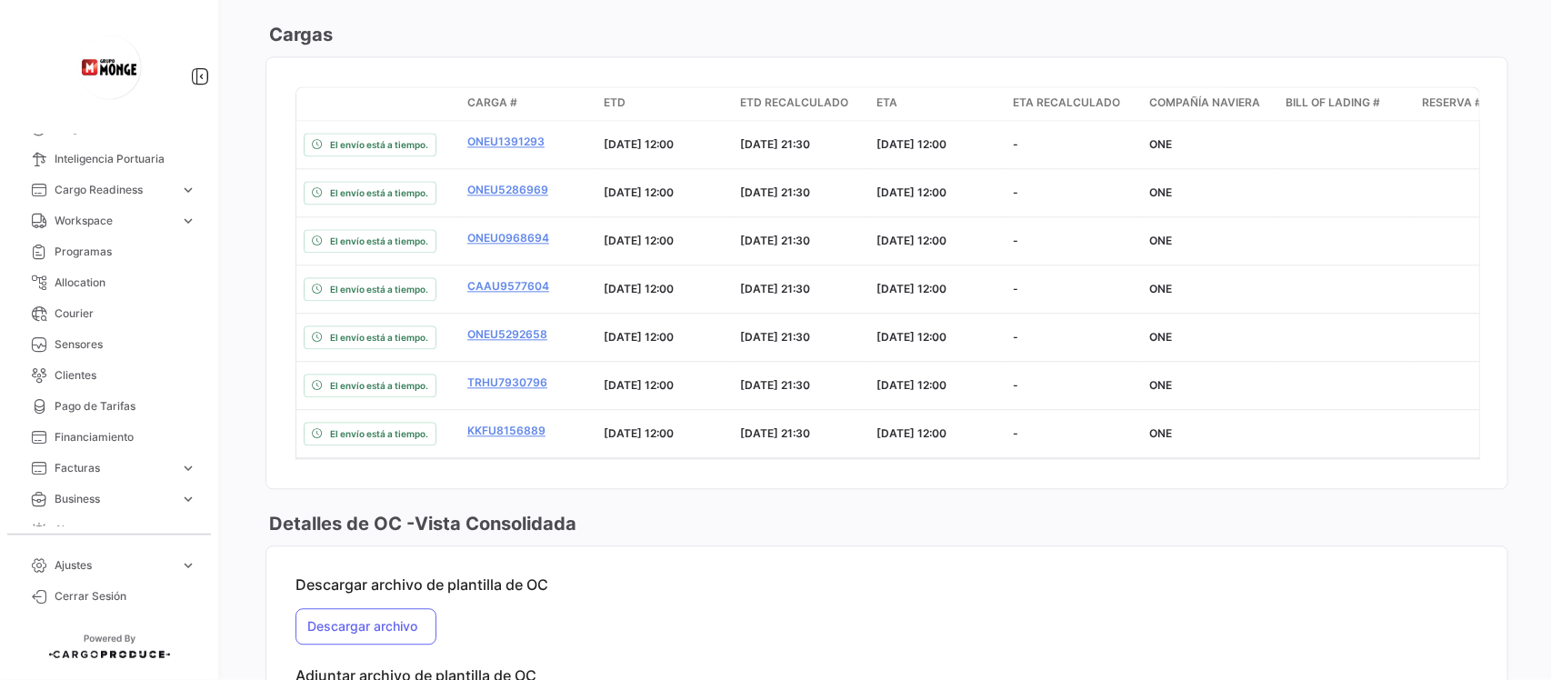
scroll to position [227, 0]
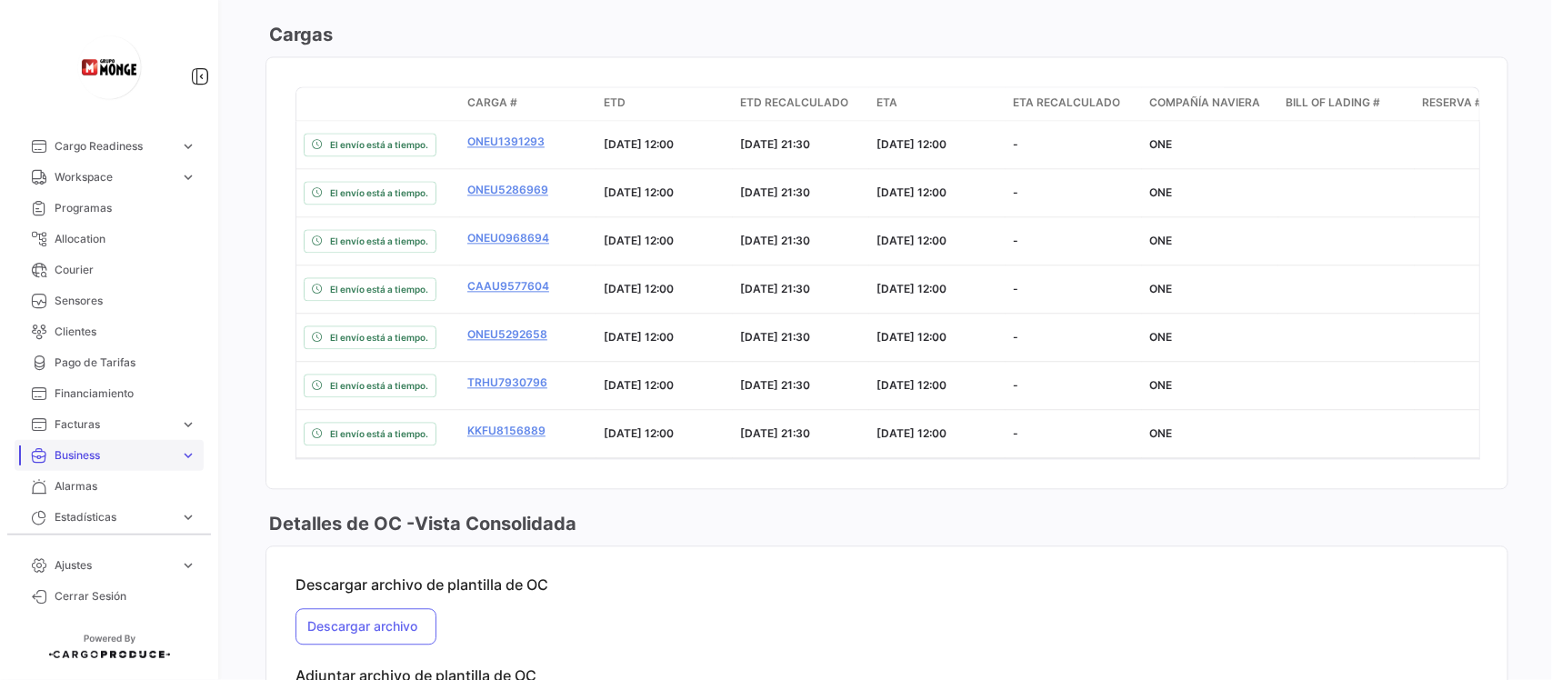
click at [105, 447] on span "Business" at bounding box center [114, 455] width 118 height 16
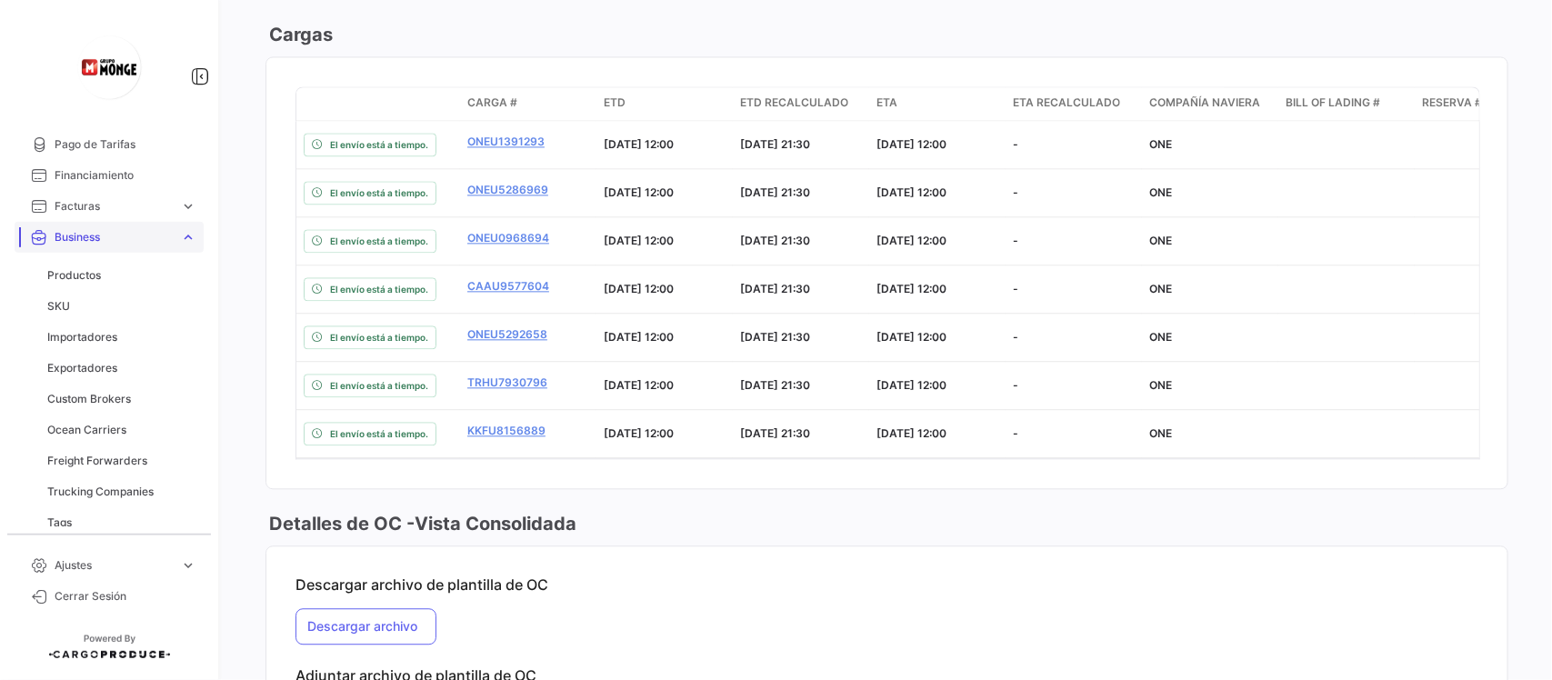
scroll to position [454, 0]
click at [127, 486] on span "Trucking Companies" at bounding box center [100, 482] width 106 height 16
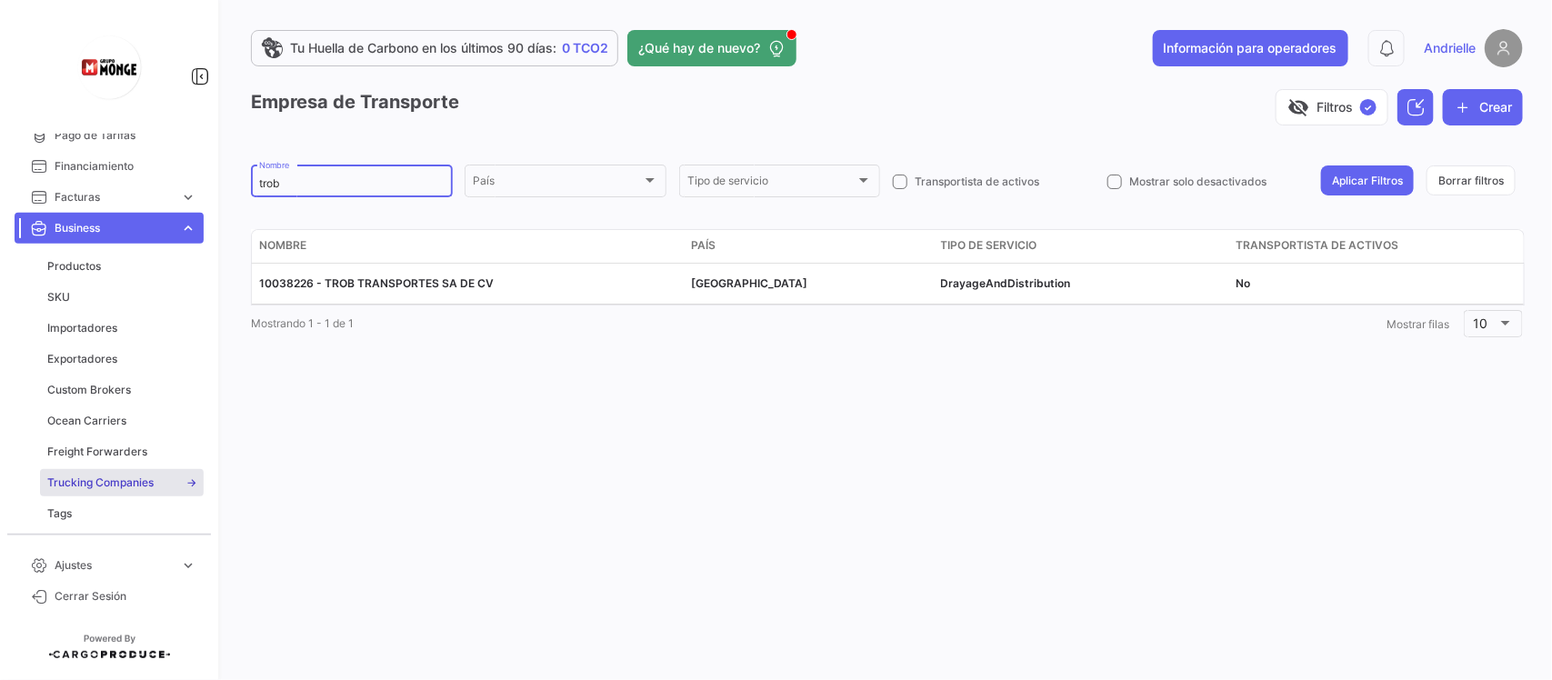
click at [288, 177] on div "trob Nombre" at bounding box center [351, 179] width 185 height 35
click at [288, 177] on input "trob" at bounding box center [351, 183] width 185 height 13
type input "sintra"
click at [1352, 178] on button "Aplicar Filtros" at bounding box center [1367, 180] width 93 height 30
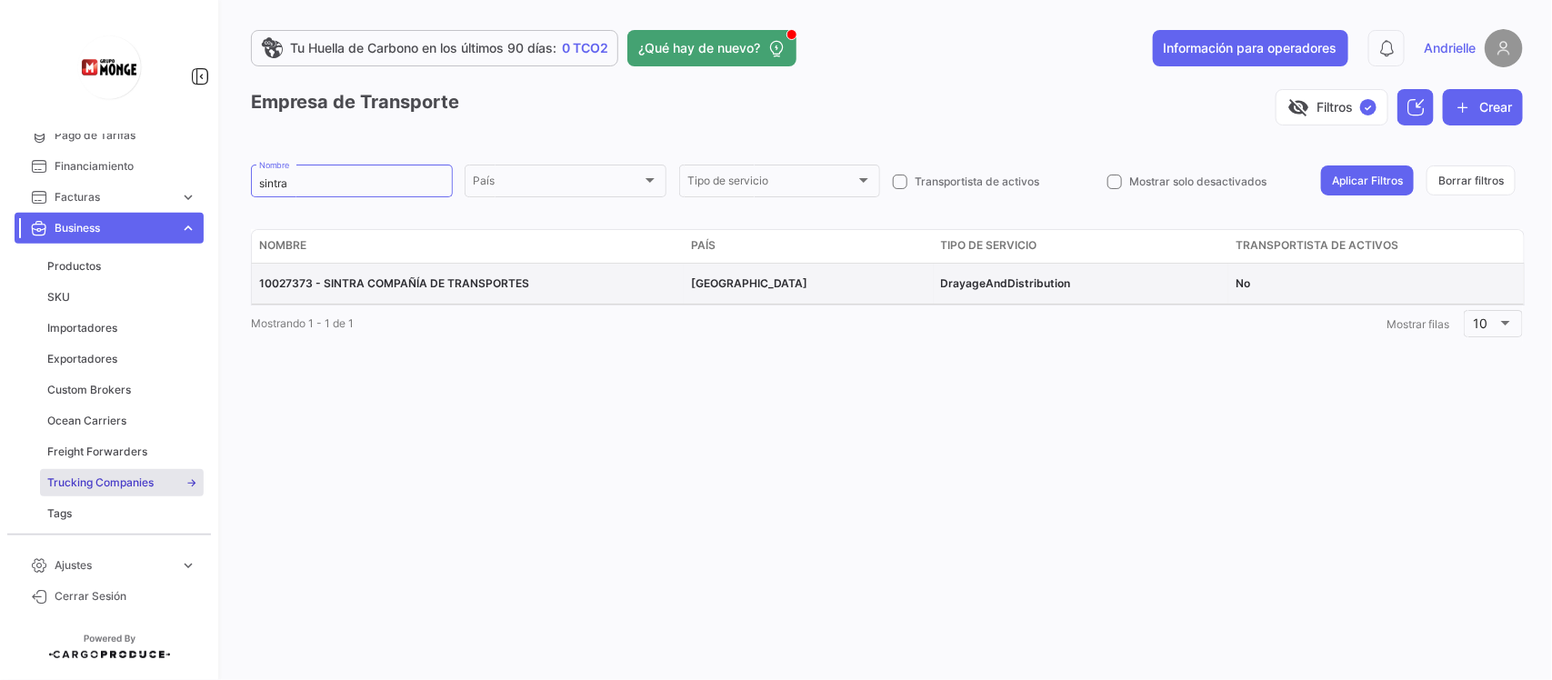
click at [505, 287] on span "10027373 - SINTRA COMPAÑÍA DE TRANSPORTES" at bounding box center [394, 283] width 270 height 14
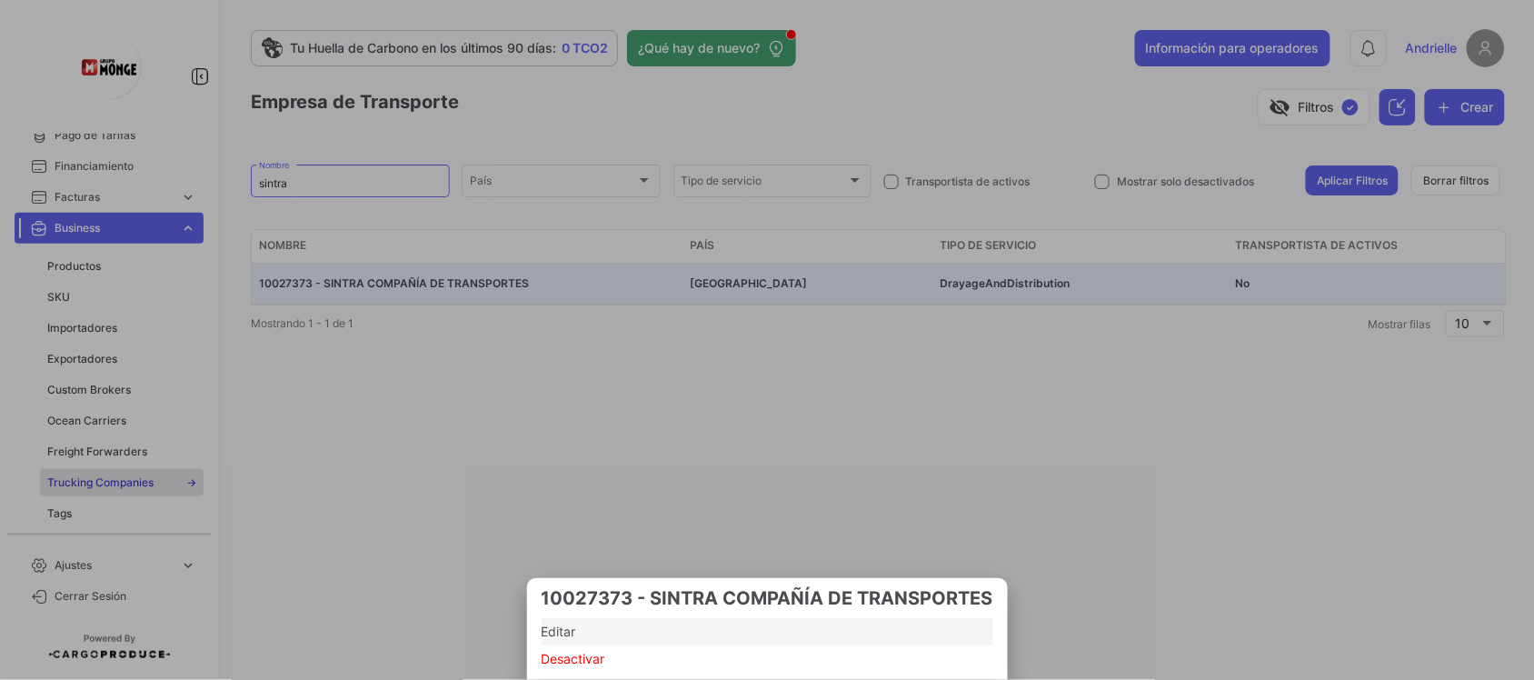
drag, startPoint x: 574, startPoint y: 632, endPoint x: 597, endPoint y: 35, distance: 597.6
click at [574, 632] on span "Editar" at bounding box center [768, 632] width 452 height 22
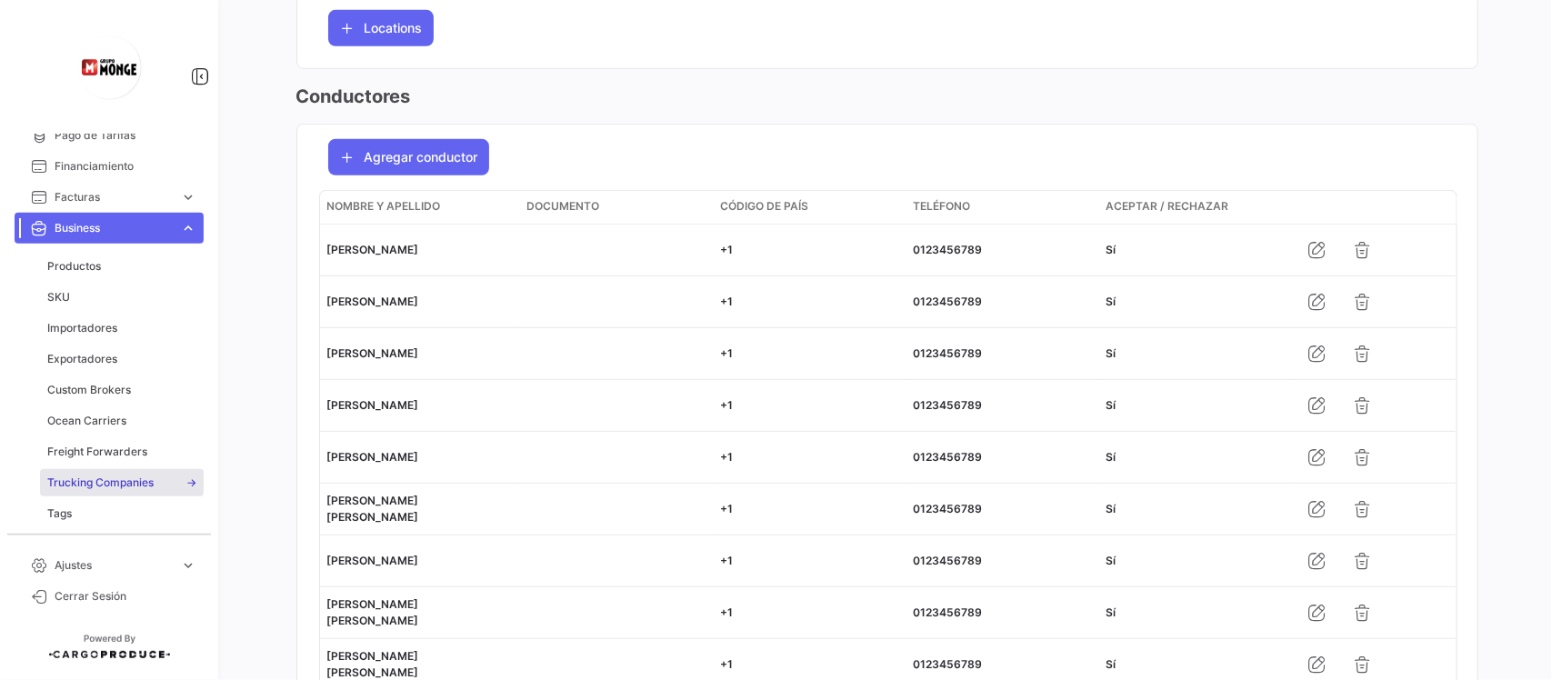
scroll to position [568, 0]
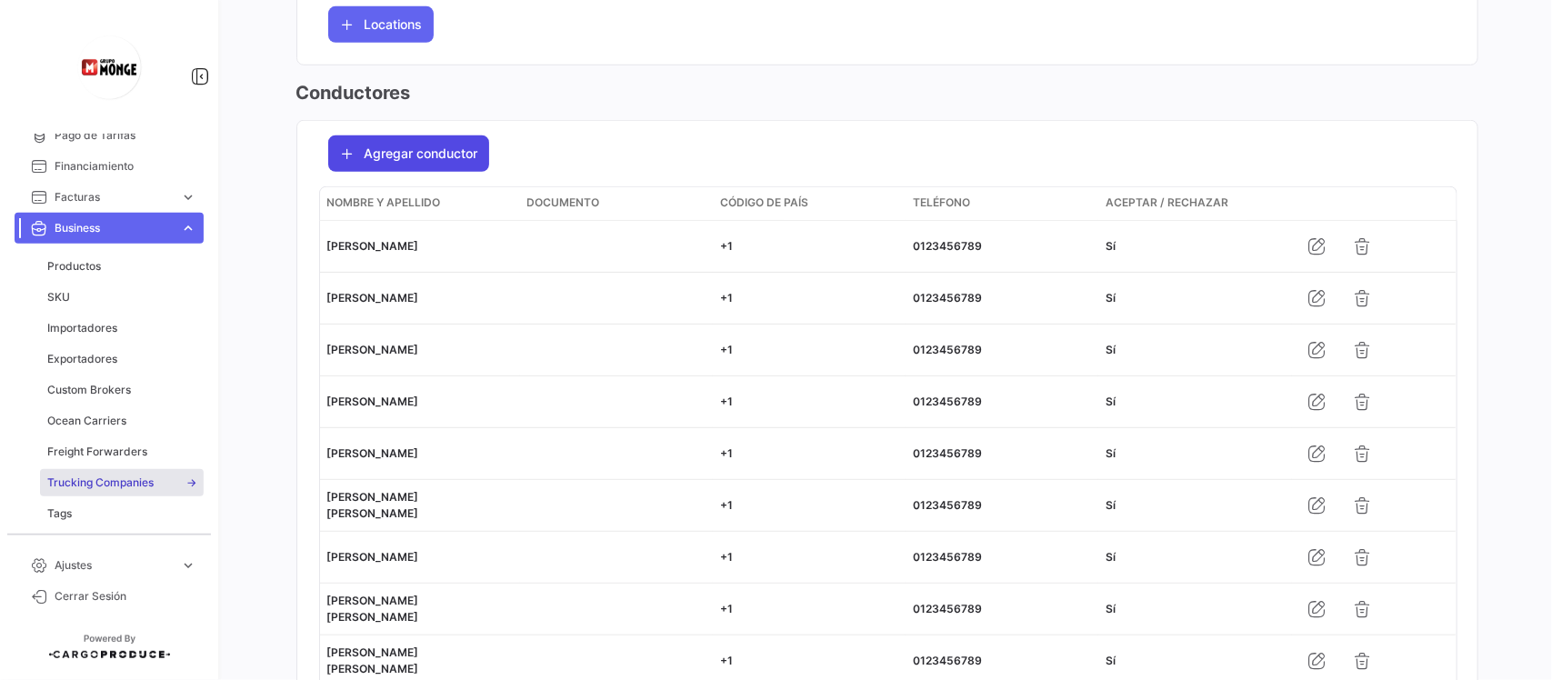
click at [351, 152] on icon "button" at bounding box center [348, 154] width 18 height 18
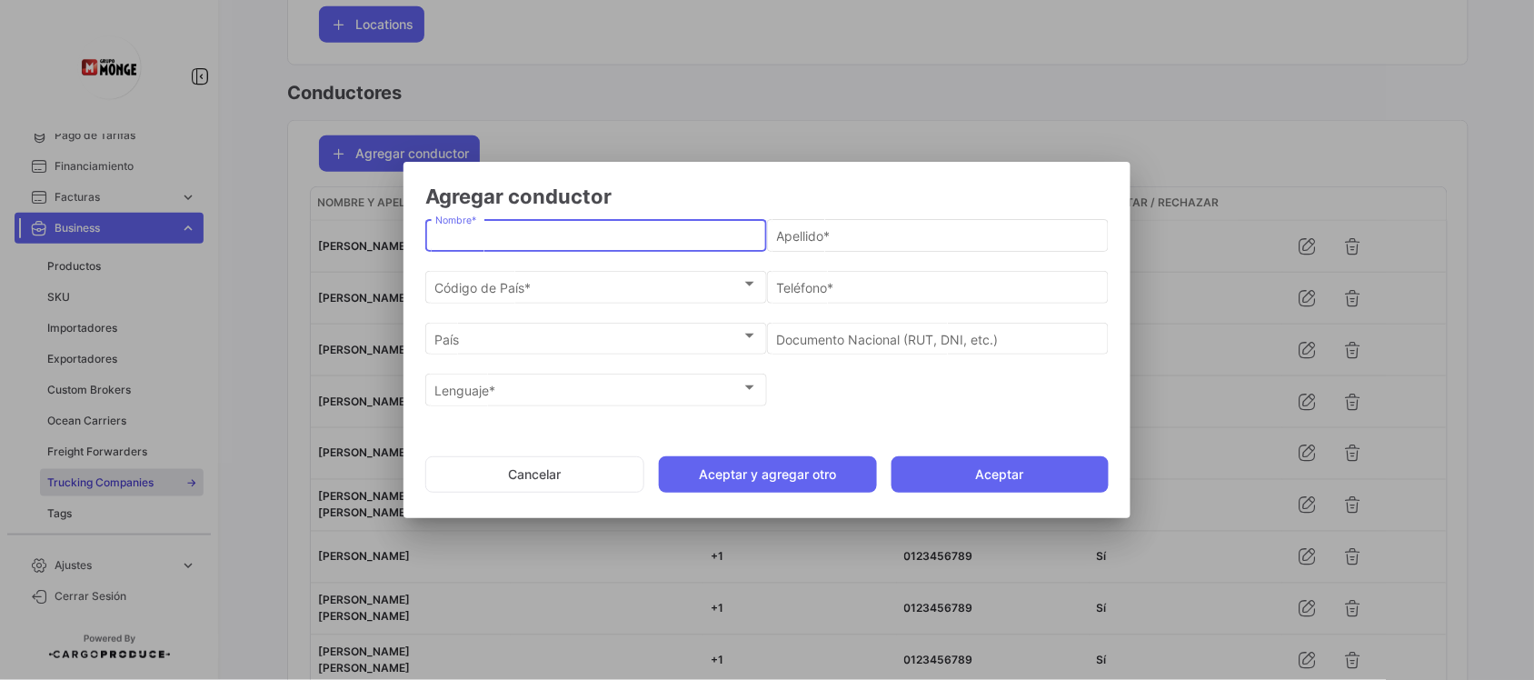
click at [527, 241] on input "Nombre *" at bounding box center [596, 236] width 323 height 15
paste input "[PERSON_NAME]"
drag, startPoint x: 554, startPoint y: 251, endPoint x: 479, endPoint y: 250, distance: 75.4
click at [479, 250] on div "[PERSON_NAME] Nombre *" at bounding box center [596, 233] width 323 height 35
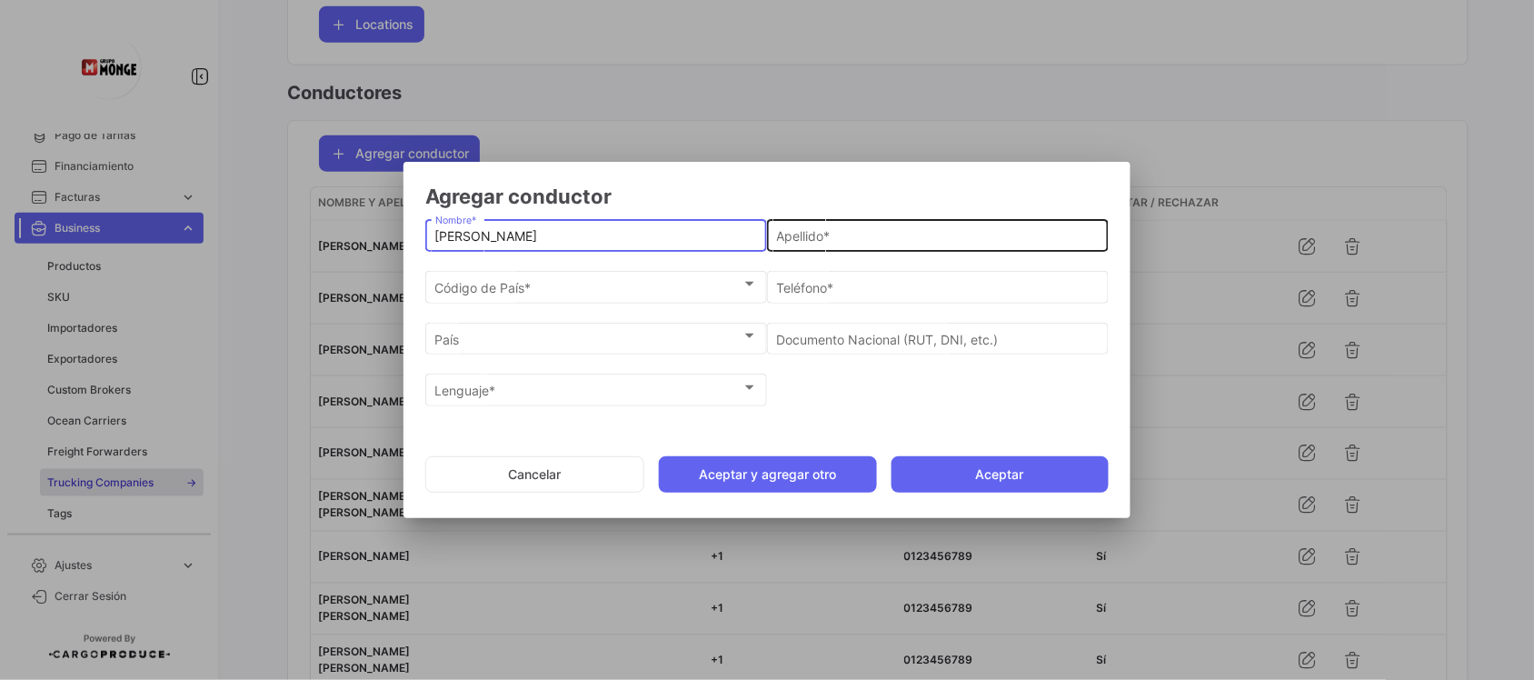
type input "[PERSON_NAME]"
click at [827, 243] on input "Apellido *" at bounding box center [938, 236] width 323 height 15
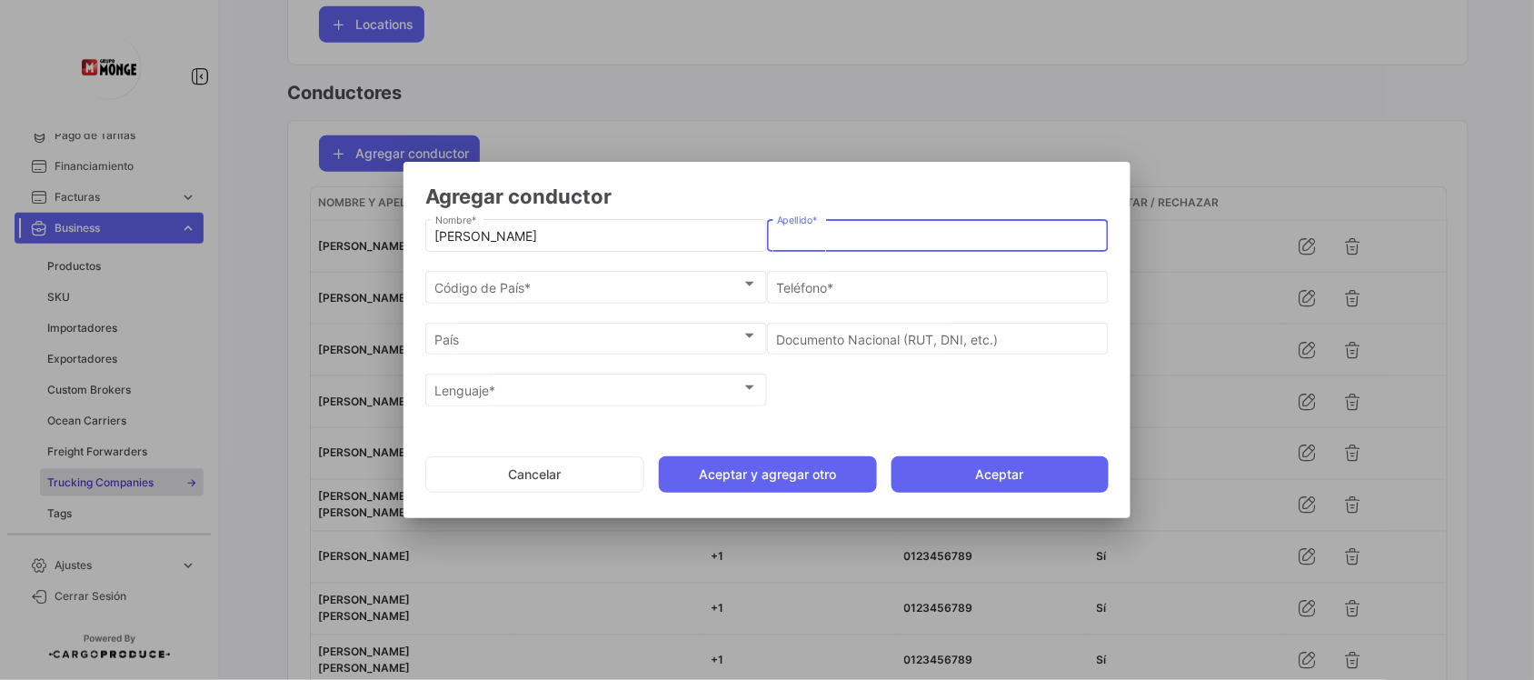
paste input "[PERSON_NAME]"
click at [783, 238] on input "[PERSON_NAME]" at bounding box center [938, 236] width 323 height 15
type input "[PERSON_NAME]"
click at [534, 297] on div "Código de País * Código de País *" at bounding box center [596, 284] width 323 height 35
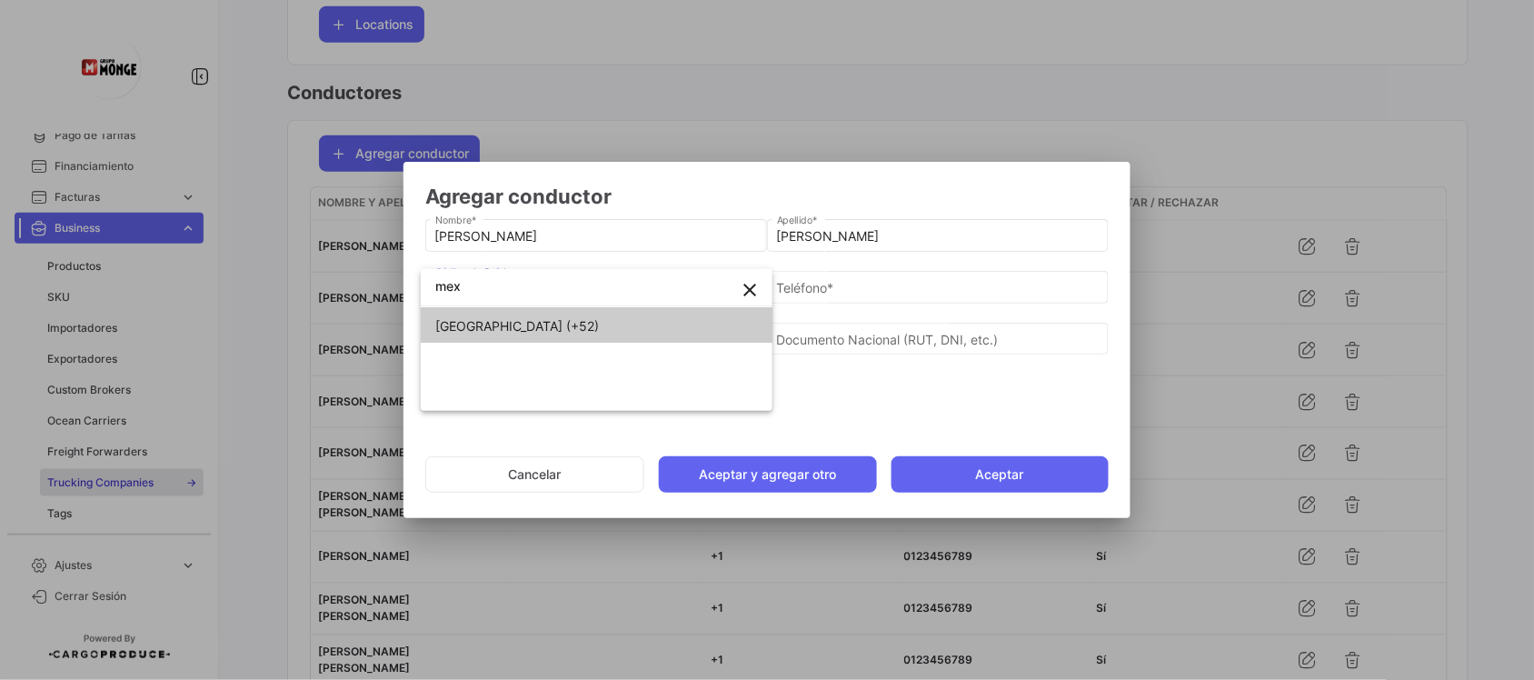
type input "mex"
click at [523, 332] on span "[GEOGRAPHIC_DATA] (+52)" at bounding box center [596, 326] width 323 height 38
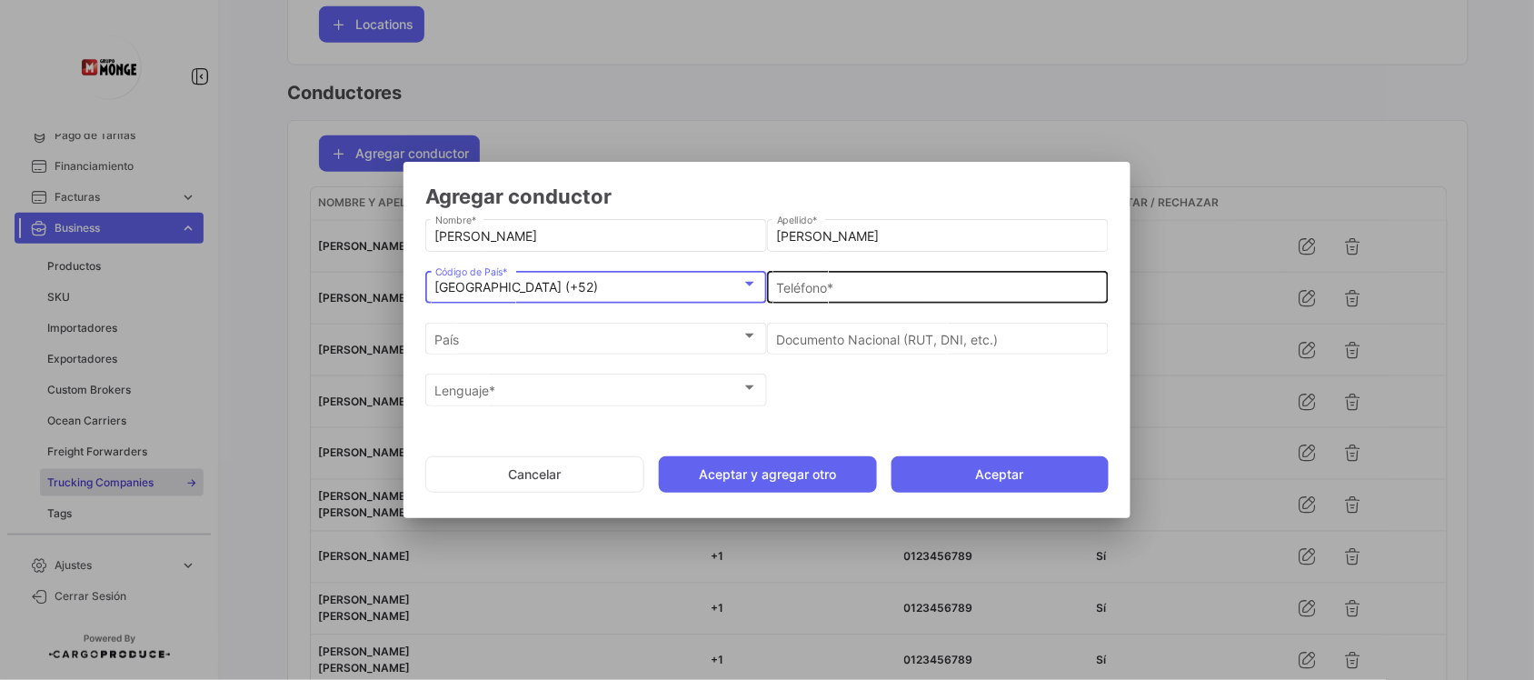
click at [880, 291] on input "Teléfono *" at bounding box center [938, 287] width 323 height 15
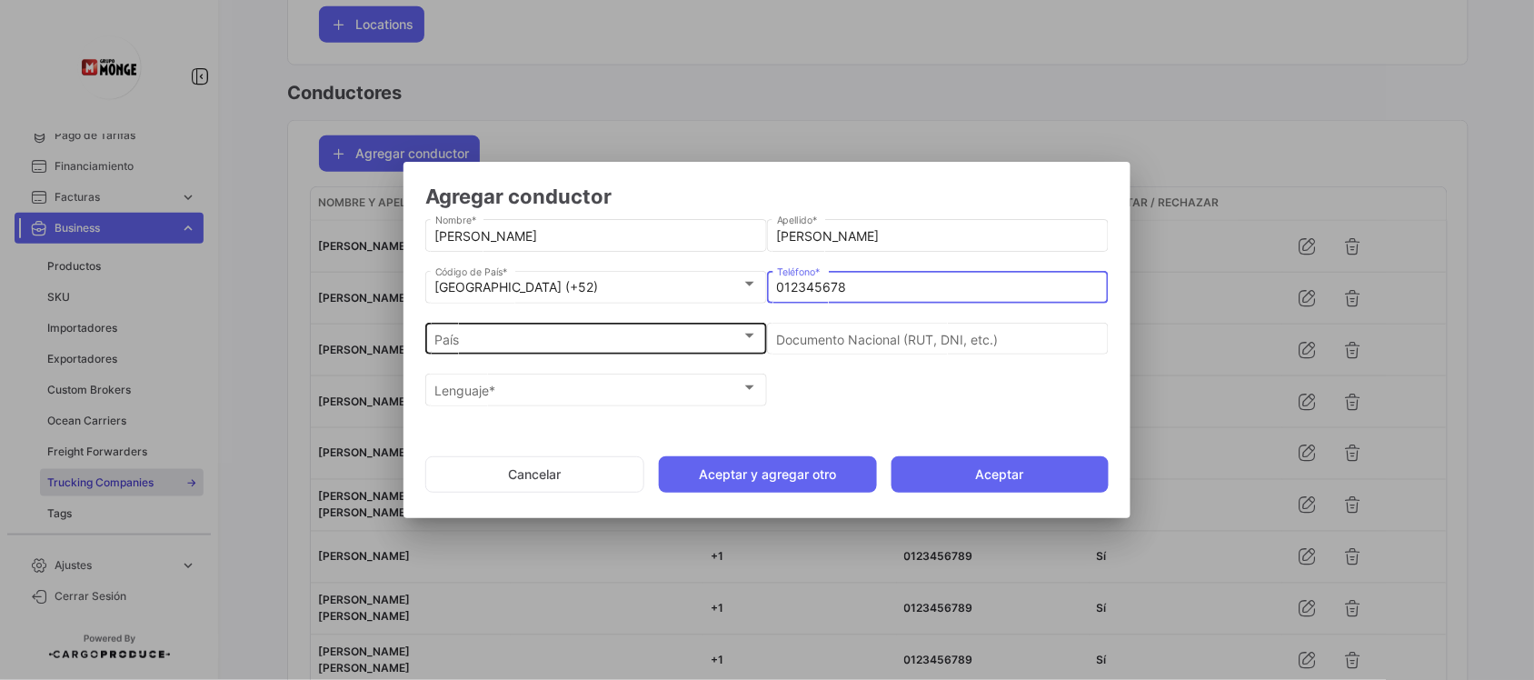
type input "012345678"
click at [666, 334] on div "País" at bounding box center [588, 339] width 306 height 15
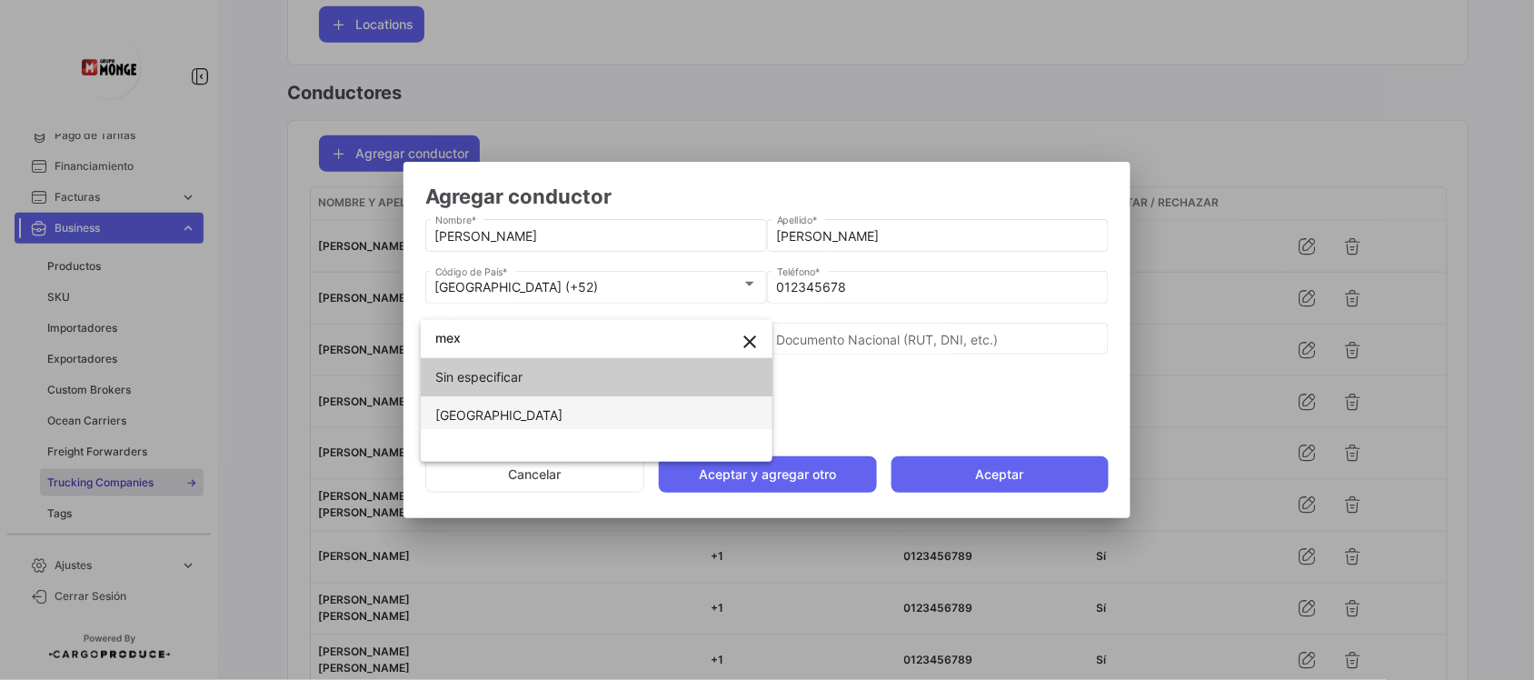
type input "mex"
click at [536, 407] on span "[GEOGRAPHIC_DATA]" at bounding box center [596, 415] width 323 height 38
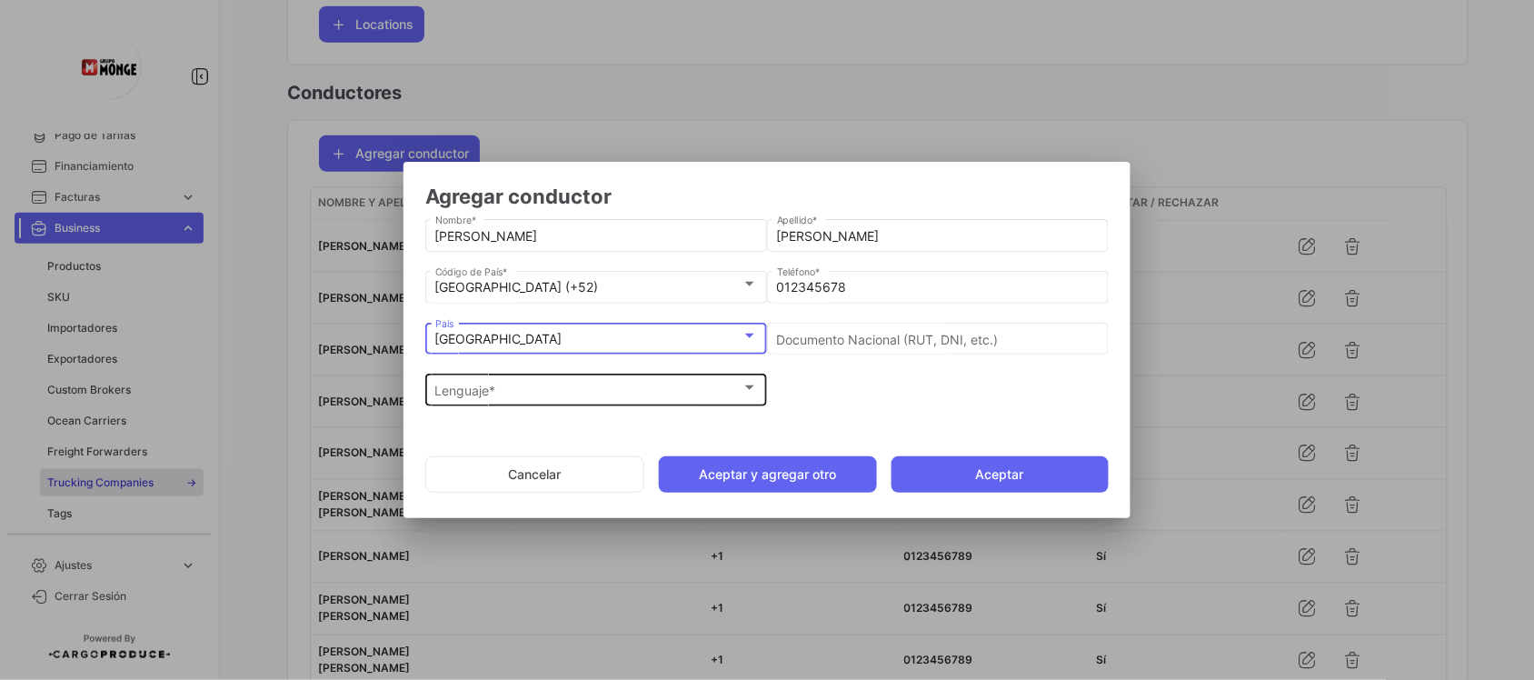
click at [624, 391] on div "Lenguaje *" at bounding box center [588, 391] width 306 height 15
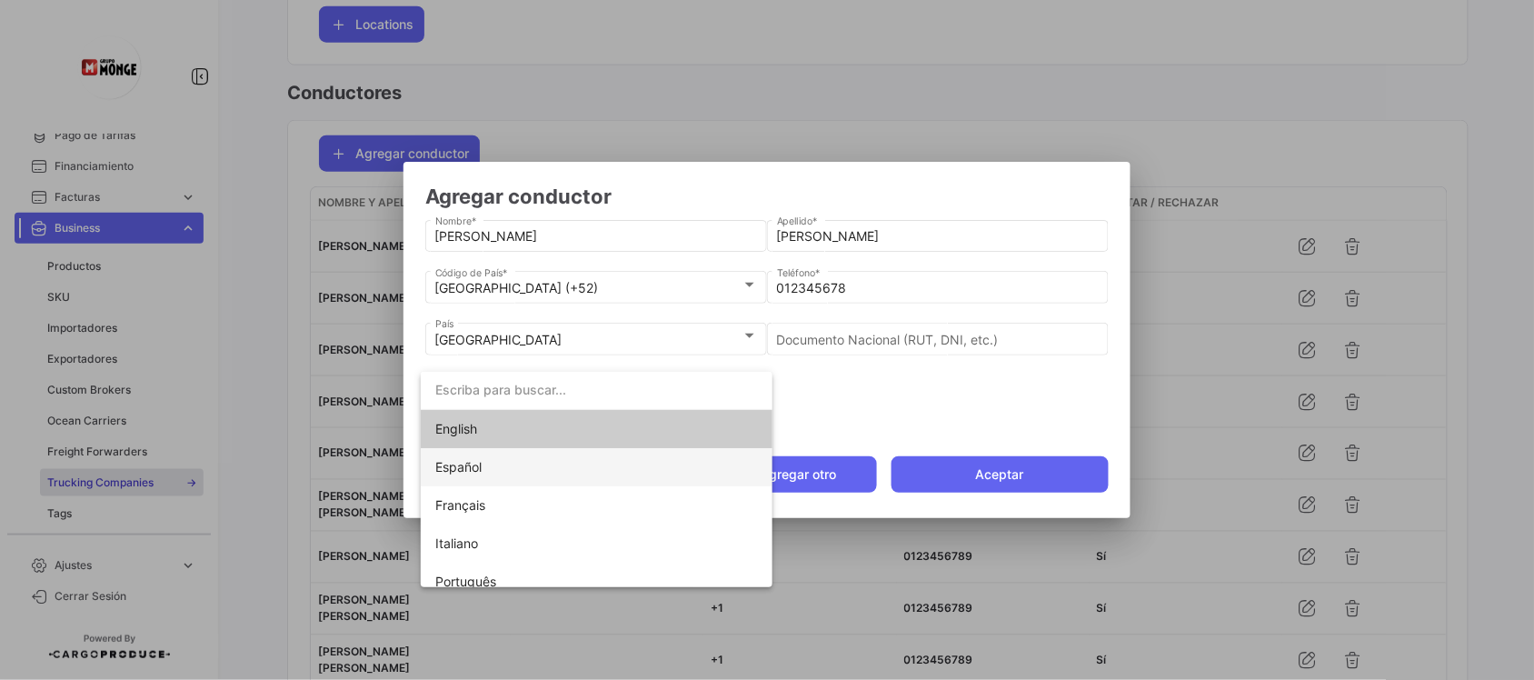
click at [448, 462] on span "Español" at bounding box center [458, 466] width 46 height 15
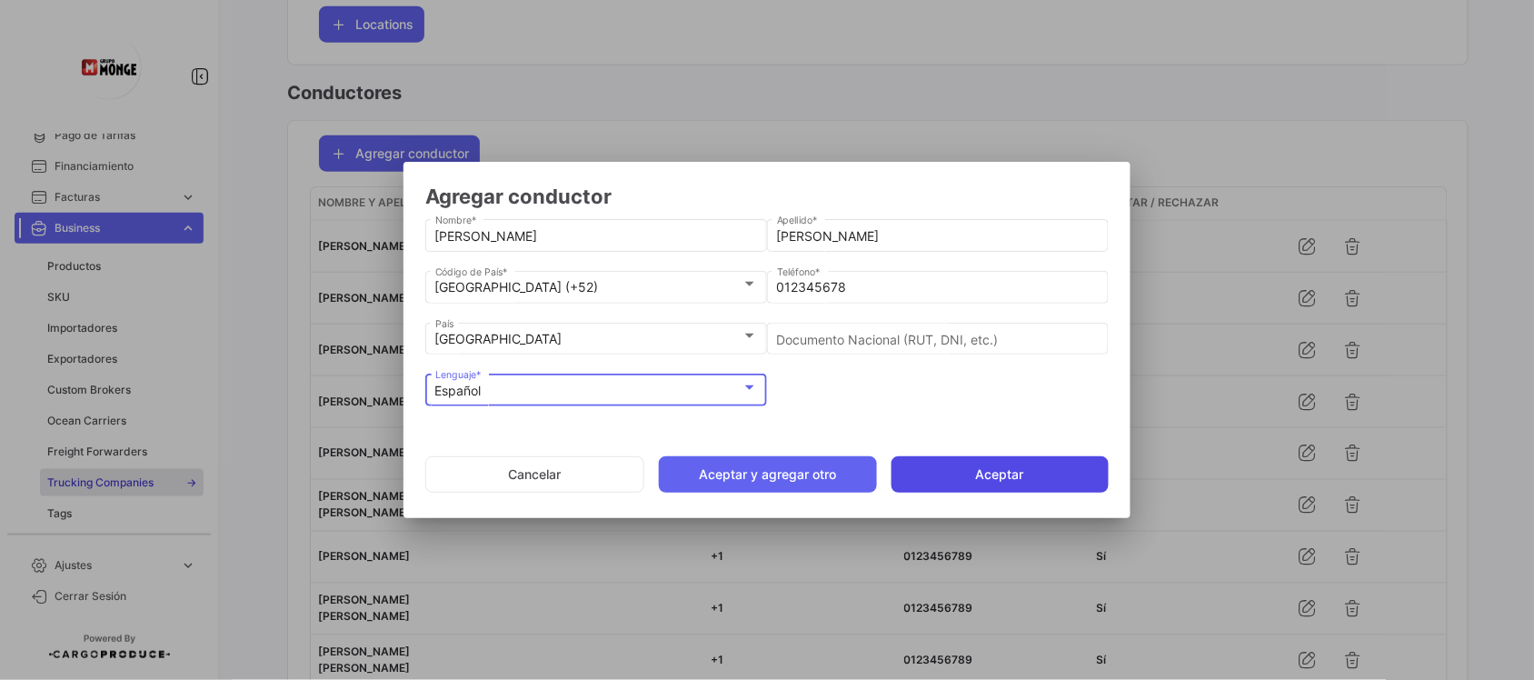
click at [1038, 475] on button "Aceptar" at bounding box center [1000, 474] width 217 height 36
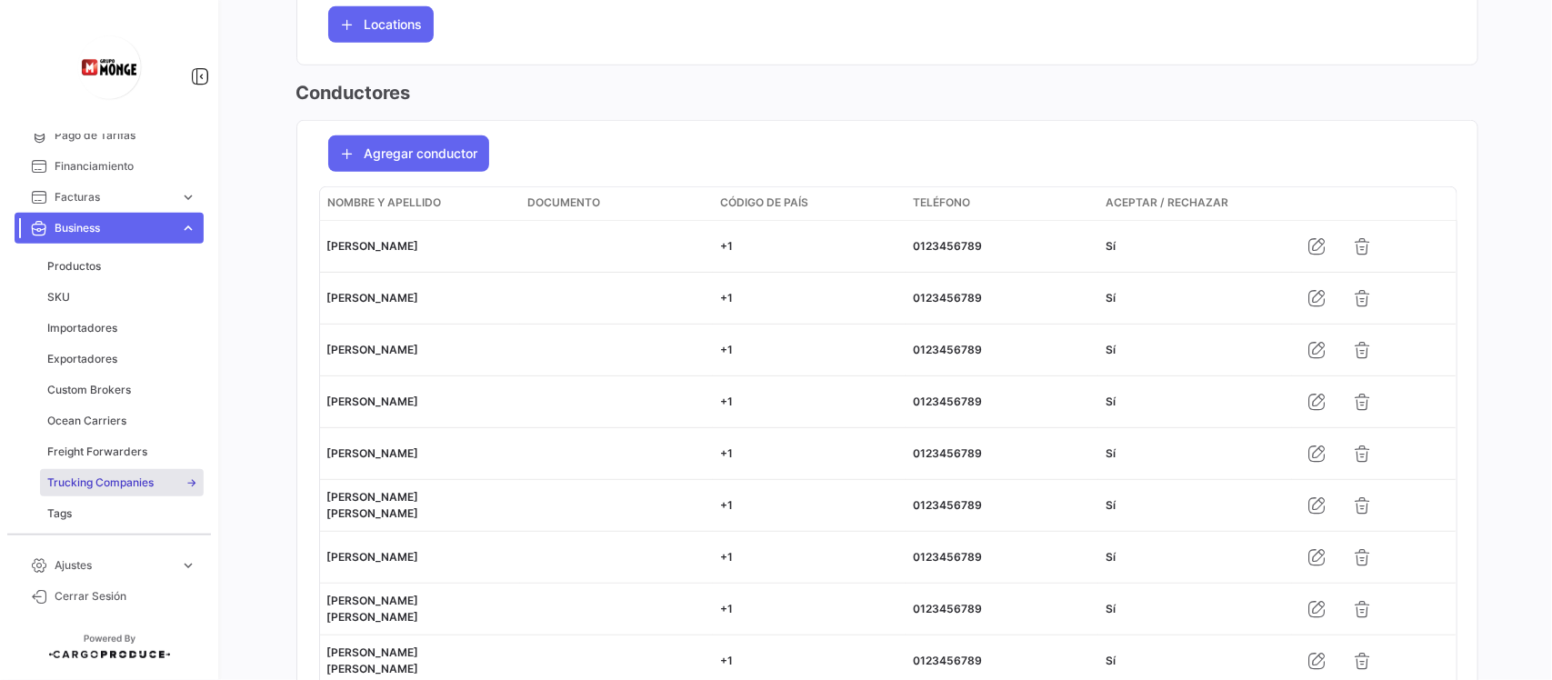
scroll to position [114, 0]
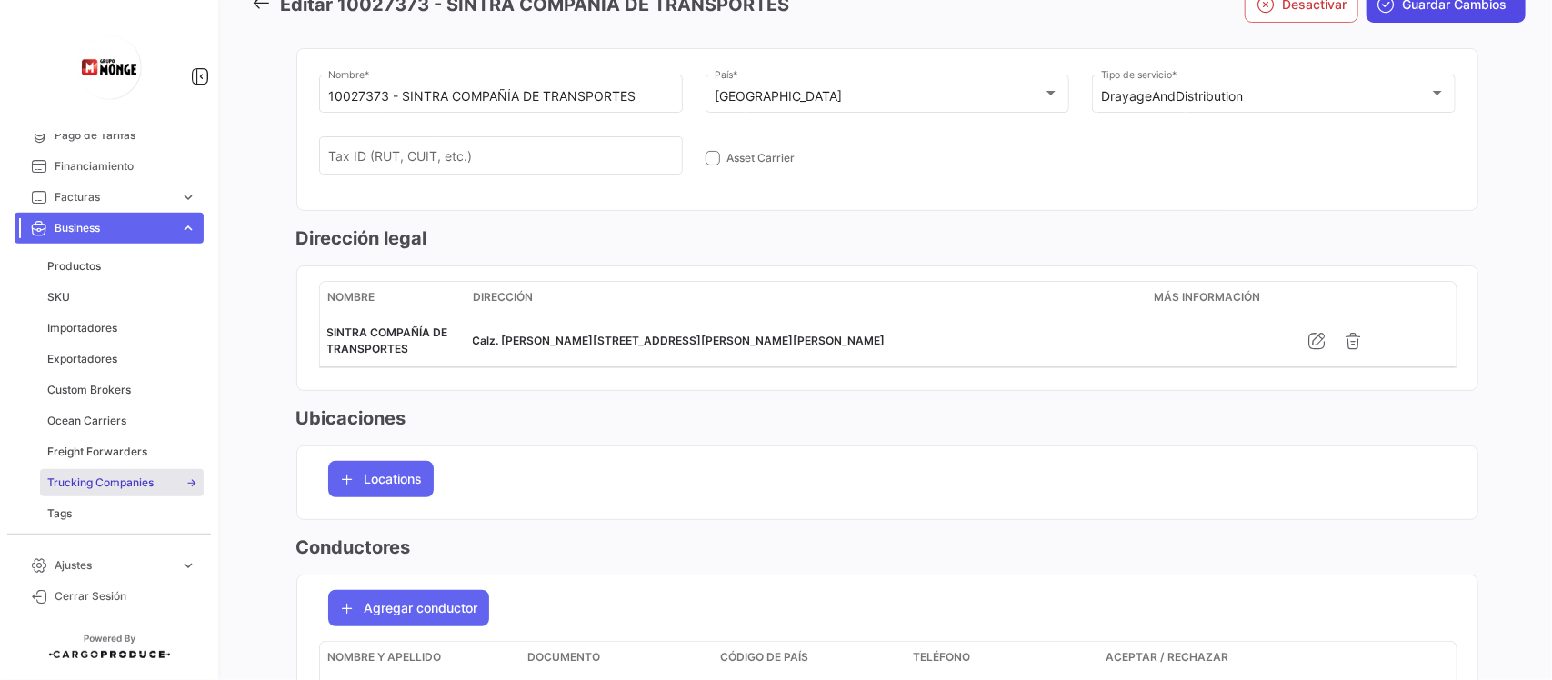
click at [1402, 11] on span "Guardar Cambios" at bounding box center [1454, 4] width 105 height 18
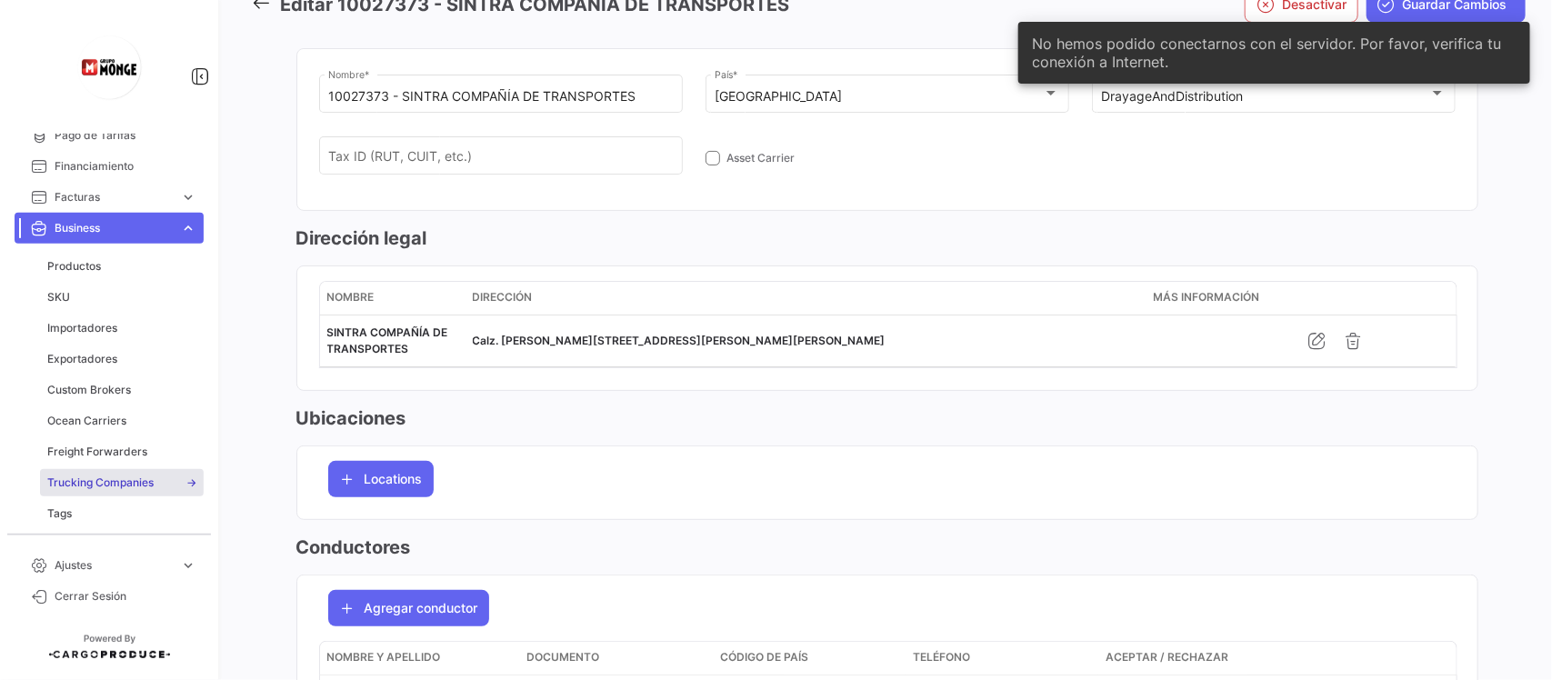
click at [82, 562] on span "Ajustes" at bounding box center [114, 565] width 118 height 16
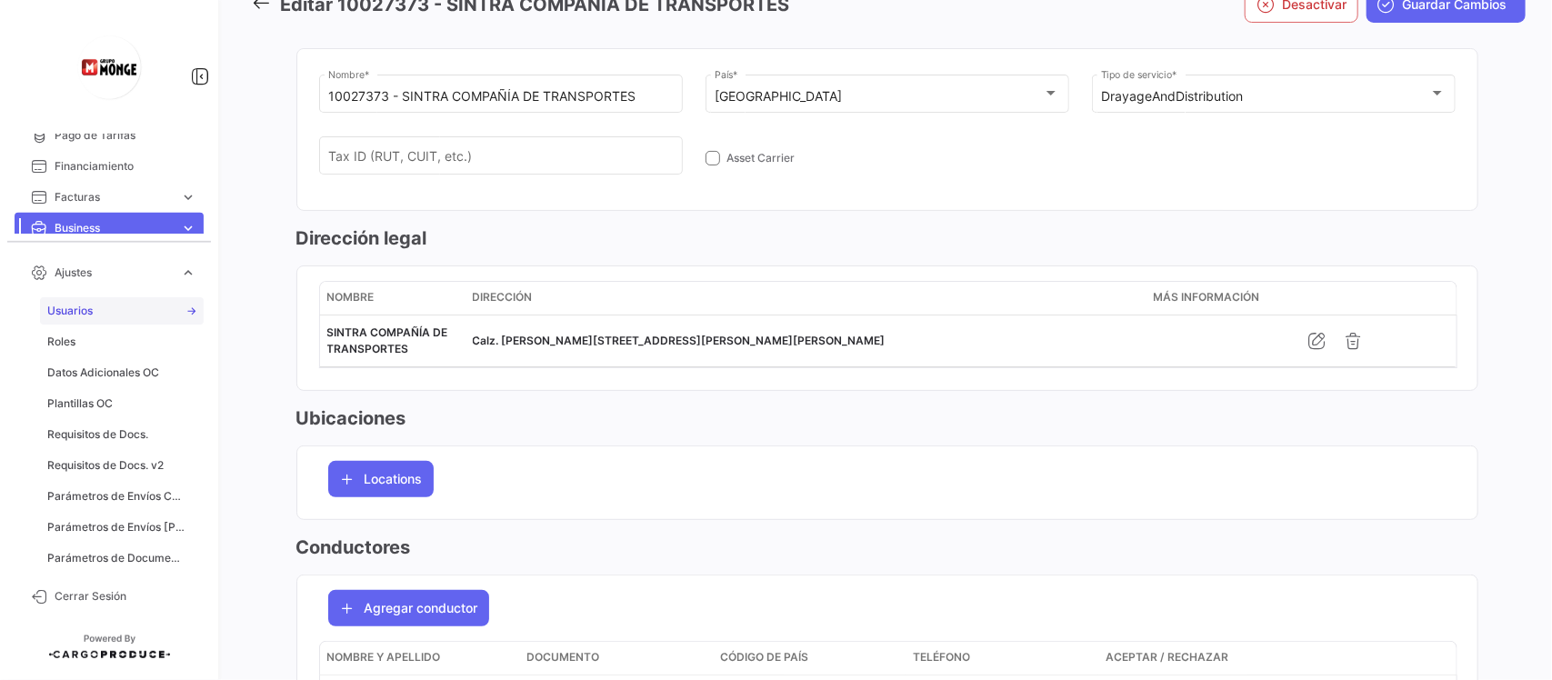
click at [83, 311] on span "Usuarios" at bounding box center [69, 311] width 45 height 16
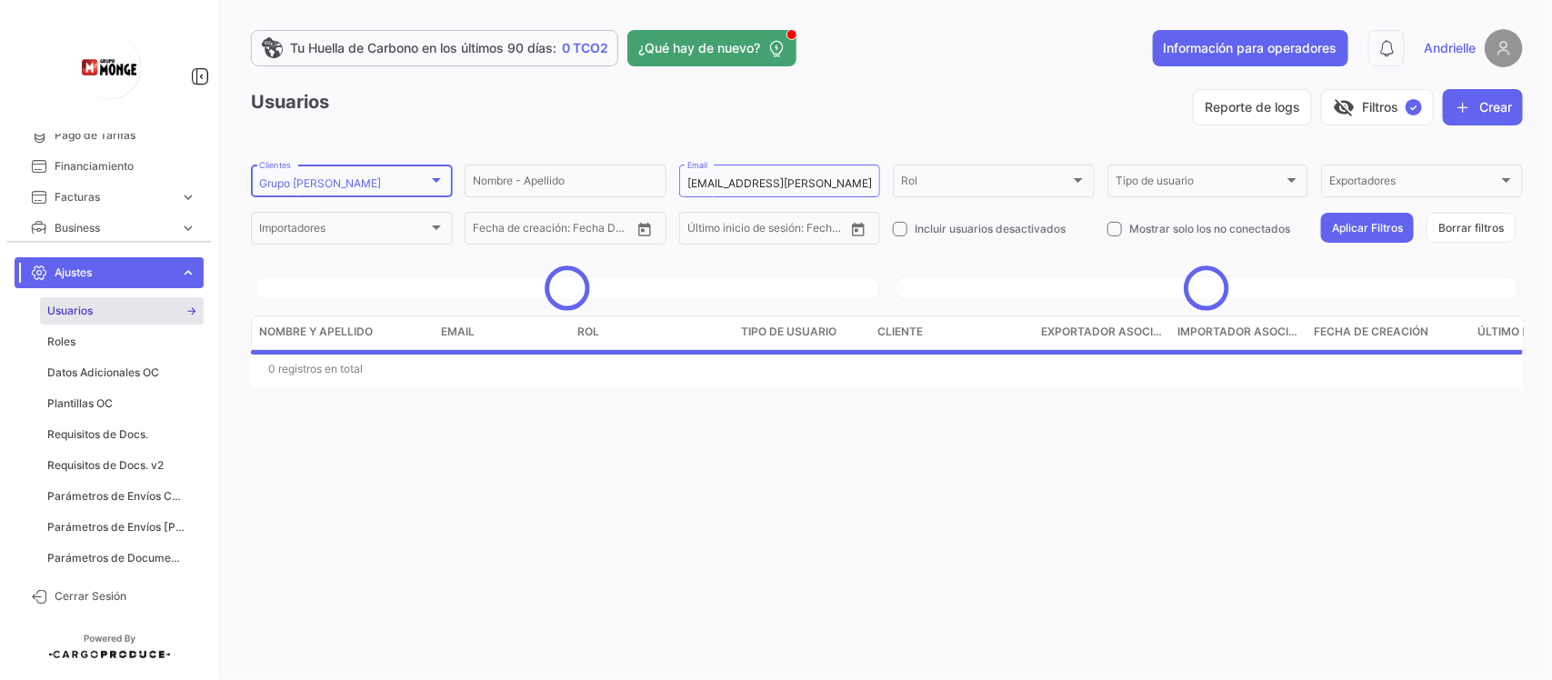
click at [373, 175] on div "Grupo [PERSON_NAME] Clientes" at bounding box center [351, 179] width 185 height 35
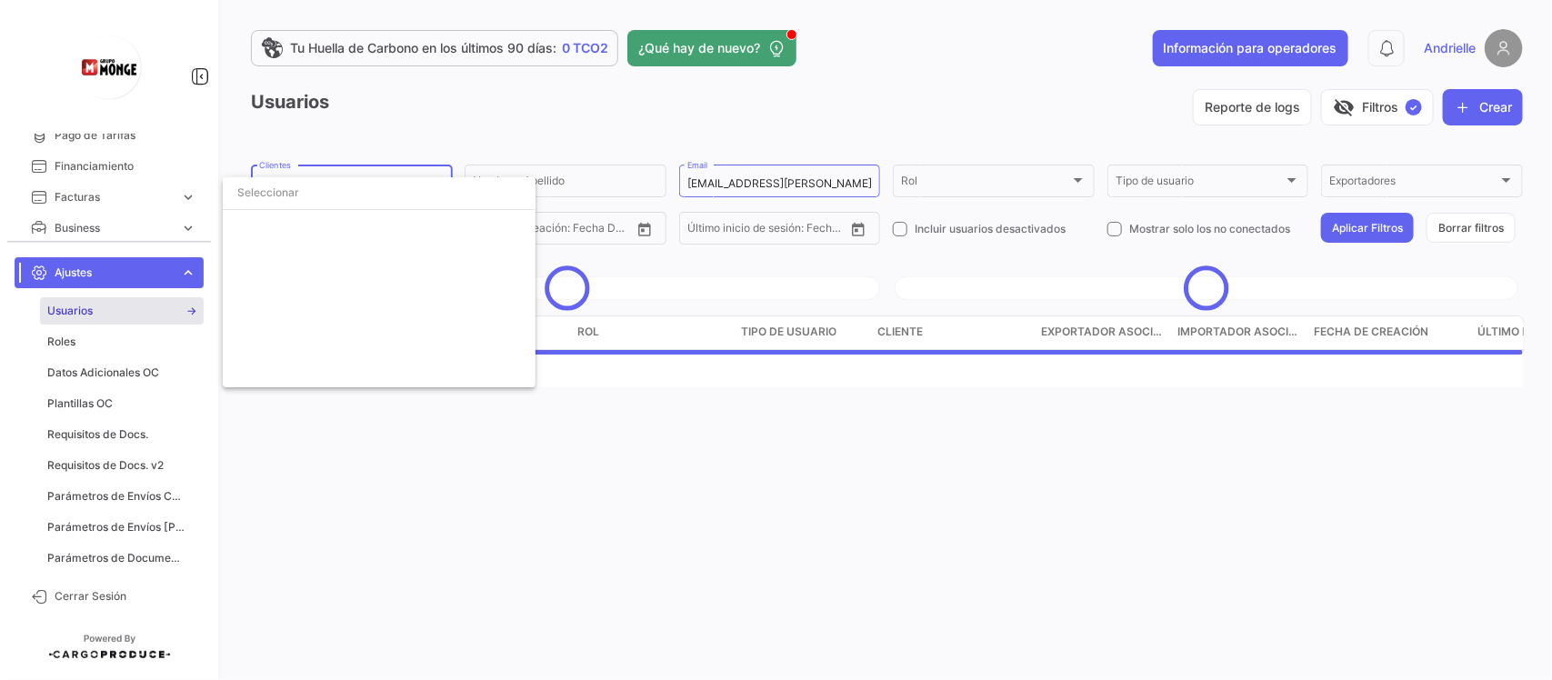
scroll to position [3899, 0]
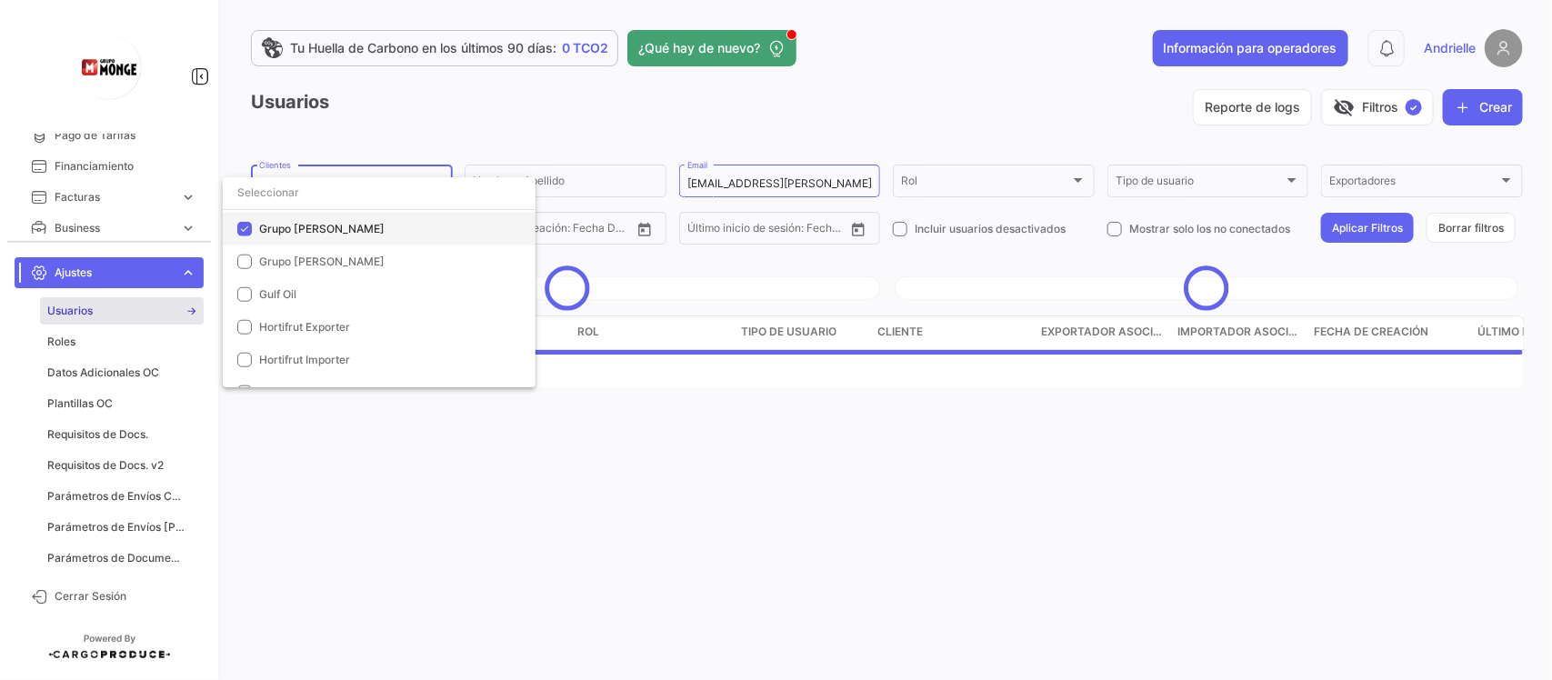
click at [255, 227] on mat-option "Grupo [PERSON_NAME]" at bounding box center [379, 229] width 313 height 33
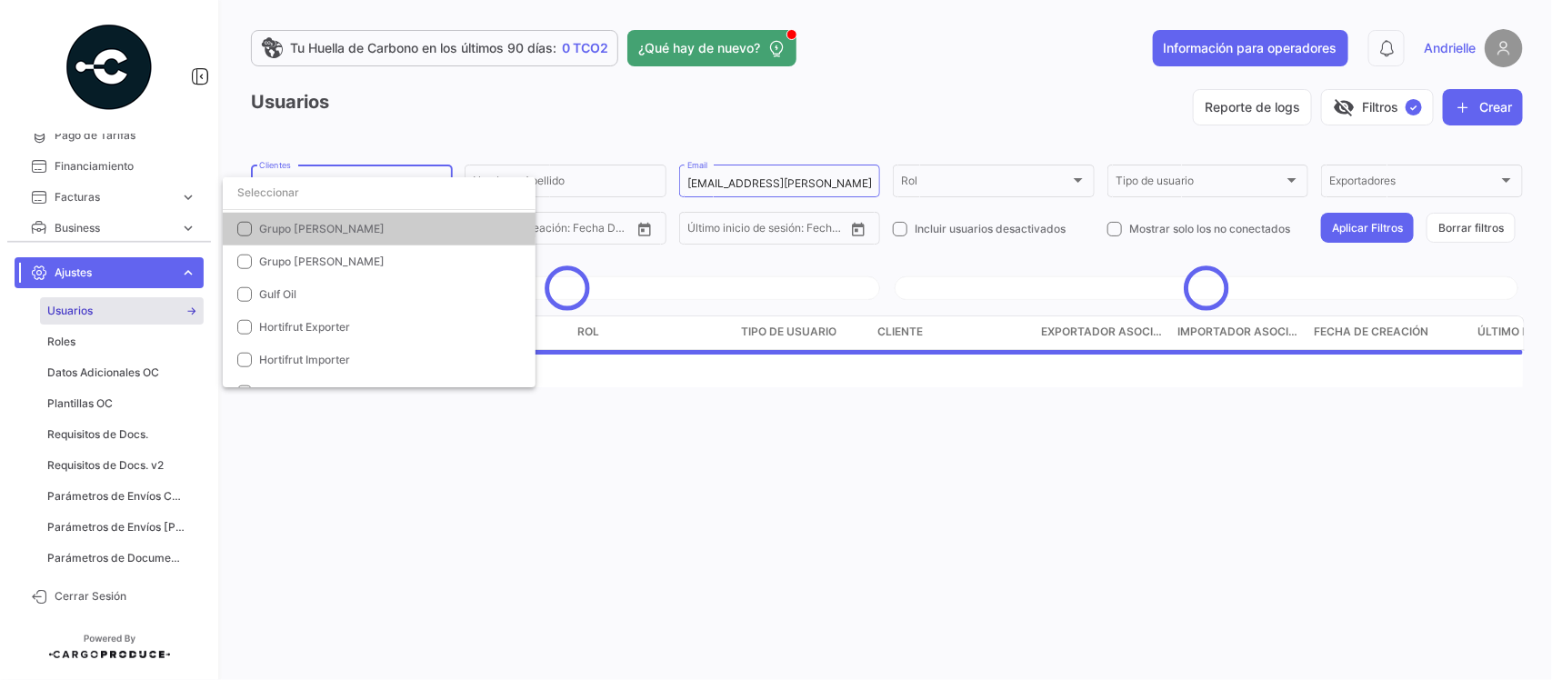
click at [278, 194] on input "dropdown search" at bounding box center [379, 192] width 313 height 33
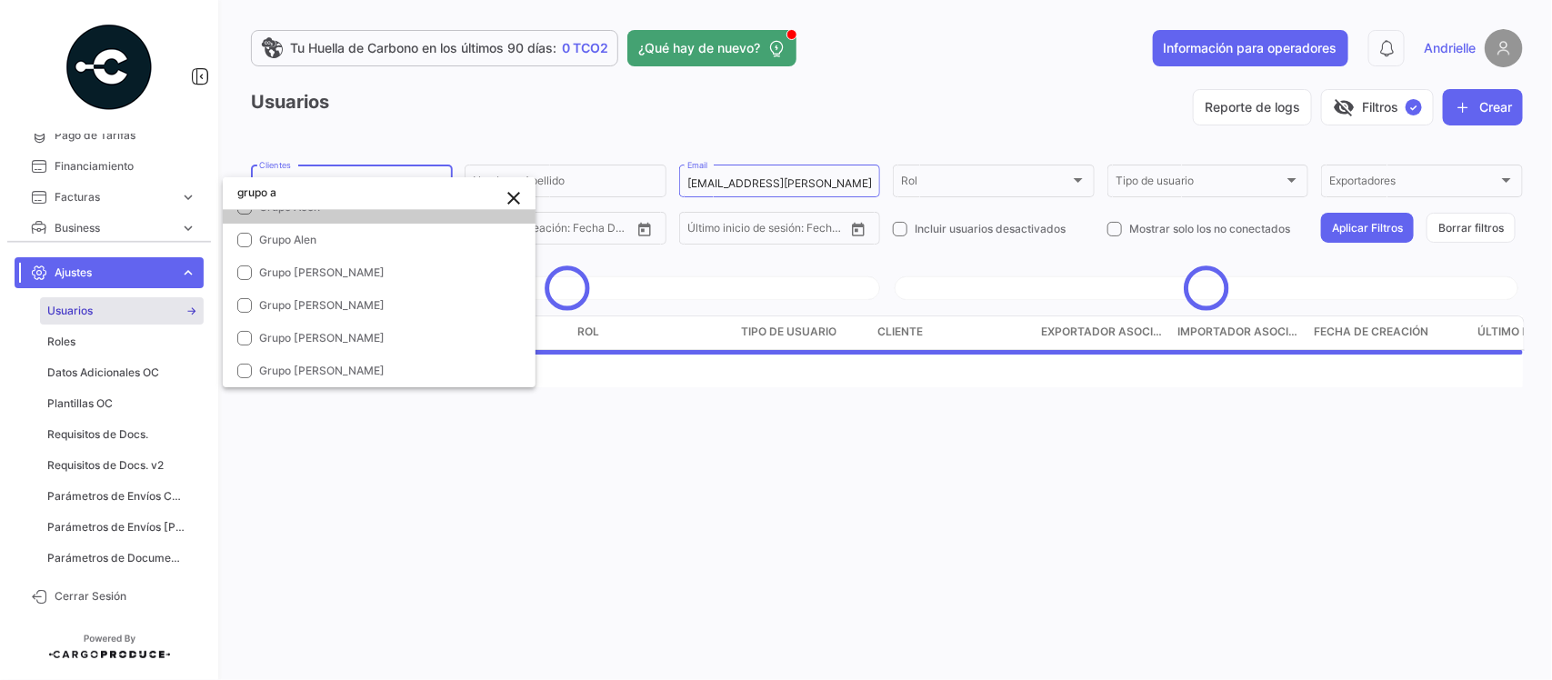
scroll to position [0, 0]
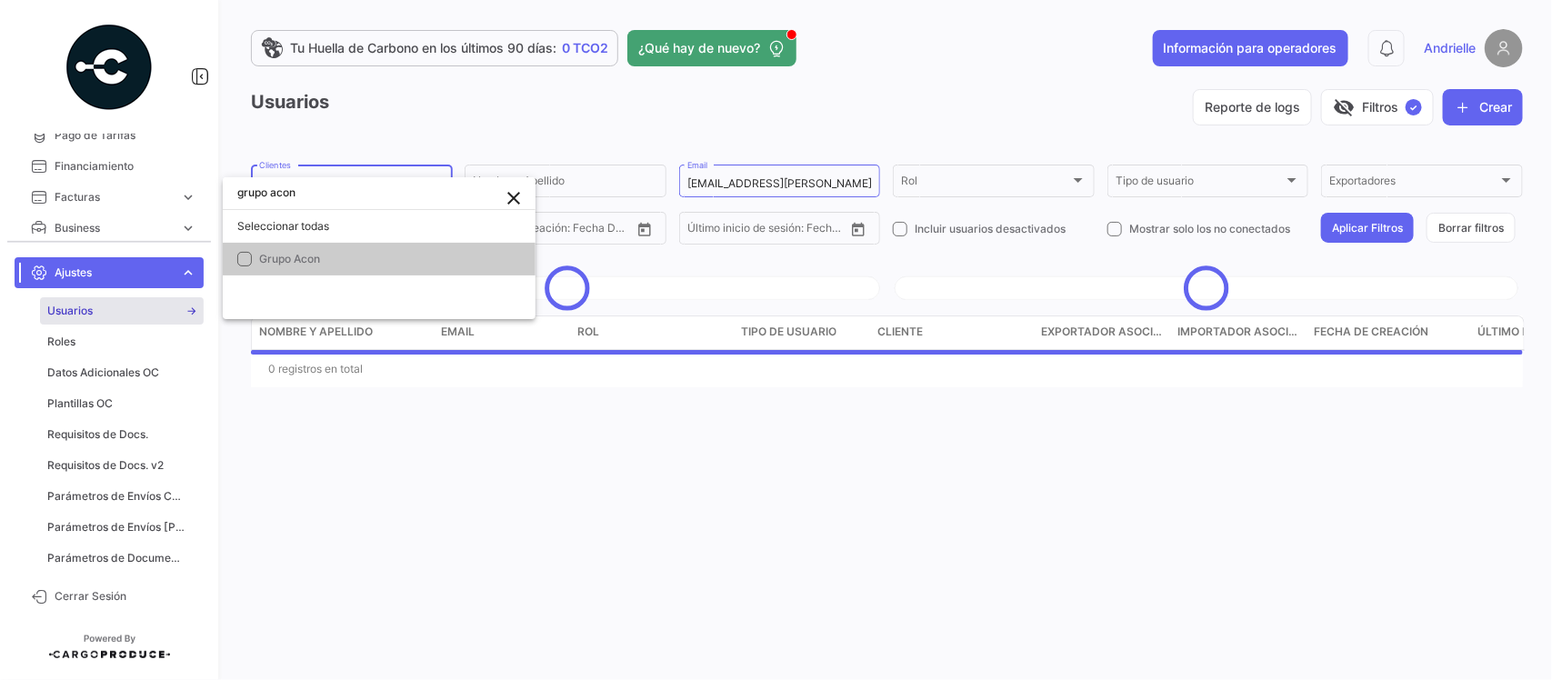
type input "grupo acon"
click at [292, 252] on span "Grupo Acon" at bounding box center [289, 259] width 61 height 14
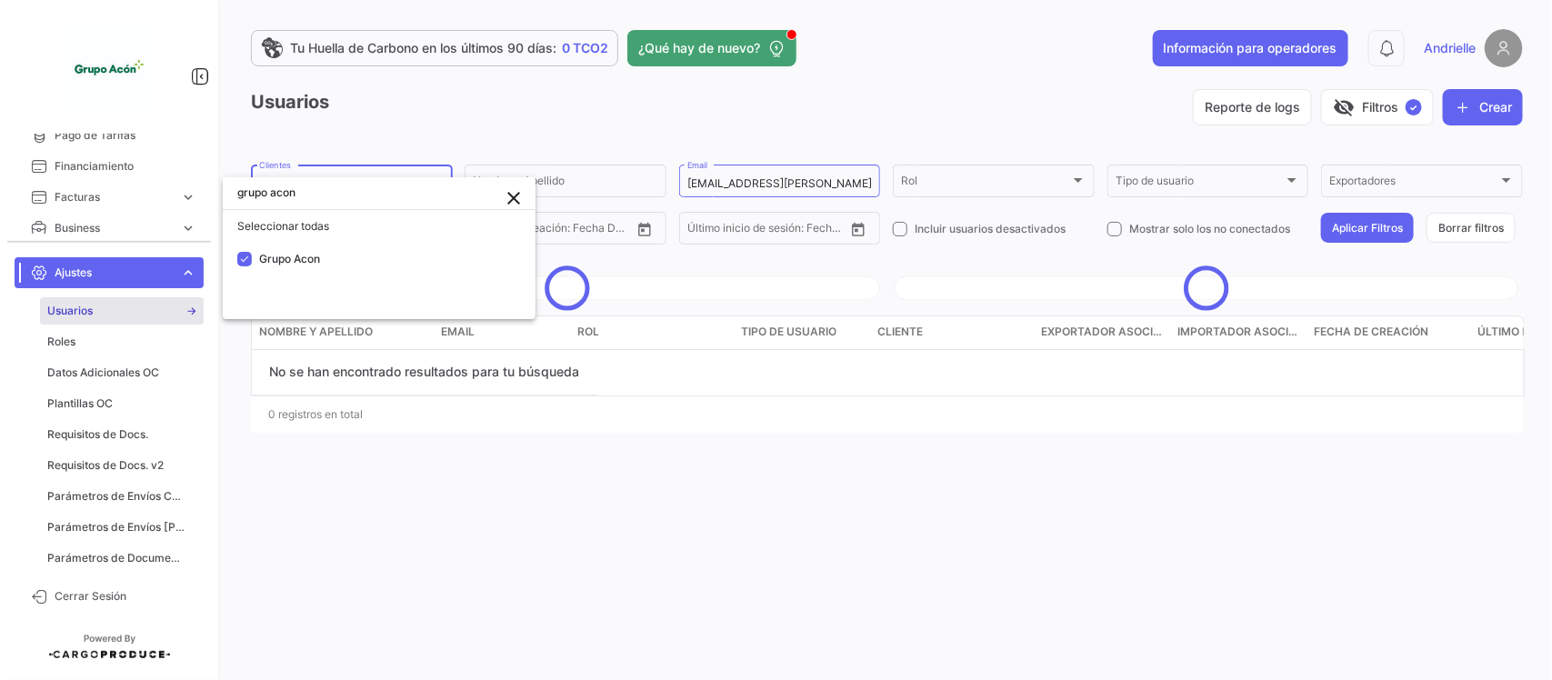
click at [641, 278] on div at bounding box center [776, 340] width 1552 height 680
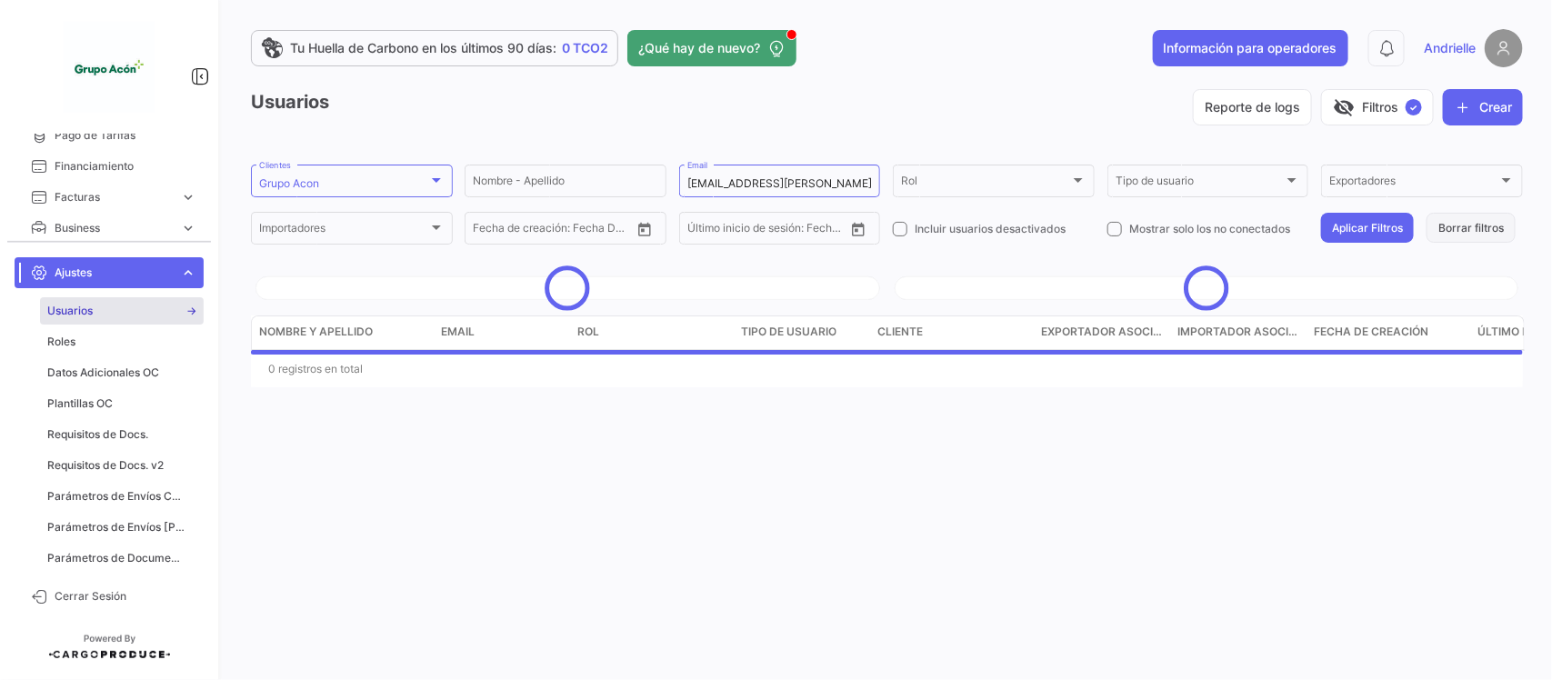
click at [1487, 225] on button "Borrar filtros" at bounding box center [1470, 228] width 89 height 30
click at [792, 174] on div "Email" at bounding box center [779, 179] width 185 height 35
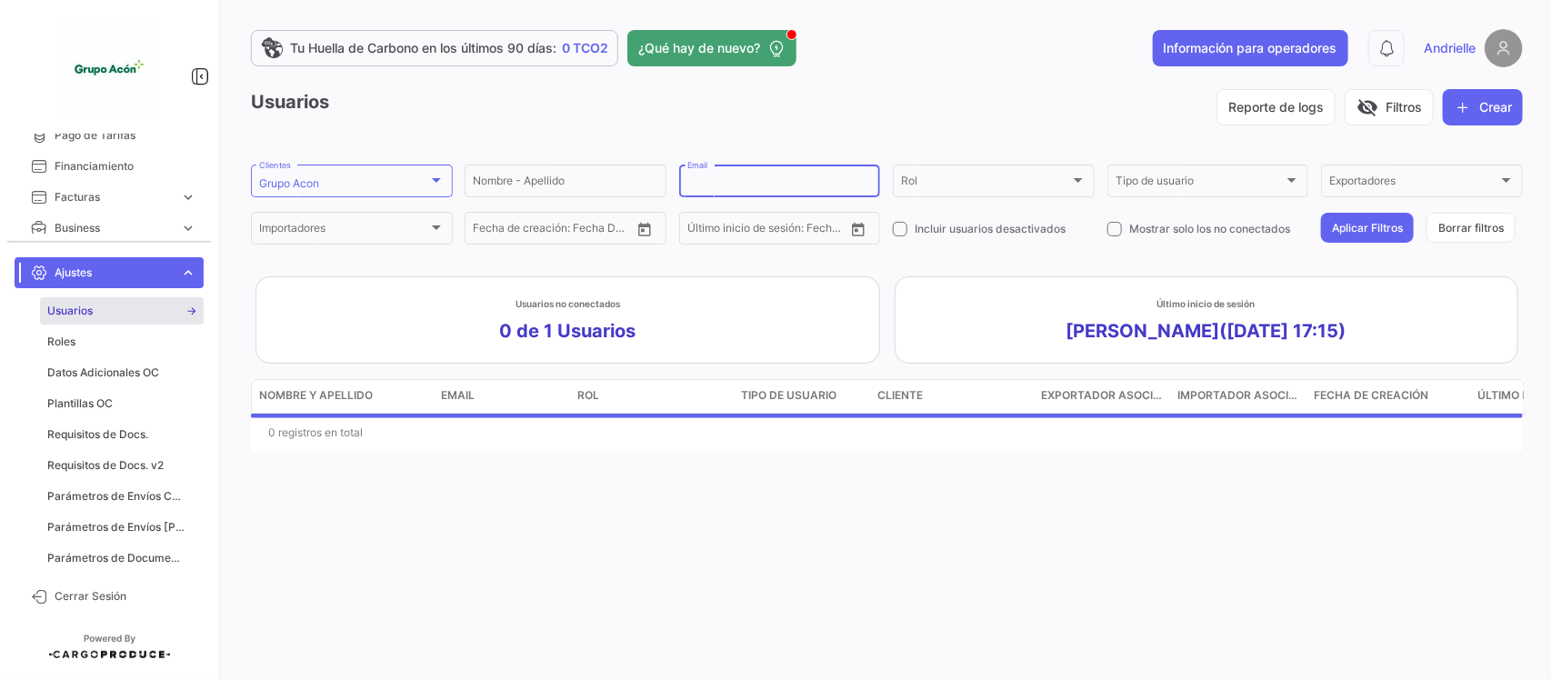
paste input "[PERSON_NAME][EMAIL_ADDRESS][PERSON_NAME][DOMAIN_NAME]"
type input "[PERSON_NAME][EMAIL_ADDRESS][PERSON_NAME][DOMAIN_NAME]"
click at [1392, 220] on button "Aplicar Filtros" at bounding box center [1367, 228] width 93 height 30
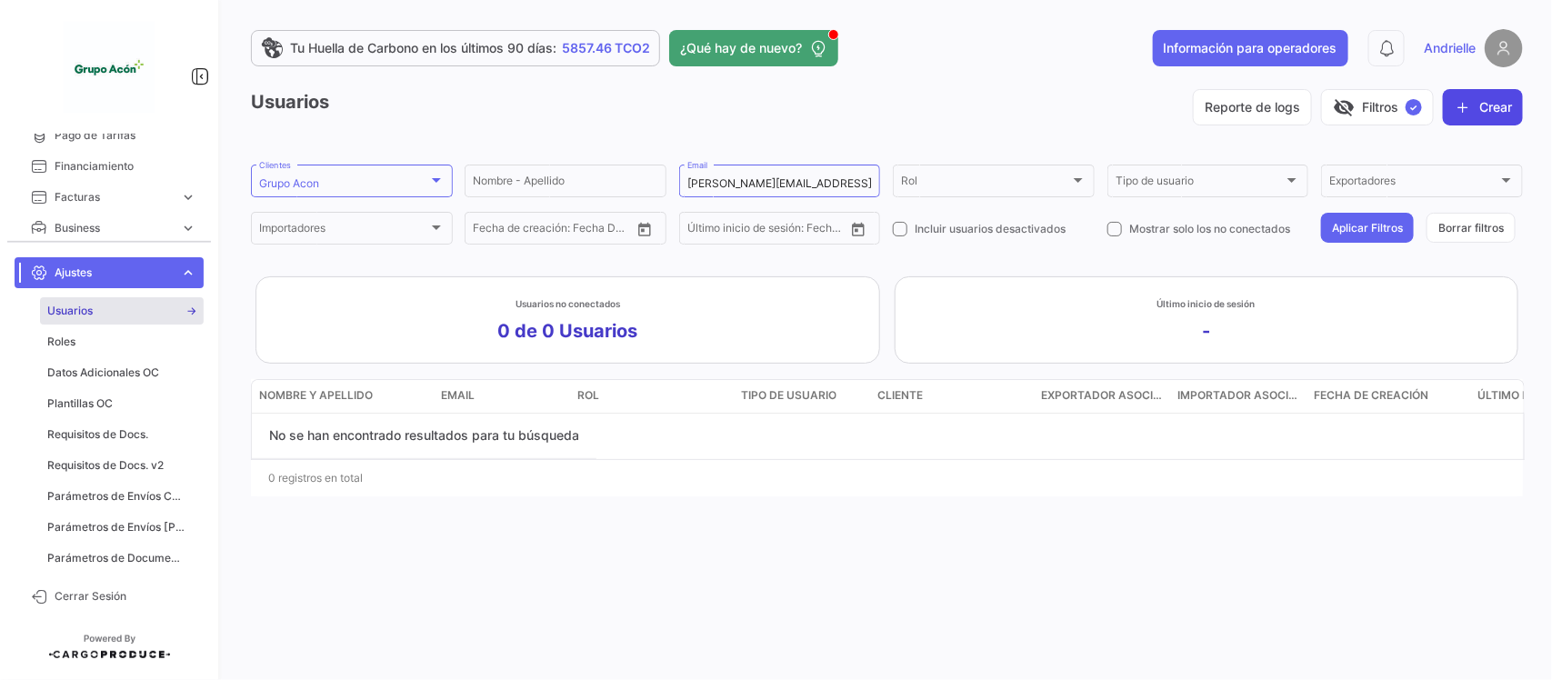
click at [1488, 106] on button "Crear" at bounding box center [1482, 107] width 80 height 36
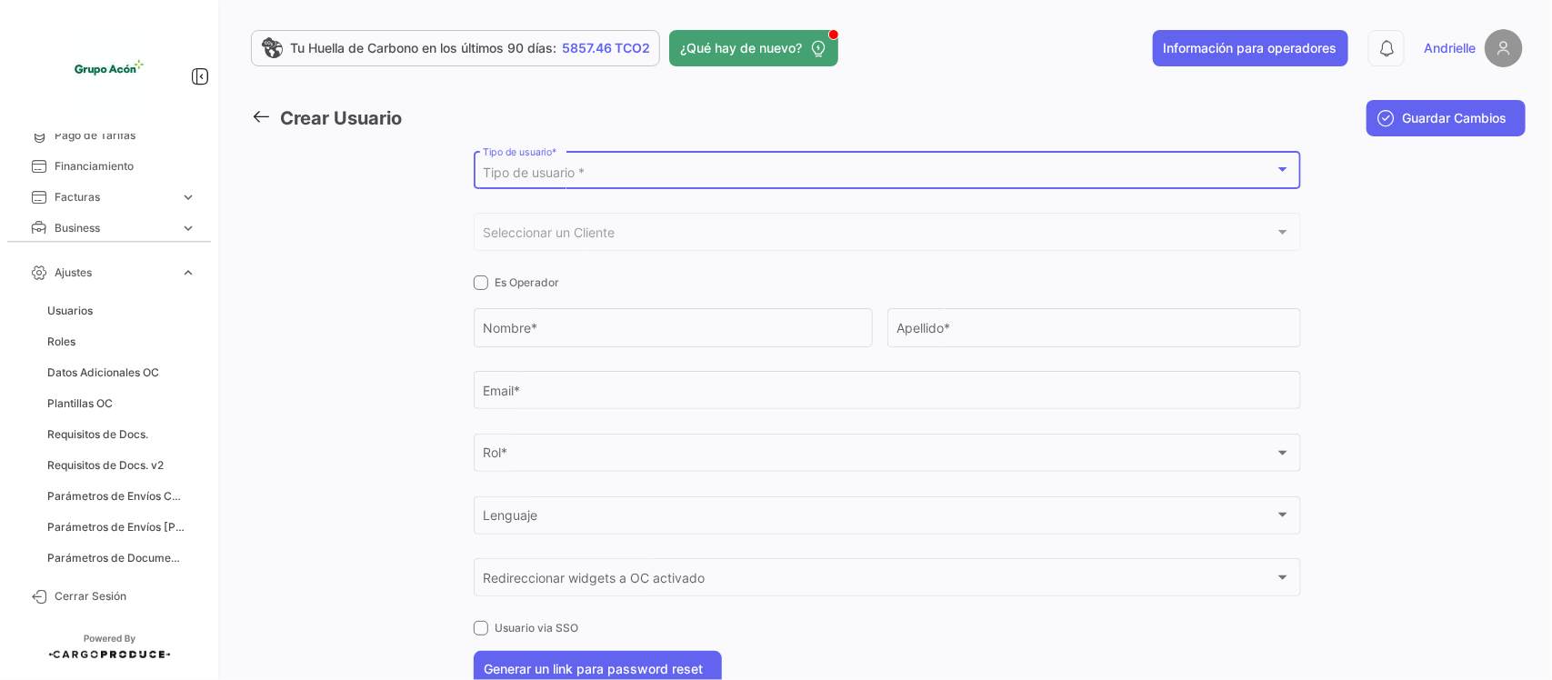
click at [538, 170] on span "Tipo de usuario *" at bounding box center [534, 172] width 102 height 15
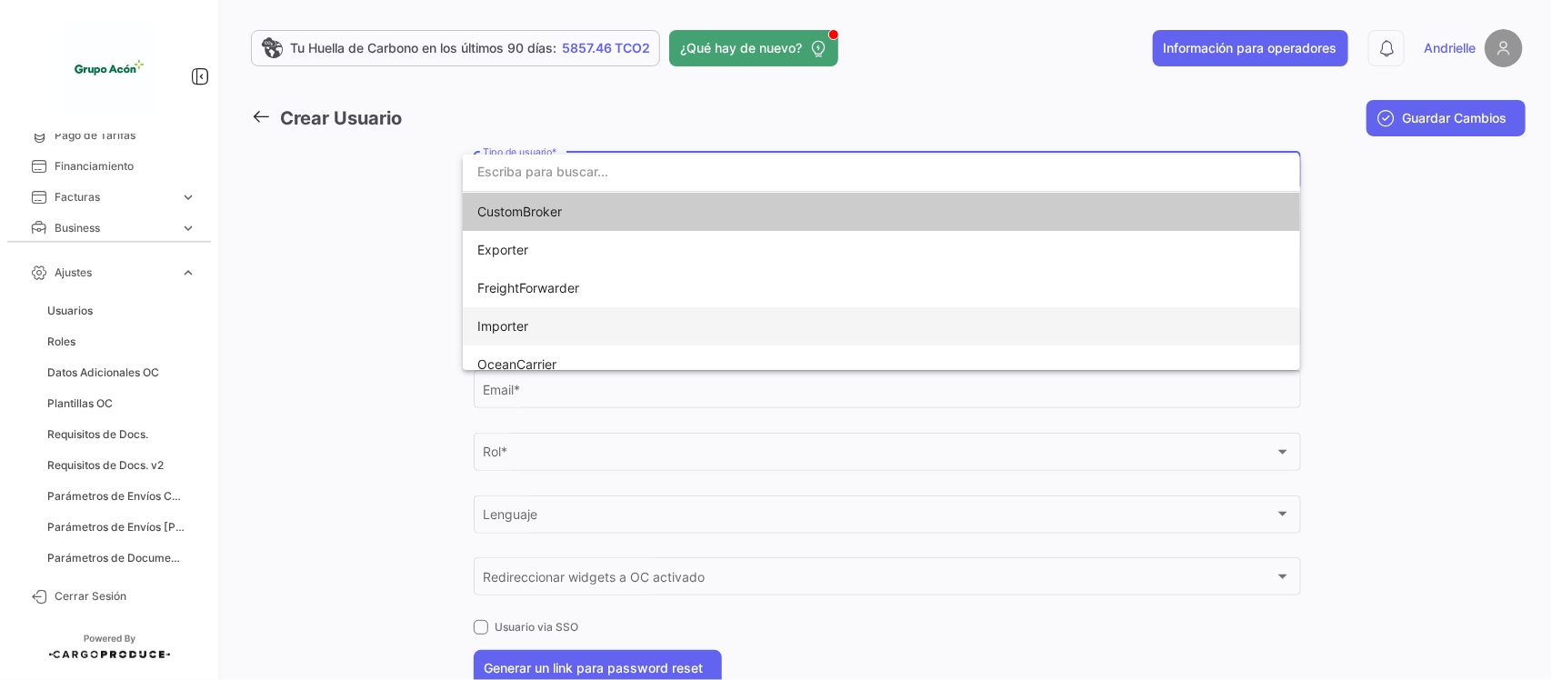
click at [530, 323] on span "Importer" at bounding box center [881, 326] width 808 height 38
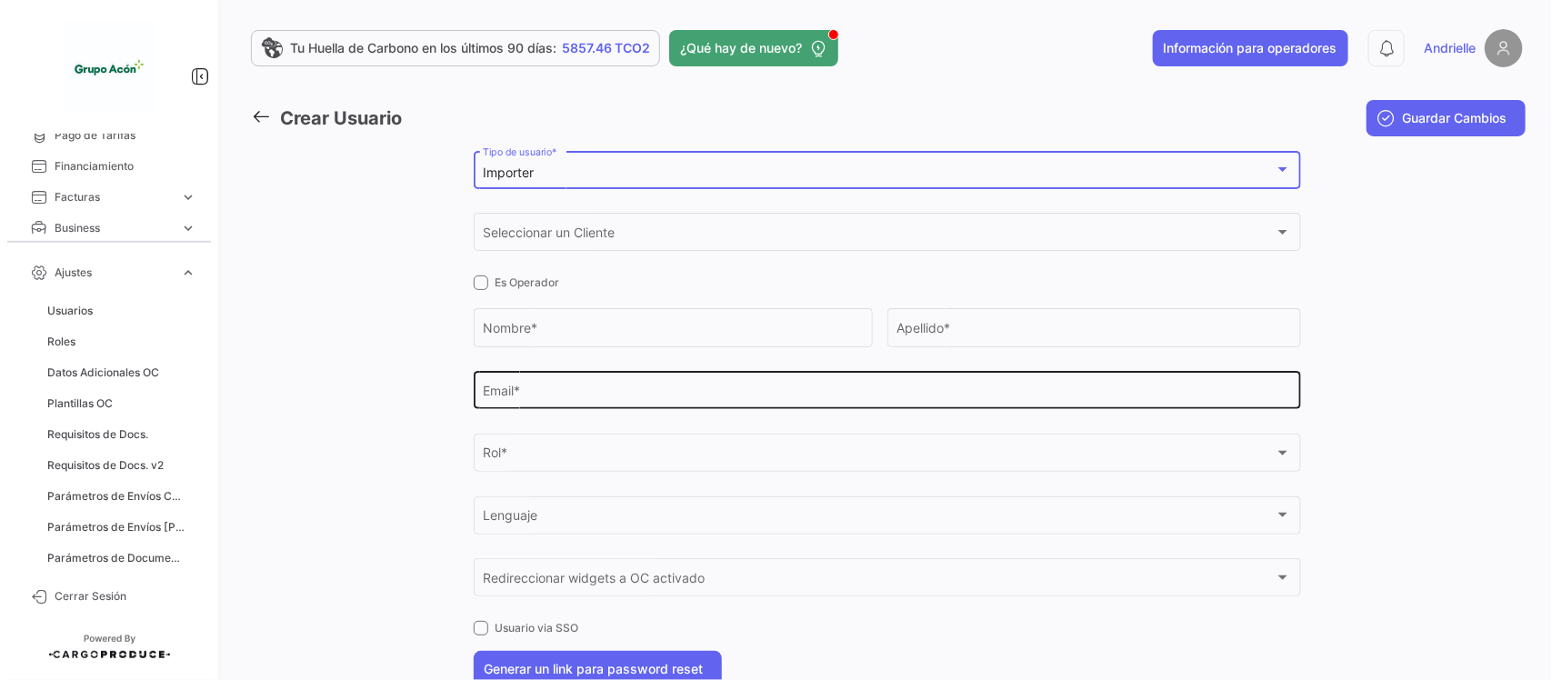
click at [529, 387] on input "Email *" at bounding box center [887, 393] width 808 height 15
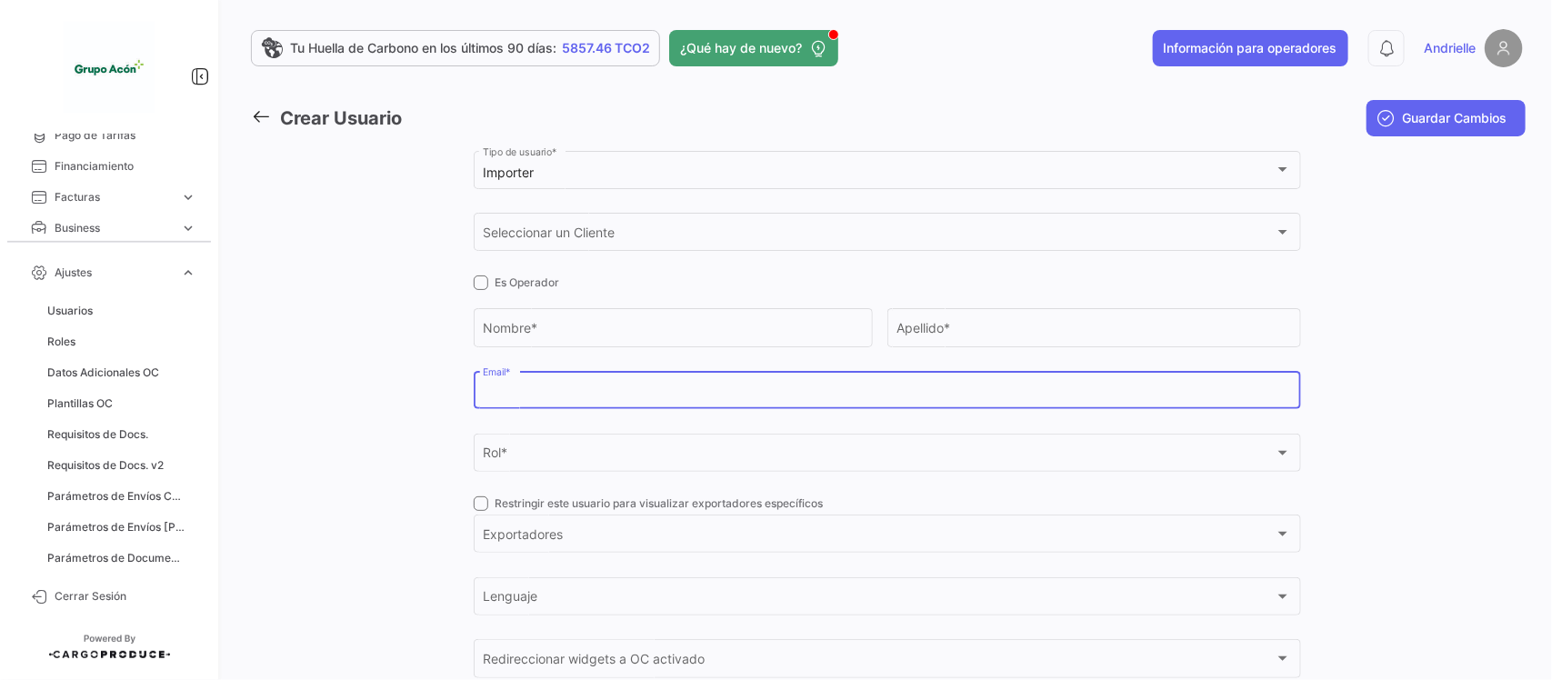
paste input "[PERSON_NAME][EMAIL_ADDRESS][PERSON_NAME][DOMAIN_NAME]"
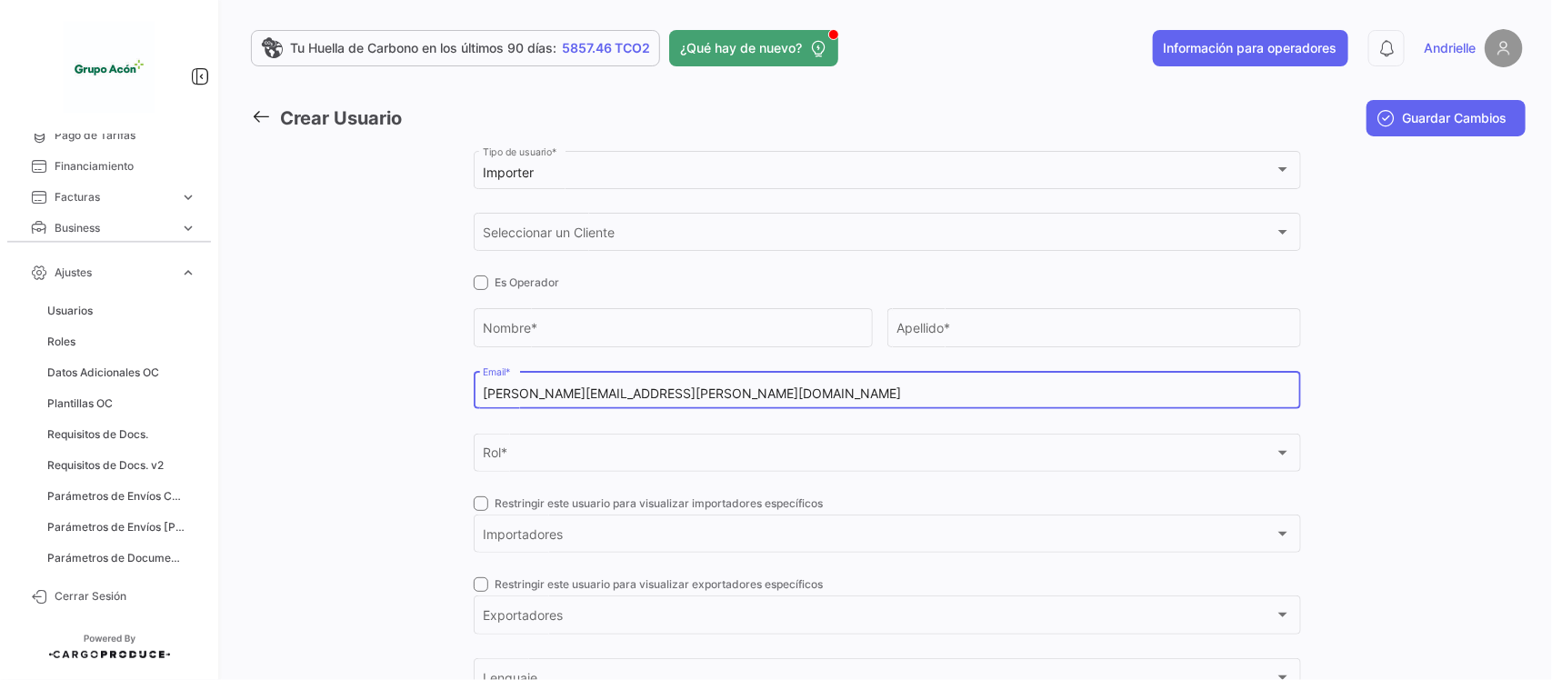
click at [483, 396] on input "[PERSON_NAME][EMAIL_ADDRESS][PERSON_NAME][DOMAIN_NAME]" at bounding box center [887, 393] width 808 height 15
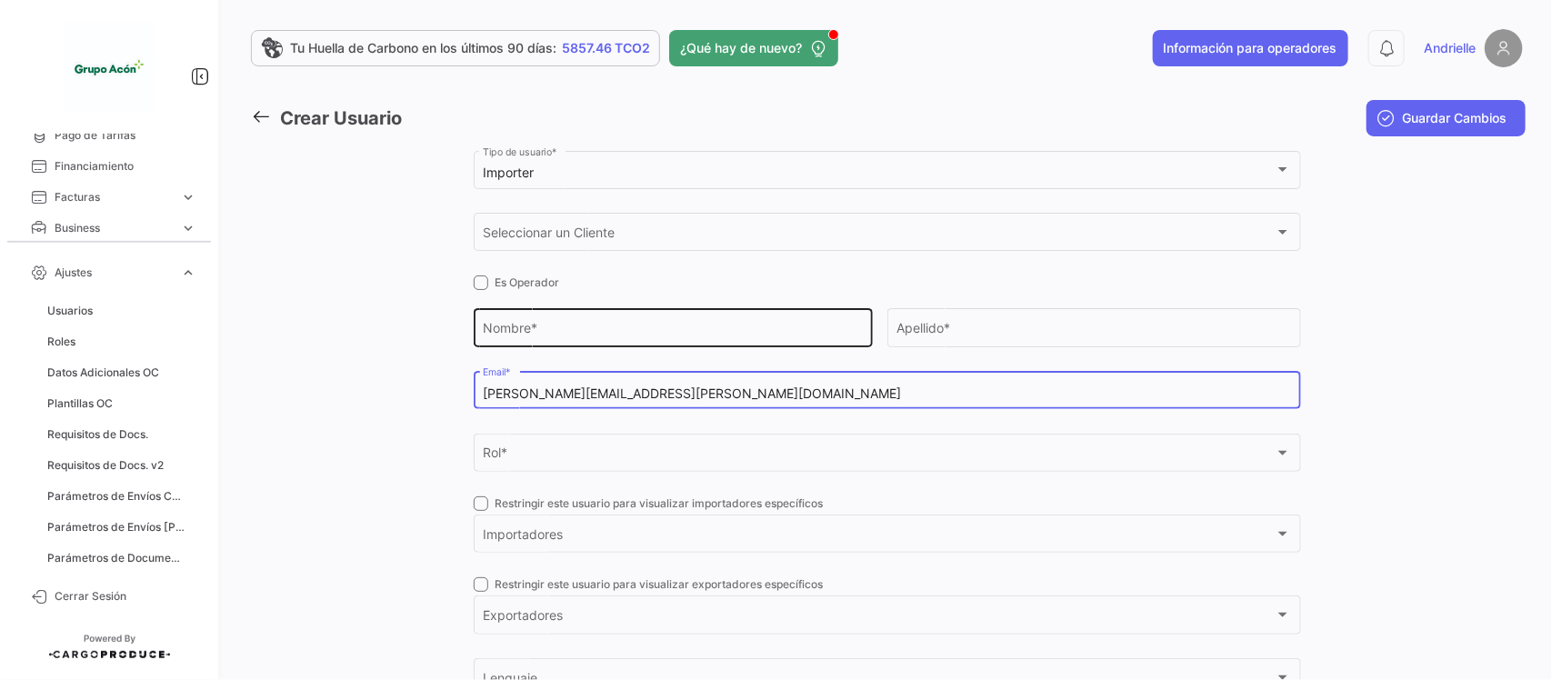
type input "[PERSON_NAME][EMAIL_ADDRESS][PERSON_NAME][DOMAIN_NAME]"
click at [528, 329] on input "Nombre *" at bounding box center [673, 331] width 380 height 15
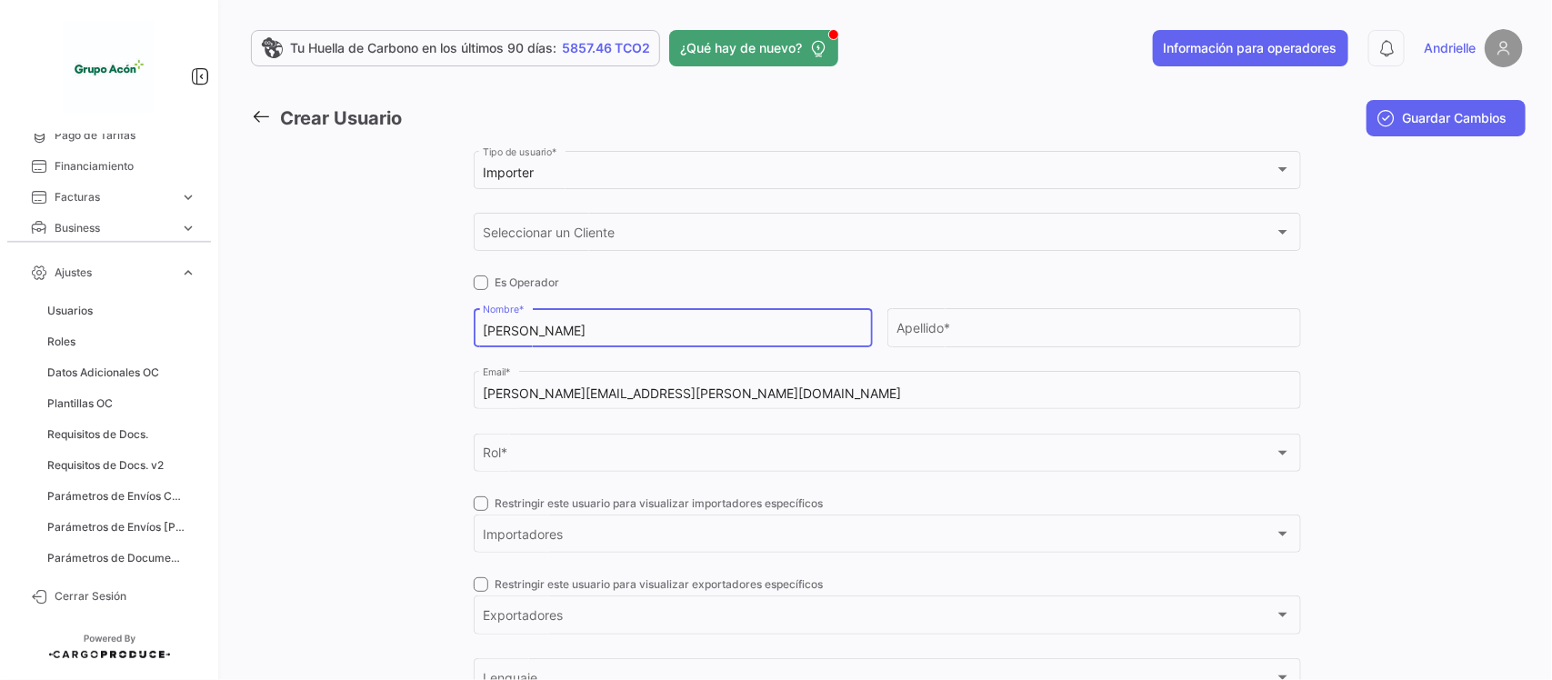
type input "[PERSON_NAME]"
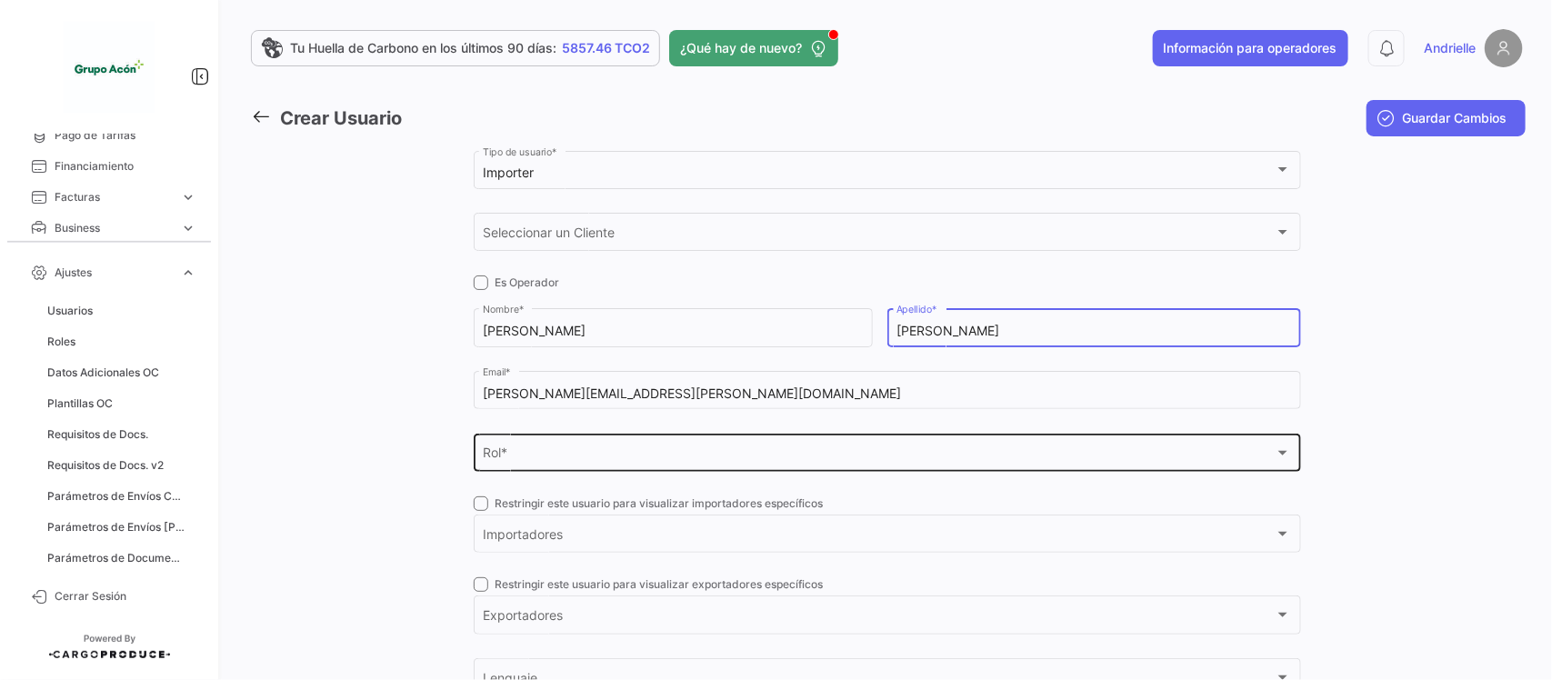
type input "[PERSON_NAME]"
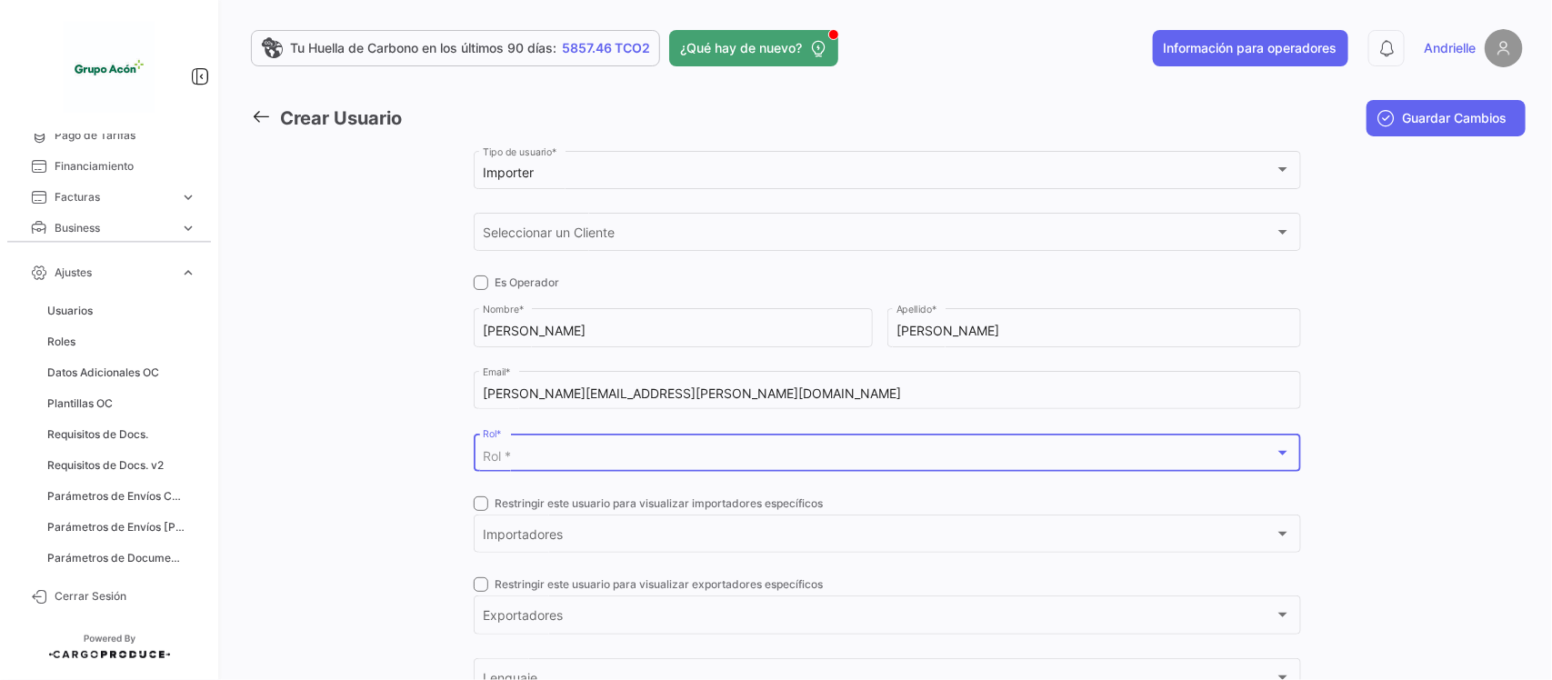
click at [589, 454] on div "Rol *" at bounding box center [879, 456] width 792 height 15
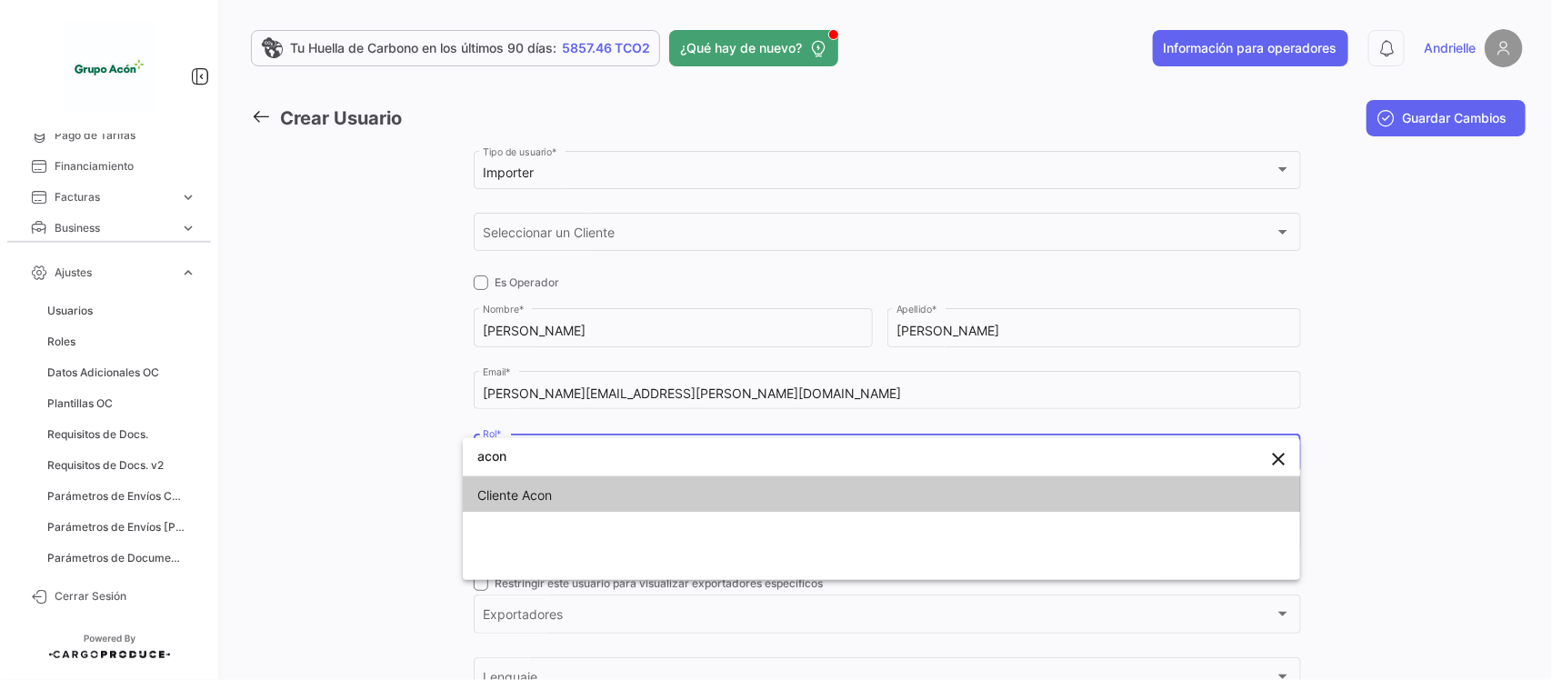
type input "acon"
click at [574, 497] on span "Cliente Acon" at bounding box center [881, 495] width 808 height 38
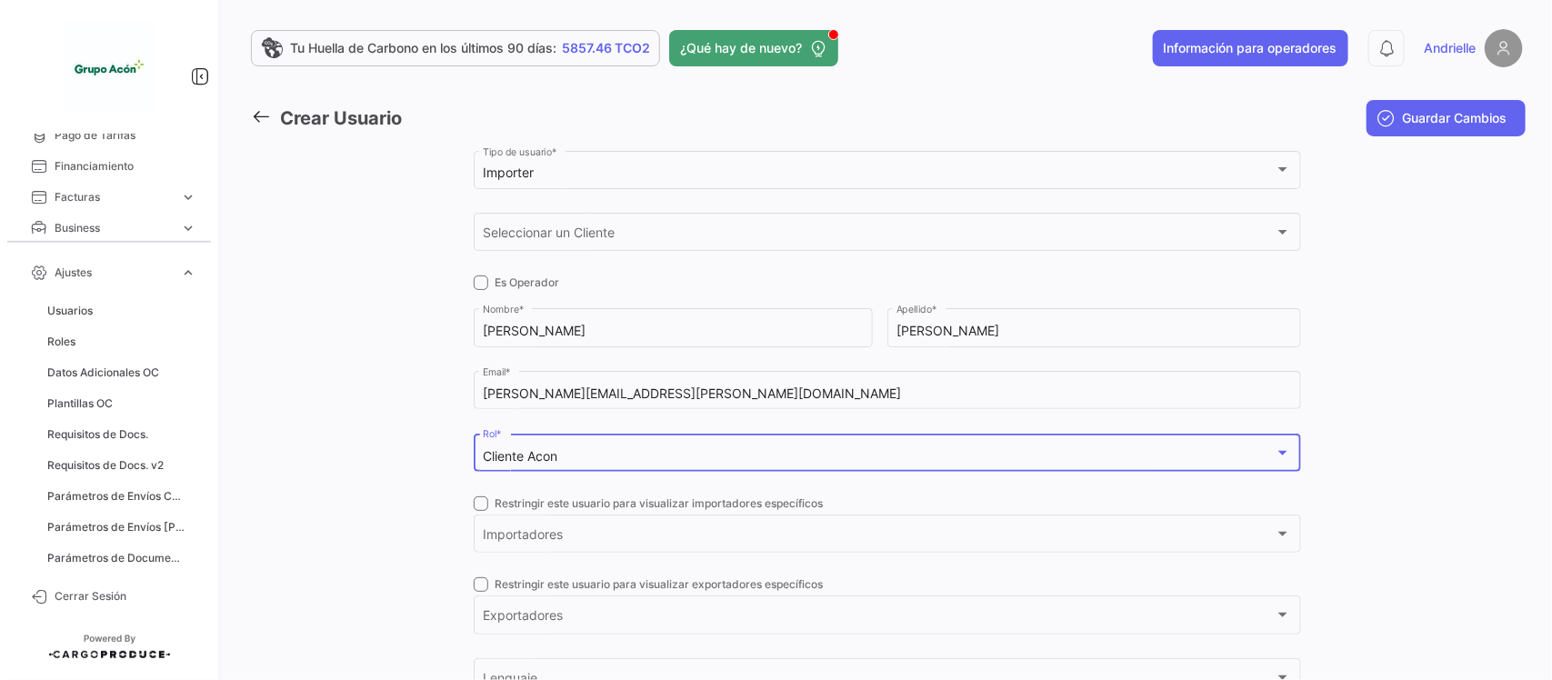
click at [477, 507] on span at bounding box center [481, 503] width 15 height 15
click at [480, 511] on input "Restringir este usuario para visualizar importadores específicos" at bounding box center [480, 511] width 1 height 1
checkbox input "true"
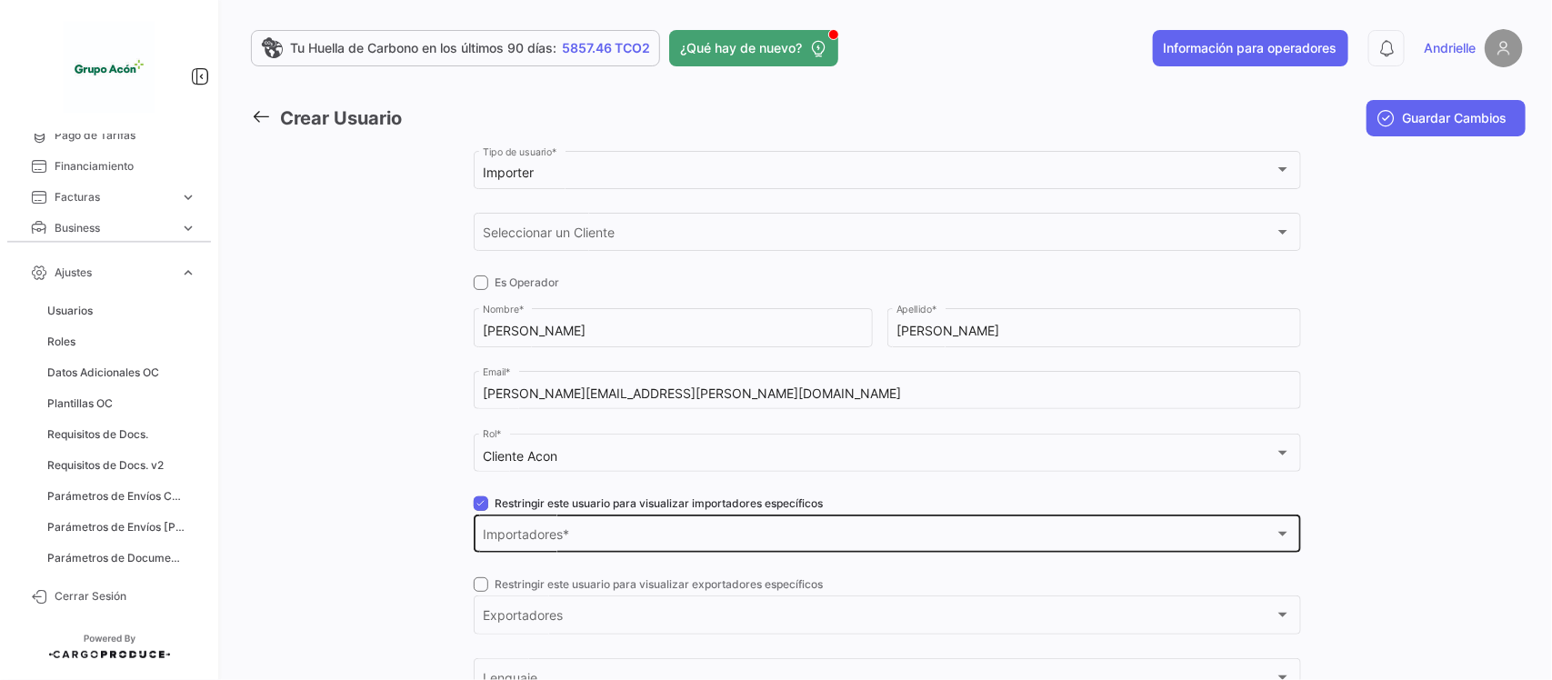
click at [500, 538] on span "Importadores" at bounding box center [879, 537] width 792 height 15
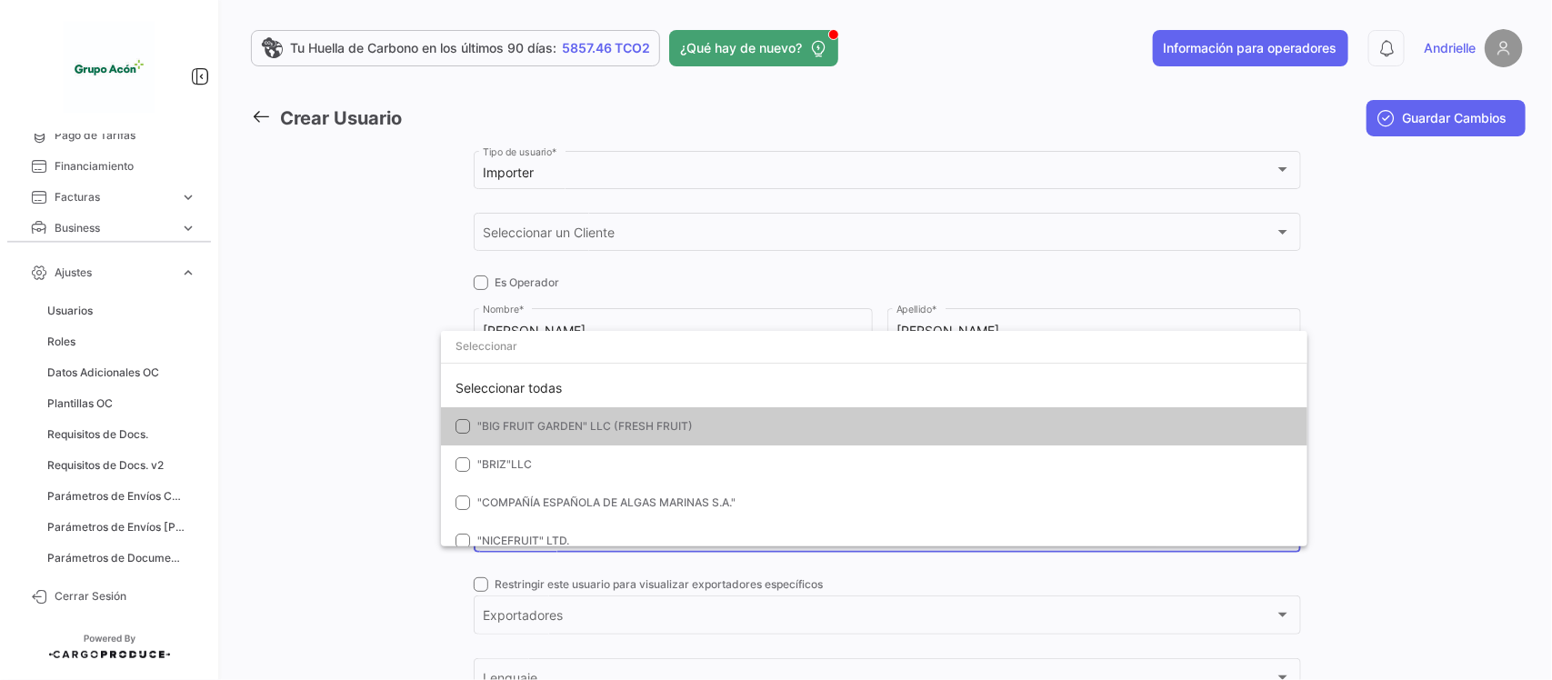
click at [354, 433] on div at bounding box center [776, 340] width 1552 height 680
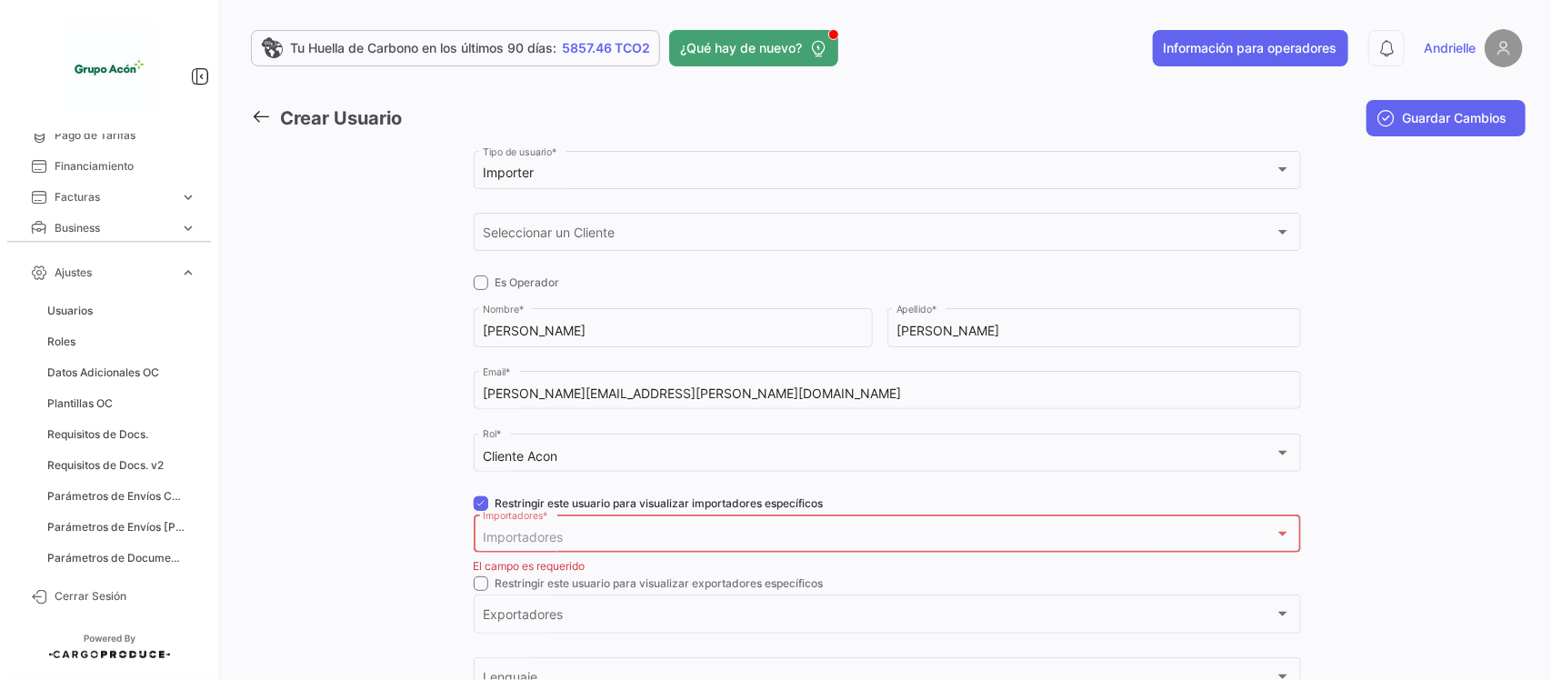
click at [503, 541] on span "Importadores" at bounding box center [523, 536] width 80 height 15
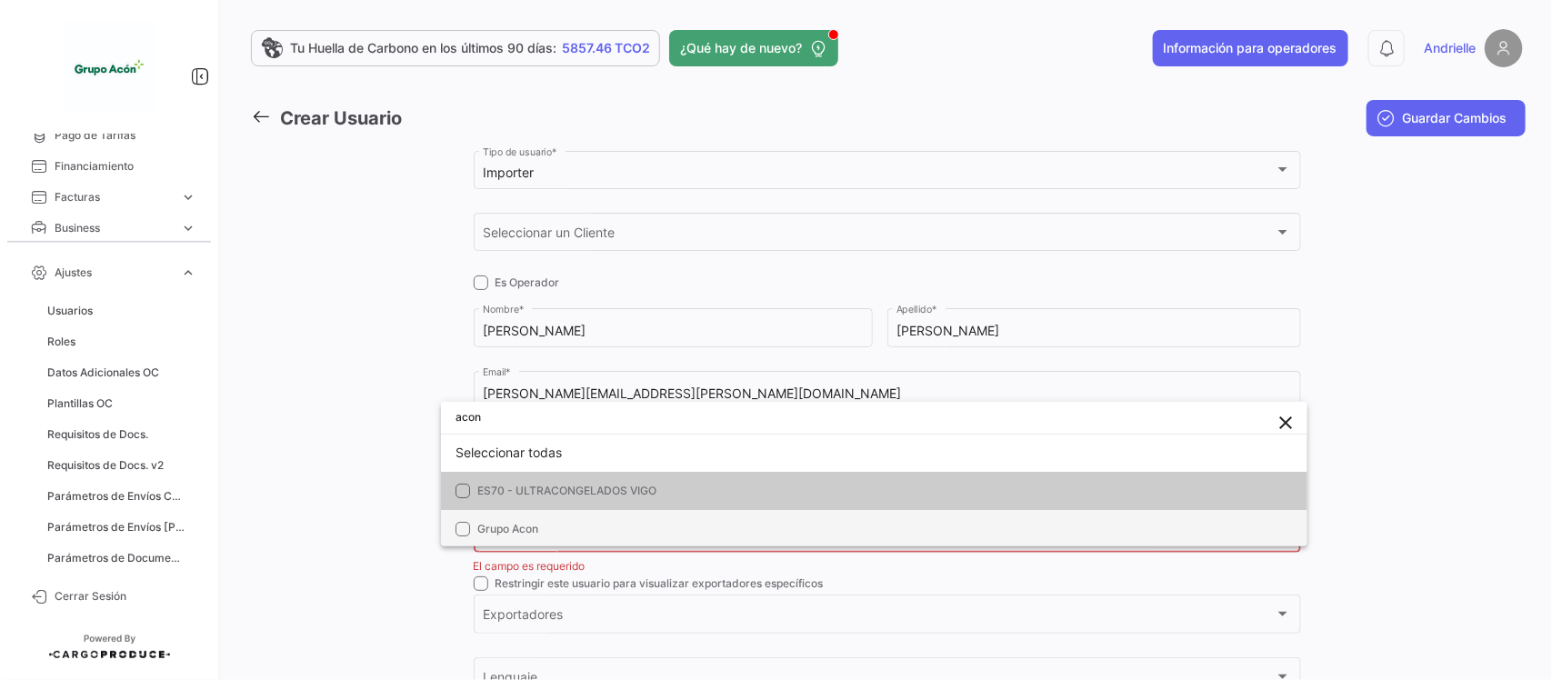
scroll to position [7, 0]
type input "acon"
click at [528, 524] on span "Grupo Acon" at bounding box center [507, 528] width 61 height 14
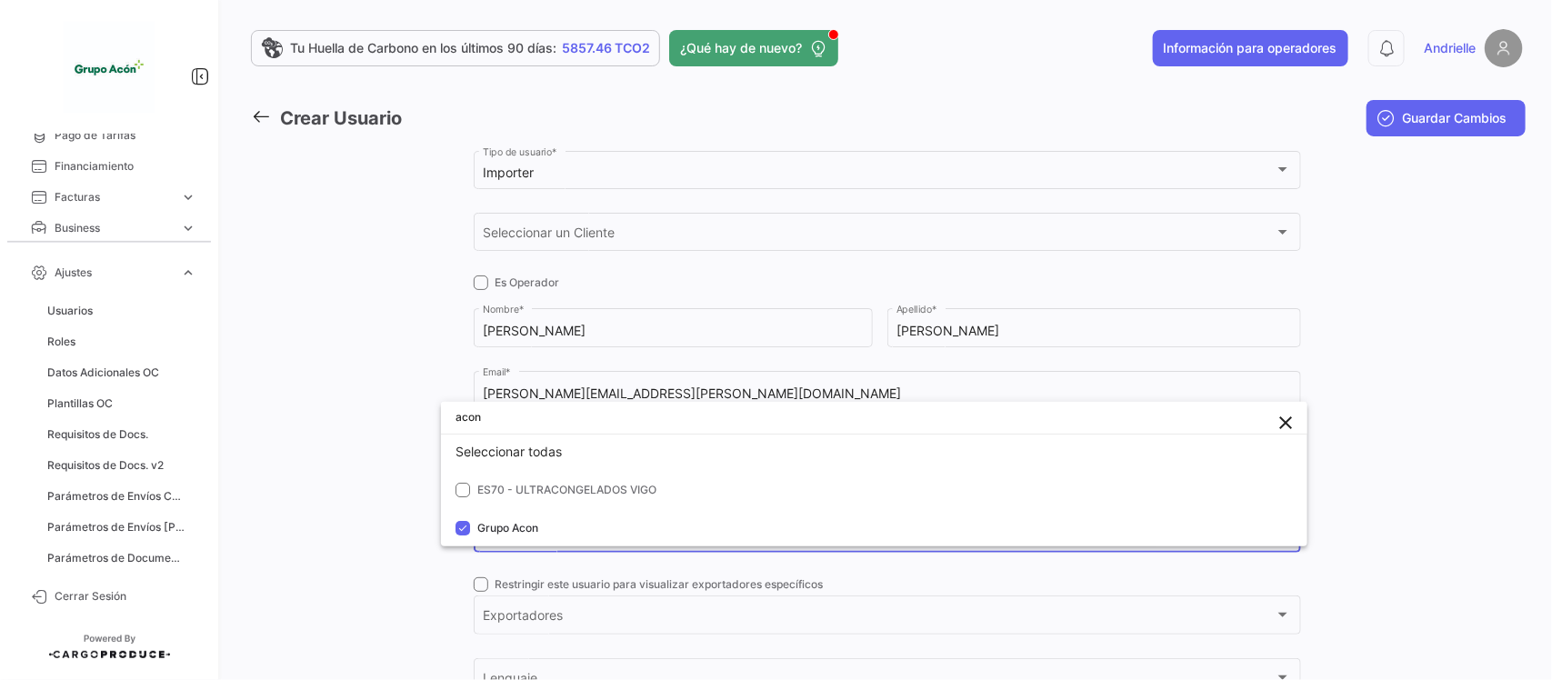
click at [366, 502] on div at bounding box center [776, 340] width 1552 height 680
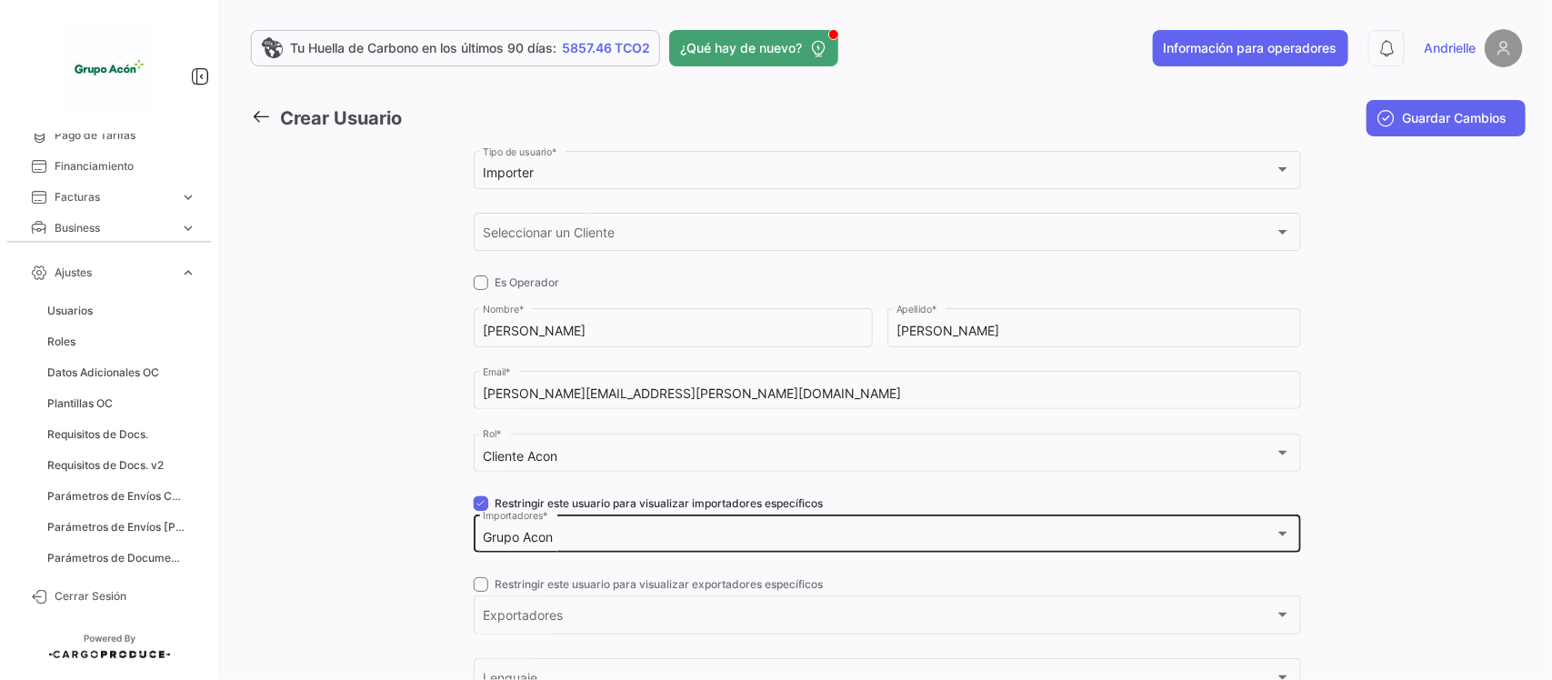
click at [564, 542] on div "Grupo Acon" at bounding box center [879, 537] width 792 height 15
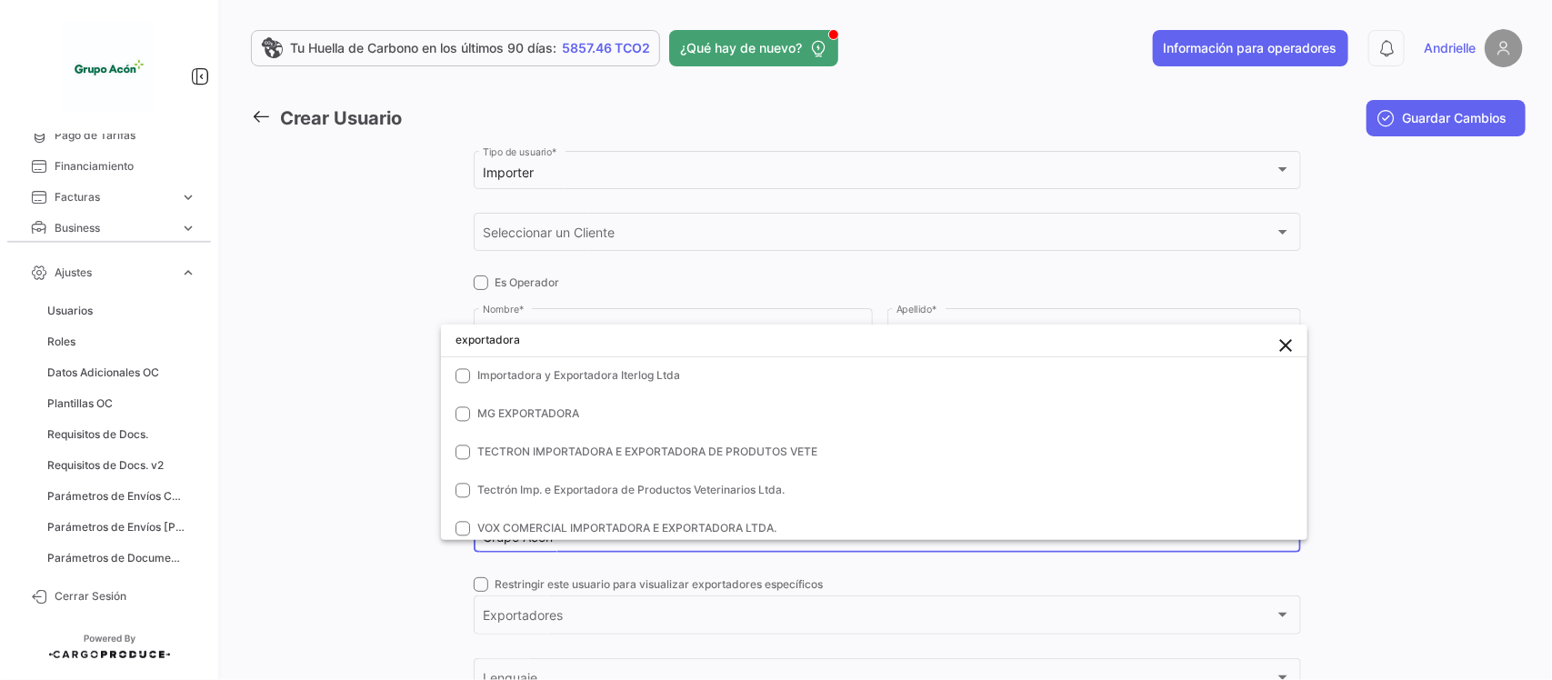
scroll to position [1823, 0]
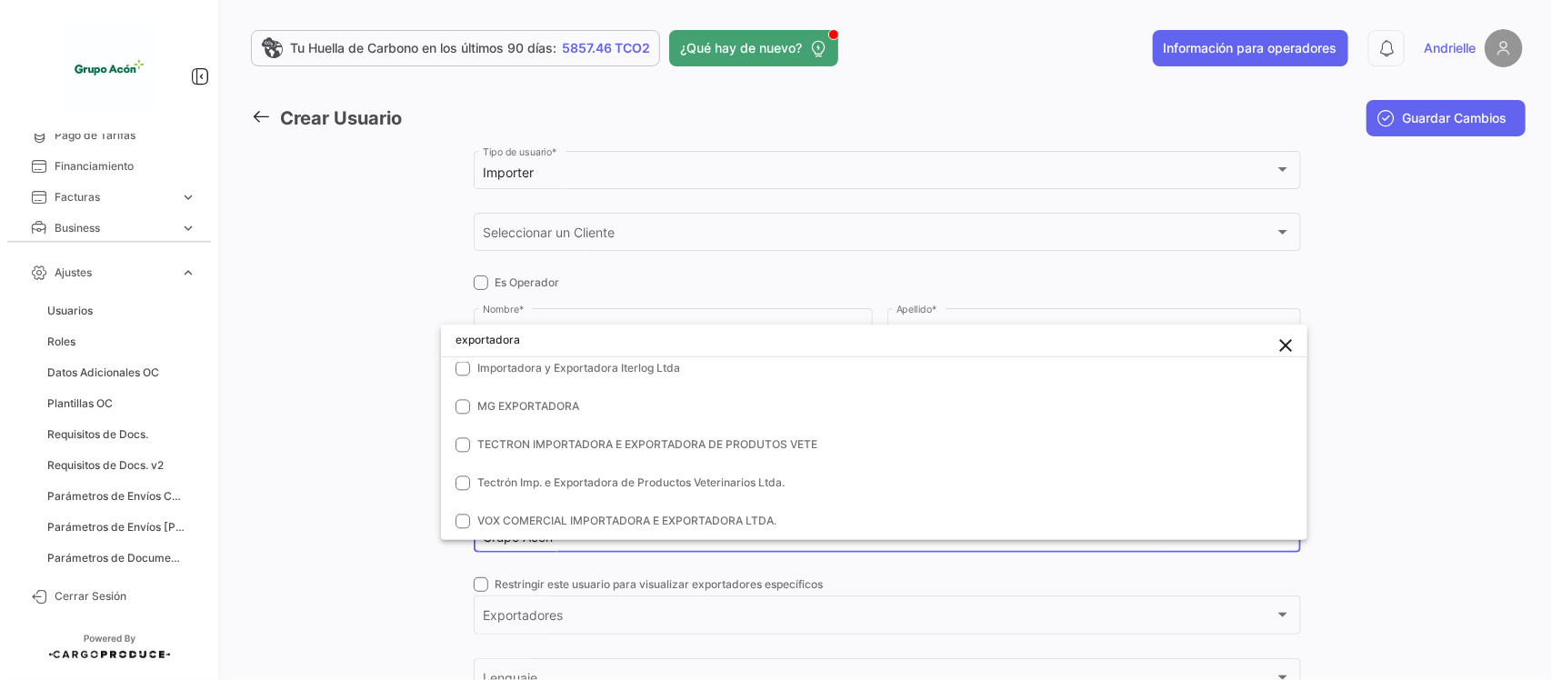
type input "exportadora"
click at [298, 414] on div at bounding box center [776, 340] width 1552 height 680
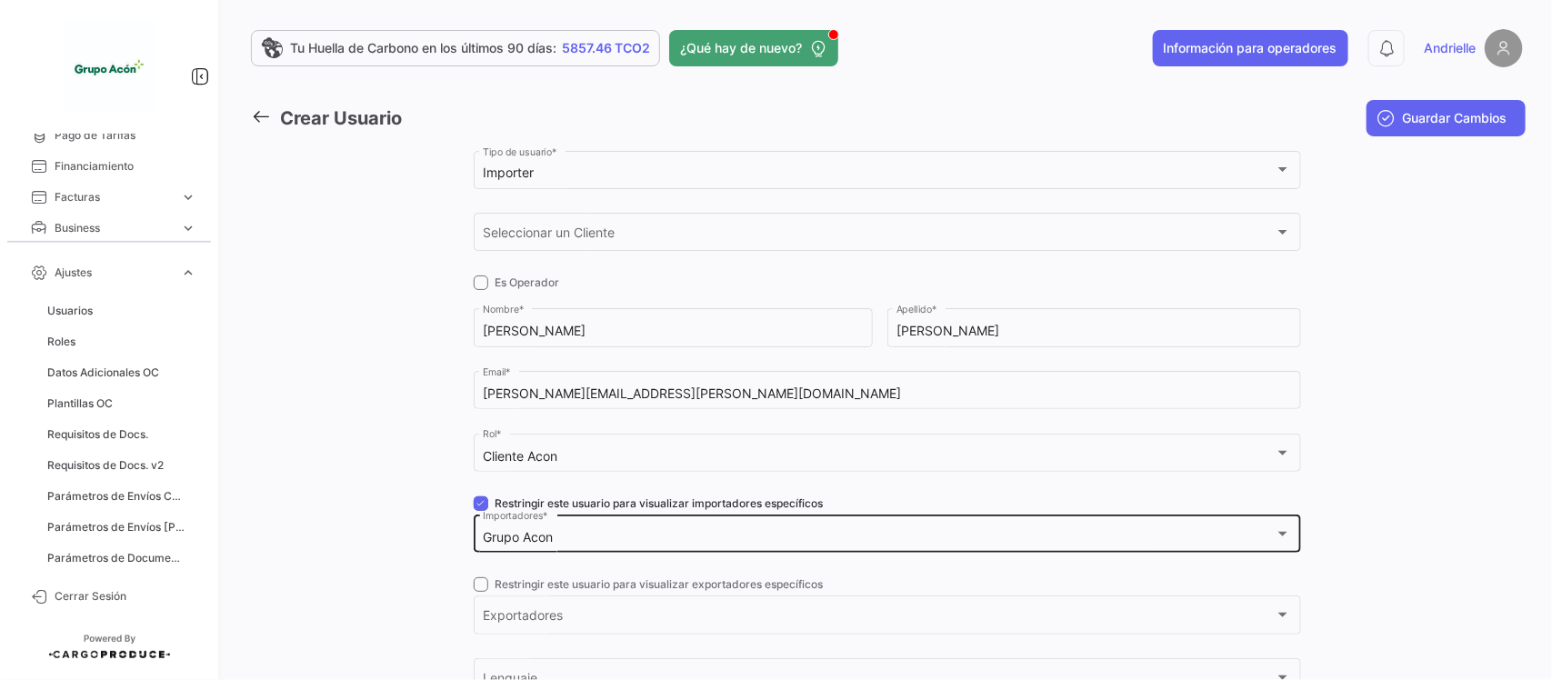
click at [609, 524] on div "Grupo Acon Importadores *" at bounding box center [887, 533] width 808 height 42
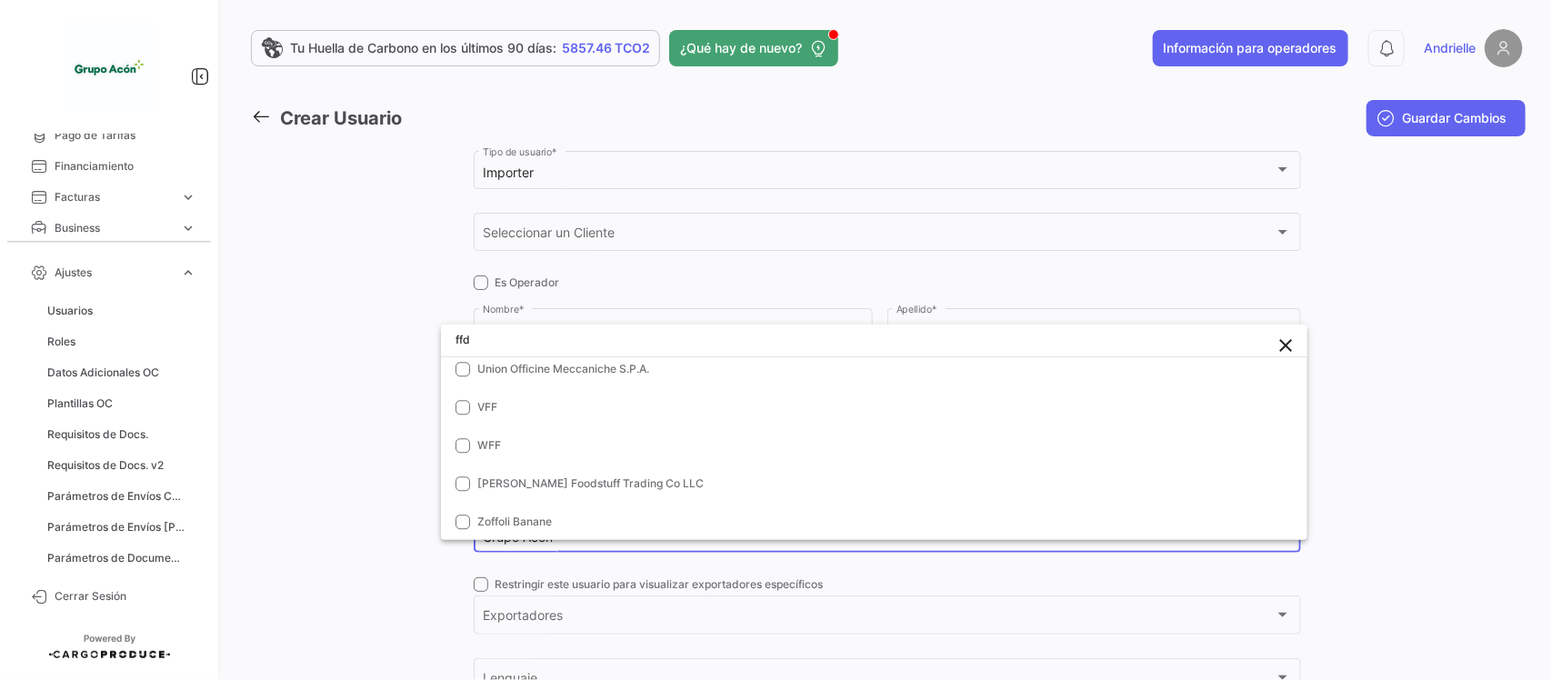
scroll to position [0, 0]
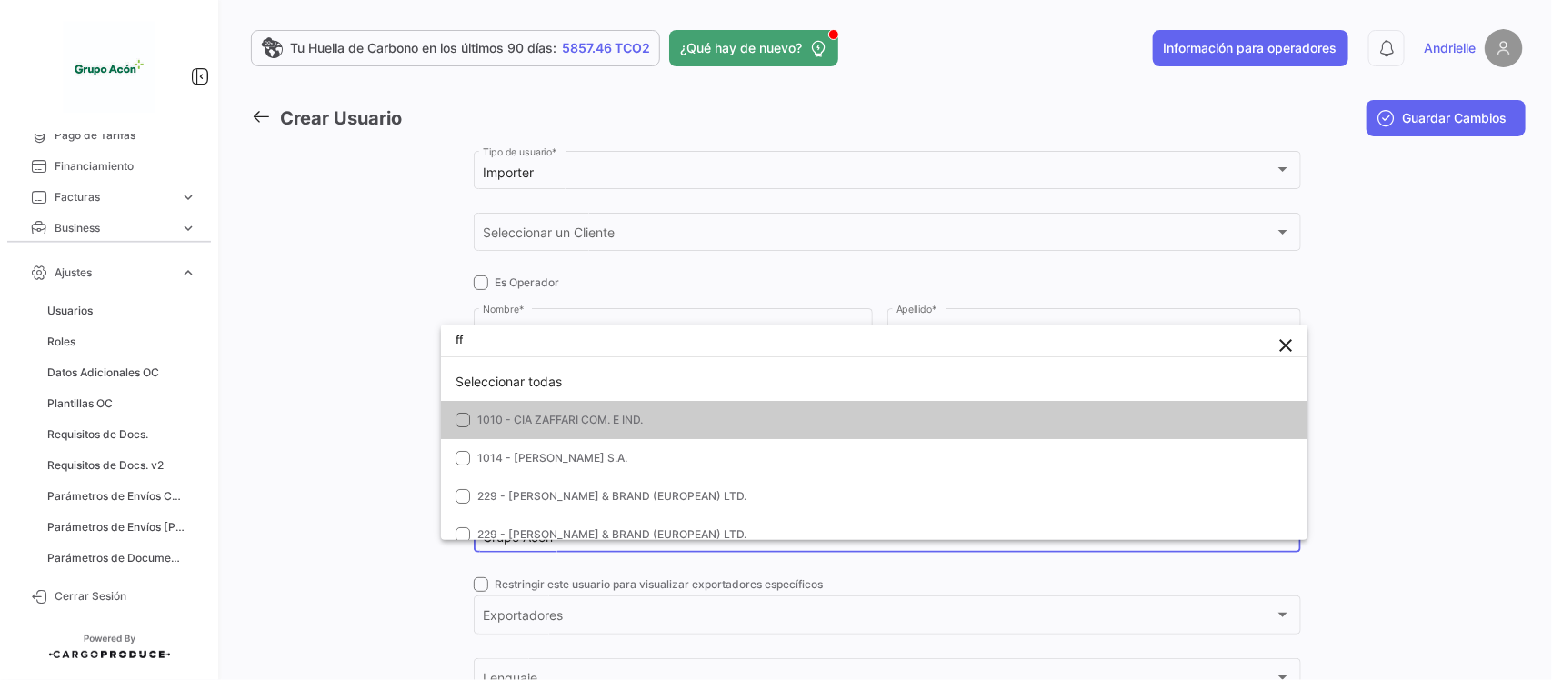
type input "f"
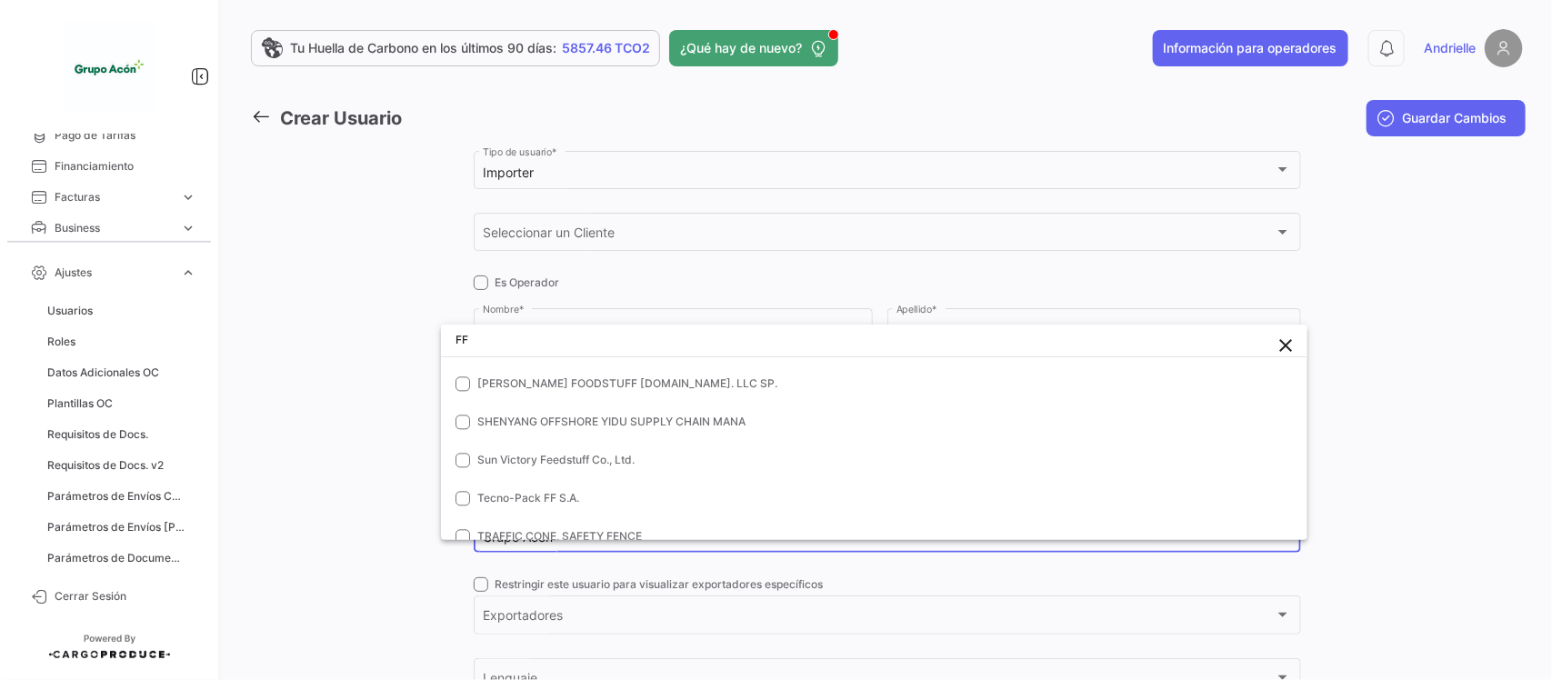
scroll to position [1931, 0]
type input "FF"
click at [374, 443] on div at bounding box center [776, 340] width 1552 height 680
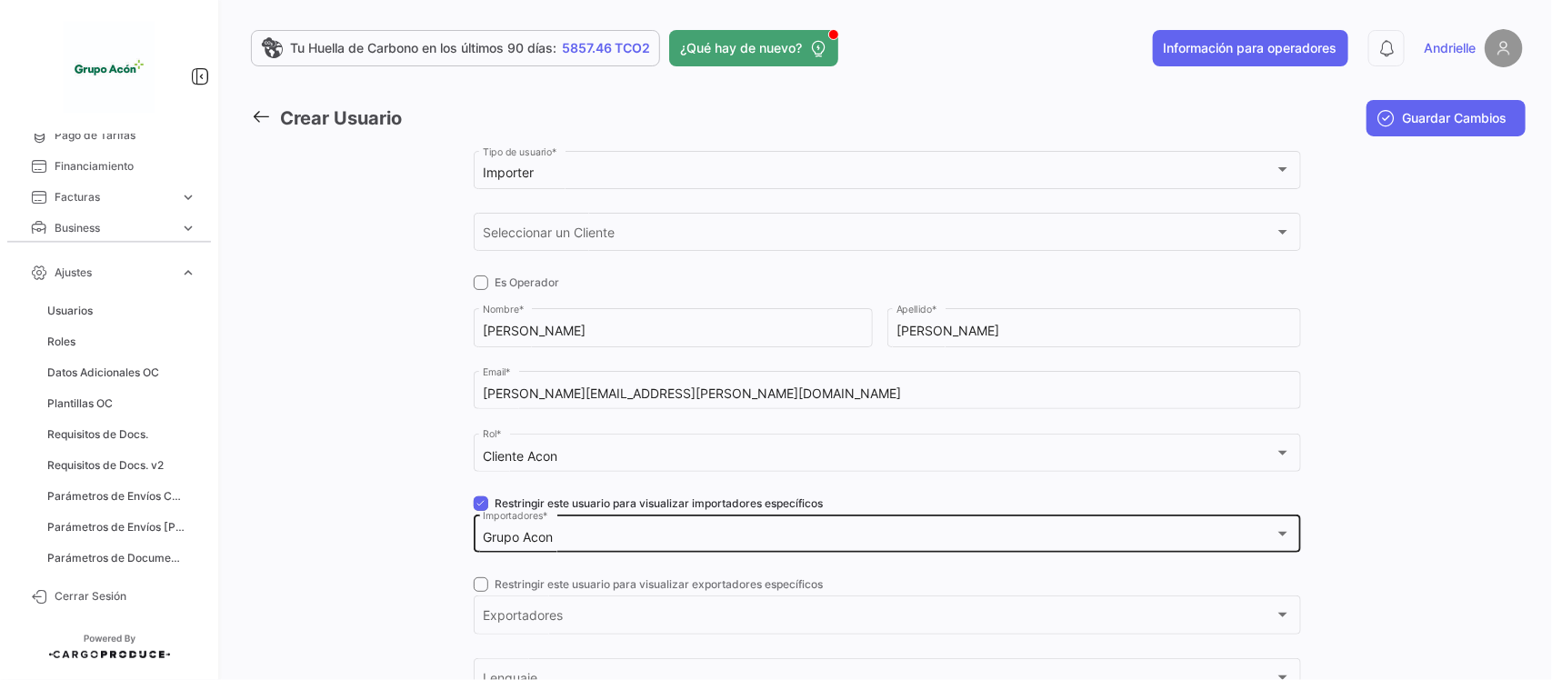
click at [565, 528] on div "Grupo Acon Importadores *" at bounding box center [887, 533] width 808 height 42
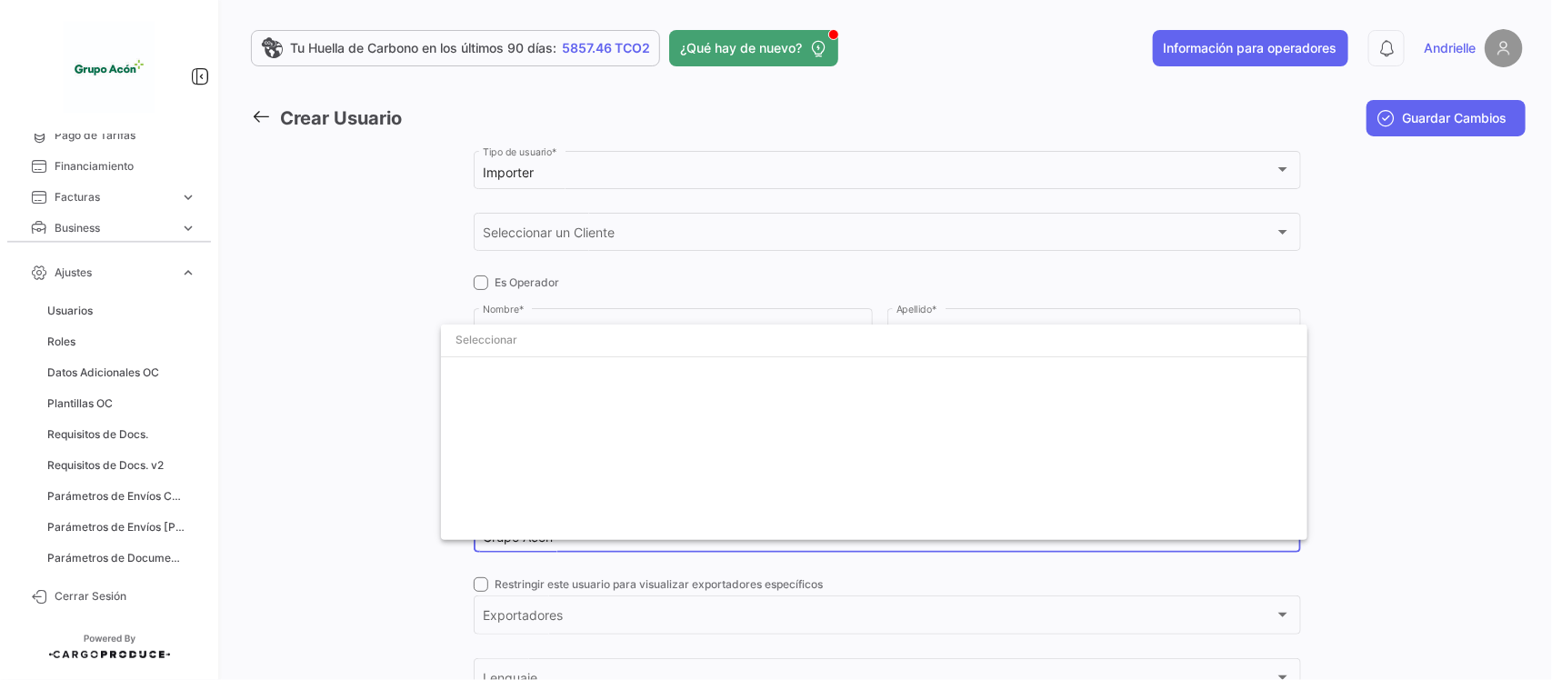
scroll to position [207437, 0]
click at [278, 505] on div at bounding box center [776, 340] width 1552 height 680
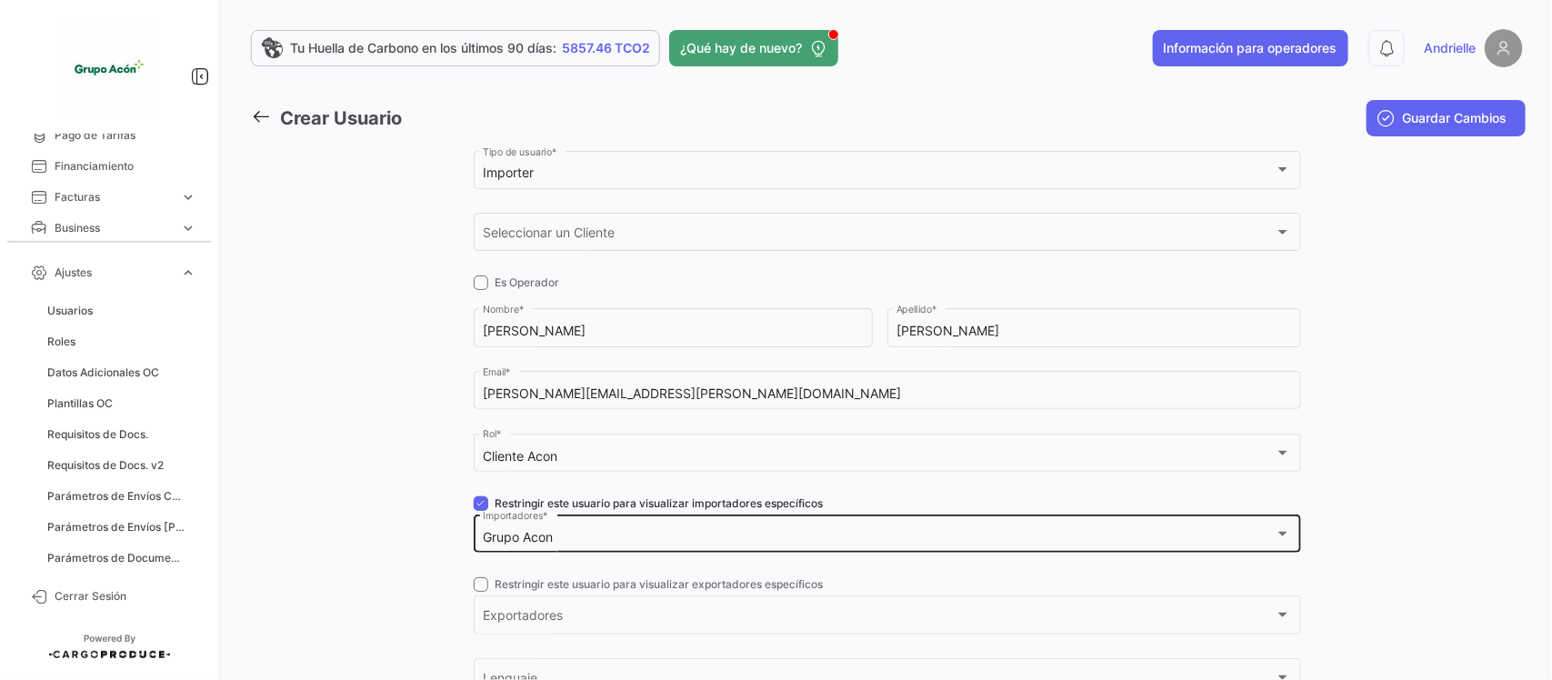
click at [566, 541] on div "Grupo Acon" at bounding box center [879, 537] width 792 height 15
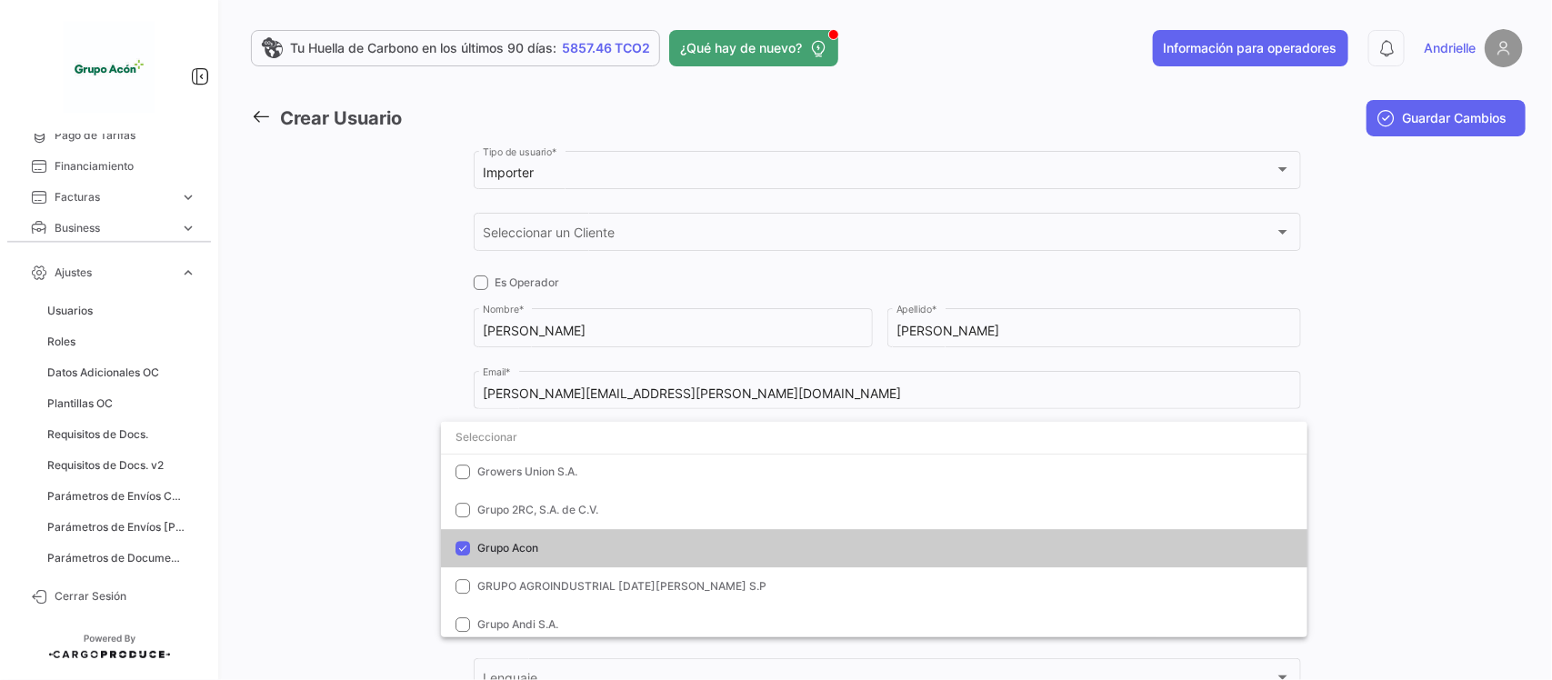
click at [477, 542] on span "Grupo Acon" at bounding box center [507, 548] width 61 height 14
click at [511, 443] on input "dropdown search" at bounding box center [874, 437] width 866 height 33
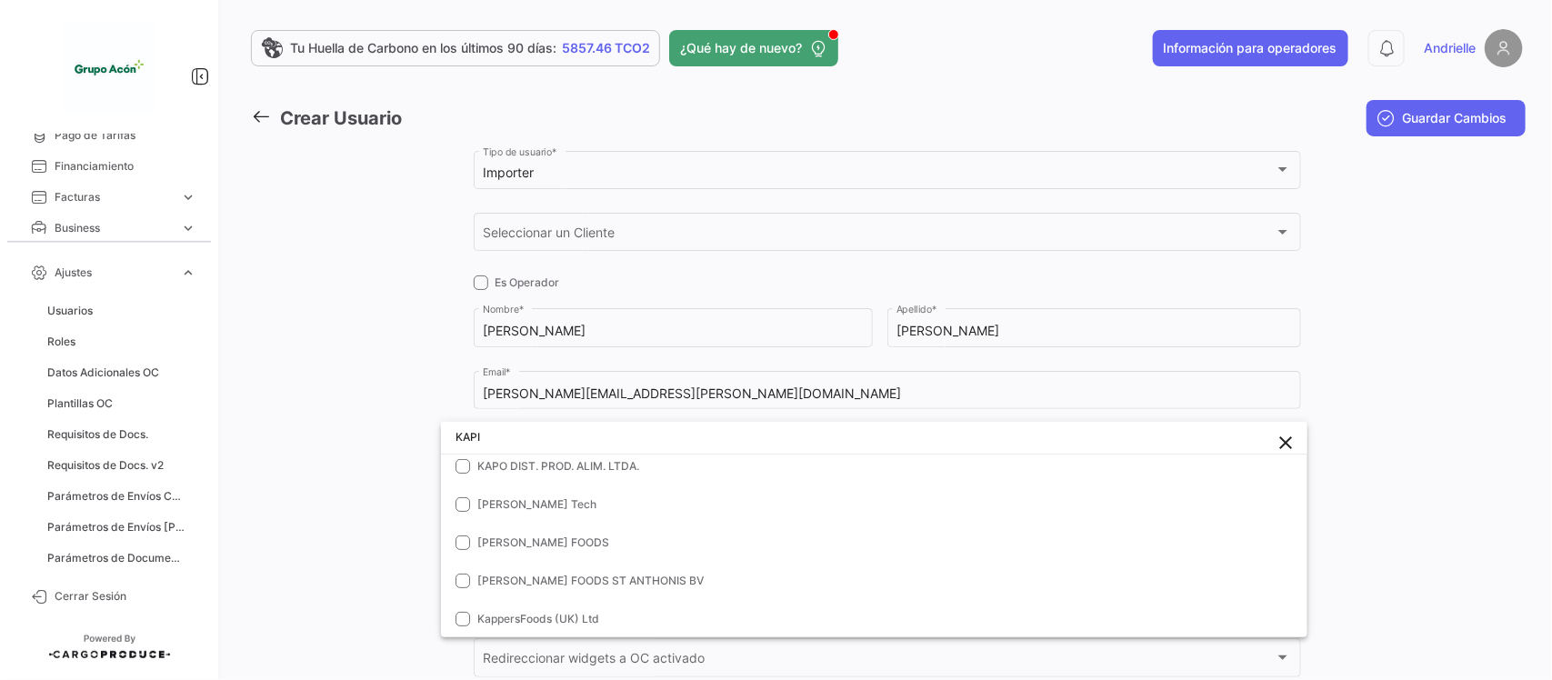
scroll to position [89, 0]
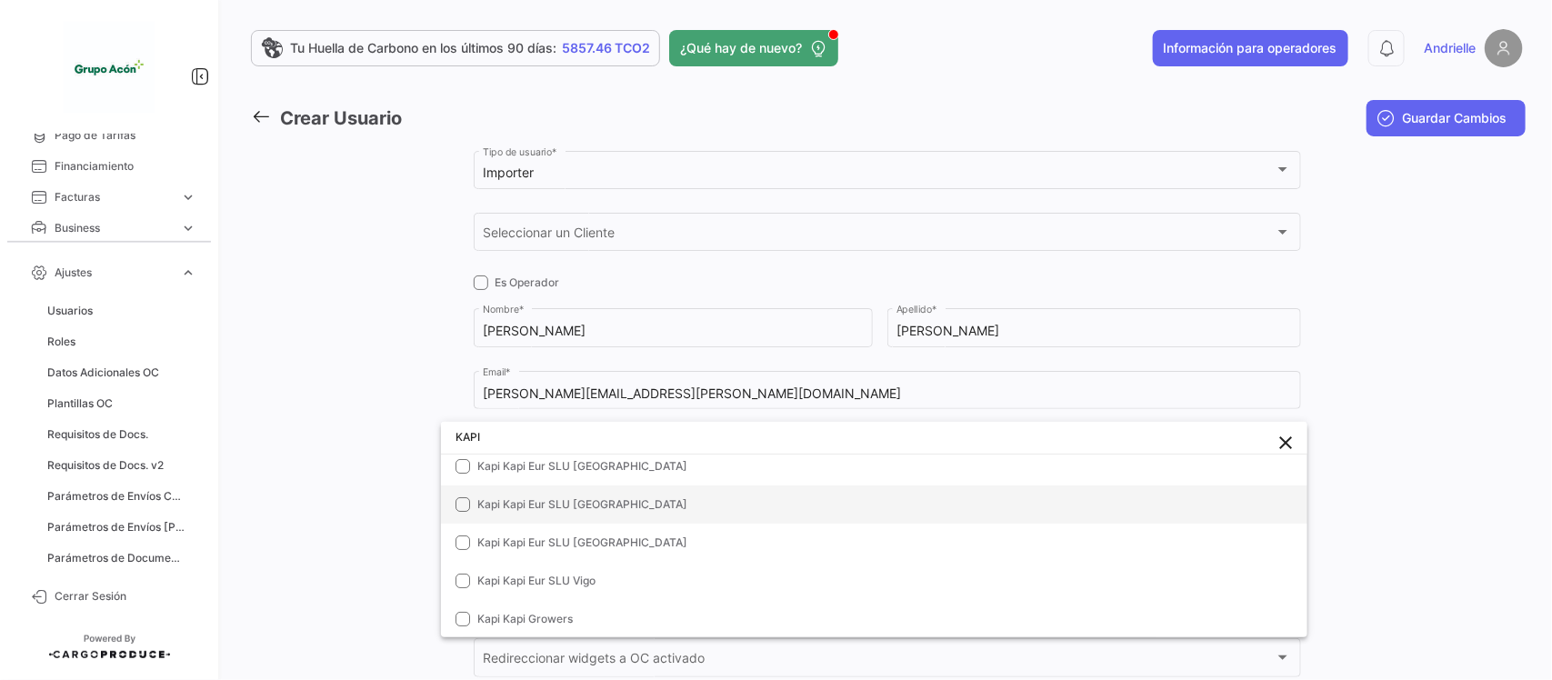
type input "KAPI"
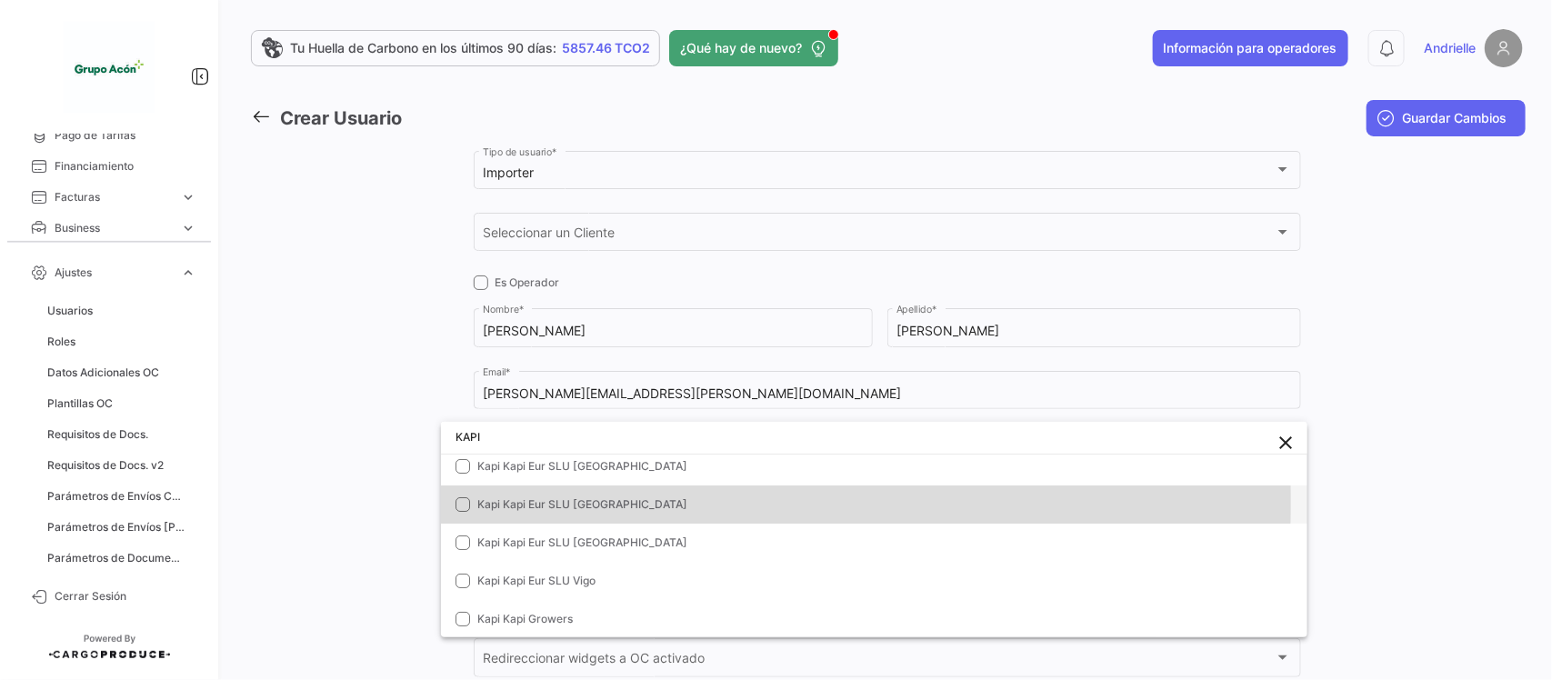
click at [560, 502] on span "Kapi Kapi Eur SLU [GEOGRAPHIC_DATA]" at bounding box center [582, 504] width 210 height 14
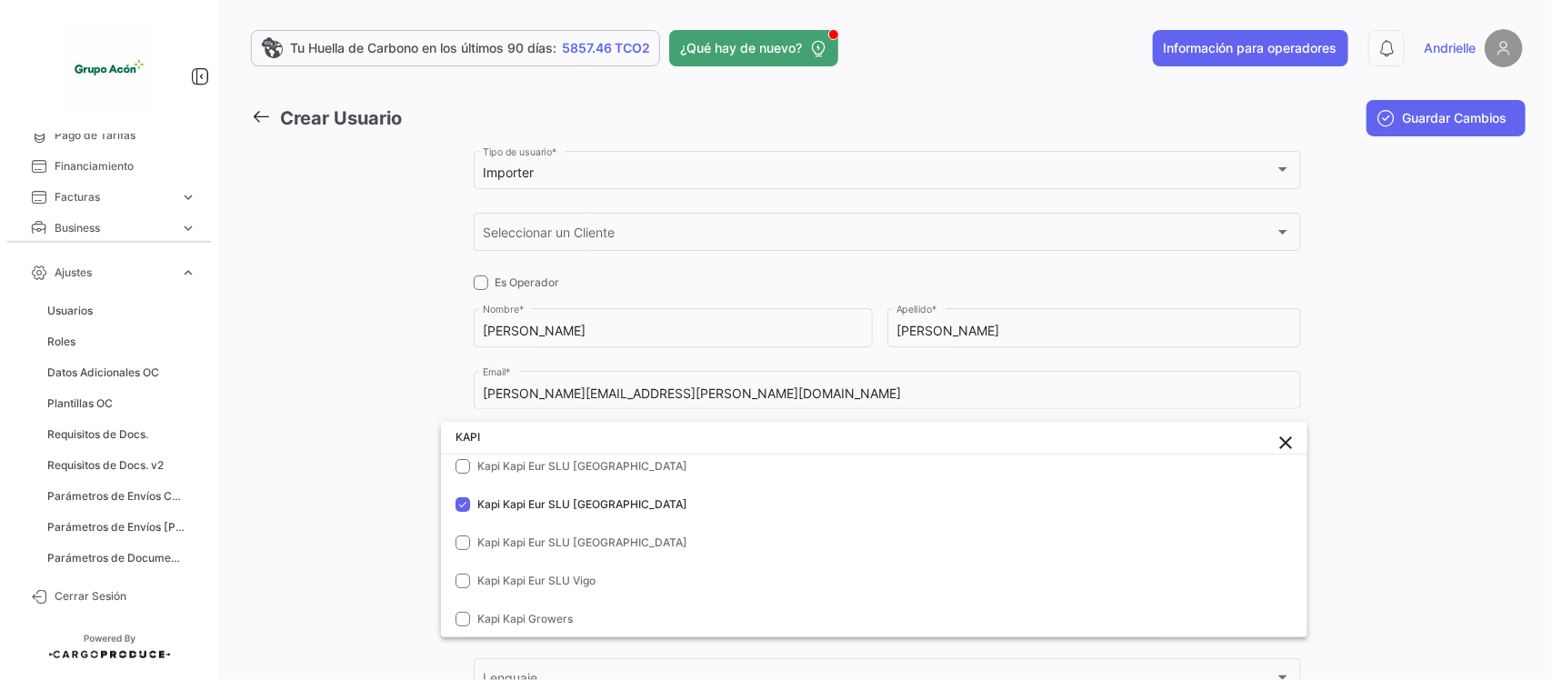
click at [298, 484] on div at bounding box center [776, 340] width 1552 height 680
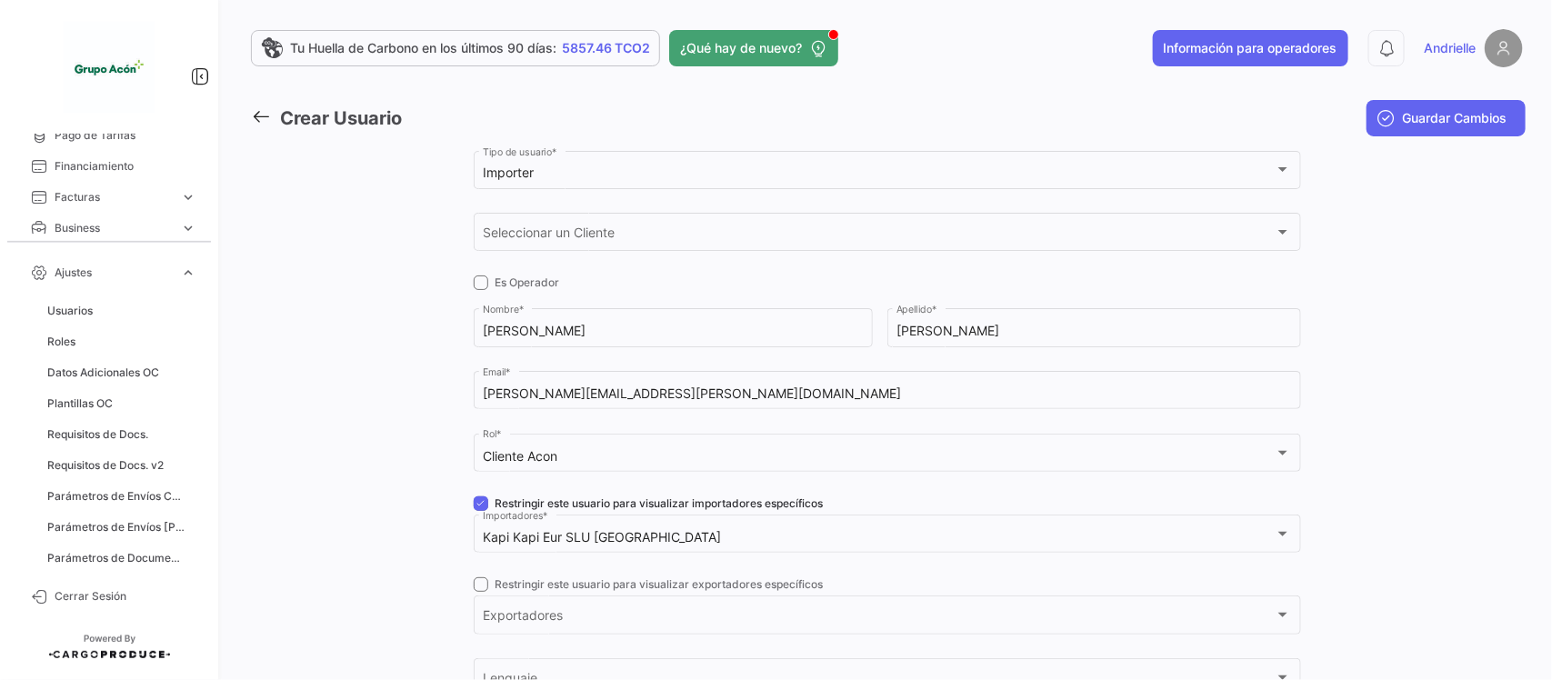
scroll to position [227, 0]
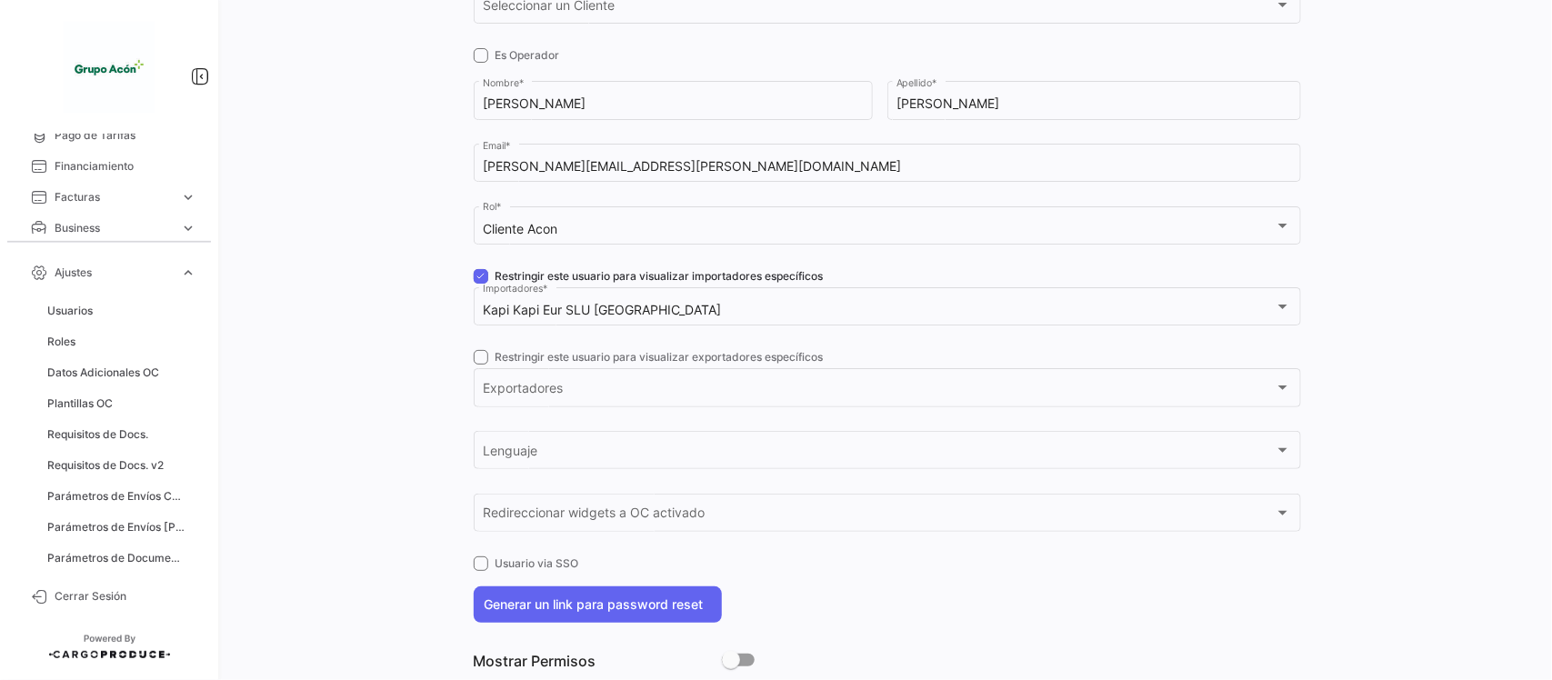
click at [475, 357] on span at bounding box center [481, 357] width 15 height 15
click at [480, 364] on input "Restringir este usuario para visualizar exportadores específicos" at bounding box center [480, 364] width 1 height 1
checkbox input "true"
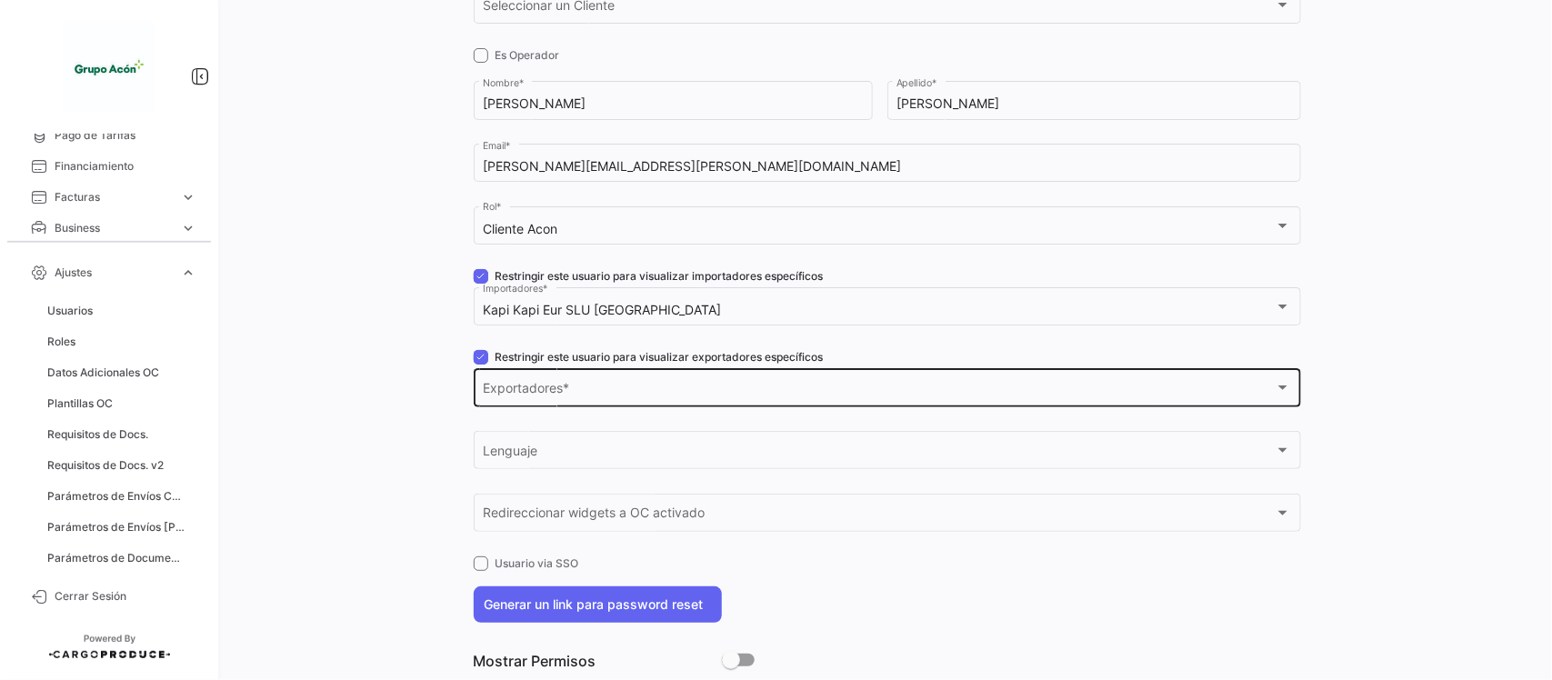
click at [493, 391] on span "Exportadores" at bounding box center [879, 391] width 792 height 15
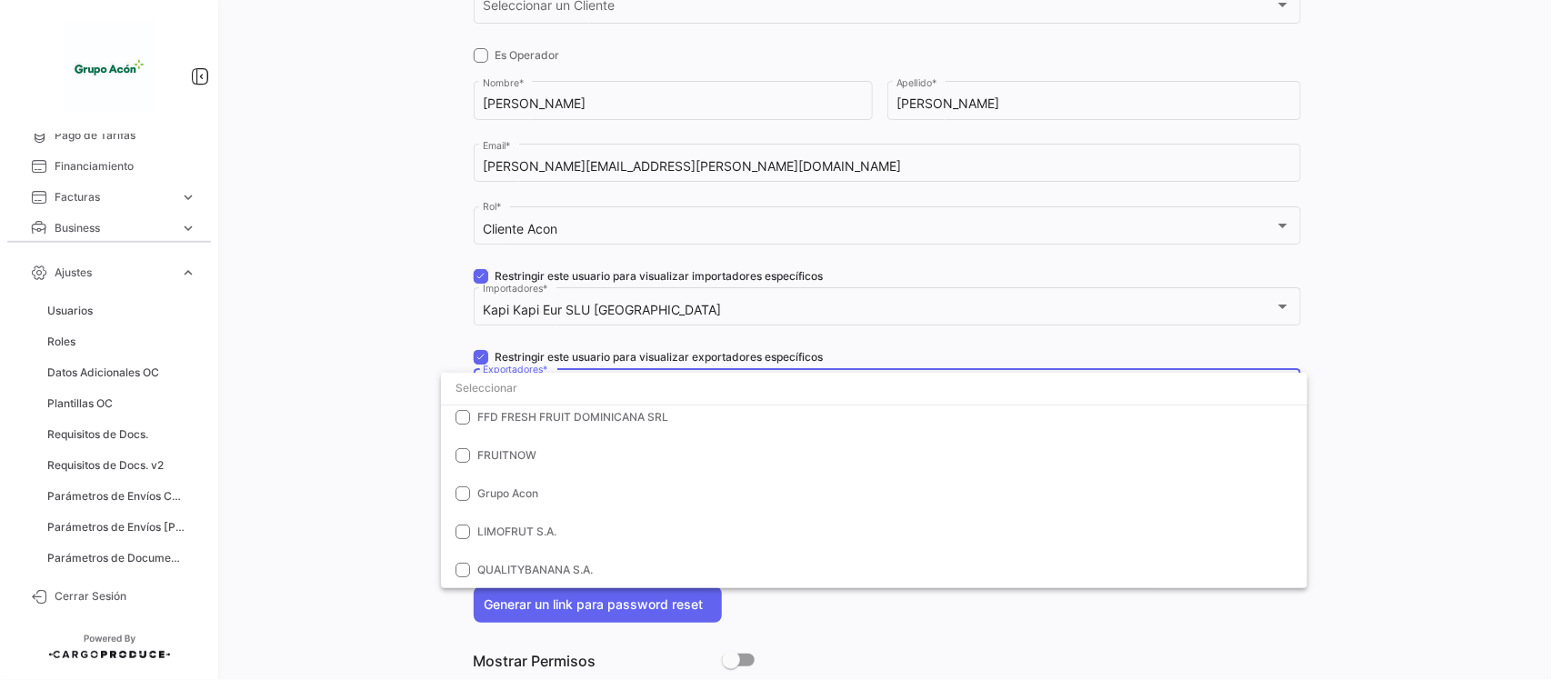
scroll to position [0, 0]
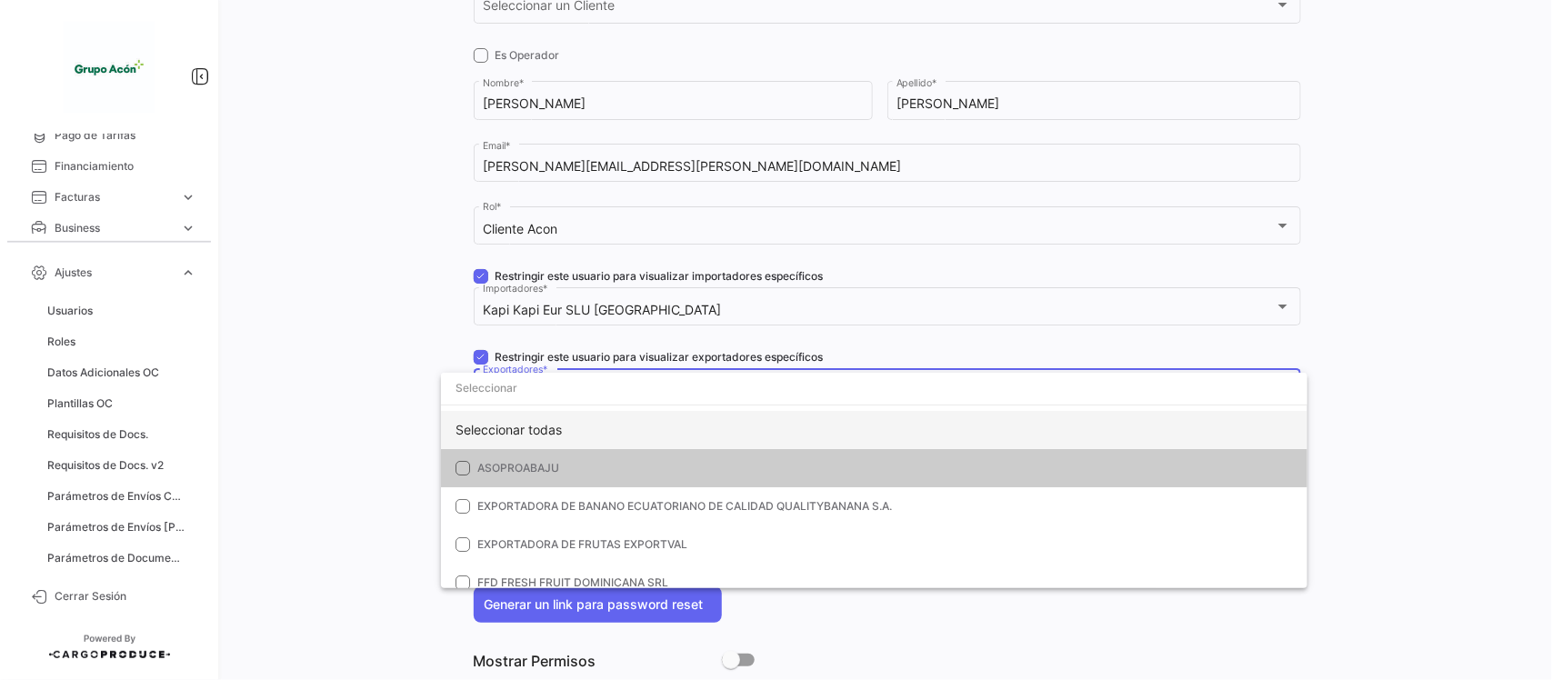
click at [510, 424] on div "Seleccionar todas" at bounding box center [874, 430] width 866 height 38
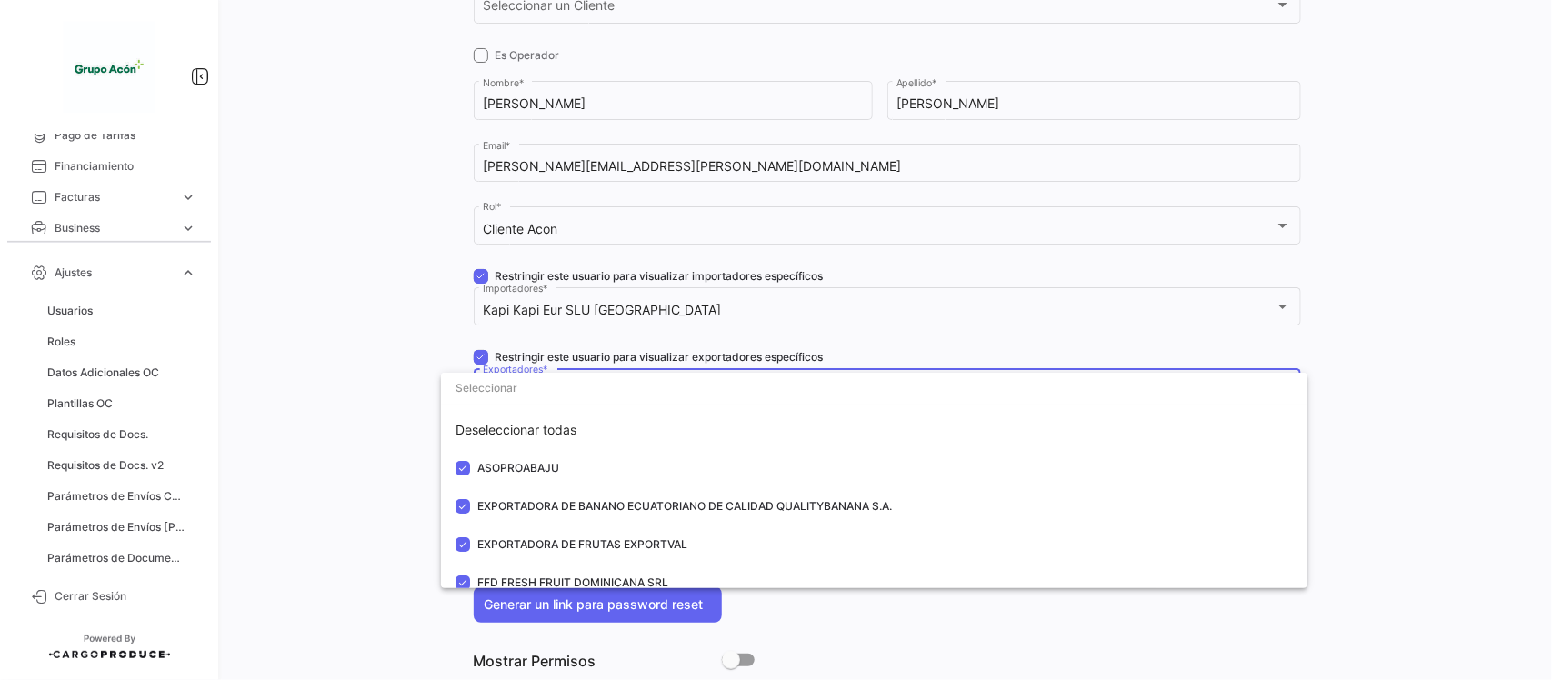
click at [350, 407] on div at bounding box center [776, 340] width 1552 height 680
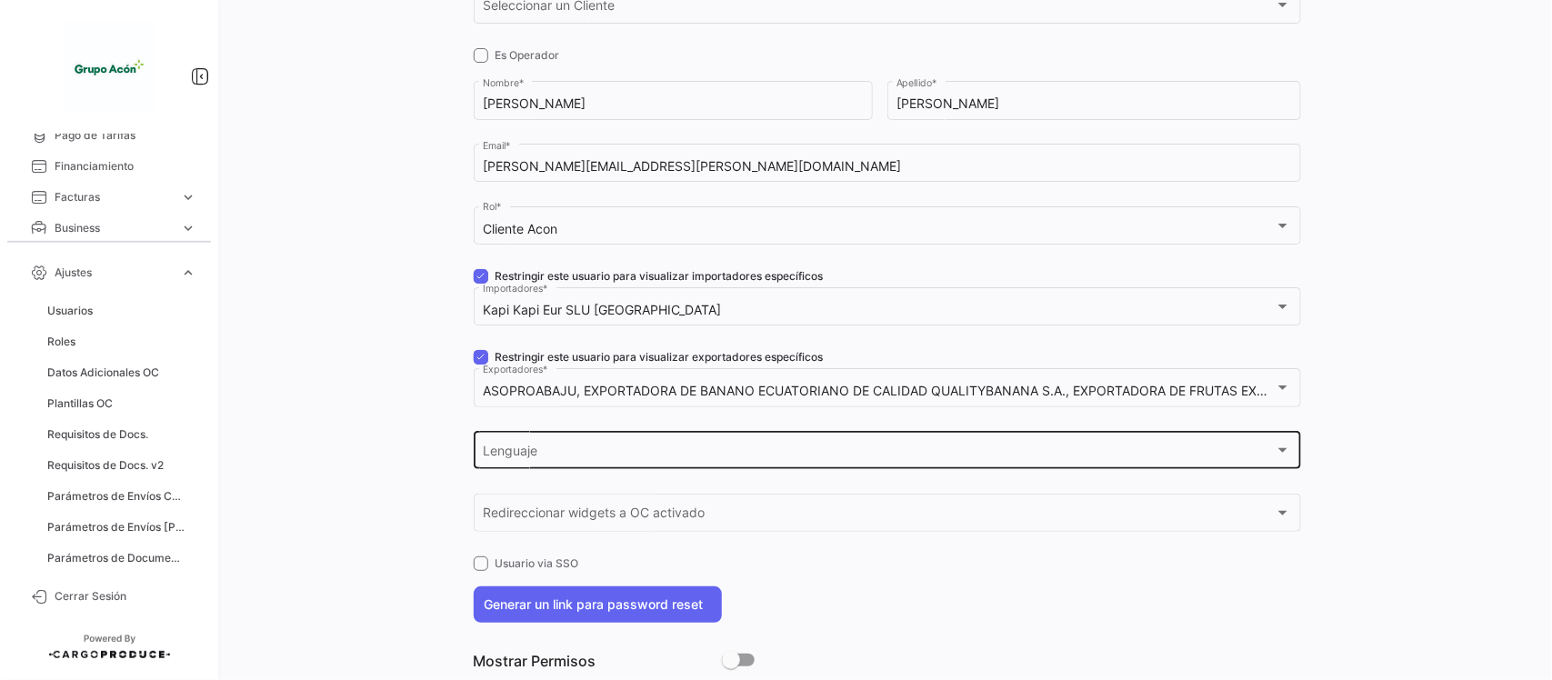
click at [541, 451] on div "Lenguaje" at bounding box center [879, 453] width 792 height 15
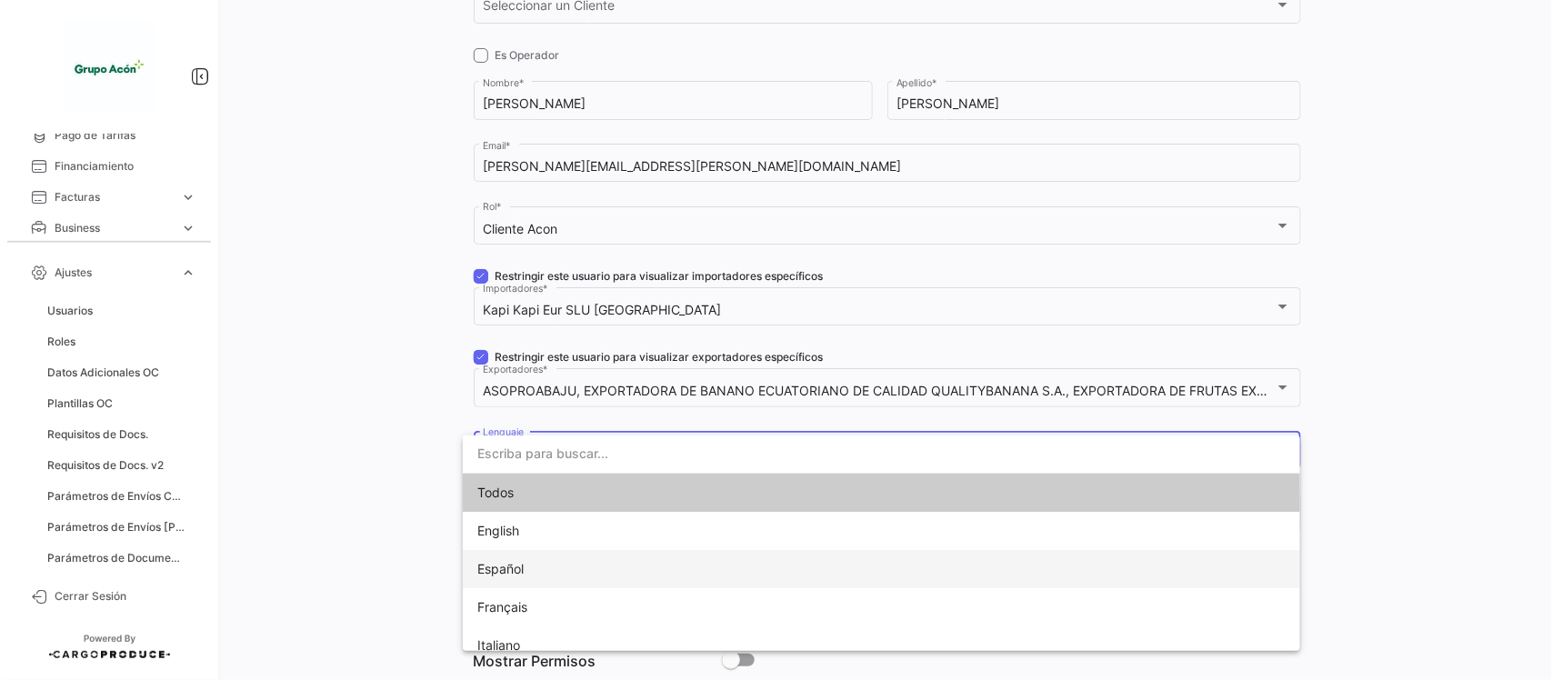
click at [537, 568] on span "Español" at bounding box center [881, 569] width 808 height 38
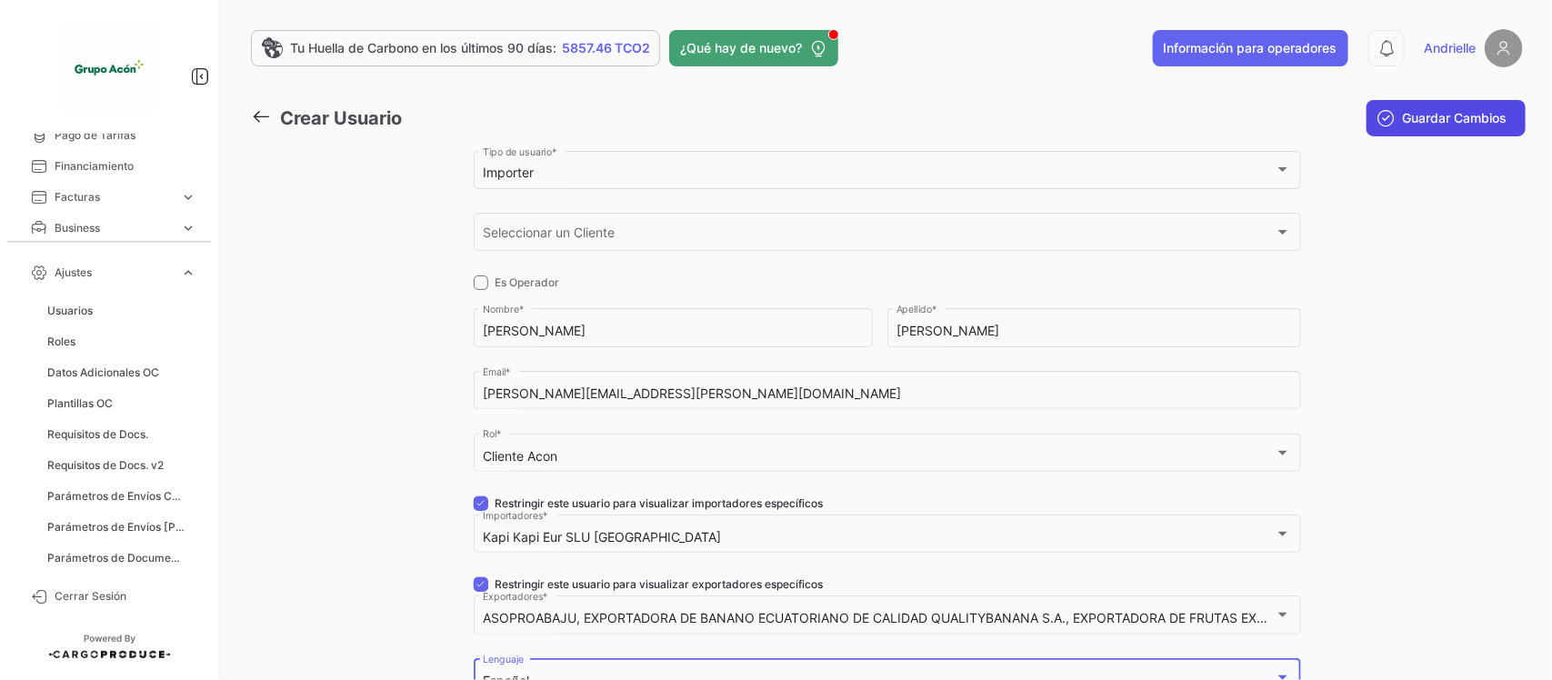
click at [1436, 119] on span "Guardar Cambios" at bounding box center [1454, 118] width 105 height 18
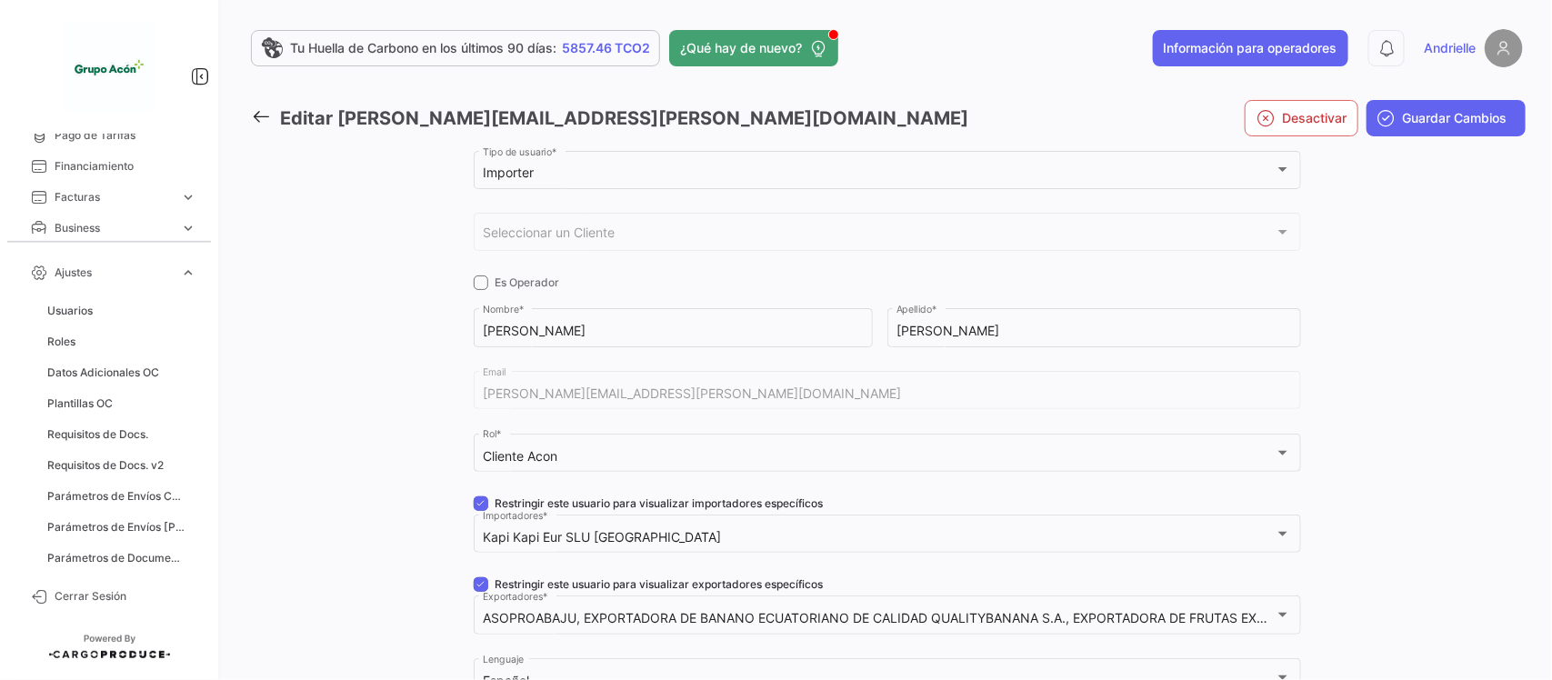
drag, startPoint x: 257, startPoint y: 109, endPoint x: 334, endPoint y: 3, distance: 131.4
click at [257, 109] on icon at bounding box center [261, 116] width 20 height 20
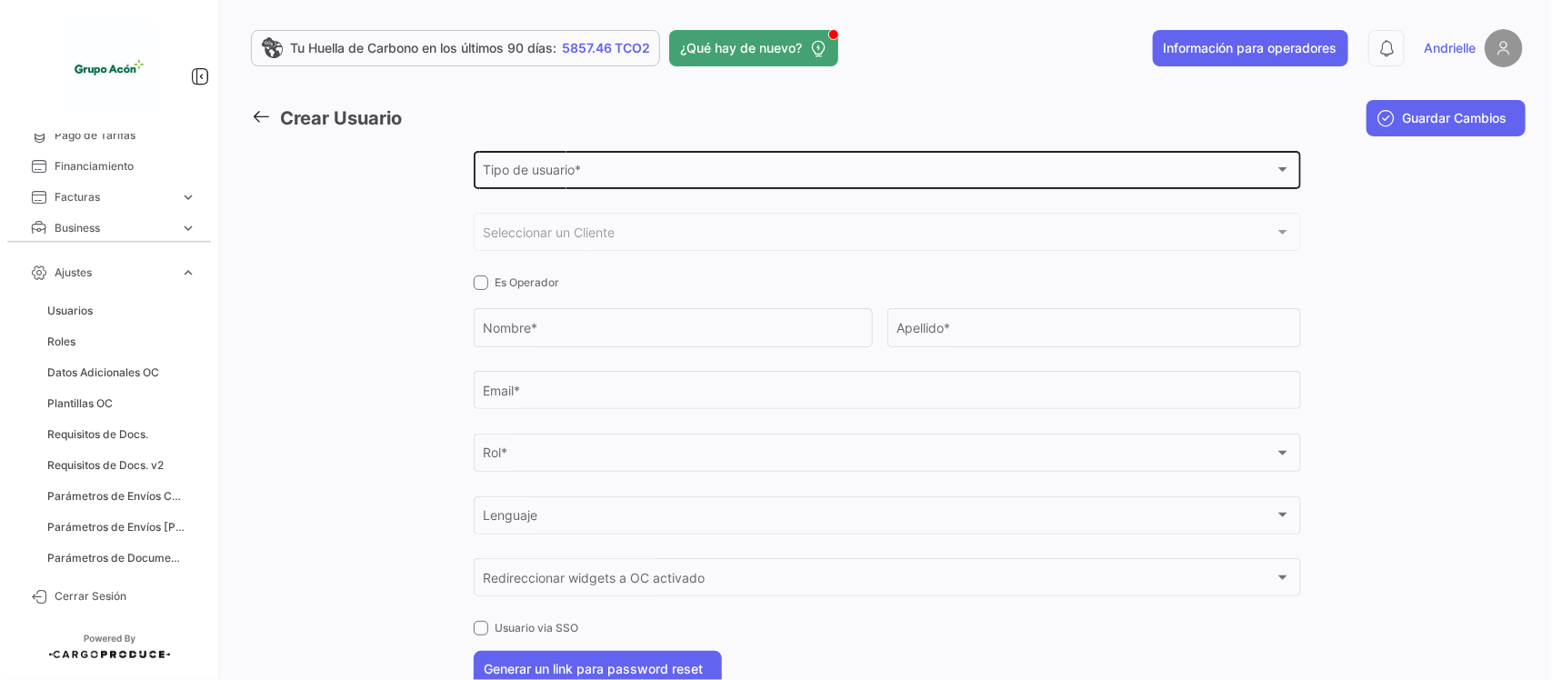
click at [534, 174] on span "Tipo de usuario *" at bounding box center [879, 172] width 792 height 15
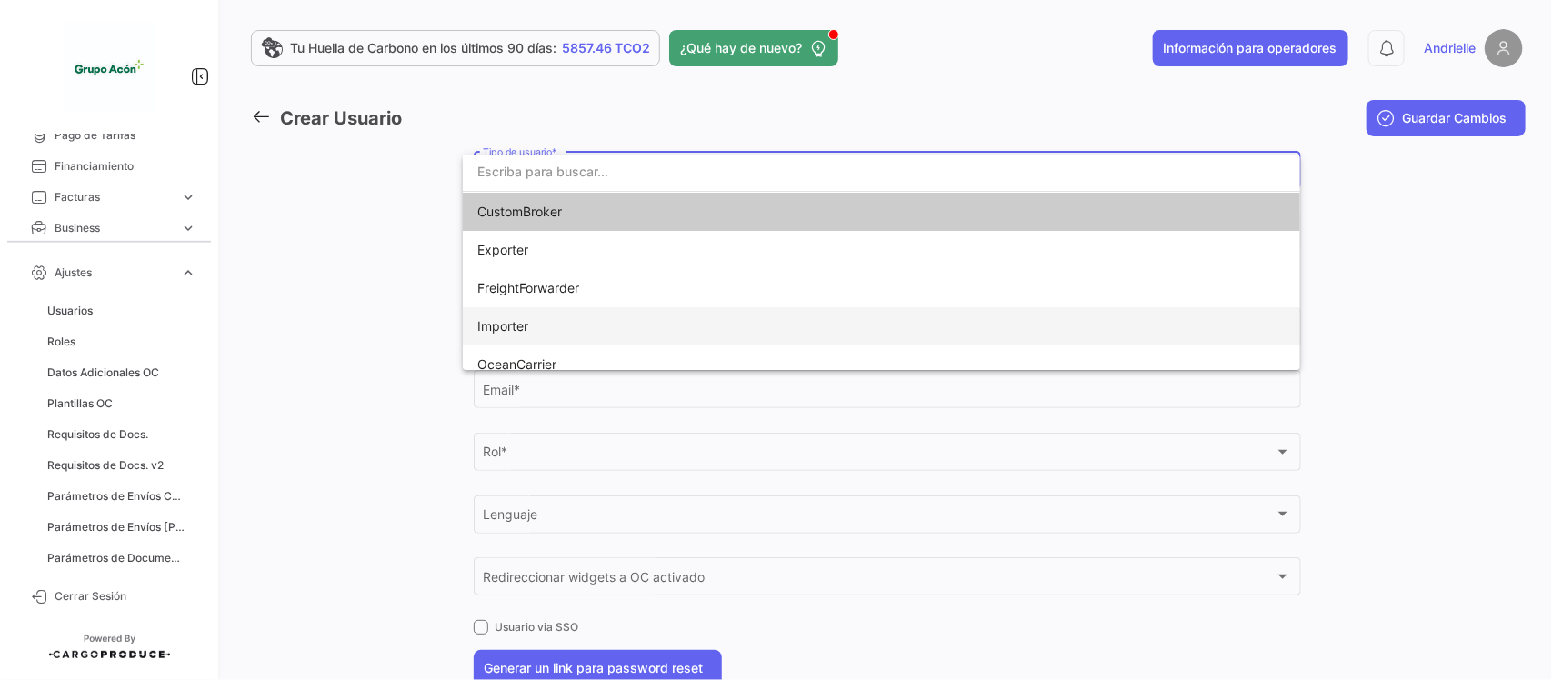
click at [520, 320] on span "Importer" at bounding box center [502, 325] width 51 height 15
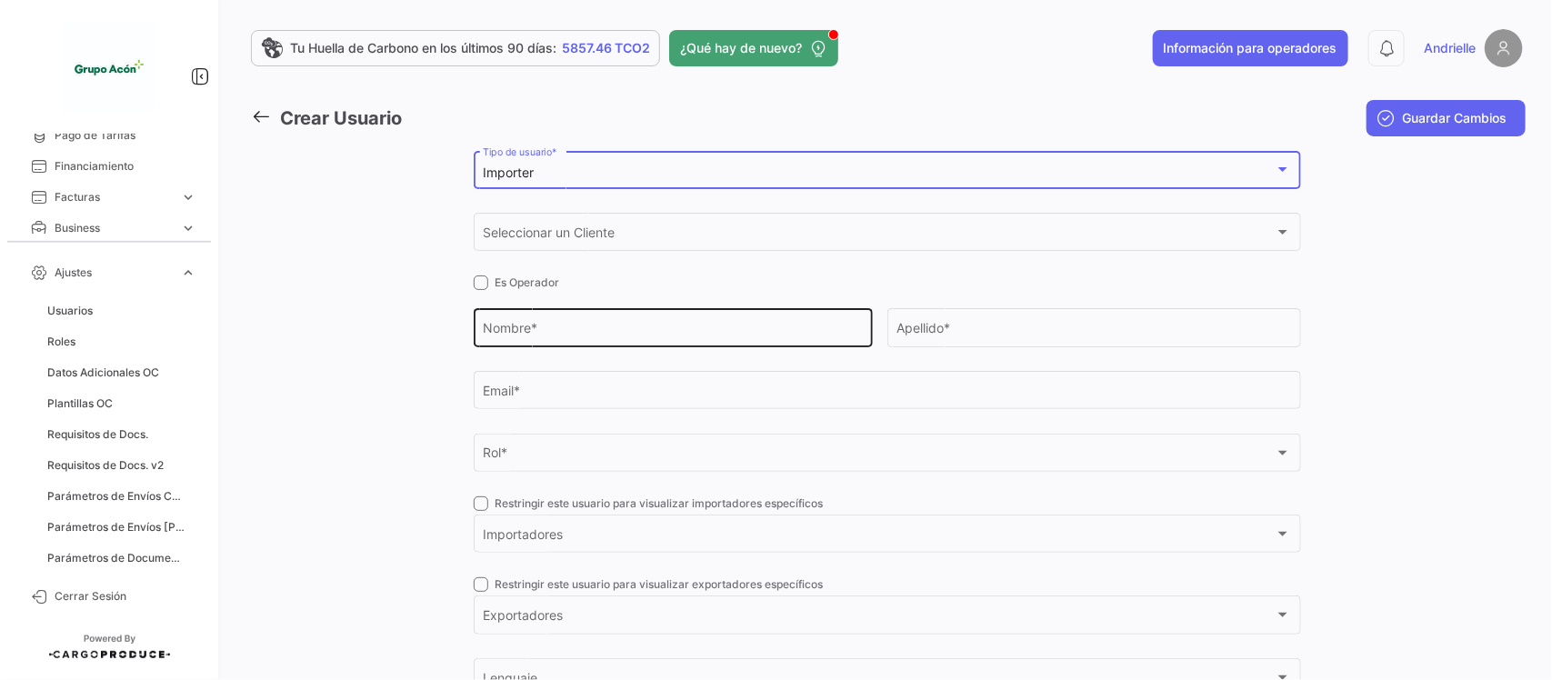
click at [532, 334] on input "Nombre *" at bounding box center [673, 331] width 380 height 15
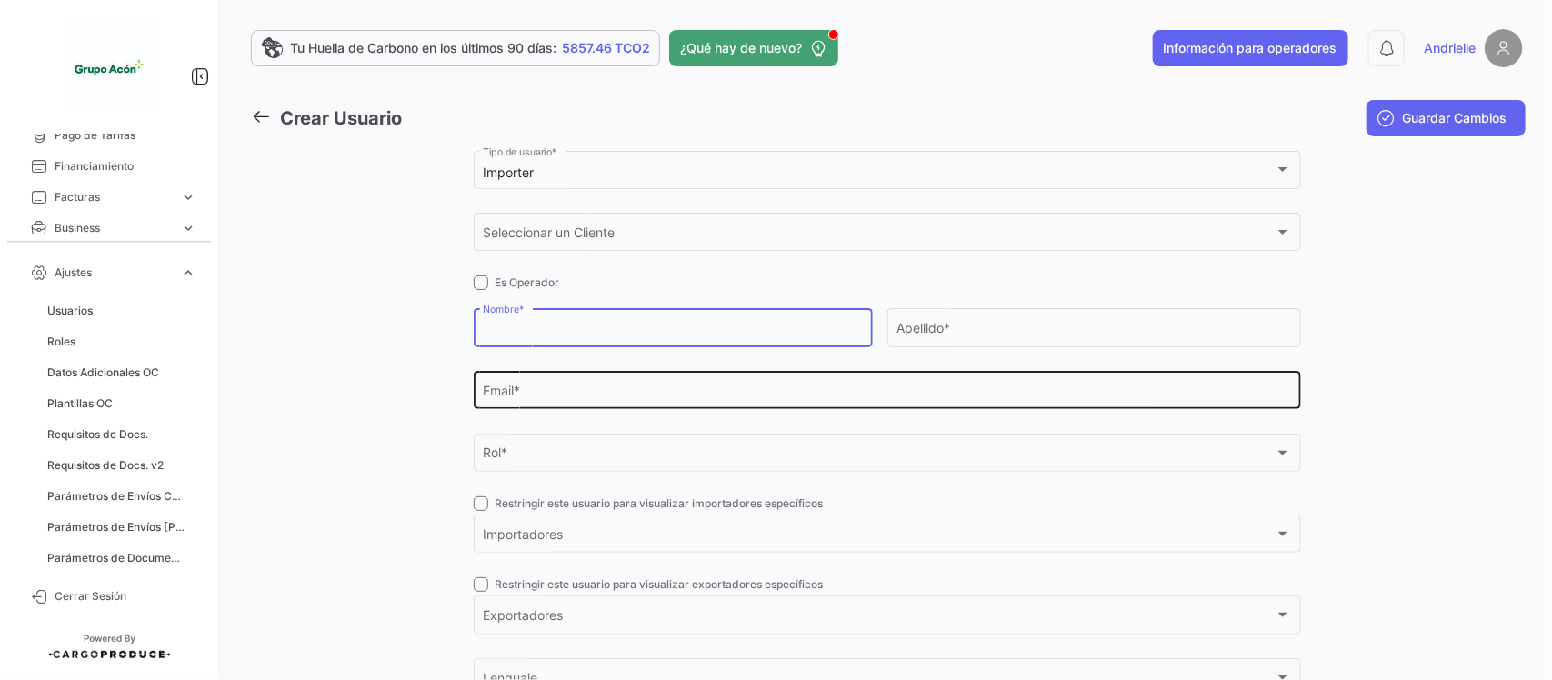
click at [524, 388] on input "Email *" at bounding box center [887, 393] width 808 height 15
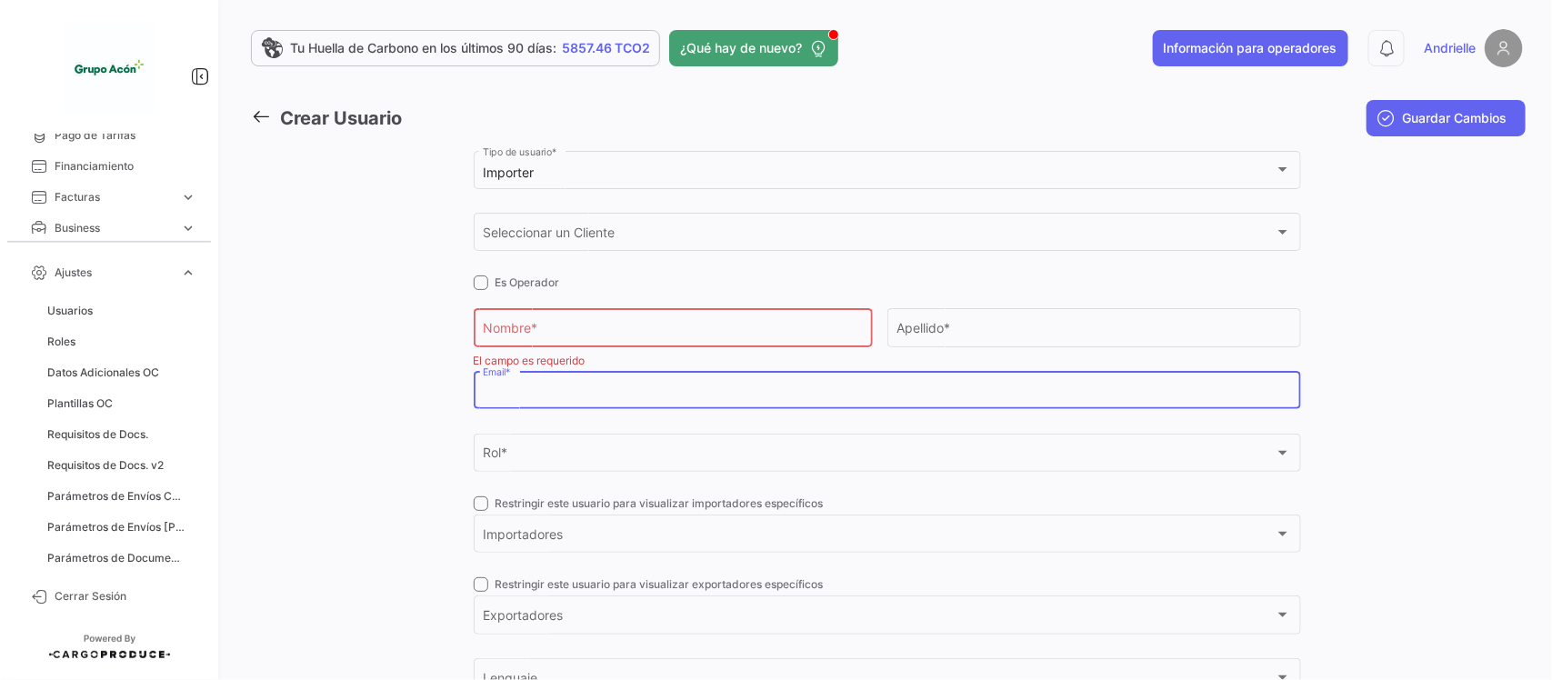
paste input "[PERSON_NAME][EMAIL_ADDRESS][PERSON_NAME][DOMAIN_NAME]"
click at [483, 393] on input "[PERSON_NAME][EMAIL_ADDRESS][PERSON_NAME][DOMAIN_NAME]" at bounding box center [887, 393] width 808 height 15
type input "[PERSON_NAME][EMAIL_ADDRESS][PERSON_NAME][DOMAIN_NAME]"
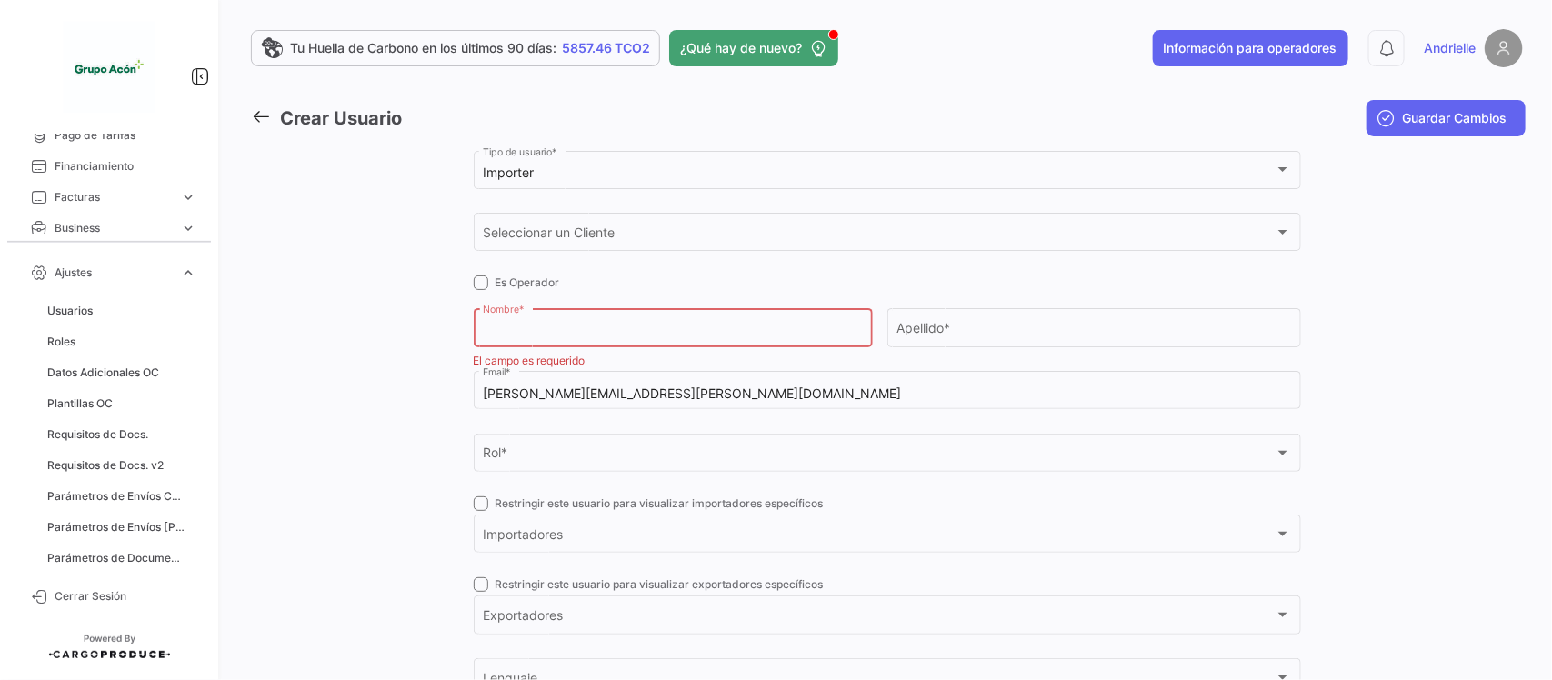
click at [520, 327] on input "Nombre *" at bounding box center [673, 331] width 380 height 15
type input "v"
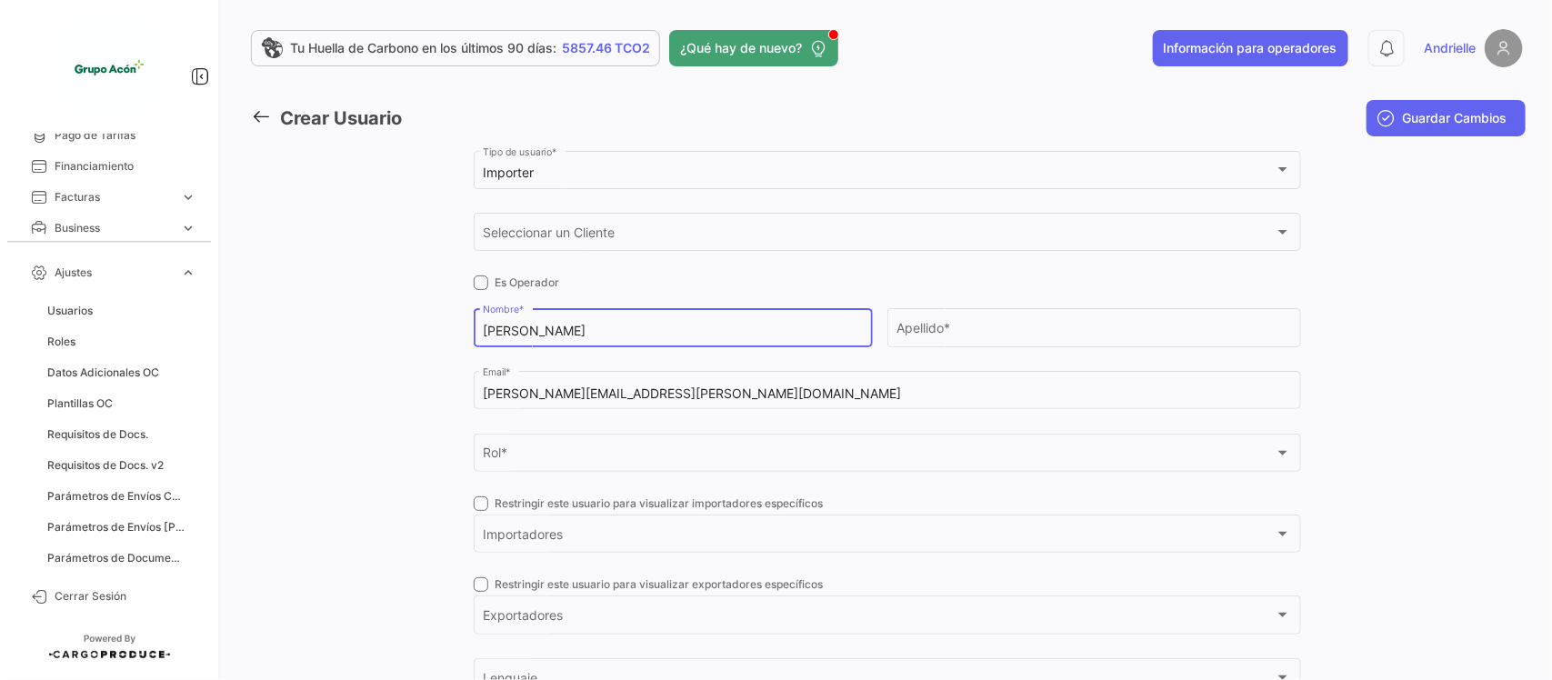
type input "[PERSON_NAME]"
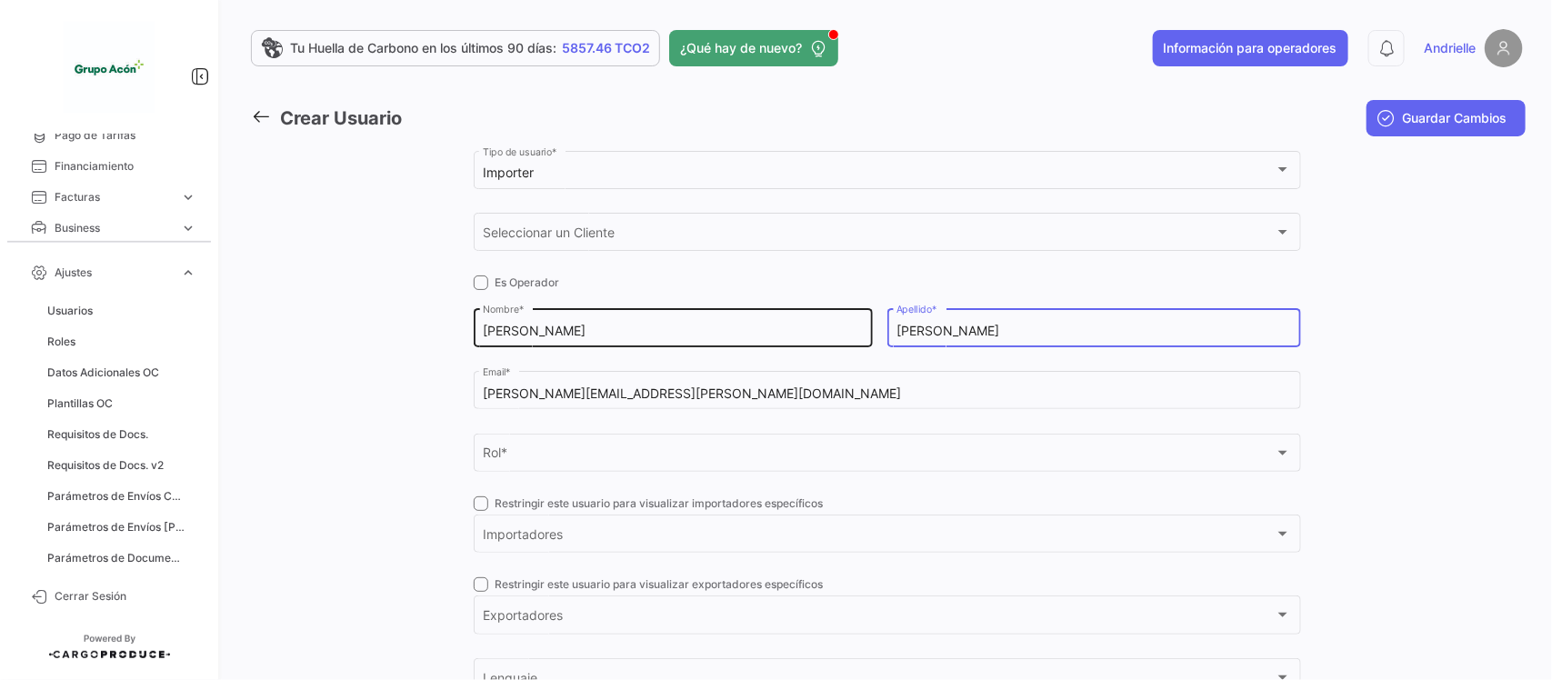
type input "[PERSON_NAME]"
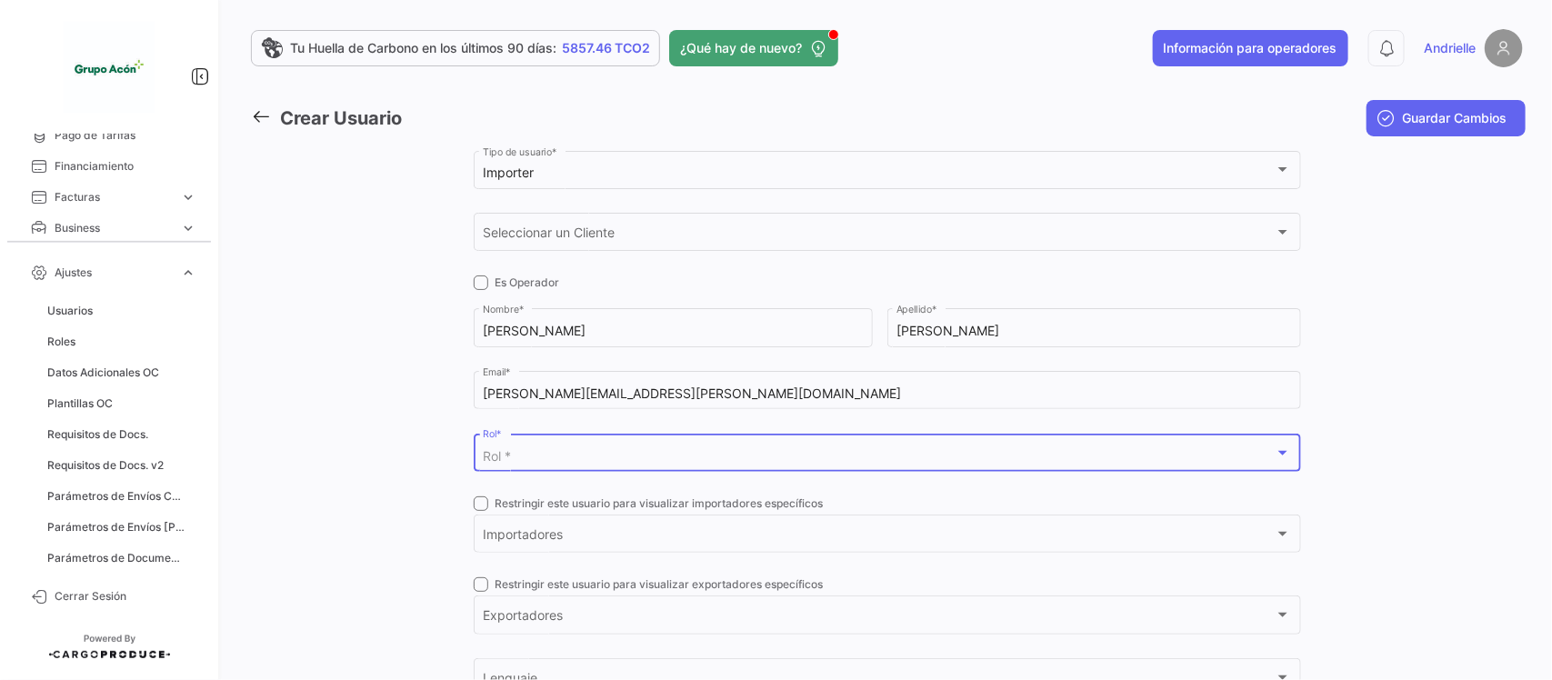
click at [488, 451] on span "Rol *" at bounding box center [497, 455] width 28 height 15
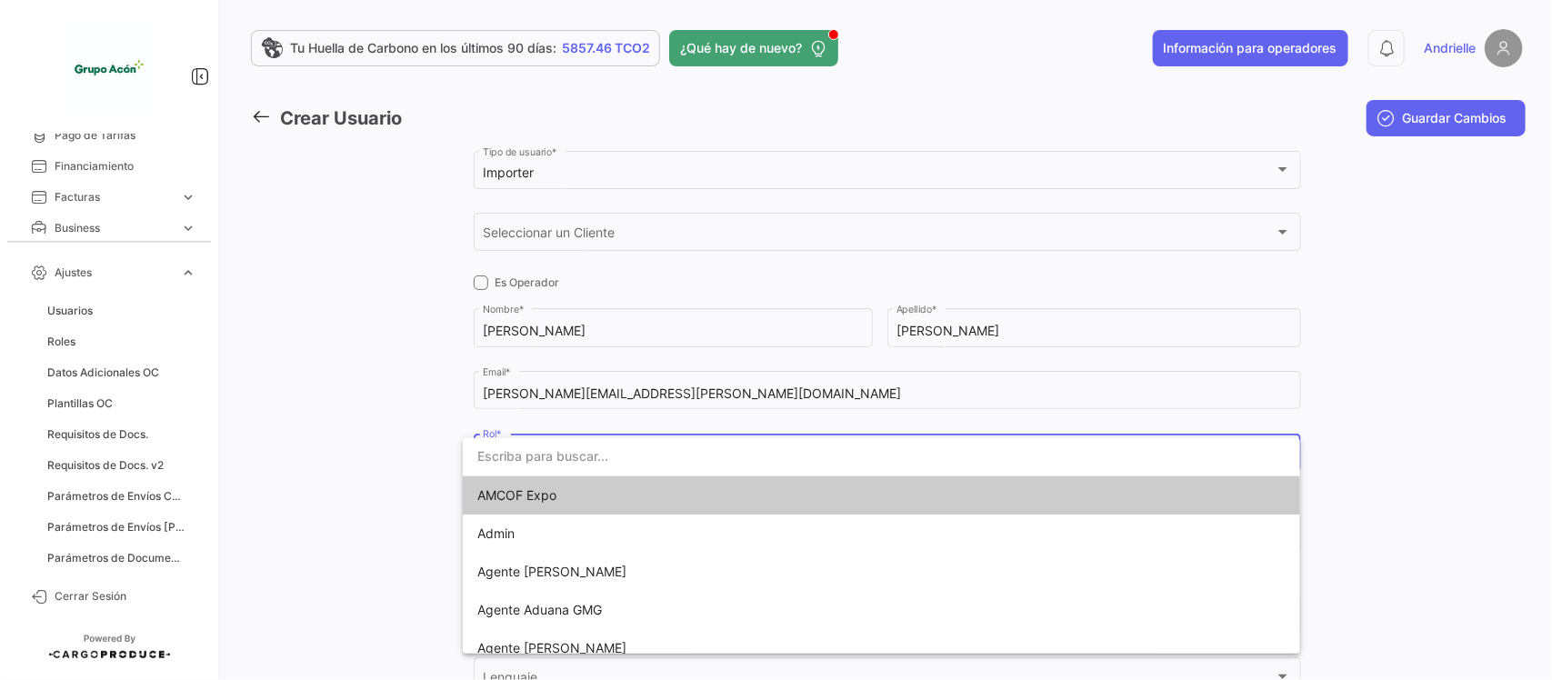
type input "c"
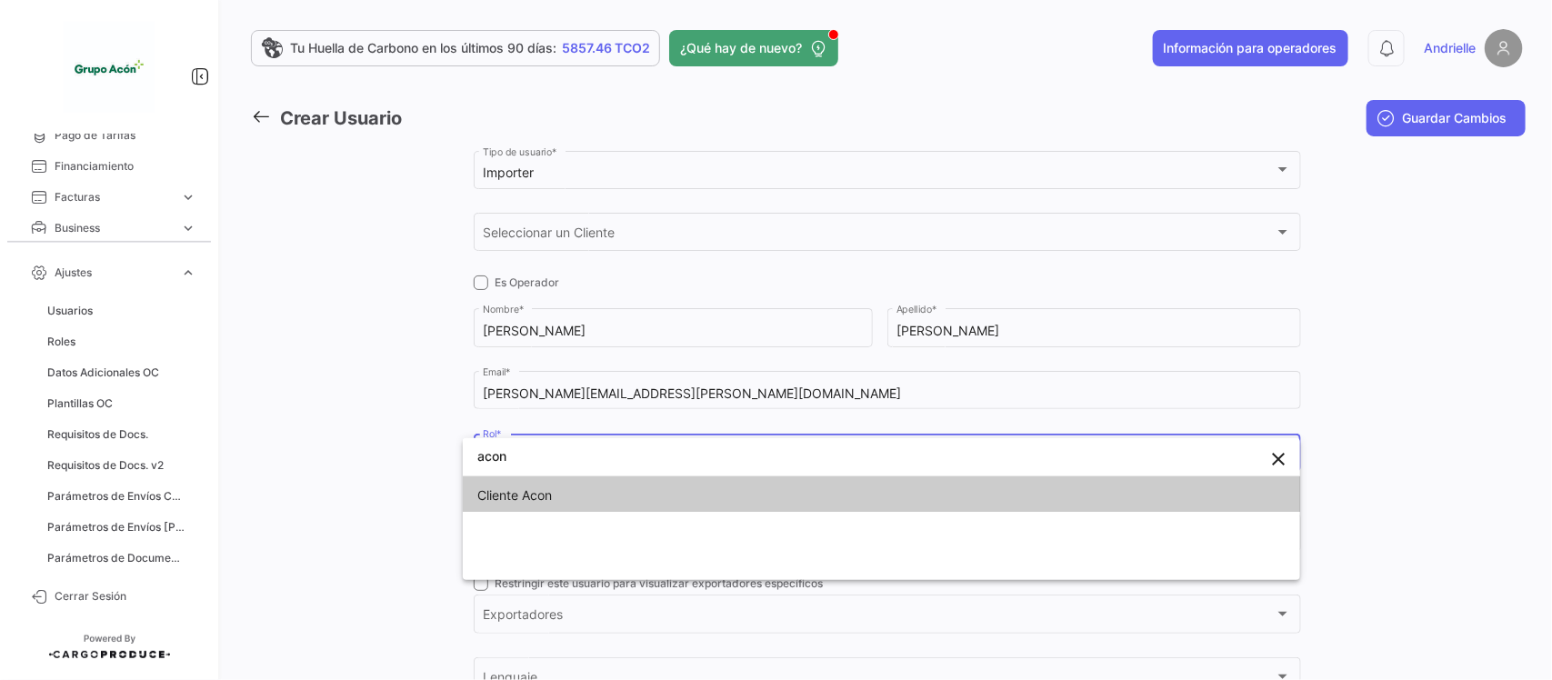
type input "acon"
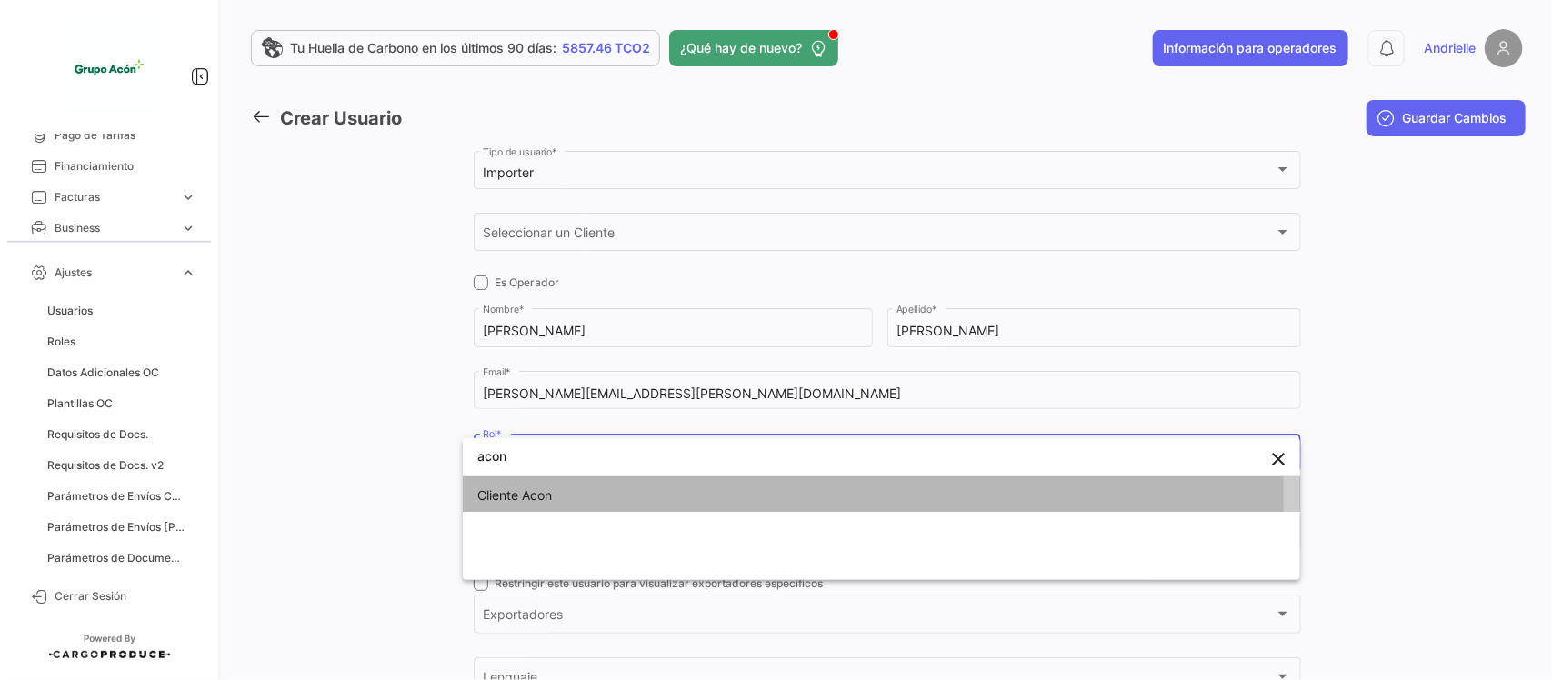
click at [506, 498] on span "Cliente Acon" at bounding box center [514, 494] width 75 height 15
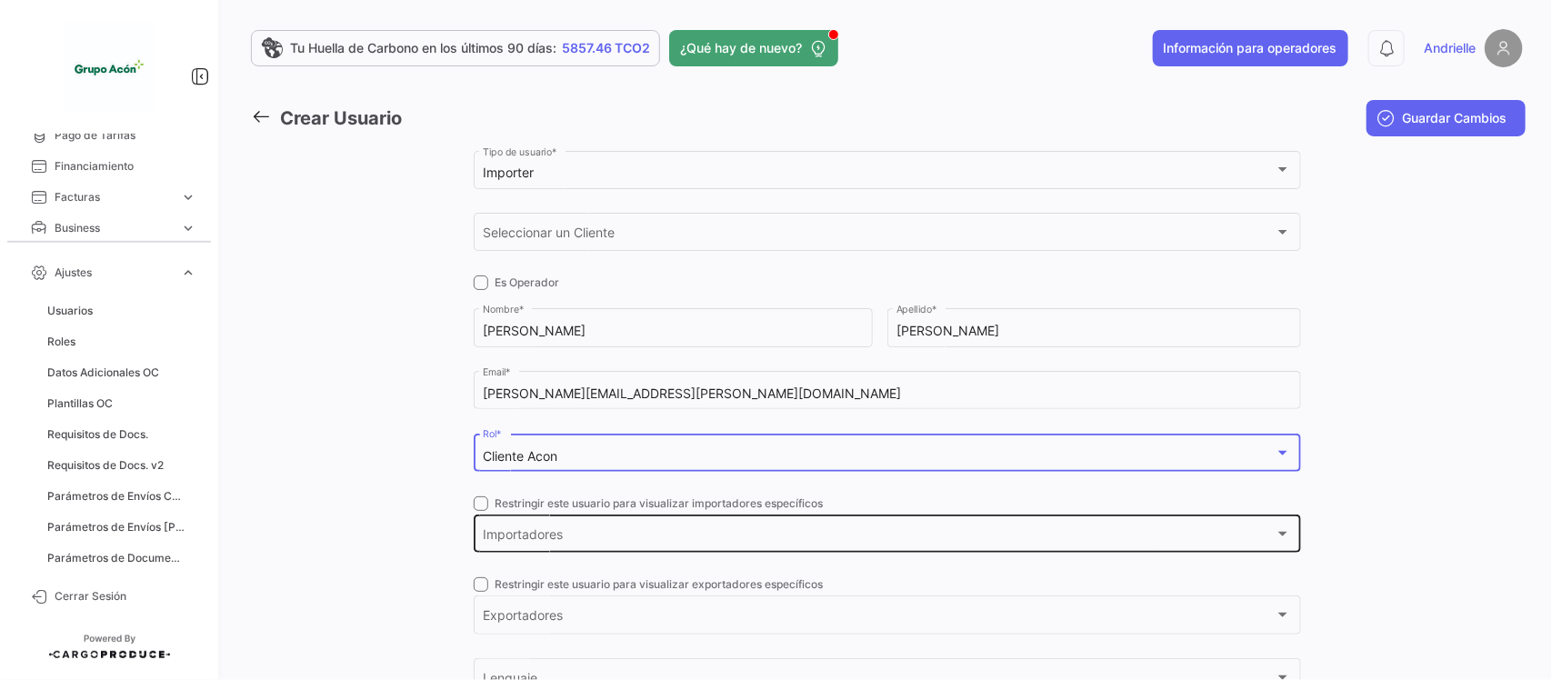
click at [479, 506] on span at bounding box center [481, 503] width 15 height 15
click at [480, 511] on input "Restringir este usuario para visualizar importadores específicos" at bounding box center [480, 511] width 1 height 1
checkbox input "true"
click at [516, 539] on span "Importadores" at bounding box center [879, 537] width 792 height 15
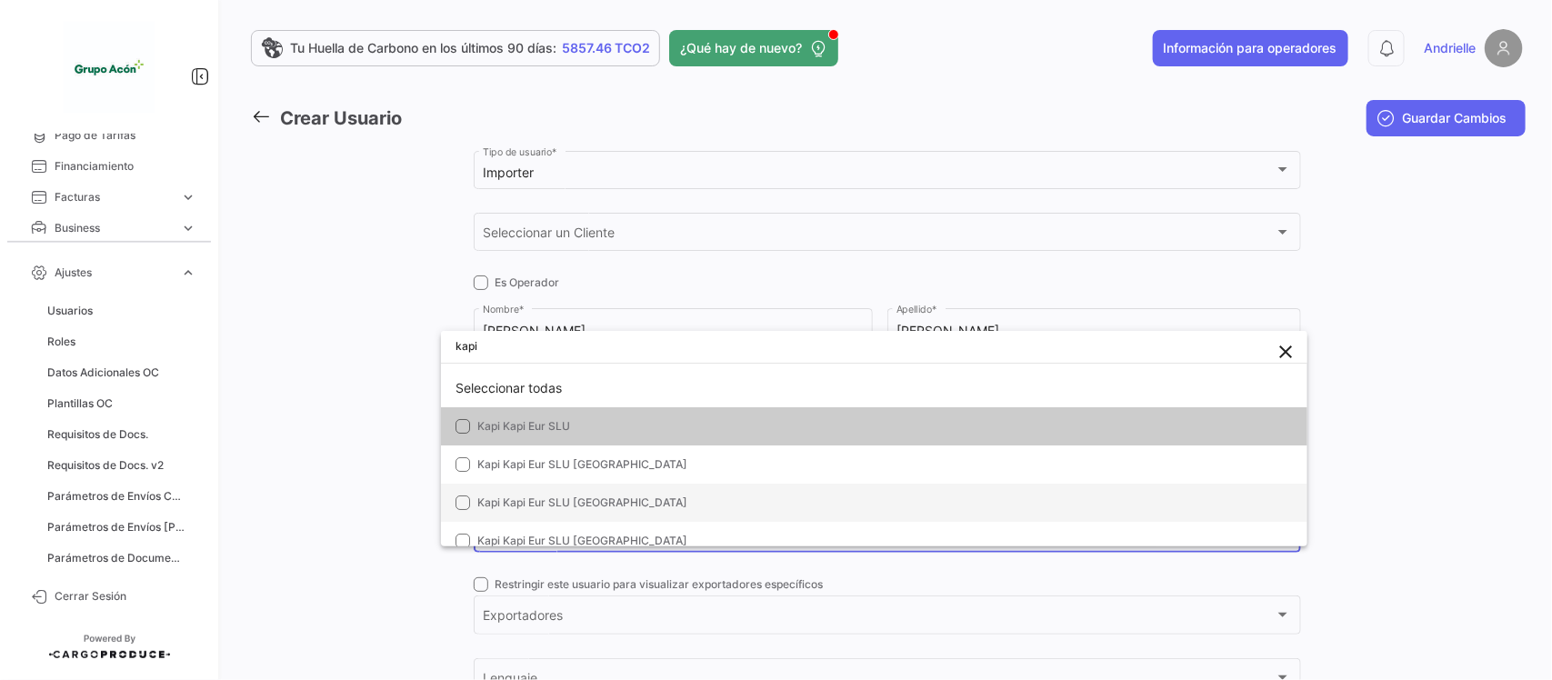
type input "kapi"
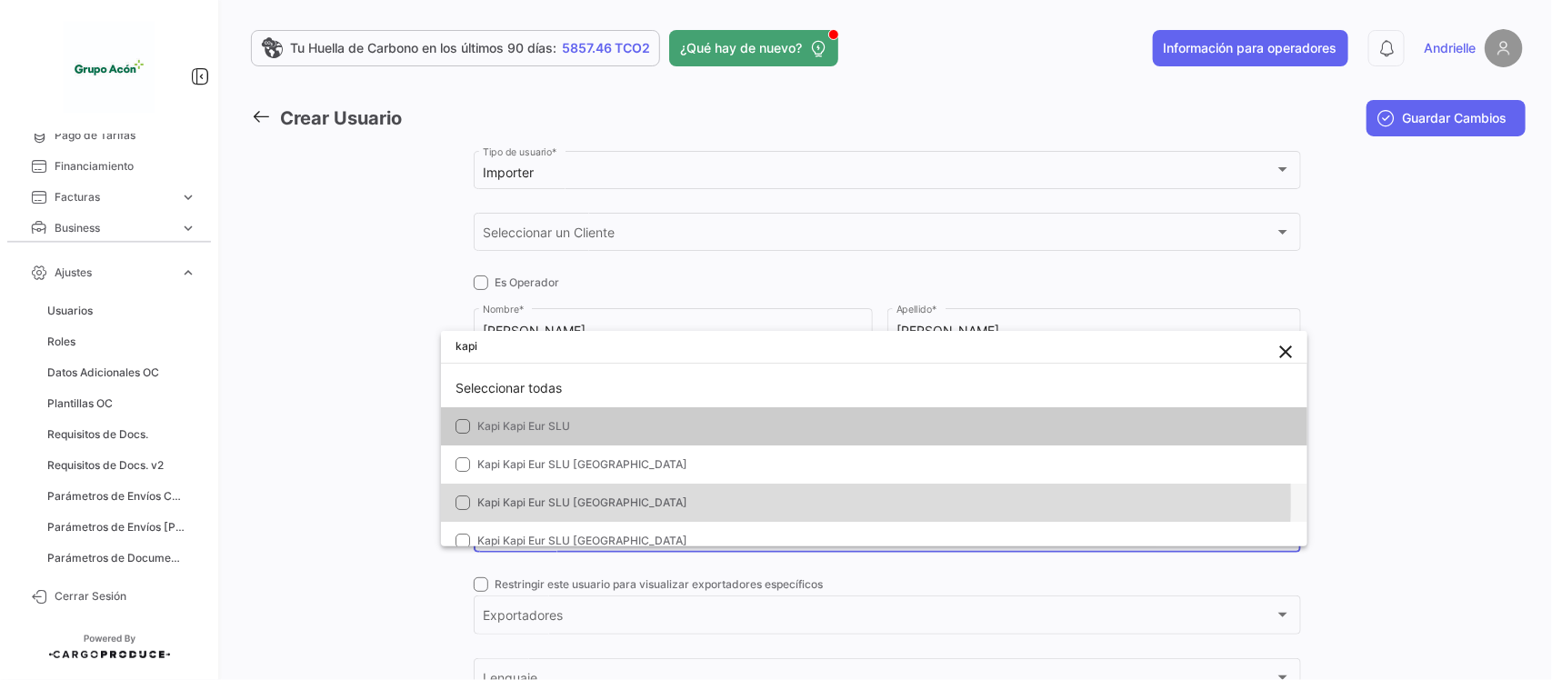
click at [589, 501] on span "Kapi Kapi Eur SLU [GEOGRAPHIC_DATA]" at bounding box center [582, 502] width 210 height 14
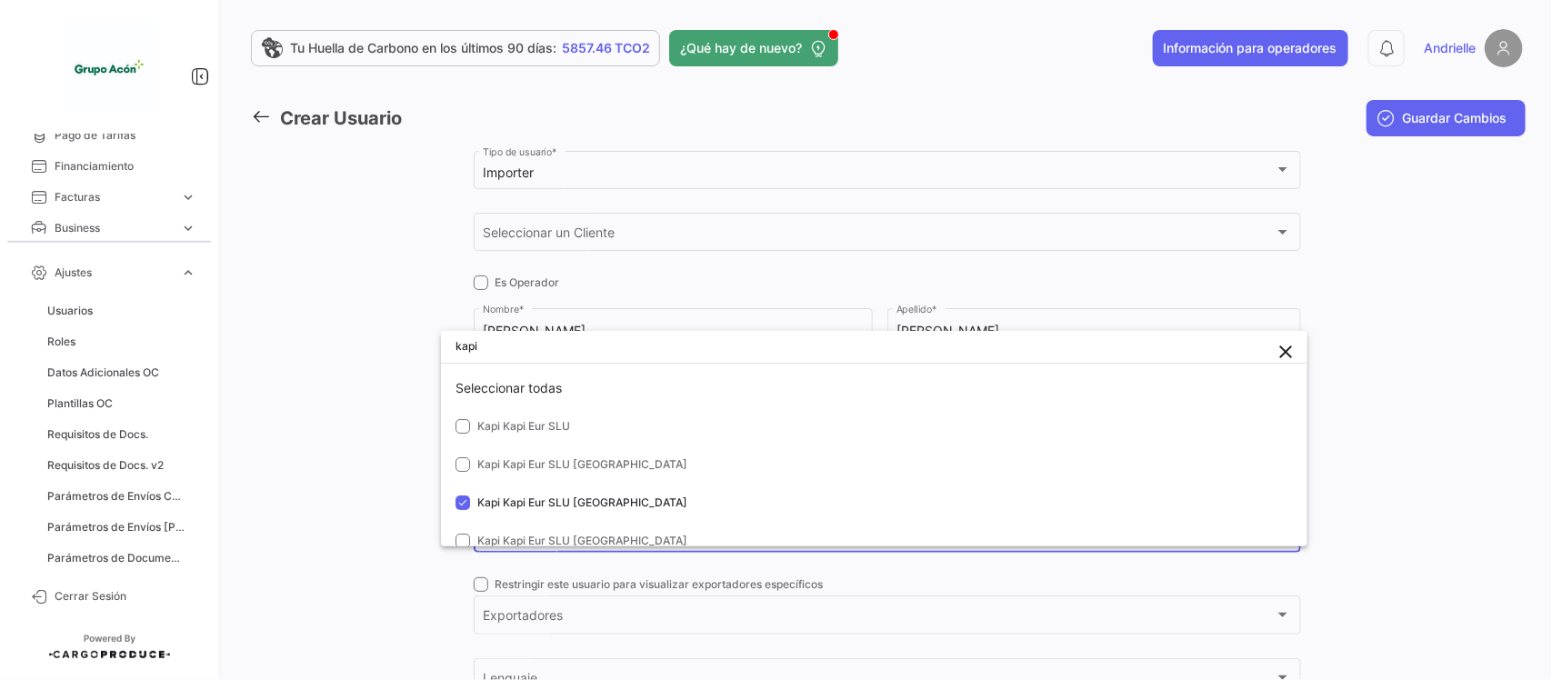
click at [329, 504] on div at bounding box center [776, 340] width 1552 height 680
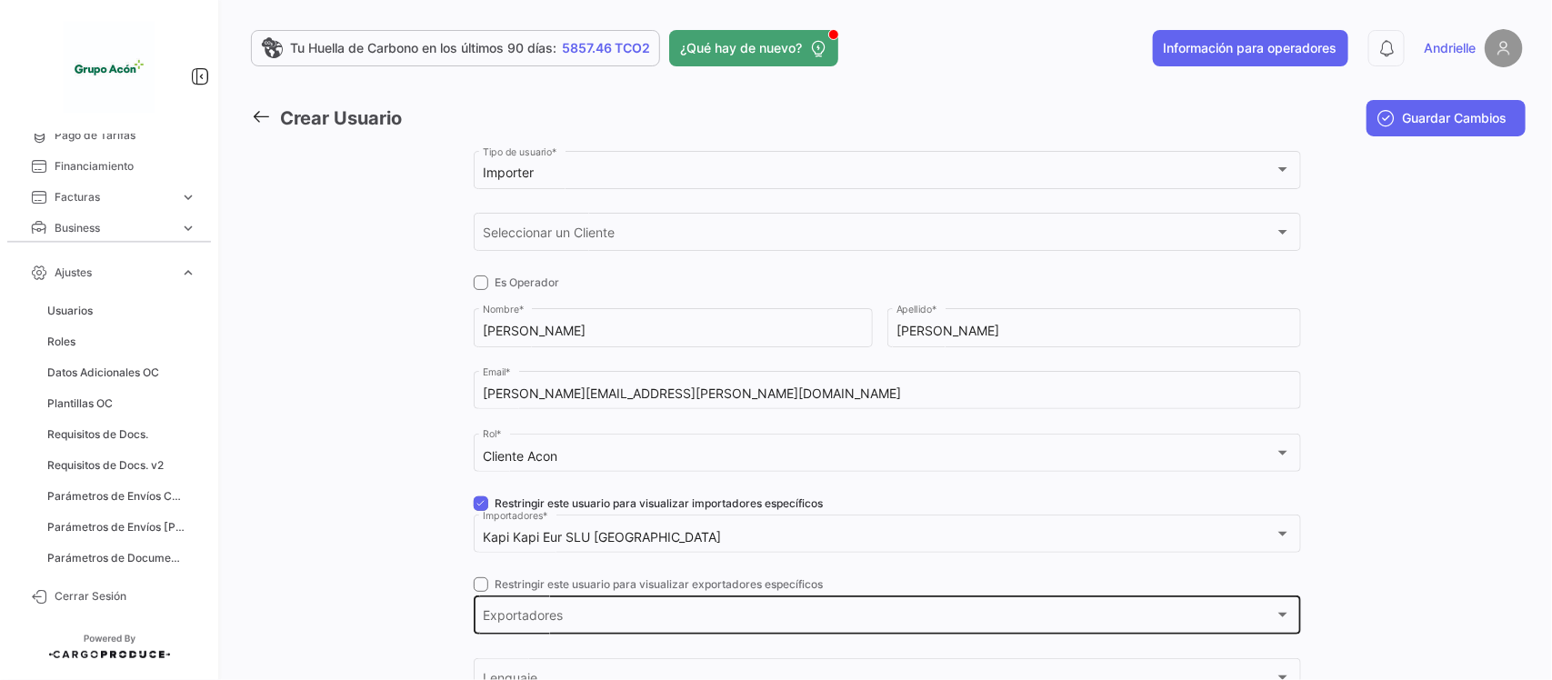
drag, startPoint x: 468, startPoint y: 584, endPoint x: 492, endPoint y: 600, distance: 28.2
click at [474, 584] on span at bounding box center [481, 584] width 15 height 15
click at [480, 592] on input "Restringir este usuario para visualizar exportadores específicos" at bounding box center [480, 592] width 1 height 1
checkbox input "true"
click at [500, 605] on div "Exportadores Exportadores *" at bounding box center [887, 614] width 808 height 42
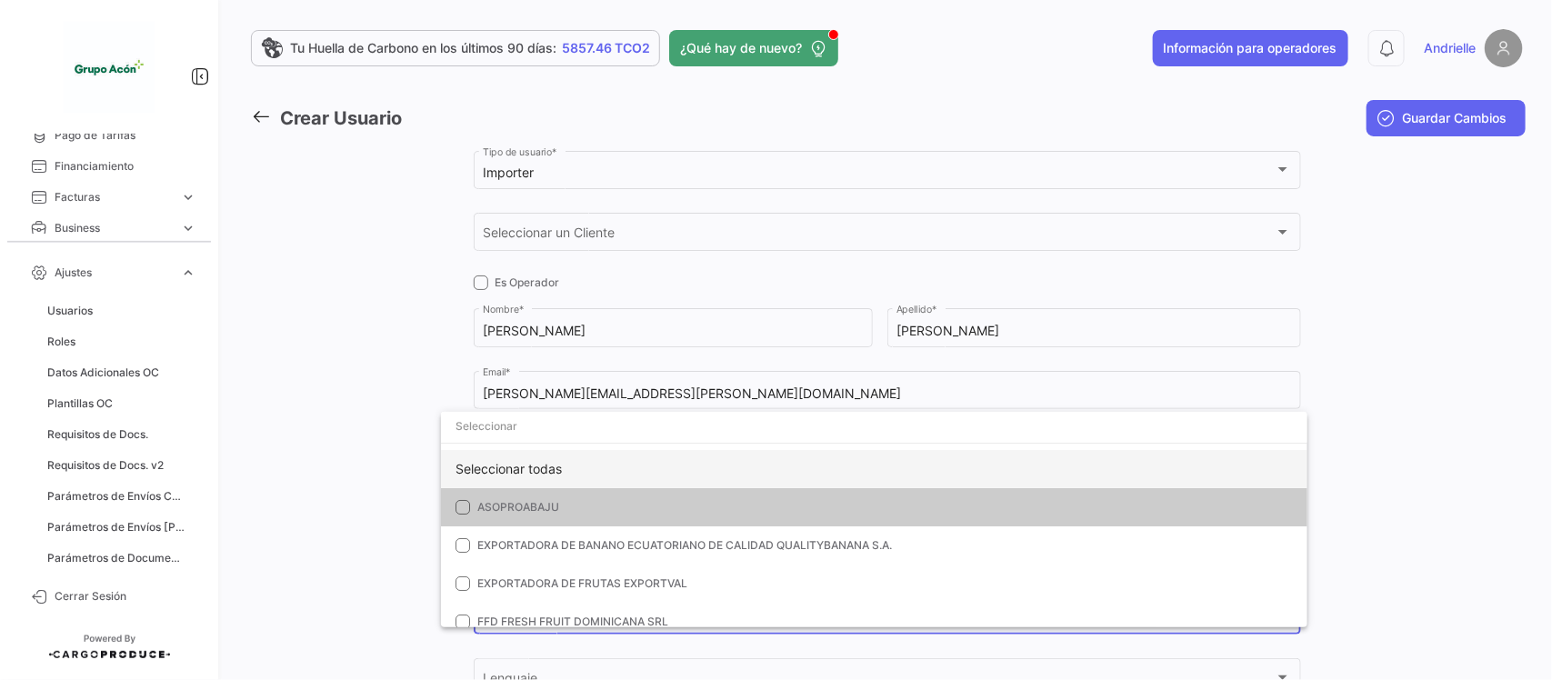
drag, startPoint x: 523, startPoint y: 456, endPoint x: 483, endPoint y: 456, distance: 40.0
click at [524, 456] on div "Seleccionar todas" at bounding box center [874, 469] width 866 height 38
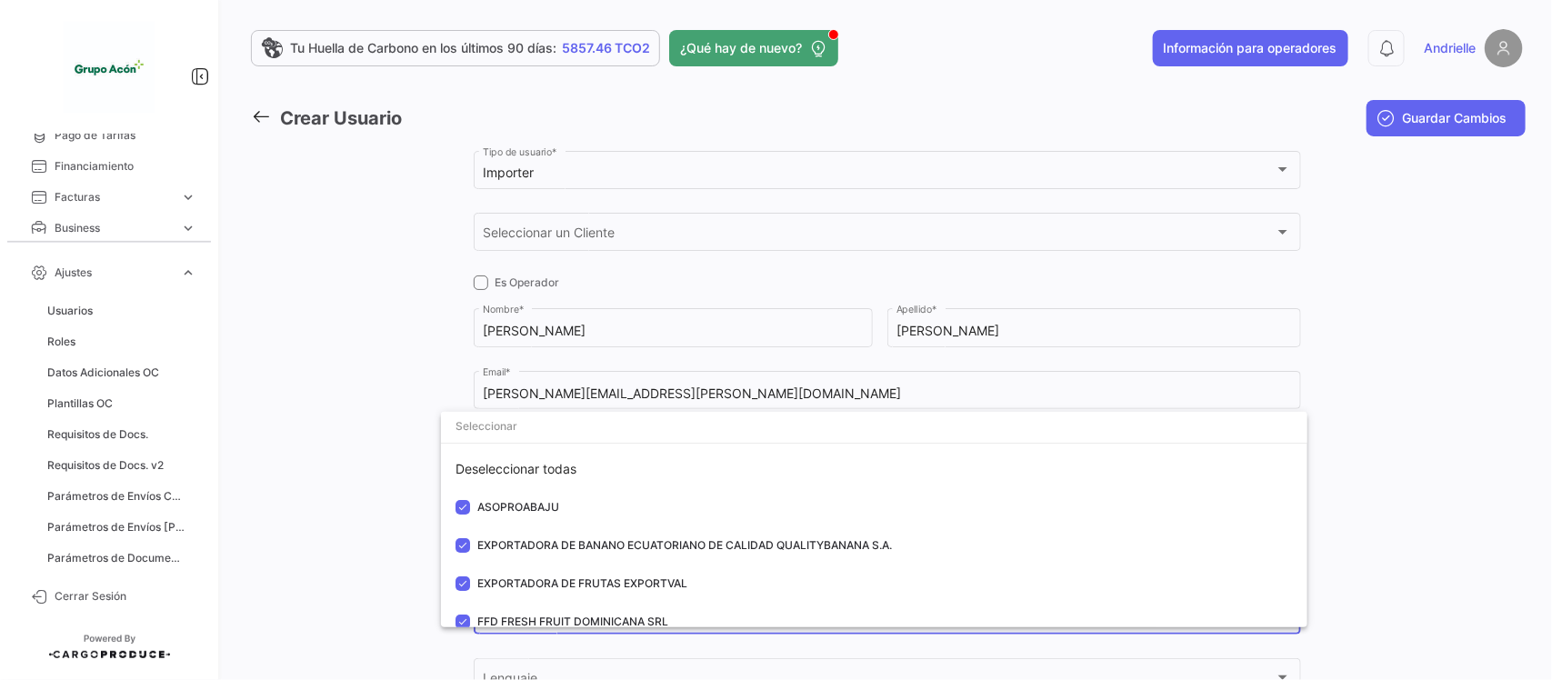
click at [368, 480] on div at bounding box center [776, 340] width 1552 height 680
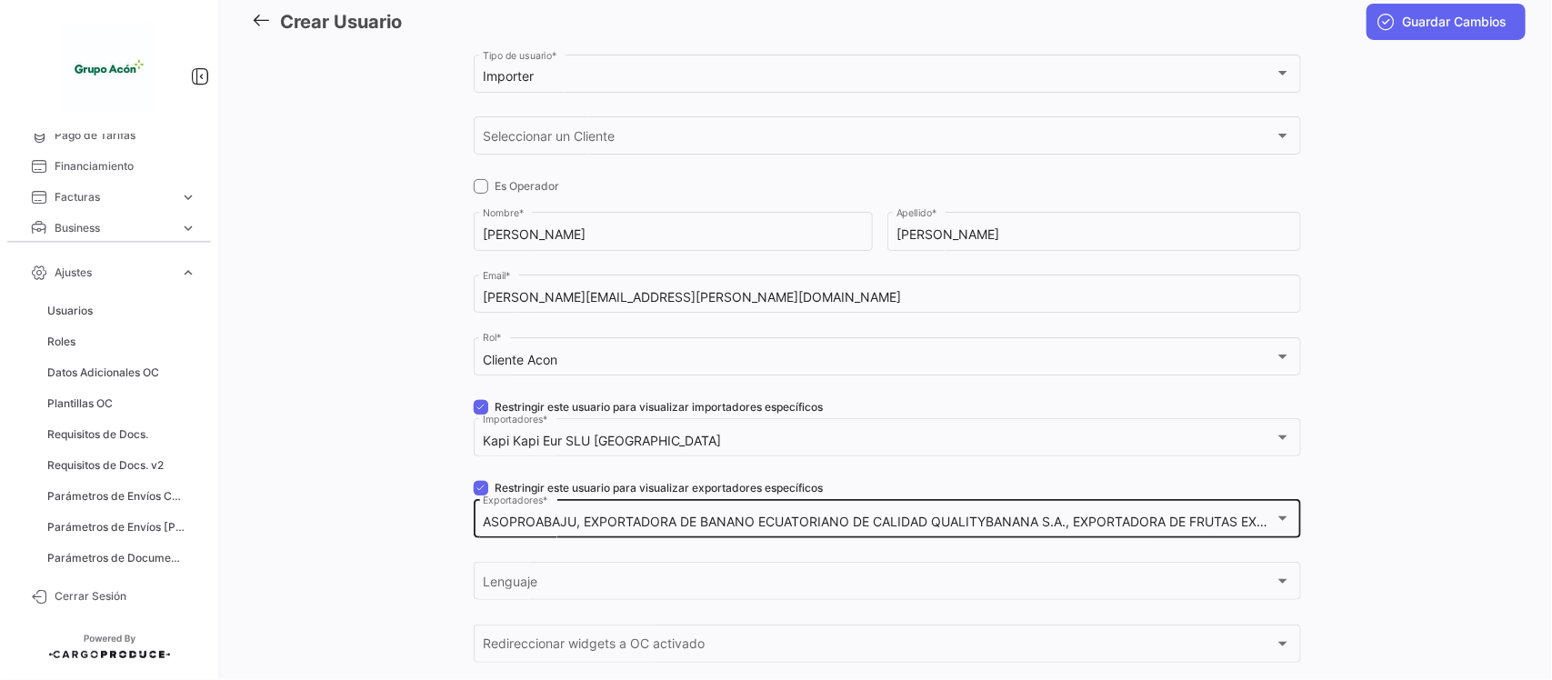
scroll to position [274, 0]
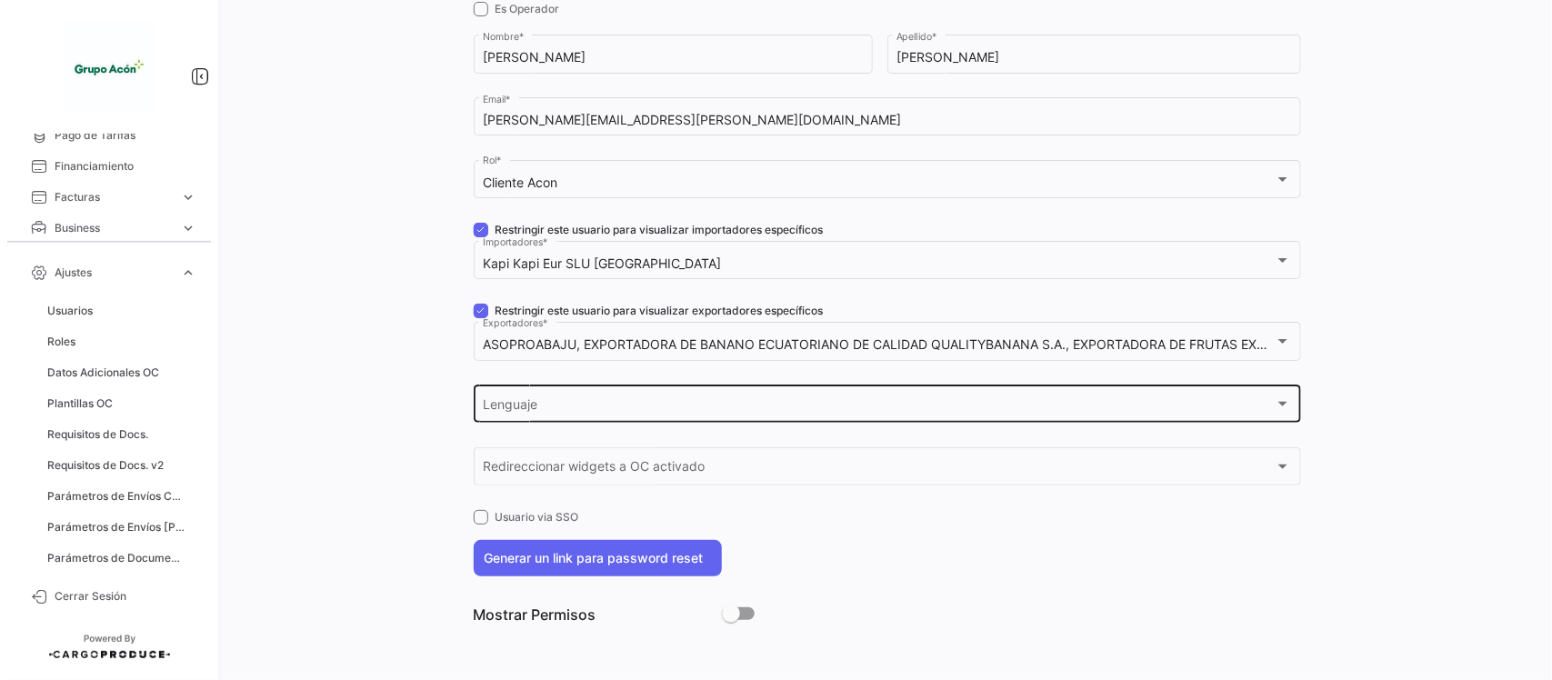
click at [598, 393] on div "Lenguaje Lenguaje" at bounding box center [887, 403] width 808 height 42
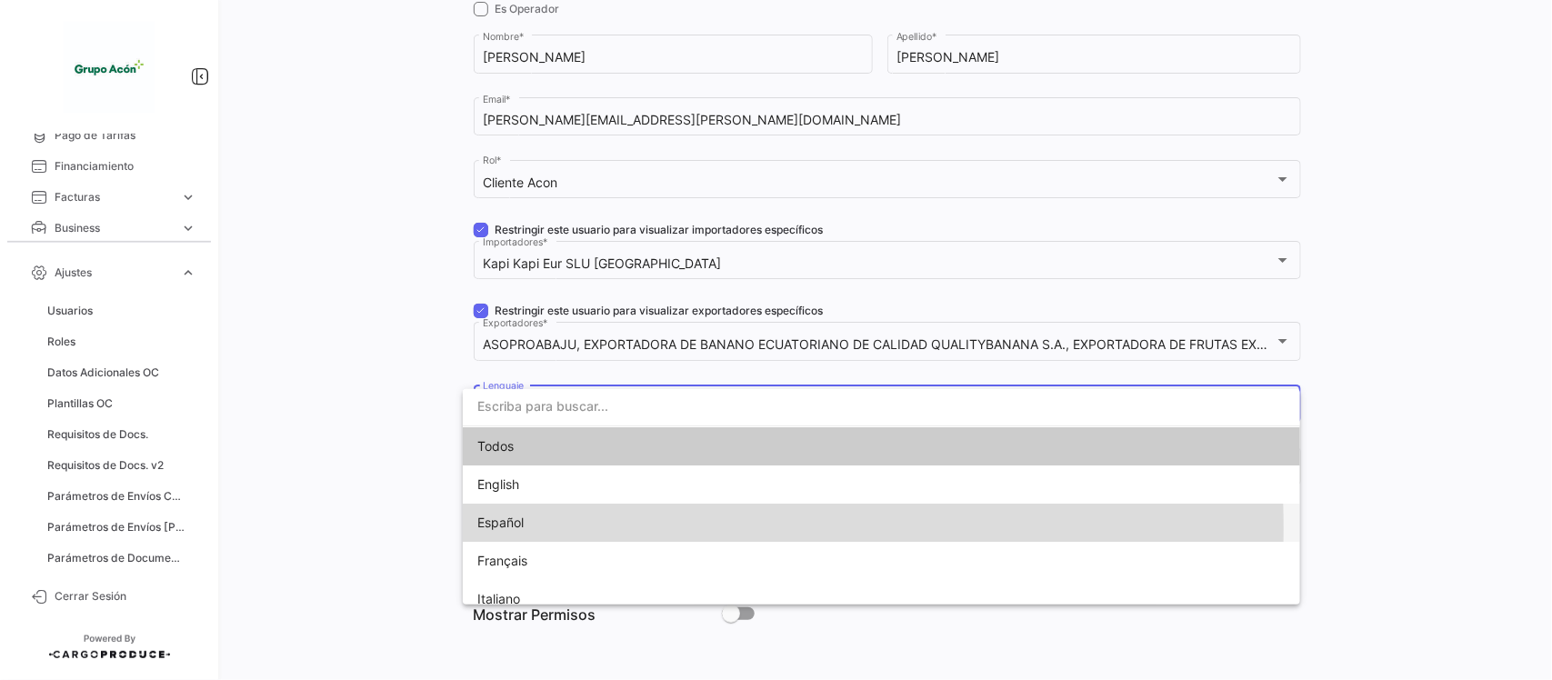
click at [528, 527] on span "Español" at bounding box center [881, 523] width 808 height 38
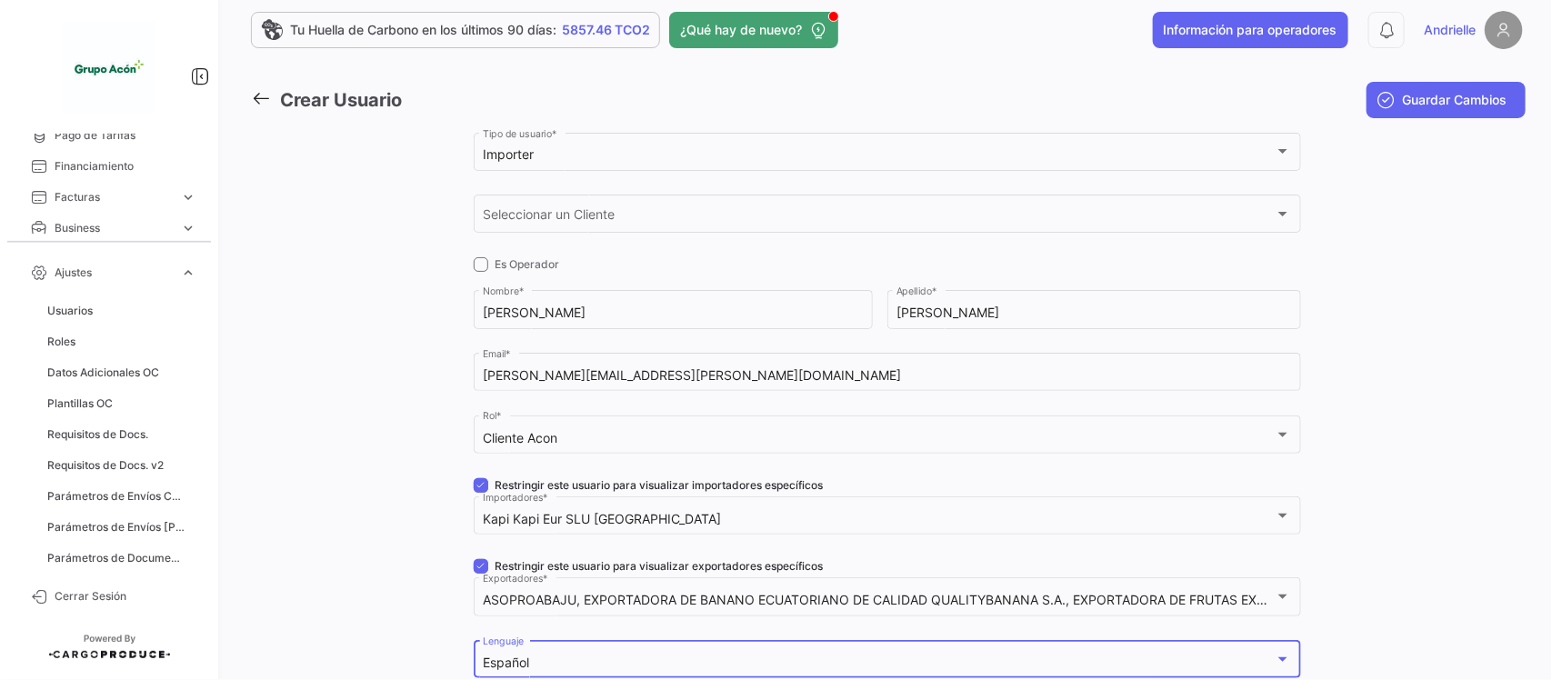
scroll to position [0, 0]
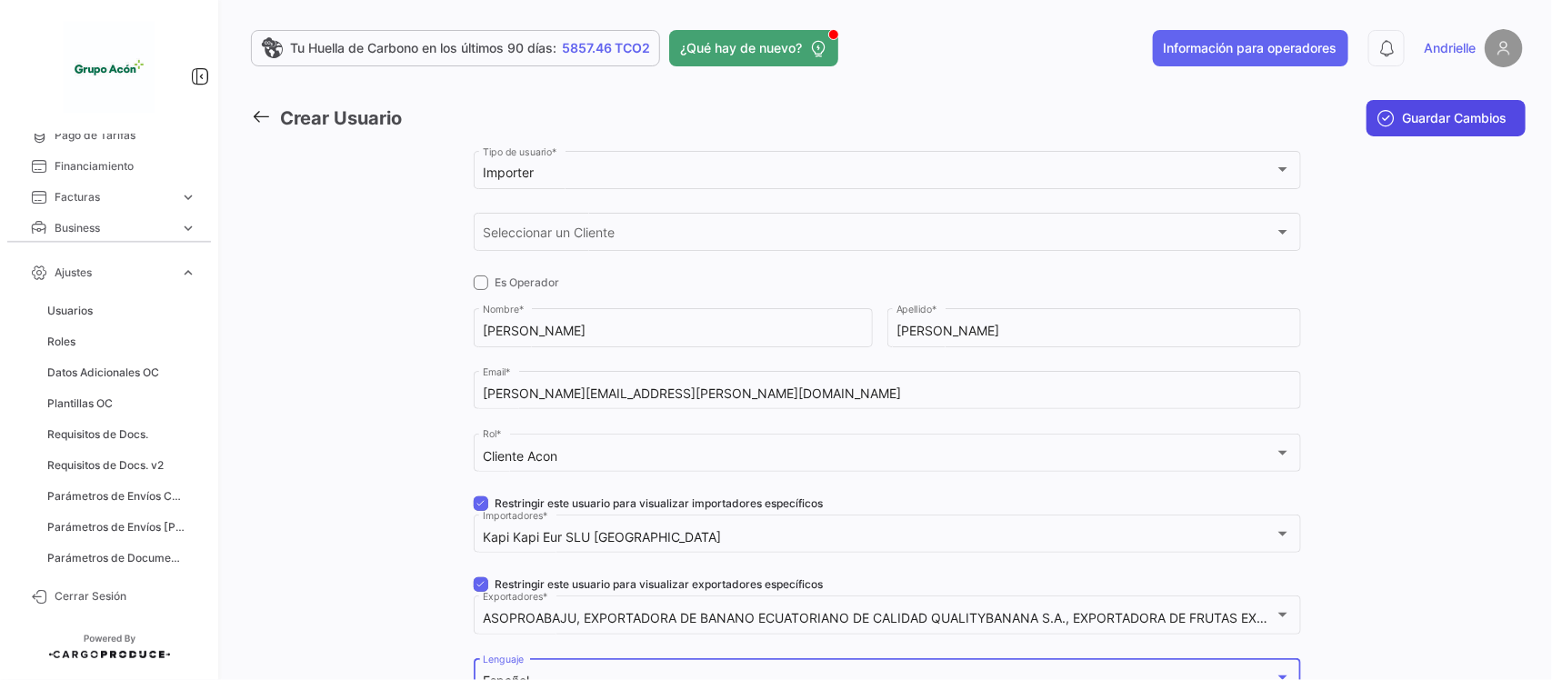
click at [1452, 115] on span "Guardar Cambios" at bounding box center [1454, 118] width 105 height 18
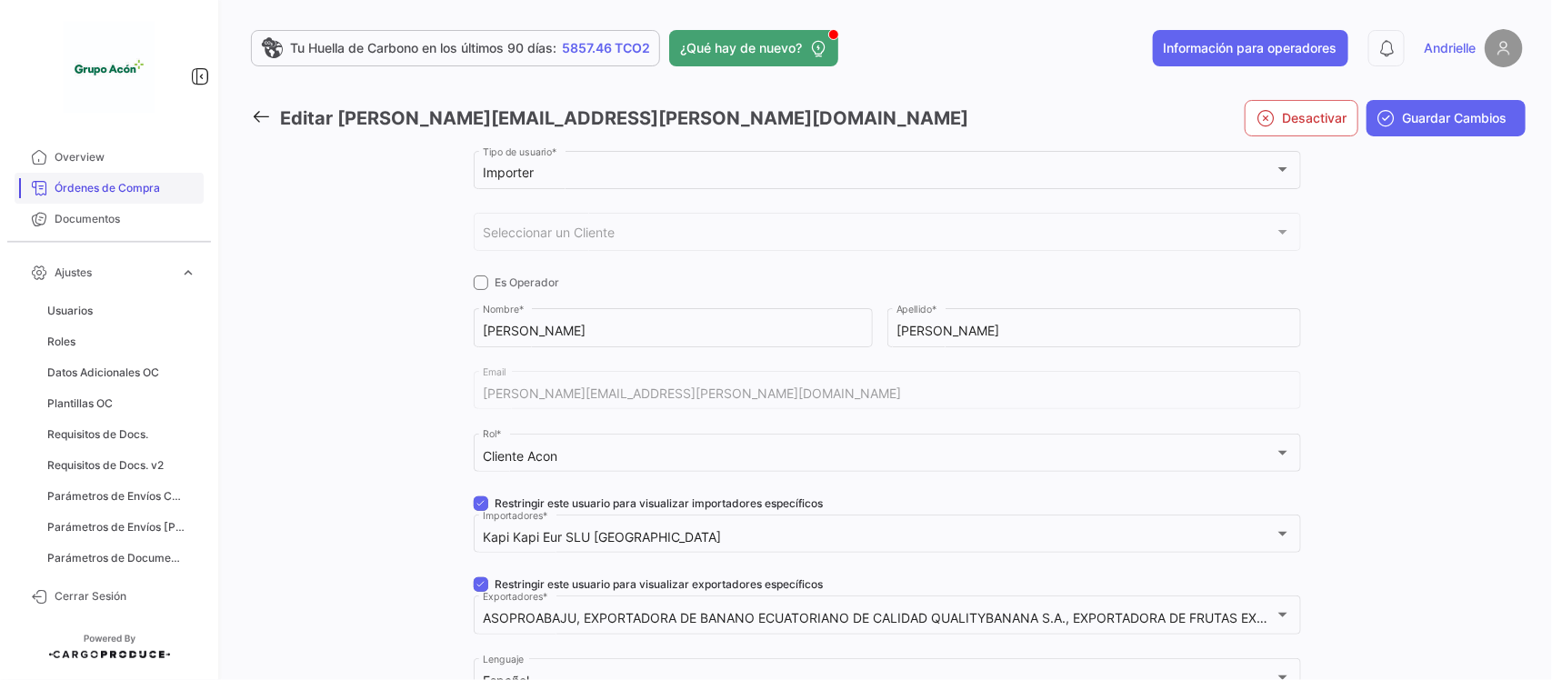
click at [156, 187] on span "Órdenes de Compra" at bounding box center [126, 188] width 142 height 16
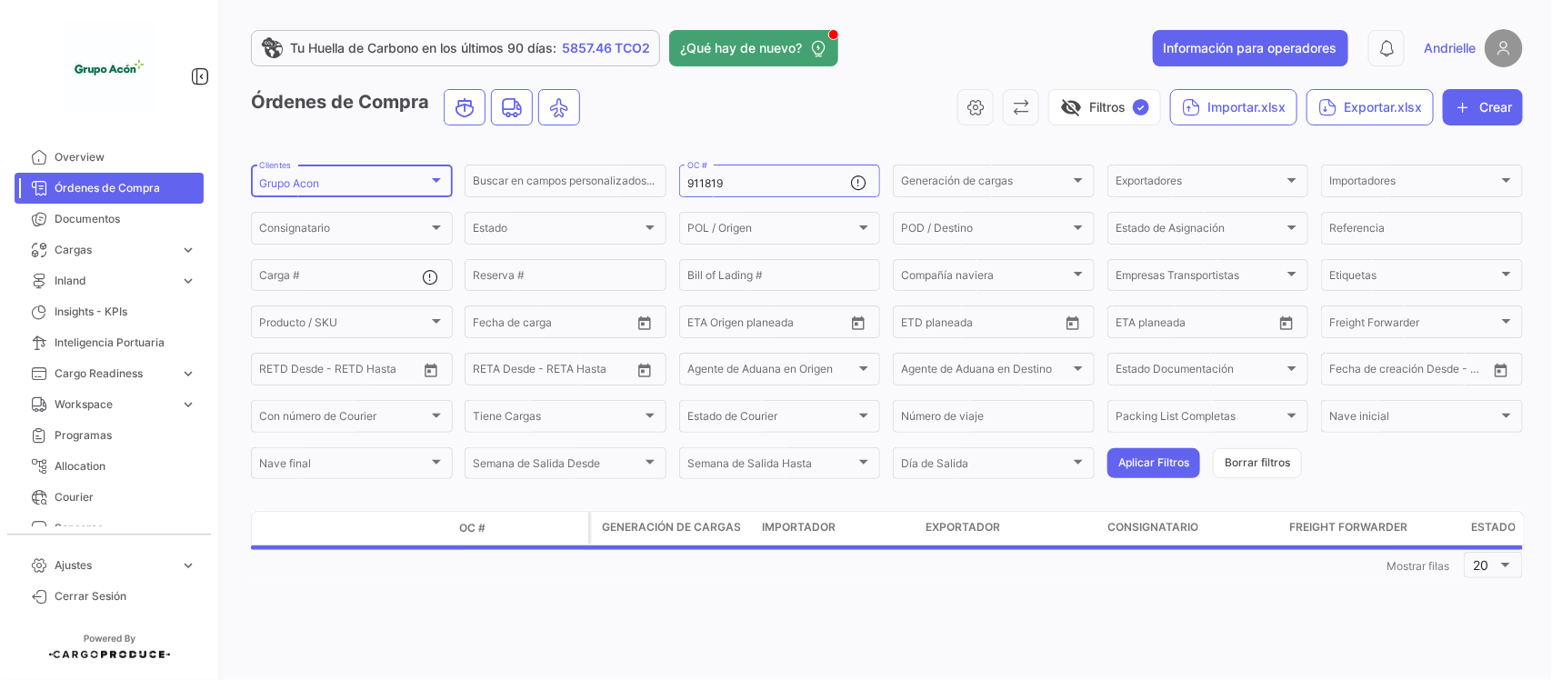
click at [374, 180] on div "Grupo Acon" at bounding box center [343, 183] width 169 height 13
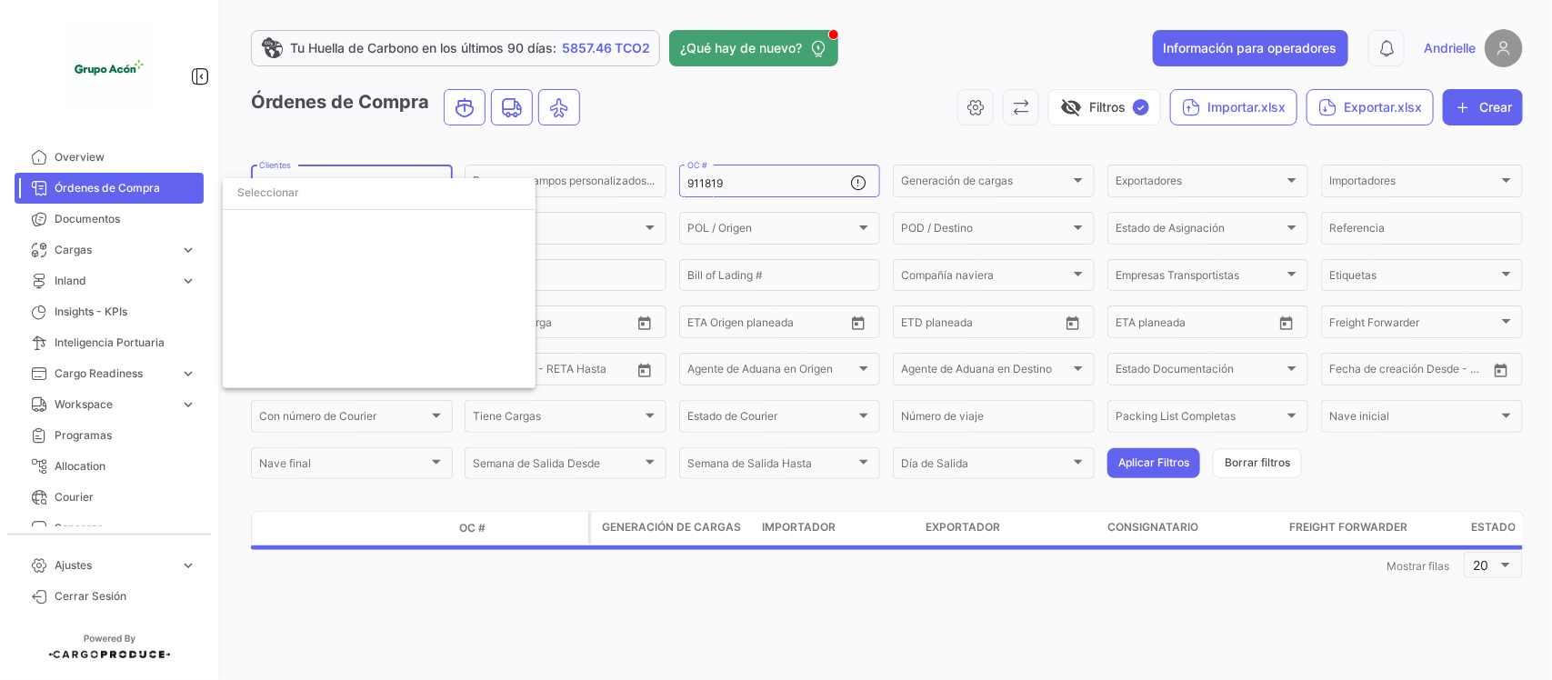
scroll to position [3757, 0]
click at [289, 229] on span "Grupo Acon" at bounding box center [289, 231] width 61 height 14
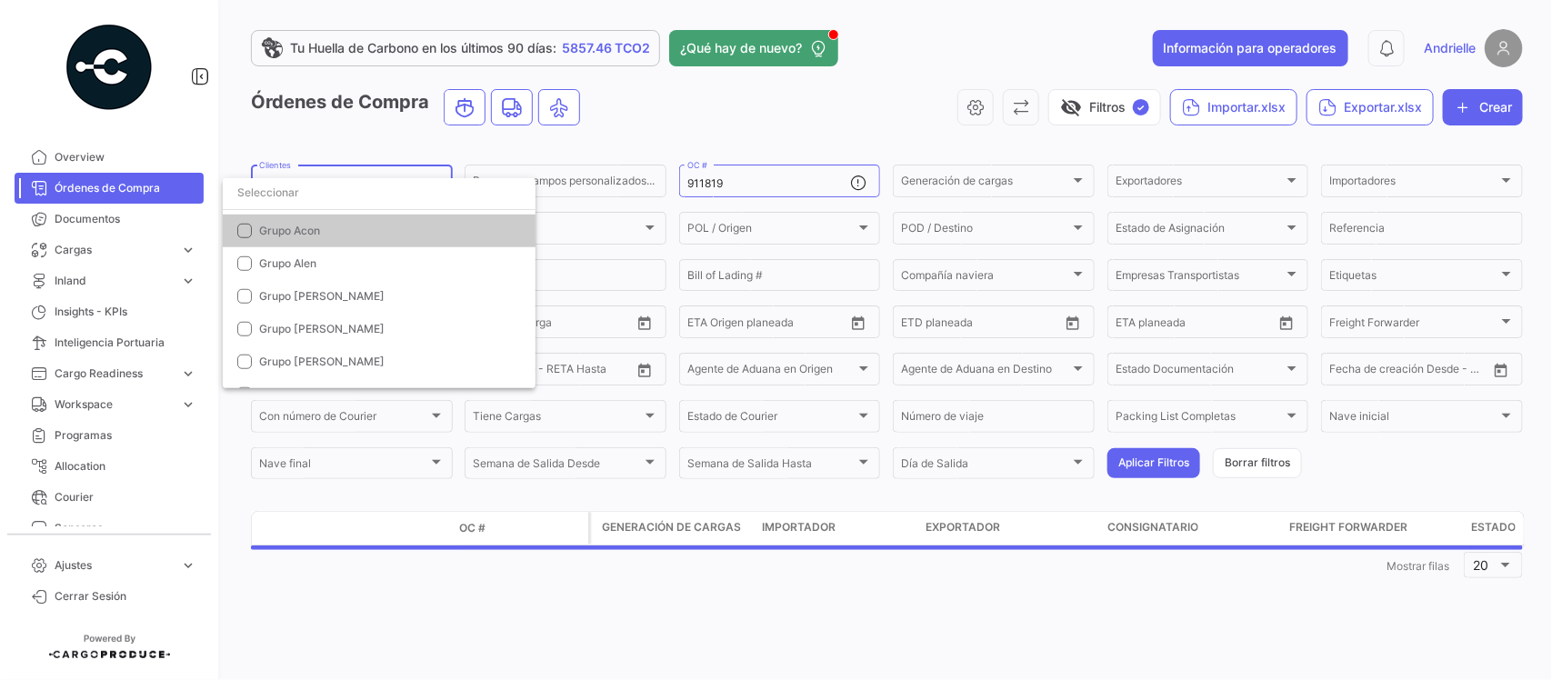
click at [306, 188] on input "dropdown search" at bounding box center [379, 192] width 313 height 33
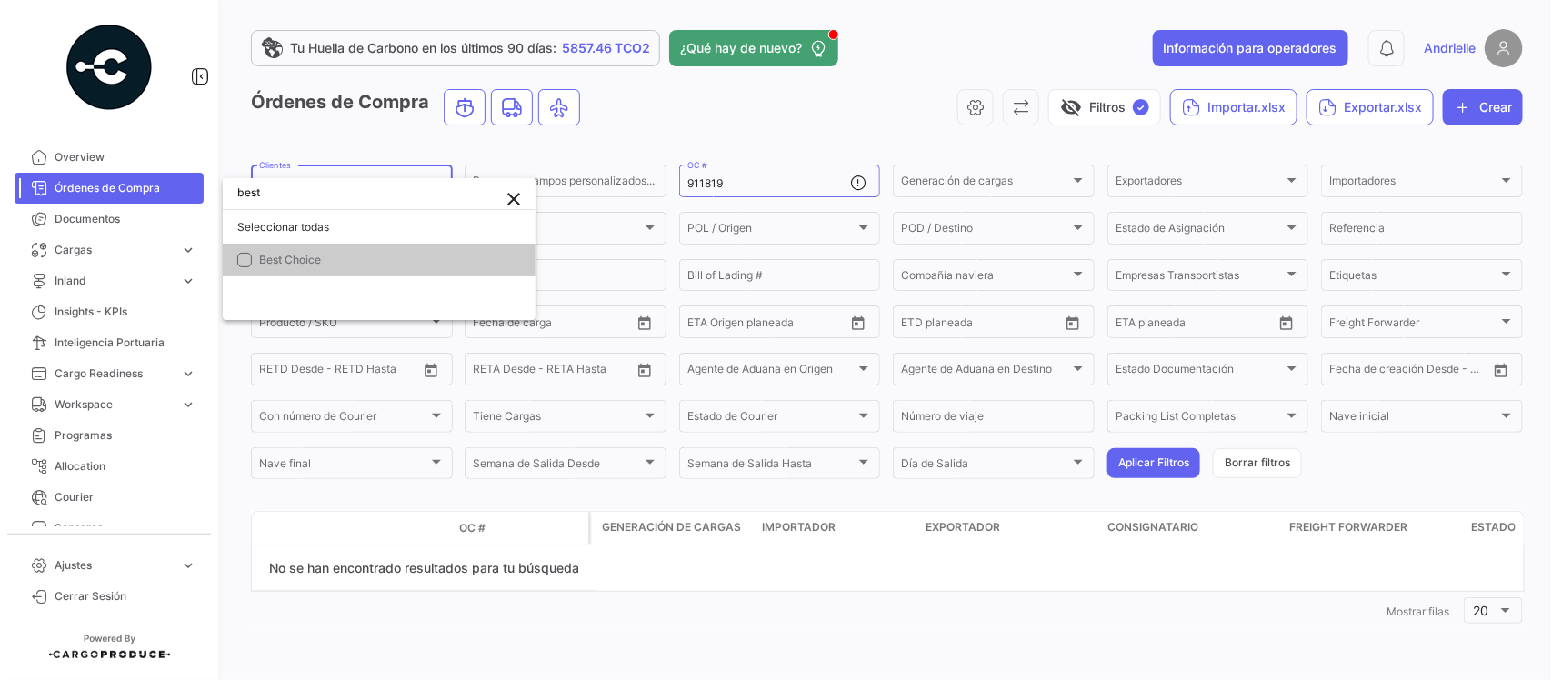
scroll to position [0, 0]
type input "best"
click at [312, 270] on mat-option "Best Choice" at bounding box center [379, 260] width 313 height 33
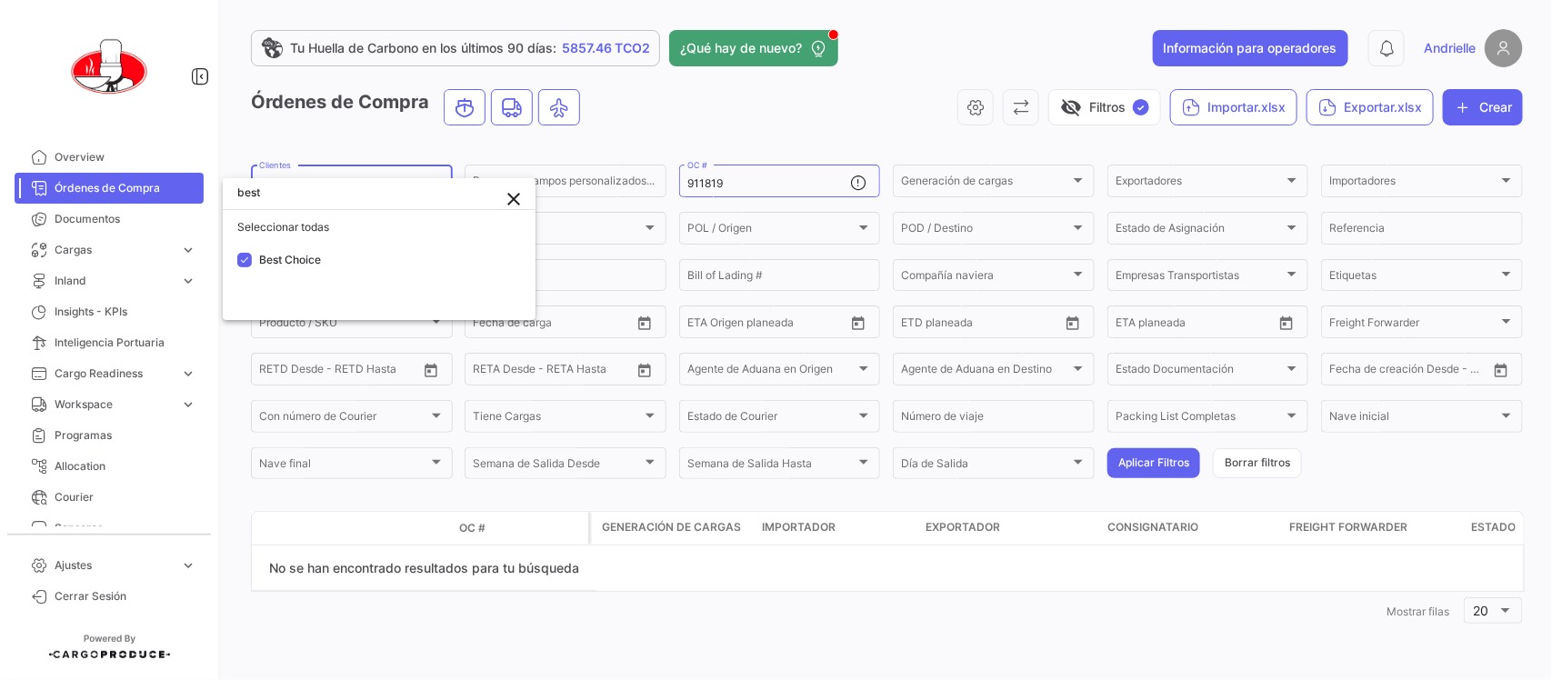
click at [646, 125] on div at bounding box center [776, 340] width 1552 height 680
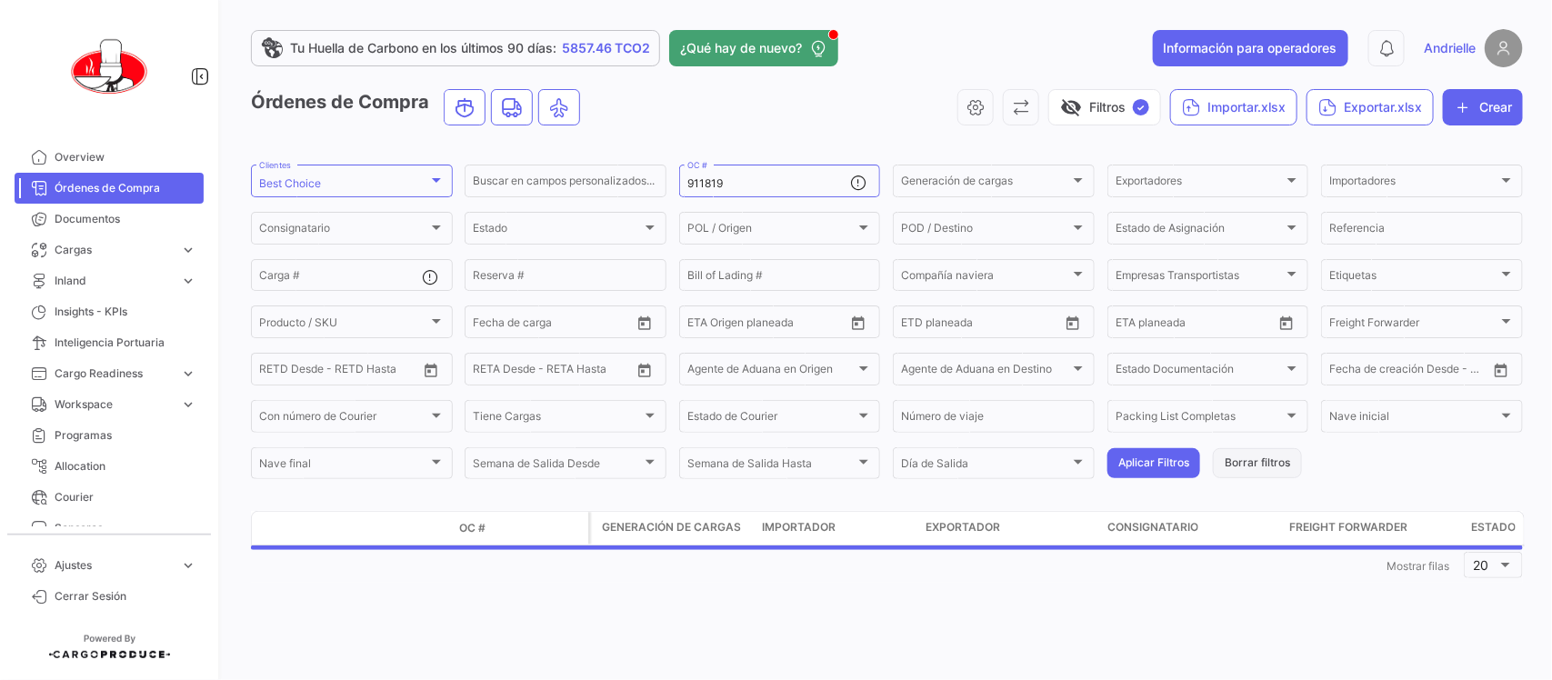
click at [1242, 462] on button "Borrar filtros" at bounding box center [1256, 463] width 89 height 30
click at [743, 186] on input "OC #" at bounding box center [769, 183] width 164 height 13
paste input "KKM 114"
type input "KKM 114"
click at [1168, 457] on button "Aplicar Filtros" at bounding box center [1153, 463] width 93 height 30
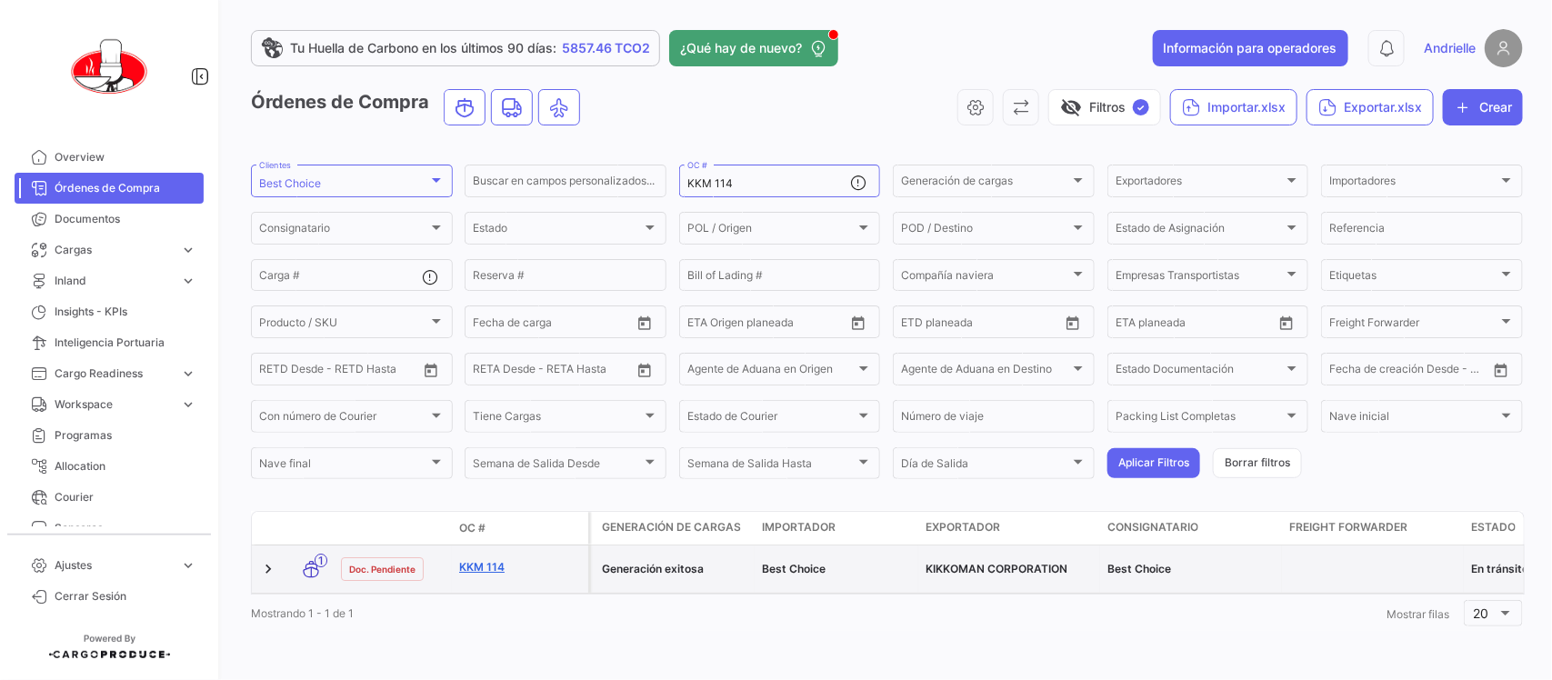
click at [480, 559] on link "KKM 114" at bounding box center [520, 567] width 122 height 16
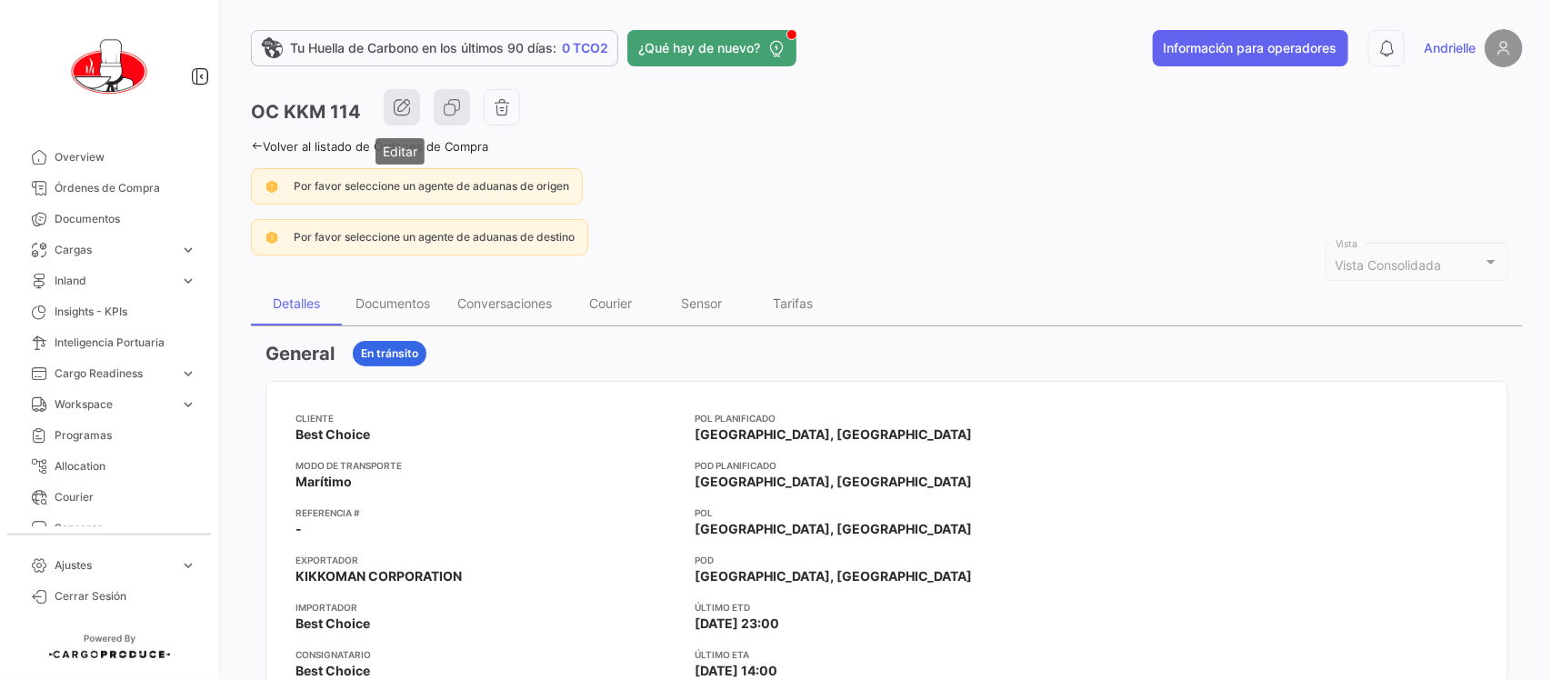
click at [393, 114] on icon "button" at bounding box center [402, 107] width 18 height 18
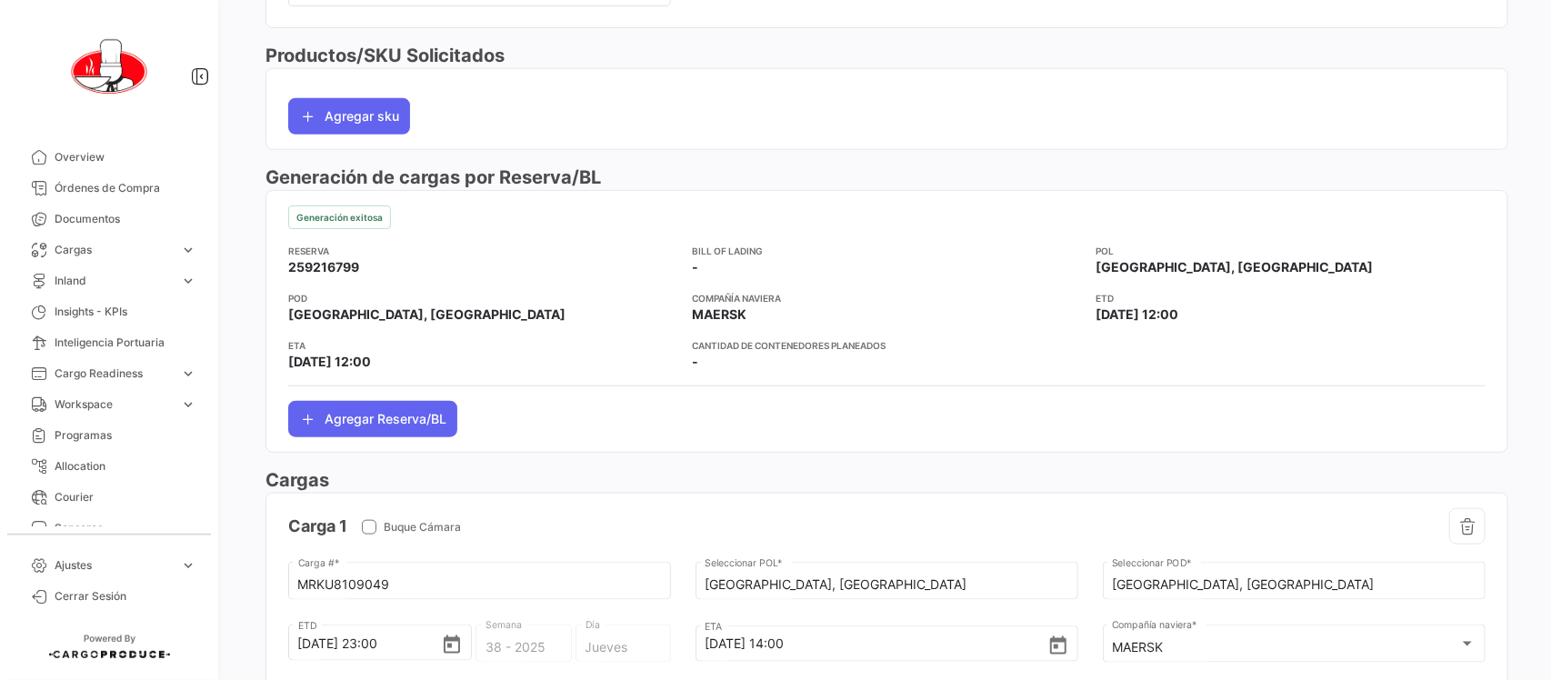
scroll to position [909, 0]
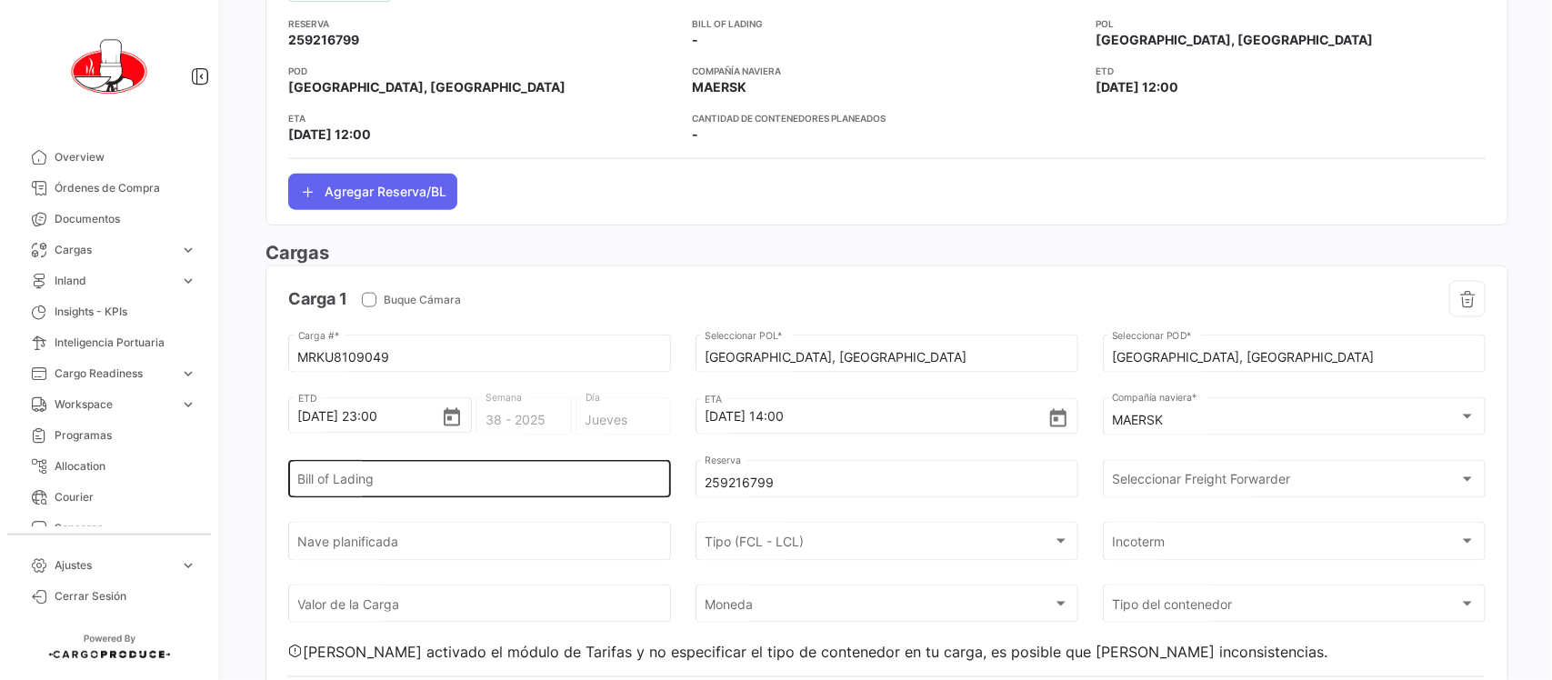
click at [473, 475] on div "Bill of Lading" at bounding box center [480, 477] width 364 height 42
paste input "MIAEO-12746-1"
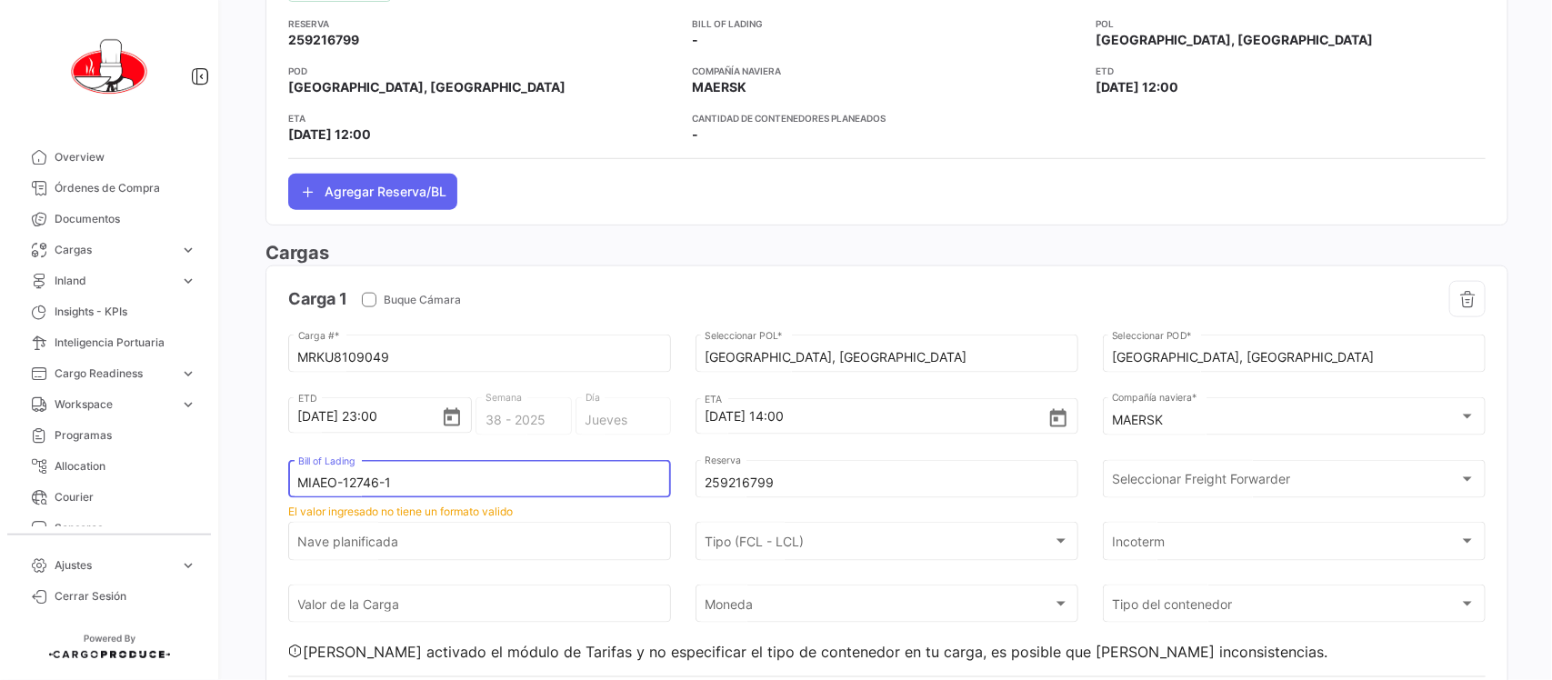
type input "MIAEO-12746-1"
click at [529, 553] on input "Nave planificada" at bounding box center [480, 544] width 364 height 15
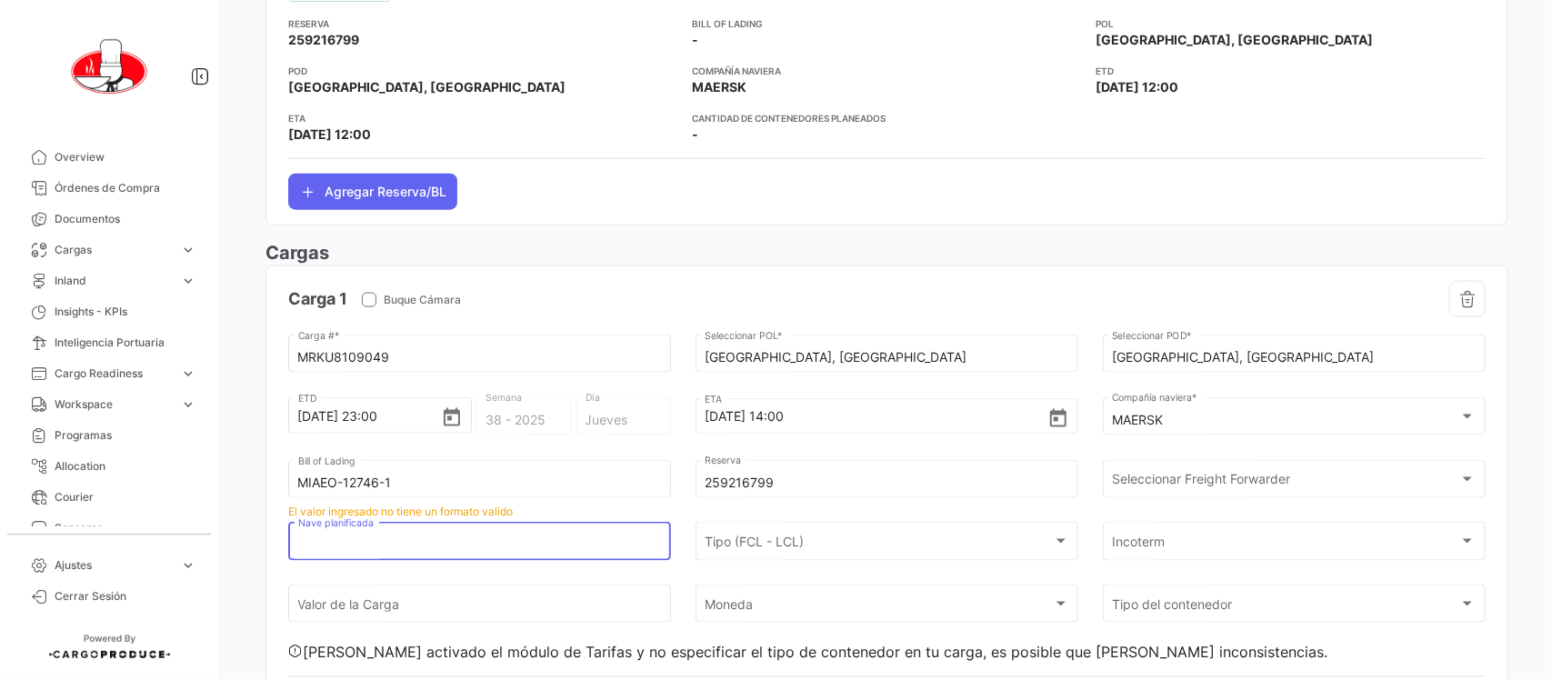
paste input "LAUST MAERSK VOY.538S"
type input "LAUST MAERSK VOY.538S"
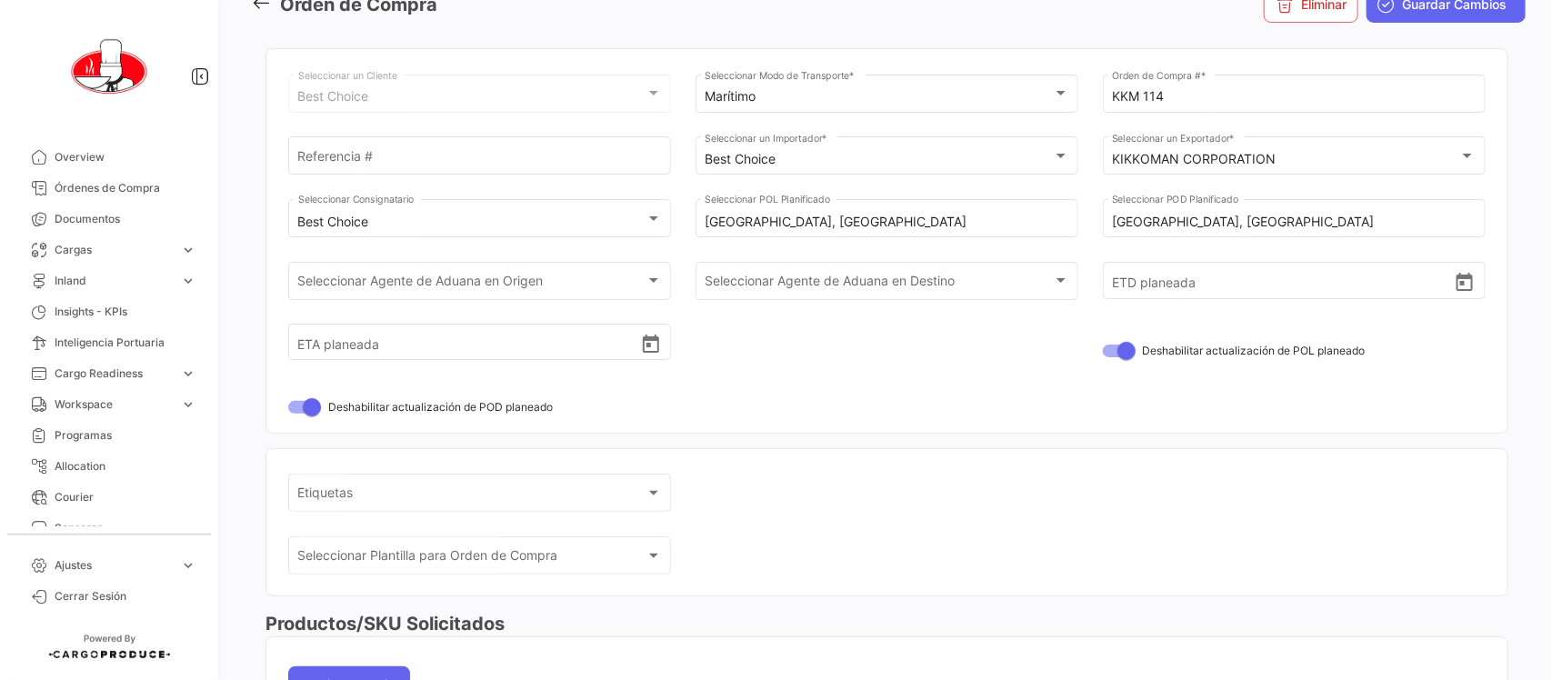
scroll to position [0, 0]
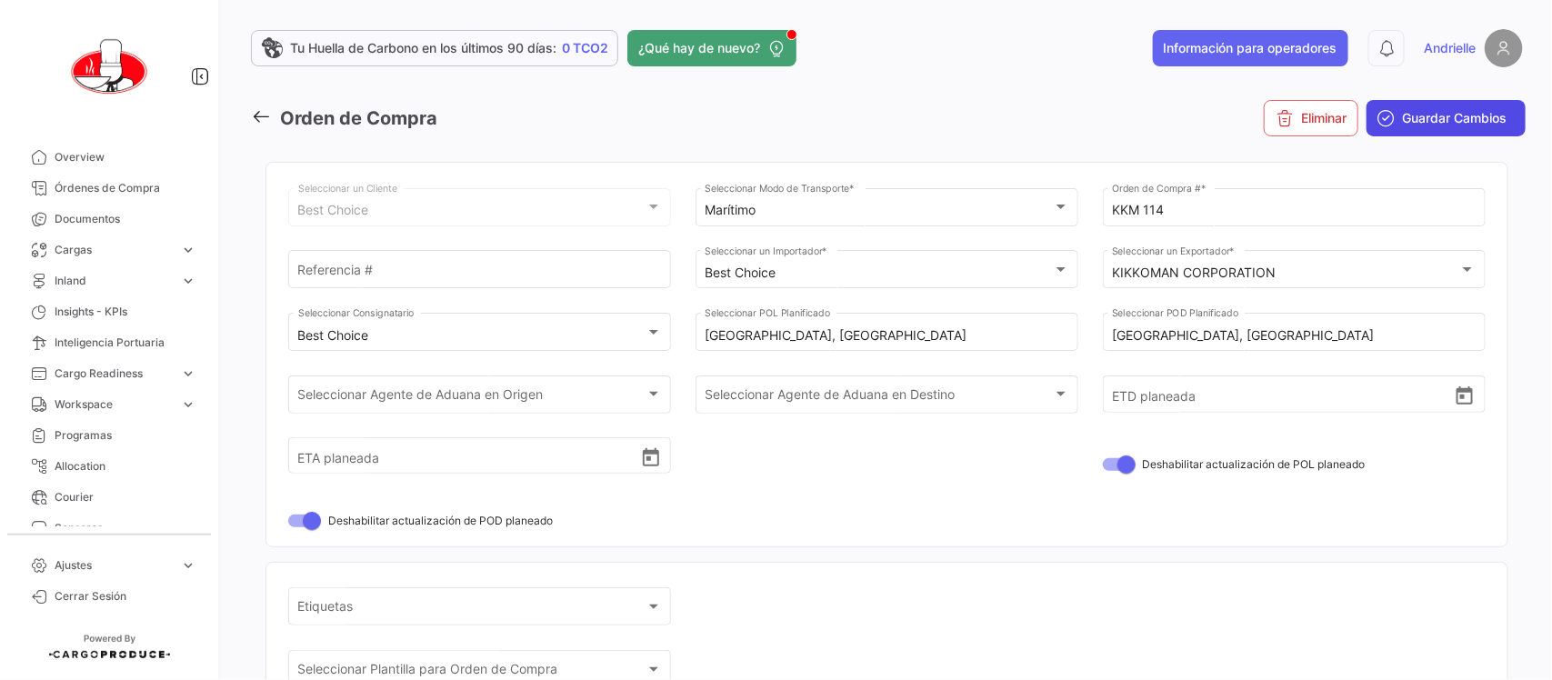
click at [1427, 116] on span "Guardar Cambios" at bounding box center [1454, 118] width 105 height 18
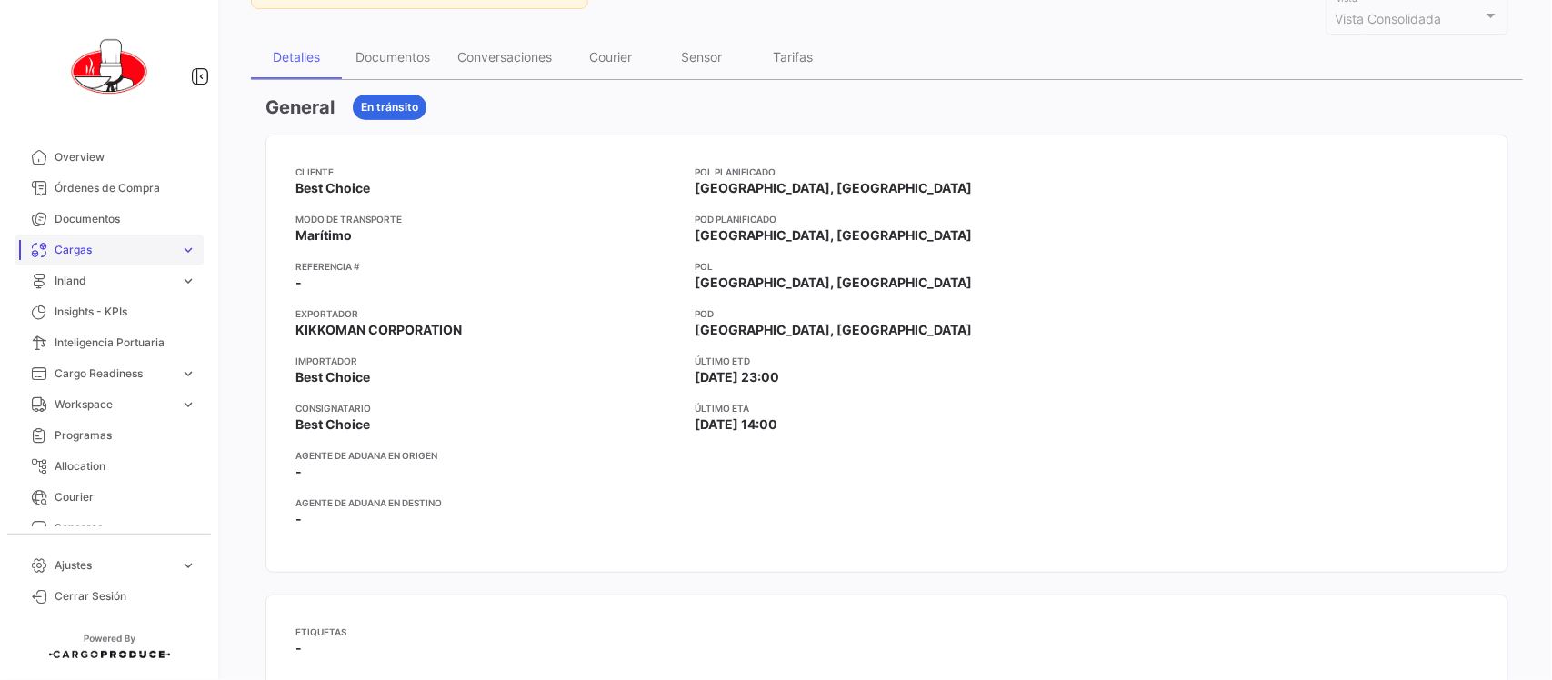
scroll to position [227, 0]
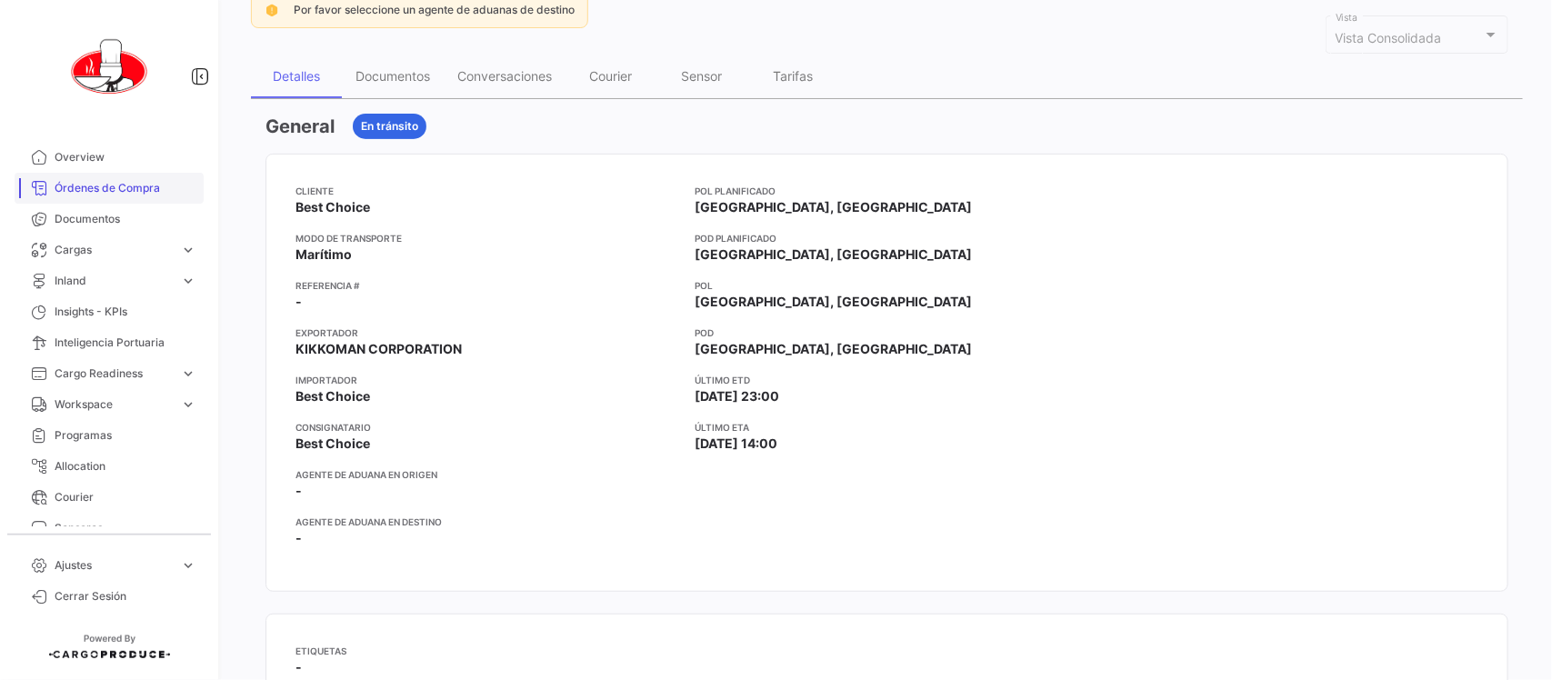
drag, startPoint x: 128, startPoint y: 183, endPoint x: 101, endPoint y: 186, distance: 27.5
click at [129, 183] on span "Órdenes de Compra" at bounding box center [126, 188] width 142 height 16
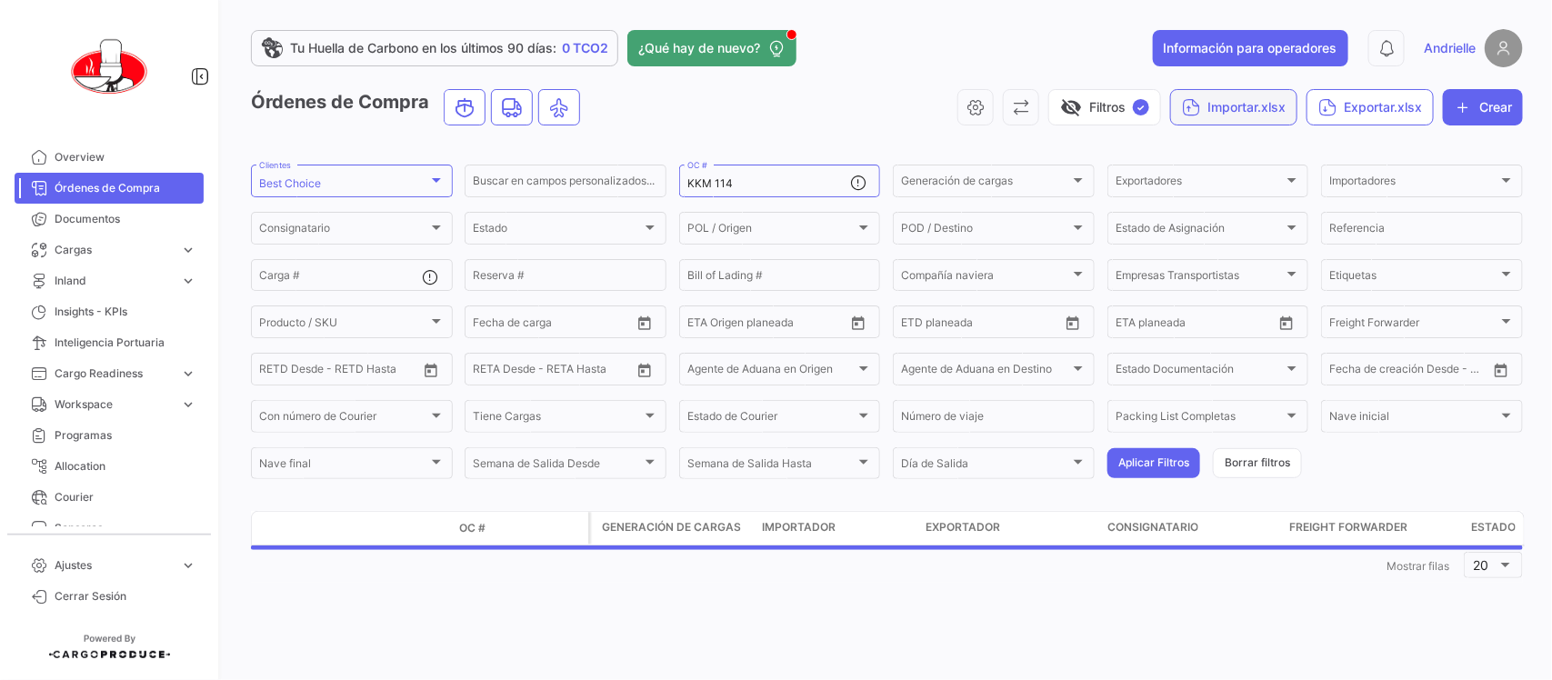
click at [1197, 102] on button "Importar.xlsx" at bounding box center [1233, 107] width 127 height 36
click at [1211, 151] on span "Importar Órdenes de Compra" at bounding box center [1265, 152] width 176 height 15
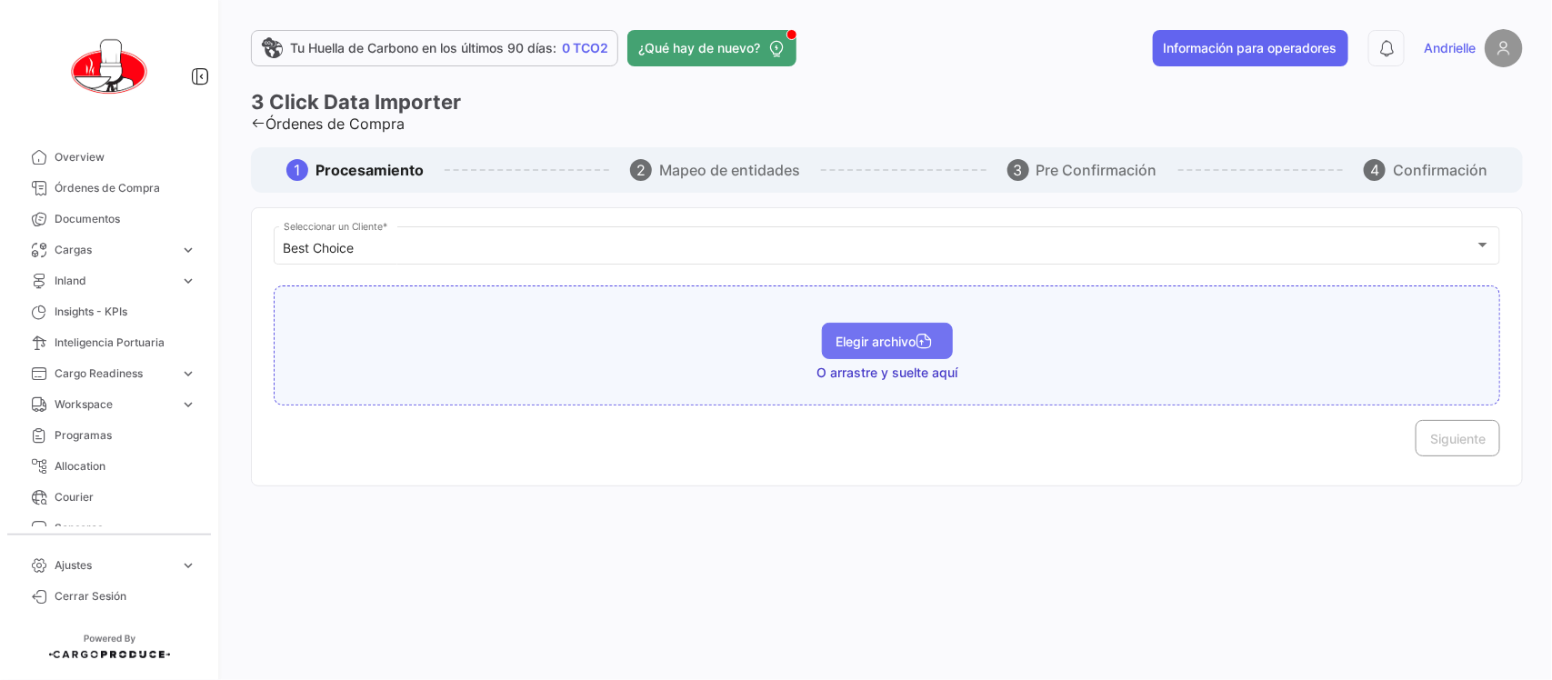
click at [887, 347] on span "Elegir archivo" at bounding box center [887, 341] width 102 height 15
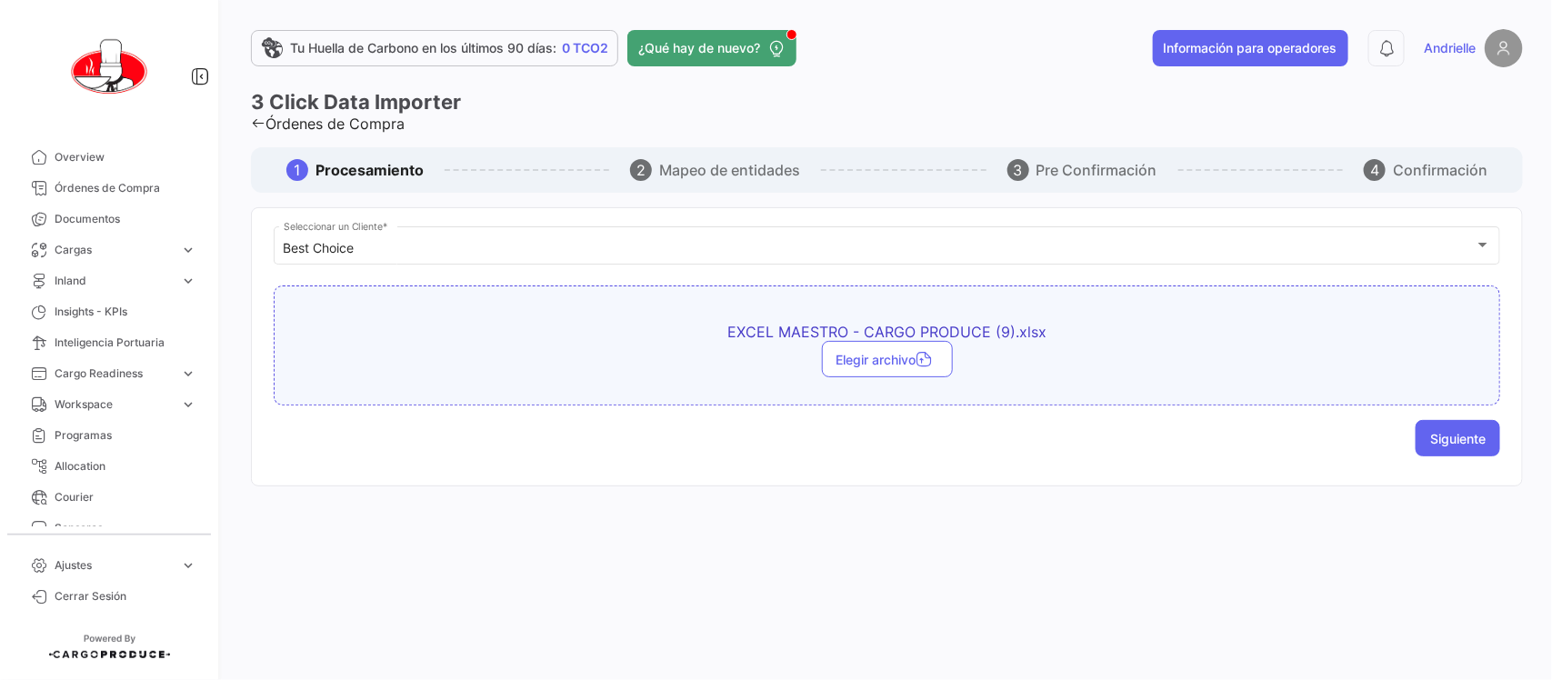
click at [1475, 439] on span "Siguiente" at bounding box center [1457, 438] width 55 height 15
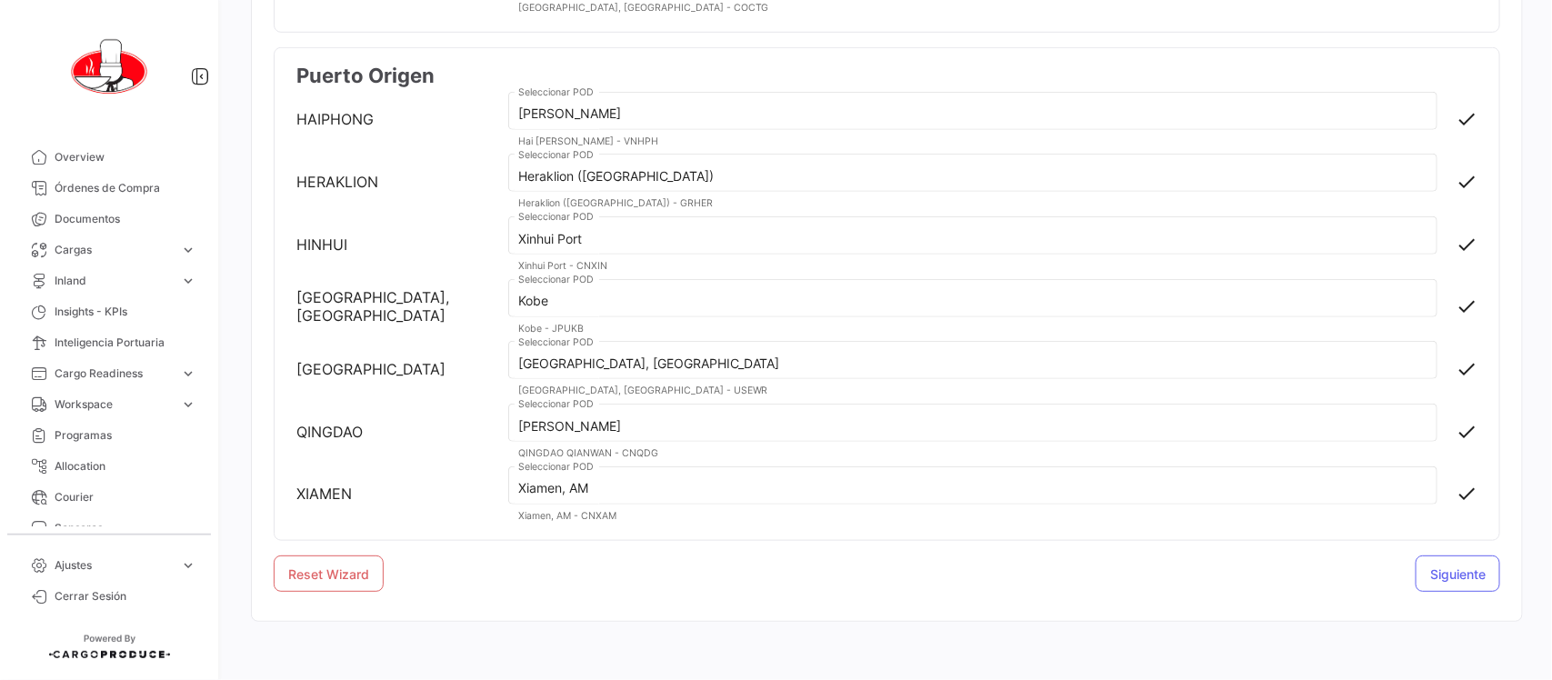
scroll to position [594, 0]
click at [1452, 583] on button "Siguiente" at bounding box center [1457, 573] width 85 height 36
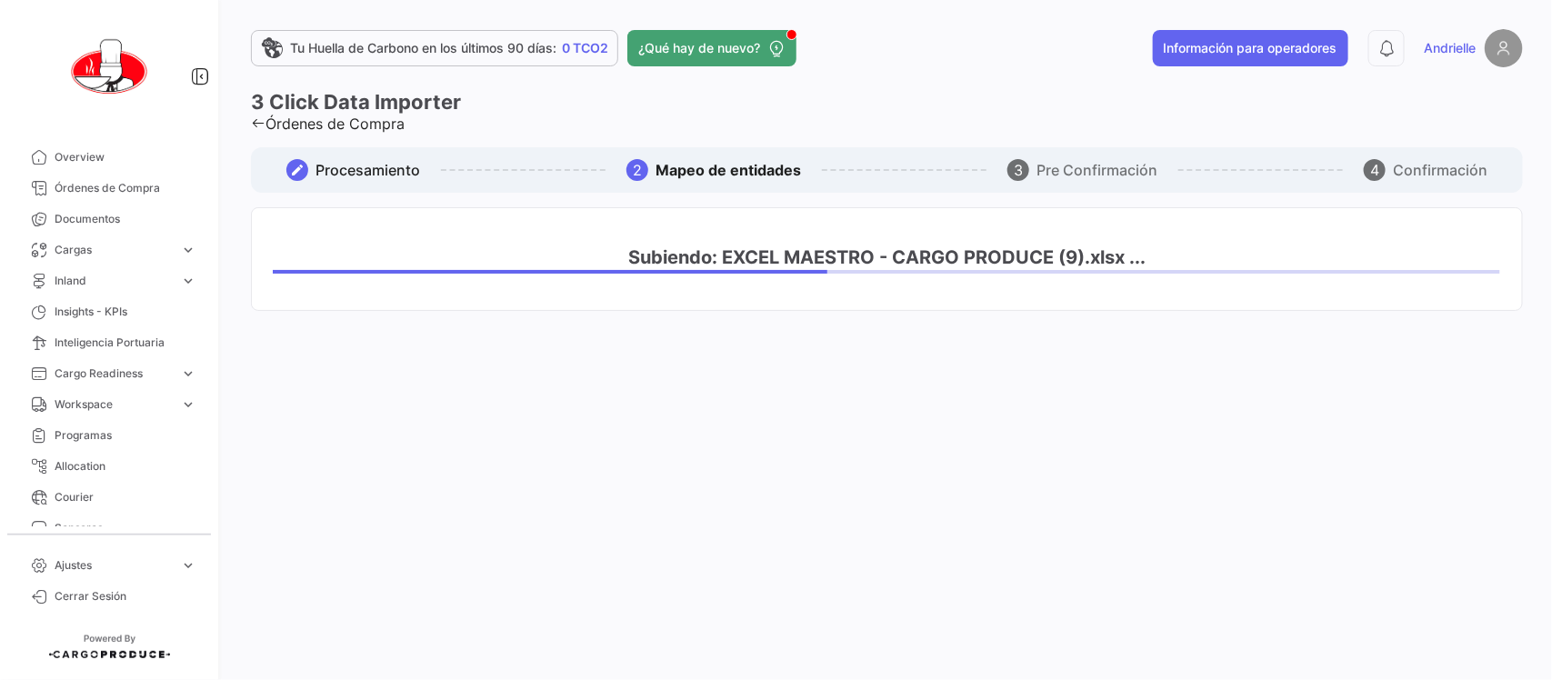
scroll to position [0, 0]
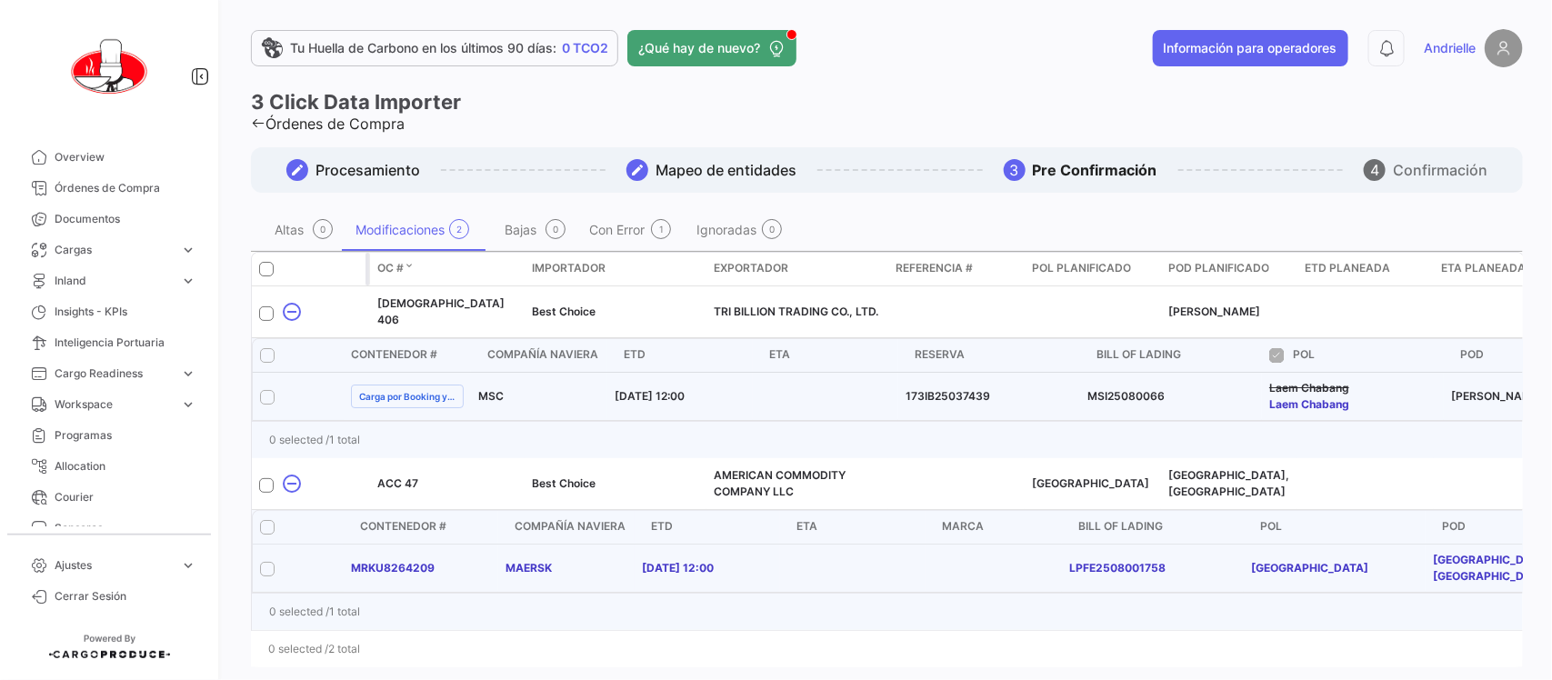
click at [262, 273] on span at bounding box center [266, 269] width 15 height 15
click at [265, 276] on input "checkbox" at bounding box center [265, 276] width 1 height 1
checkbox input "true"
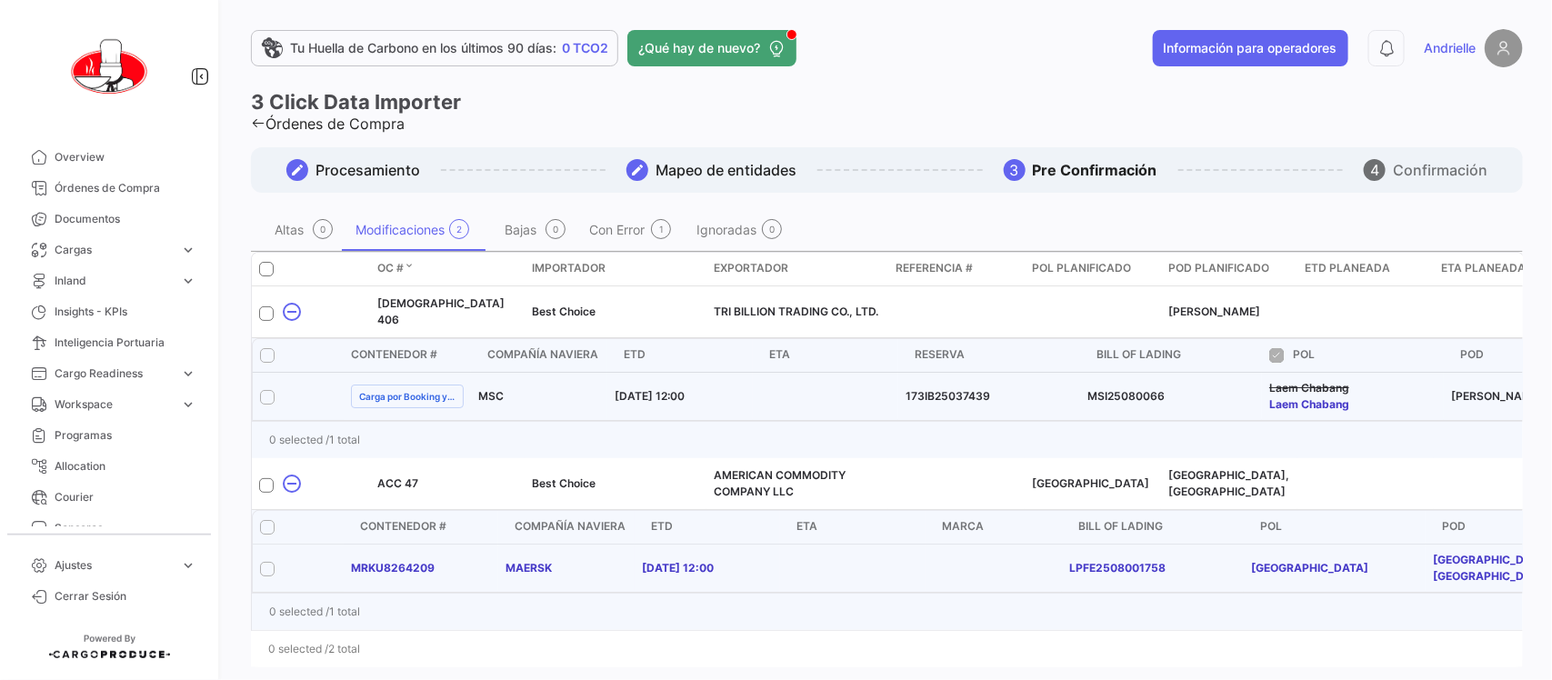
checkbox input "true"
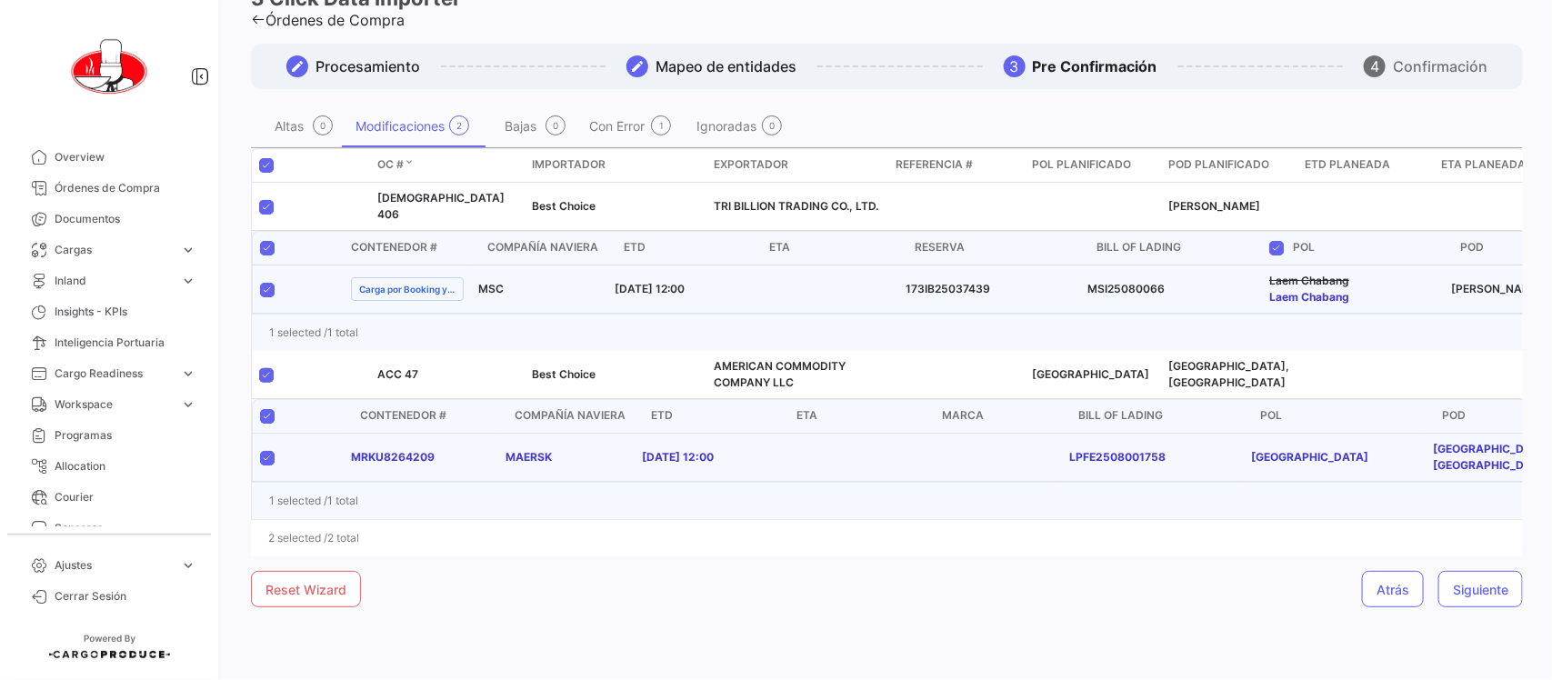
scroll to position [125, 0]
click at [1489, 583] on span "Siguiente" at bounding box center [1479, 589] width 55 height 15
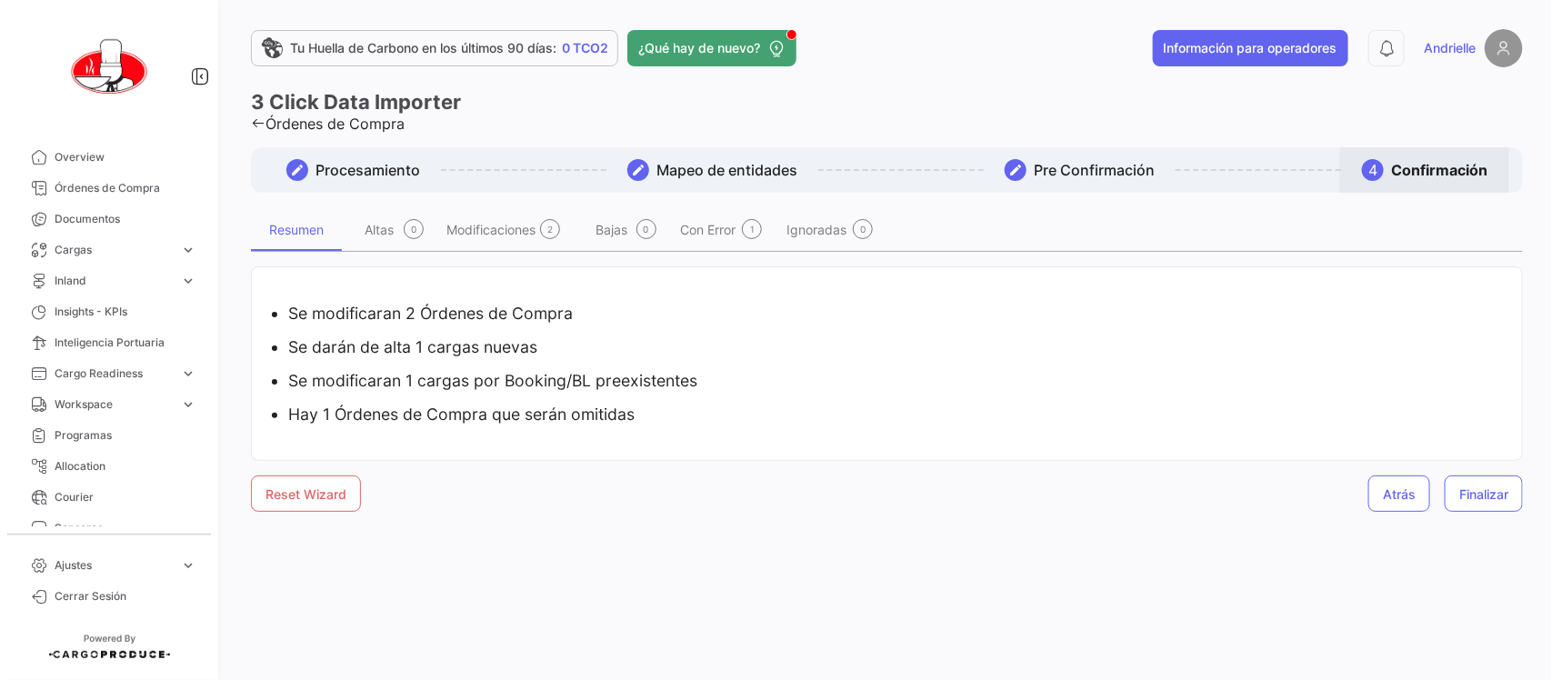
scroll to position [0, 0]
click at [1493, 497] on span "Finalizar" at bounding box center [1483, 493] width 49 height 15
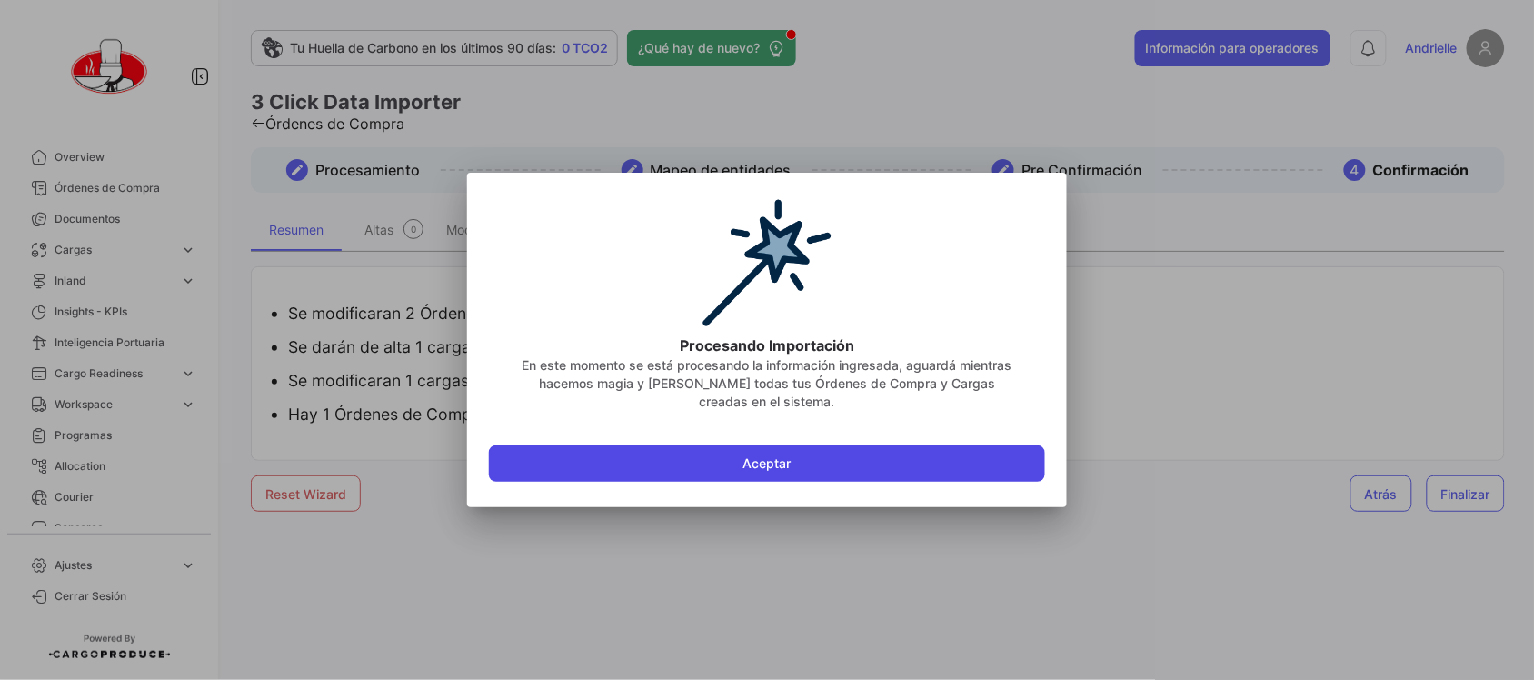
drag, startPoint x: 787, startPoint y: 464, endPoint x: 811, endPoint y: 466, distance: 23.7
click at [796, 464] on button "Aceptar" at bounding box center [767, 463] width 556 height 36
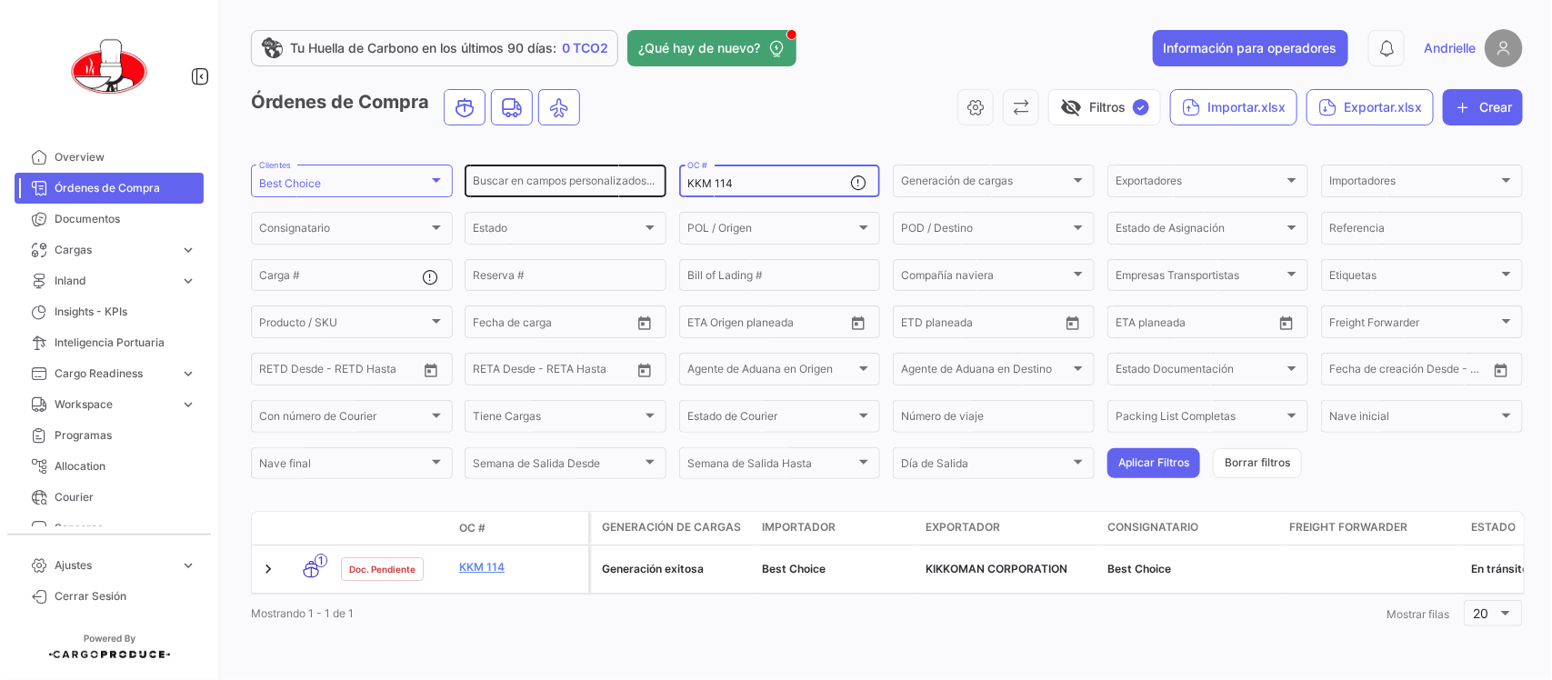
drag, startPoint x: 733, startPoint y: 182, endPoint x: 570, endPoint y: 177, distance: 163.7
click at [0, 0] on div "Buscar en [PERSON_NAME] personalizados... KKM 114 OC # Generación [PERSON_NAME]…" at bounding box center [0, 0] width 0 height 0
paste input "ACC 47"
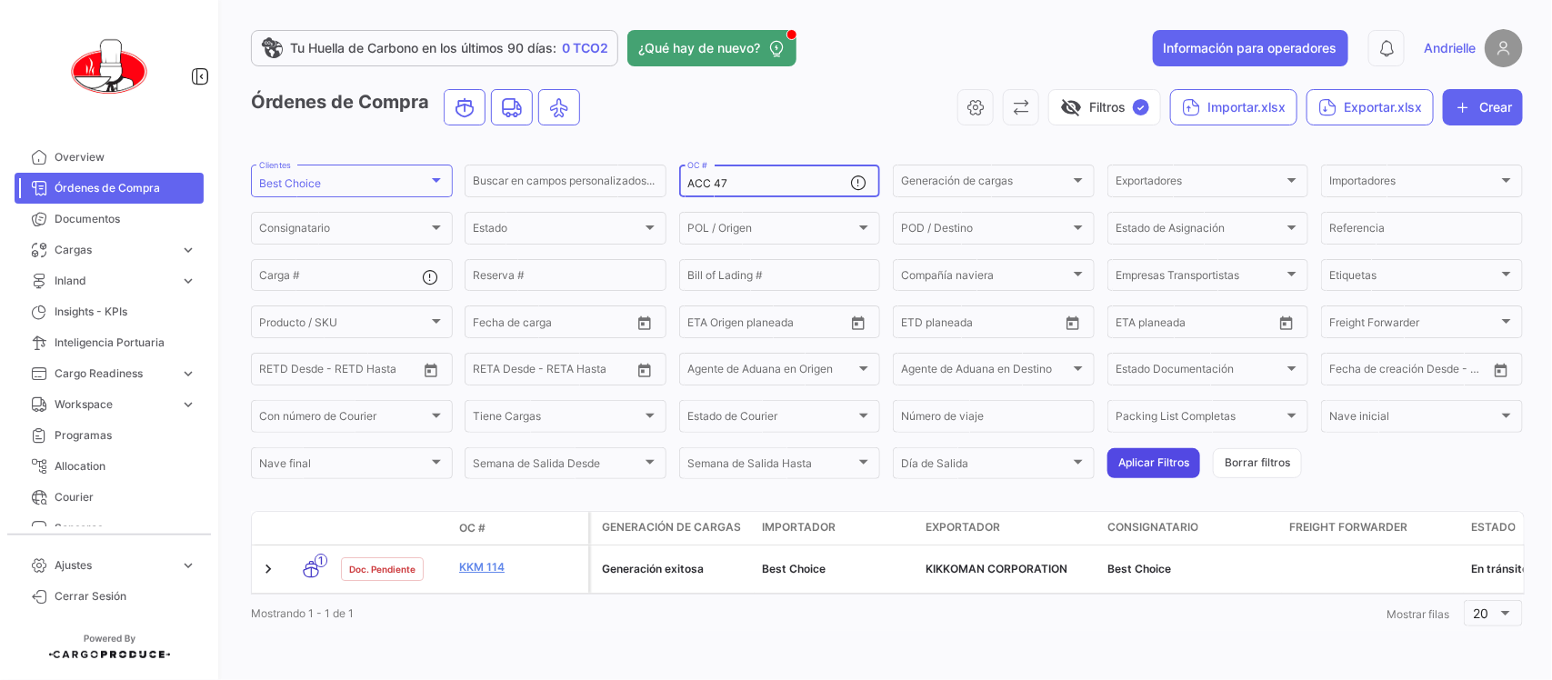
type input "ACC 47"
click at [1150, 460] on button "Aplicar Filtros" at bounding box center [1153, 463] width 93 height 30
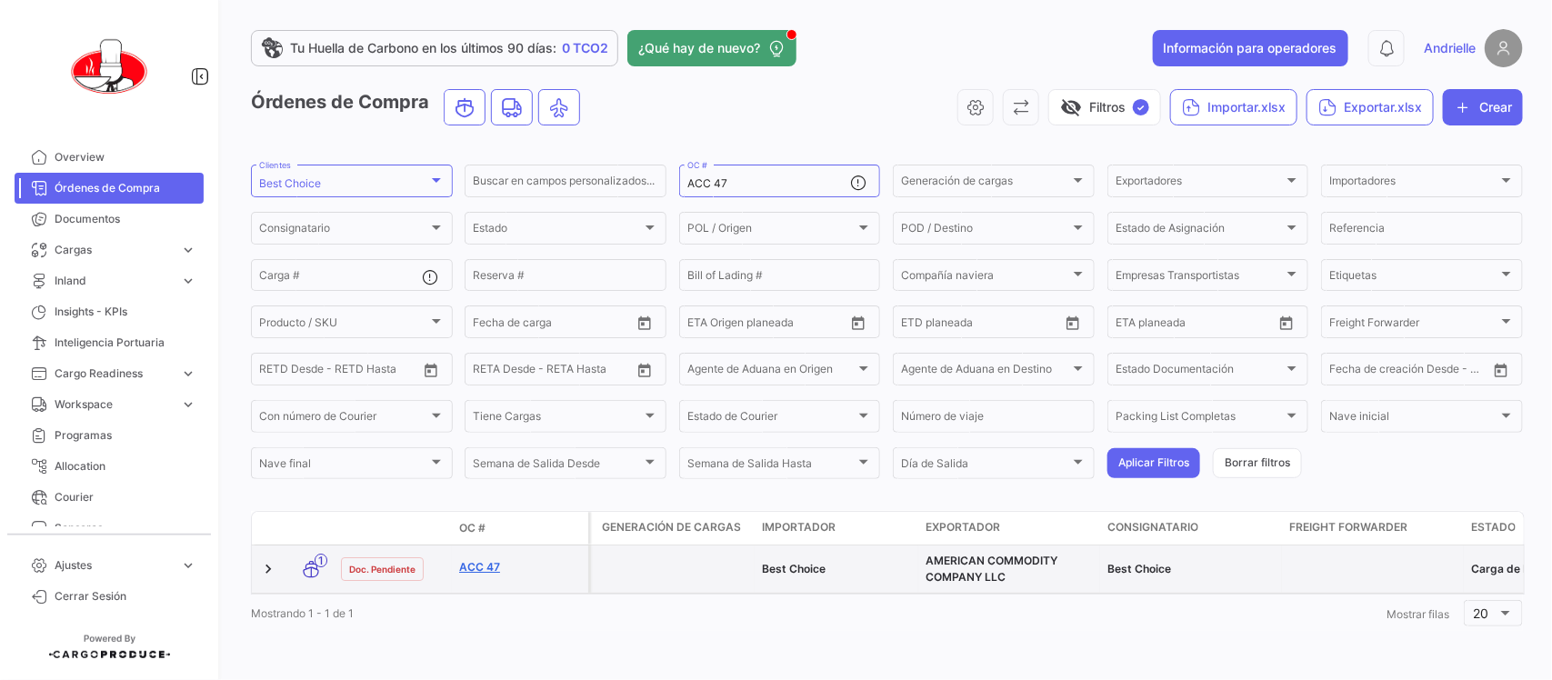
click at [483, 565] on link "ACC 47" at bounding box center [520, 567] width 122 height 16
